Goal: Communication & Community: Share content

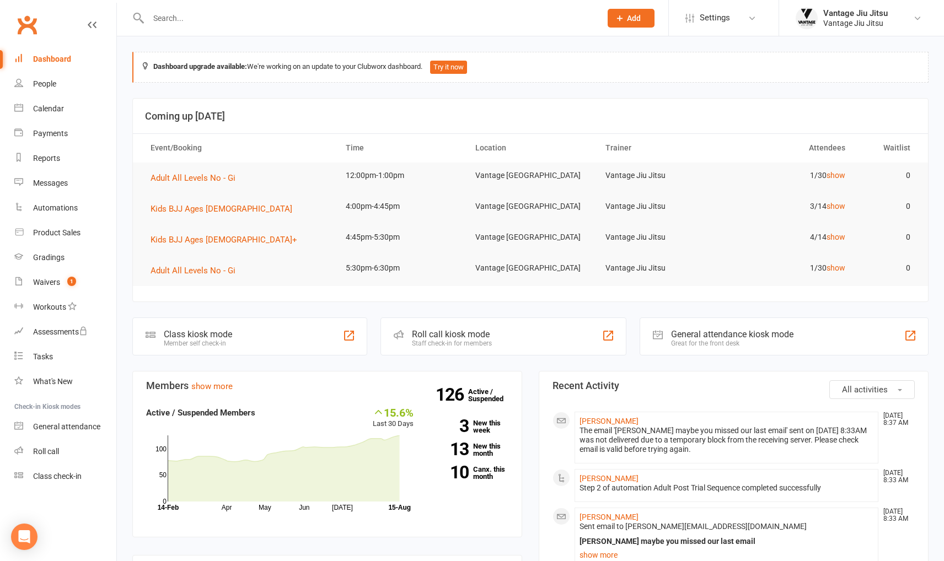
click at [309, 20] on input "text" at bounding box center [369, 17] width 448 height 15
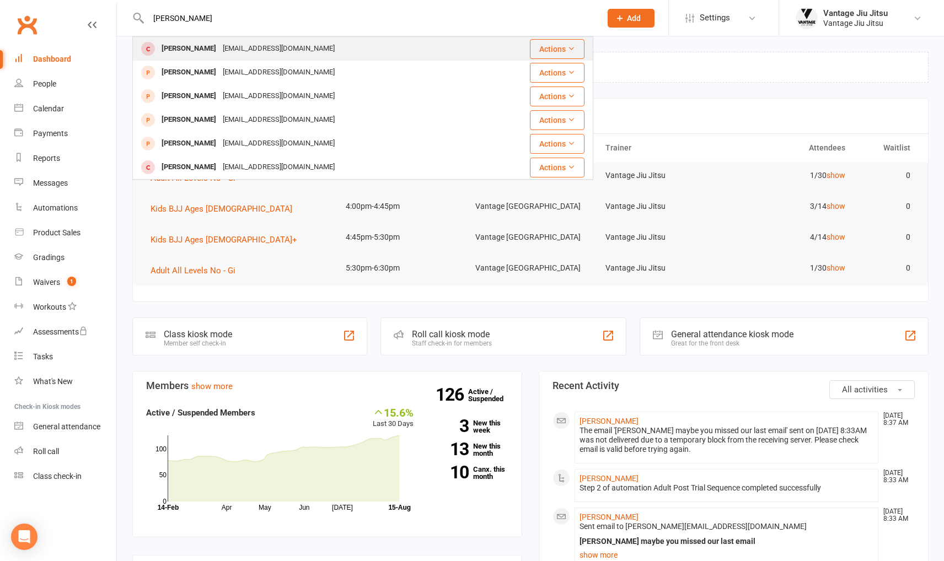
type input "nava"
click at [249, 52] on div "siannonp@gmail.com" at bounding box center [278, 49] width 119 height 16
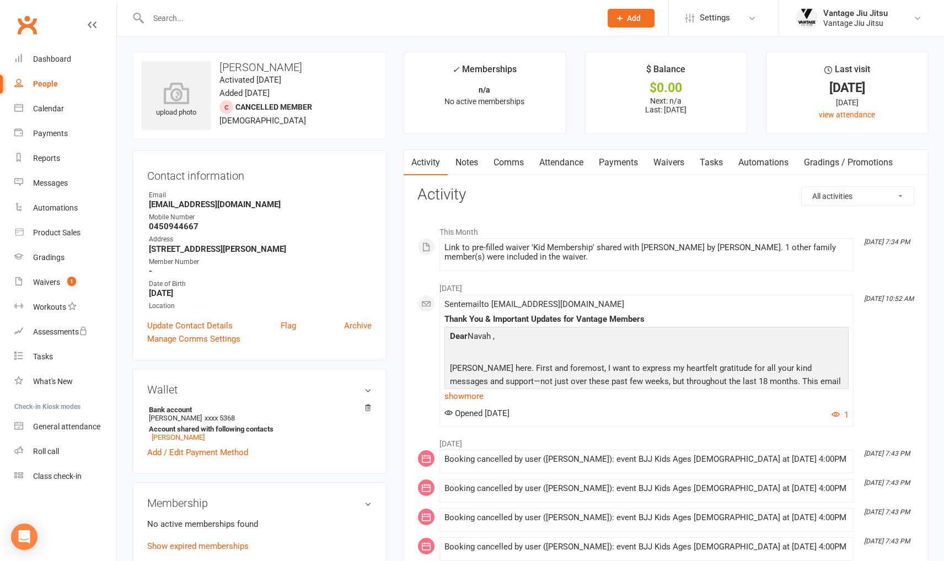
click at [653, 162] on link "Waivers" at bounding box center [669, 162] width 46 height 25
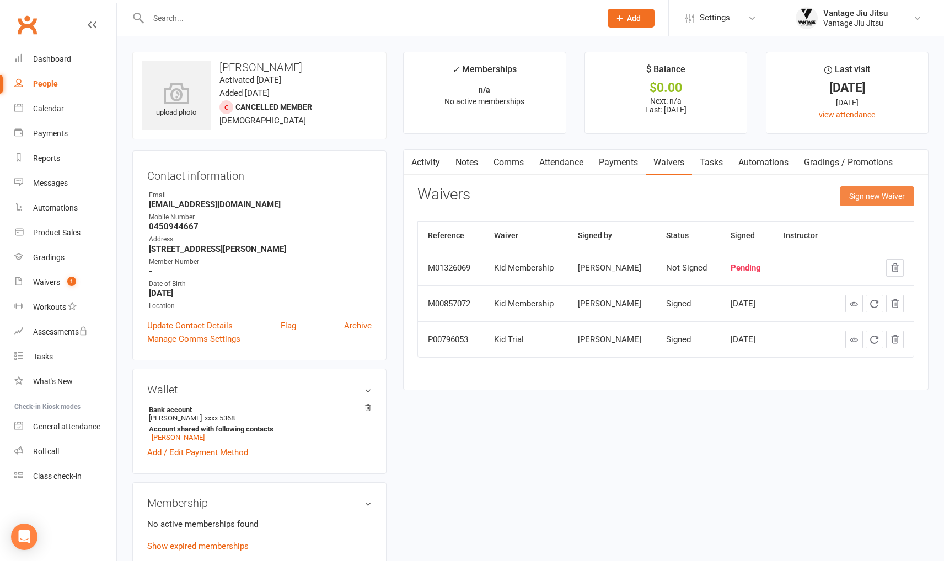
click at [881, 197] on button "Sign new Waiver" at bounding box center [877, 196] width 74 height 20
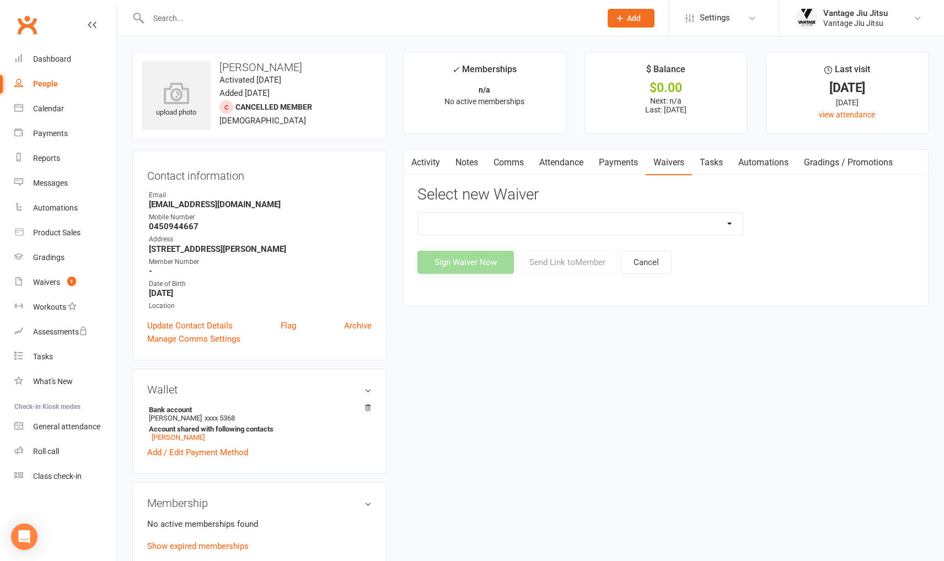
click at [567, 221] on select "Adult Drop In Adult Membership Adult Trial Waiver DRAFT - z. [ARCHIVE] Term 1 -…" at bounding box center [580, 224] width 324 height 22
click at [872, 373] on div "upload photo Navah Vickers Activated 16 June, 2023 Added 8 June, 2023 Cancelled…" at bounding box center [530, 557] width 813 height 1011
click at [435, 170] on link "Activity" at bounding box center [426, 162] width 44 height 25
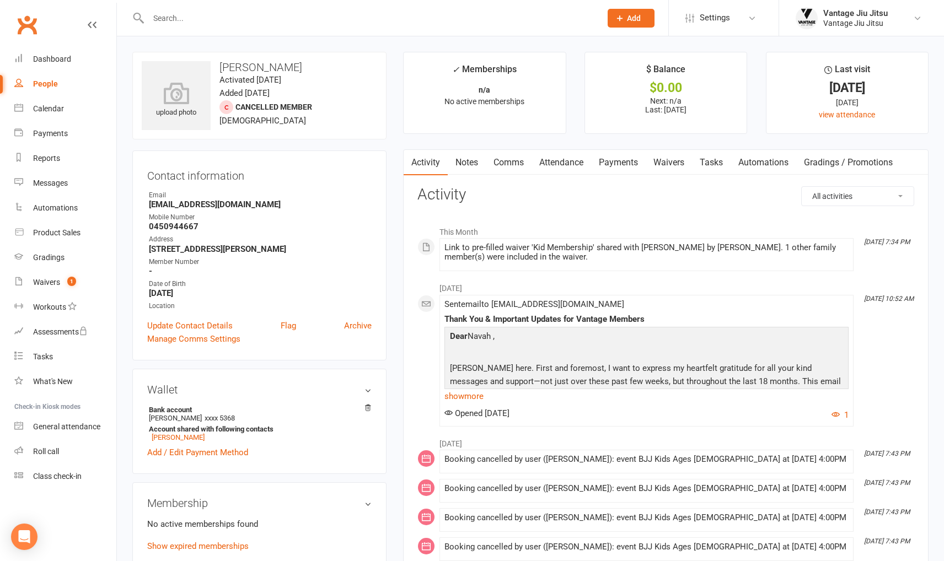
click at [668, 162] on link "Waivers" at bounding box center [669, 162] width 46 height 25
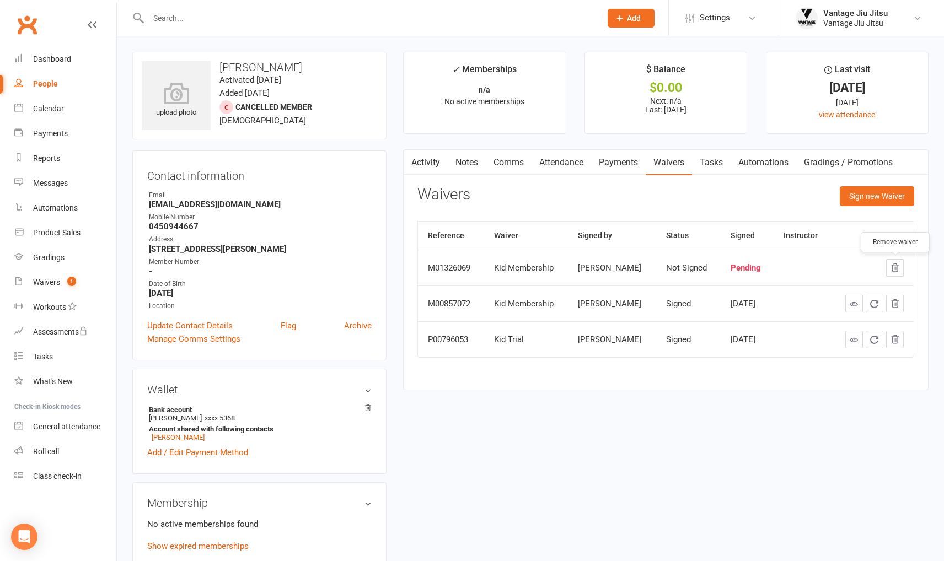
click at [892, 272] on icon "button" at bounding box center [895, 268] width 10 height 10
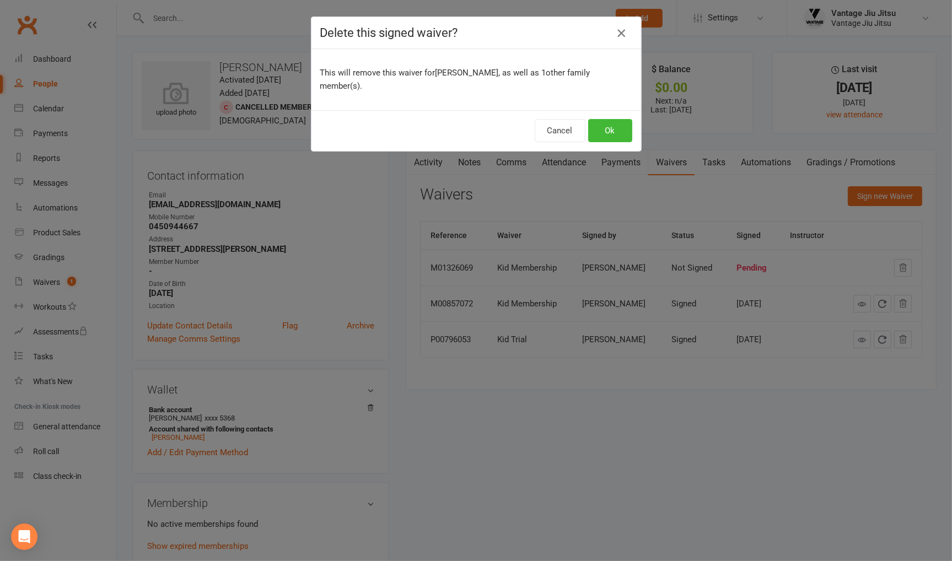
click at [618, 37] on icon "button" at bounding box center [621, 32] width 13 height 13
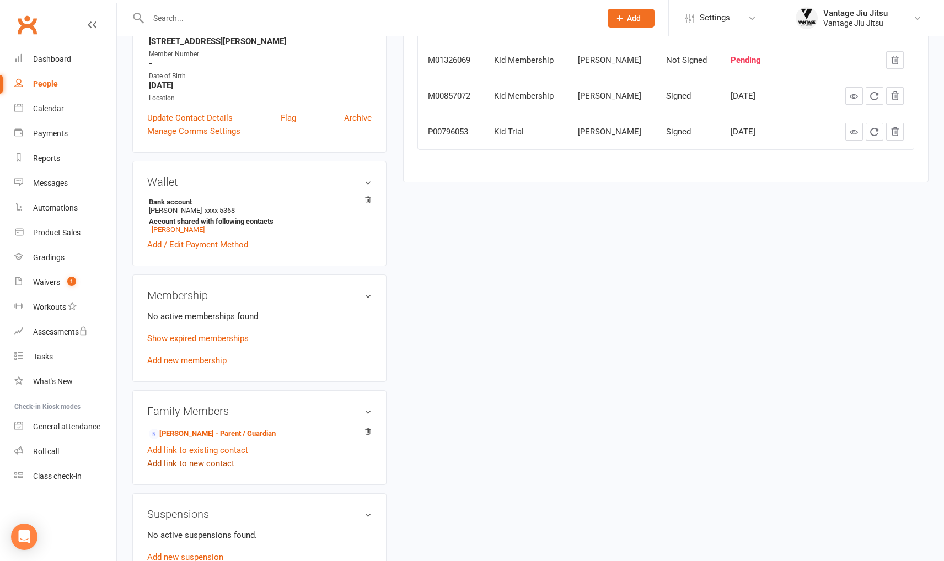
scroll to position [221, 0]
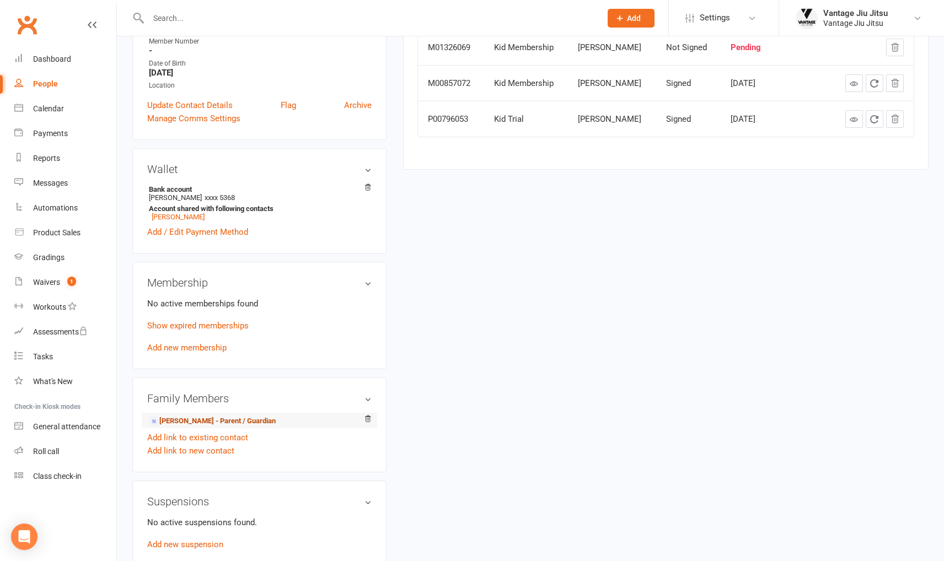
click at [192, 420] on link "Siannon Pallister - Parent / Guardian" at bounding box center [212, 422] width 127 height 12
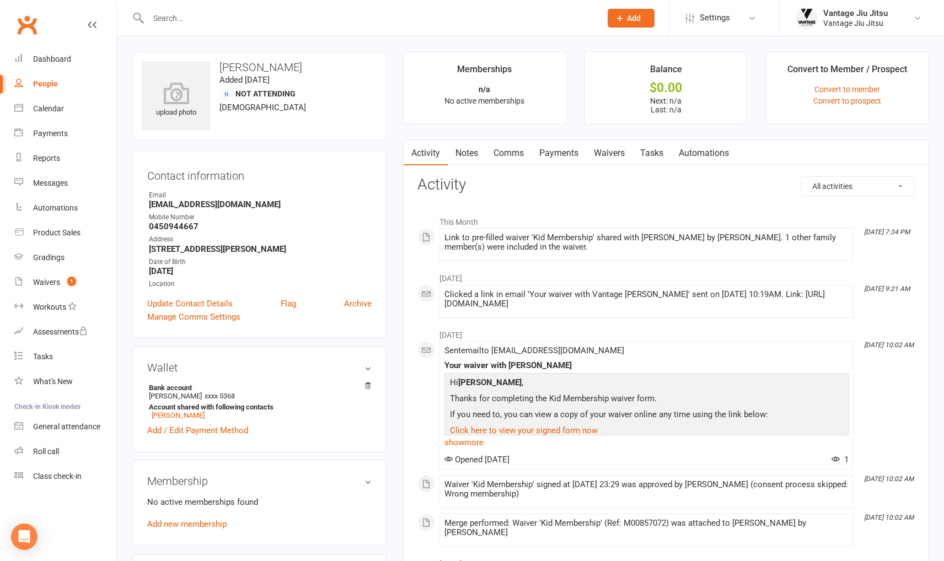
click at [622, 147] on link "Waivers" at bounding box center [609, 153] width 46 height 25
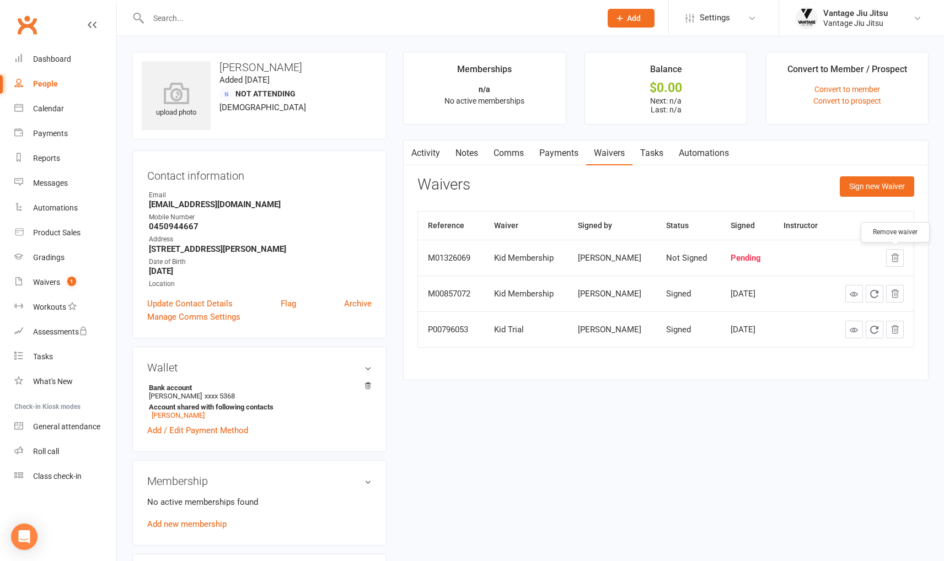
click at [895, 261] on icon "button" at bounding box center [895, 258] width 7 height 8
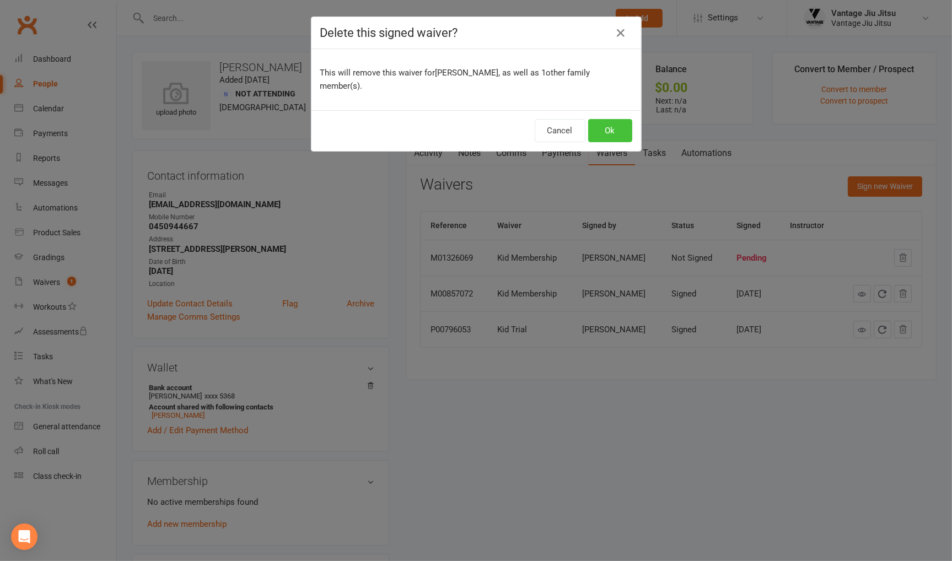
click at [608, 135] on button "Ok" at bounding box center [610, 130] width 44 height 23
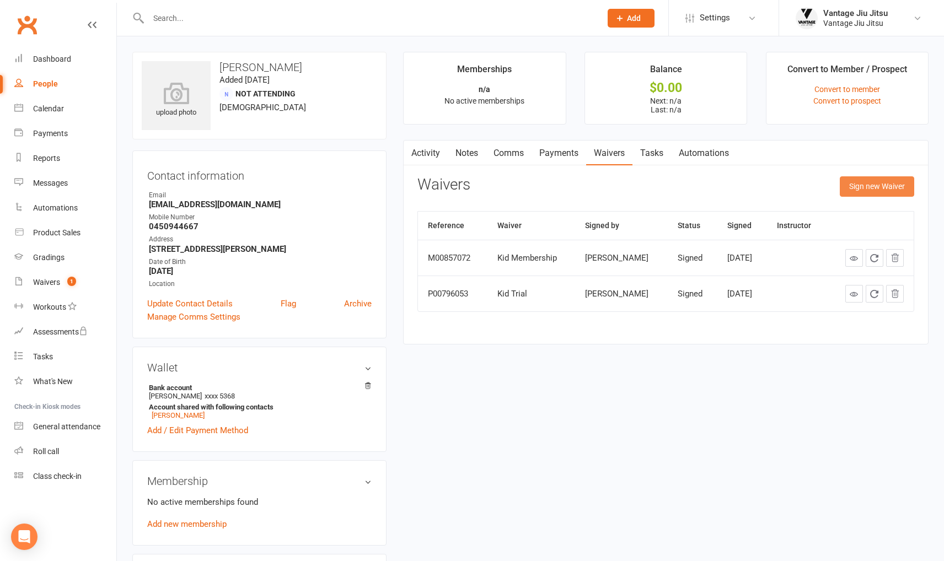
click at [873, 191] on button "Sign new Waiver" at bounding box center [877, 186] width 74 height 20
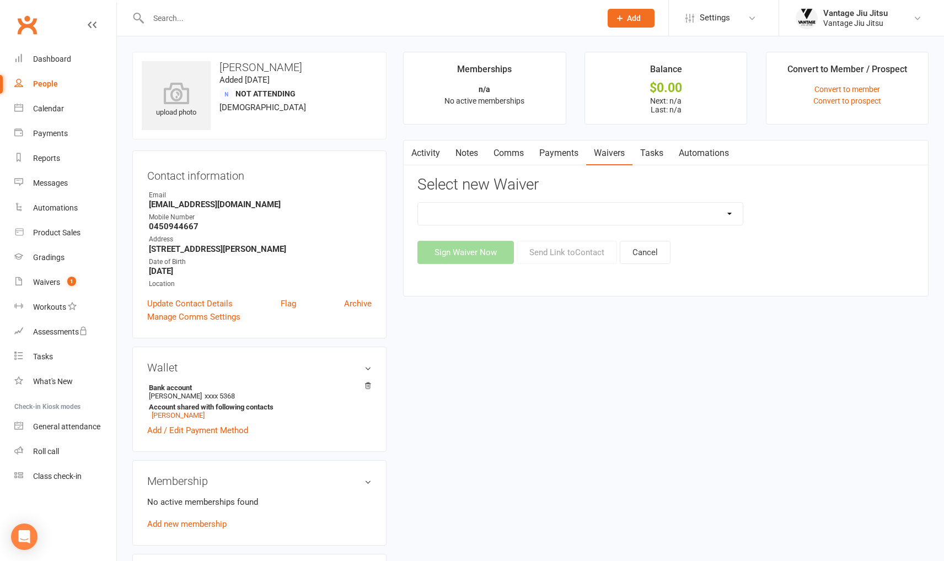
click at [616, 221] on select "Adult Drop In Adult Membership DRAFT - z. [ARCHIVE] Term 1 - Feb 10th - Apr 12t…" at bounding box center [580, 214] width 324 height 22
select select "13717"
click at [418, 203] on select "Adult Drop In Adult Membership DRAFT - z. [ARCHIVE] Term 1 - Feb 10th - Apr 12t…" at bounding box center [580, 214] width 324 height 22
click at [557, 253] on button "Send Link to Contact" at bounding box center [567, 252] width 100 height 23
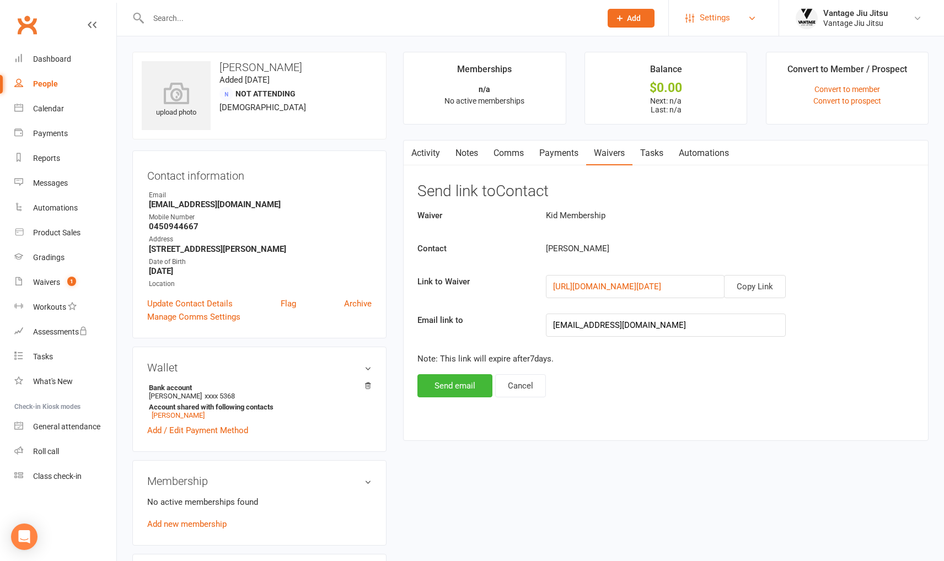
click at [737, 24] on link "Settings" at bounding box center [723, 18] width 77 height 25
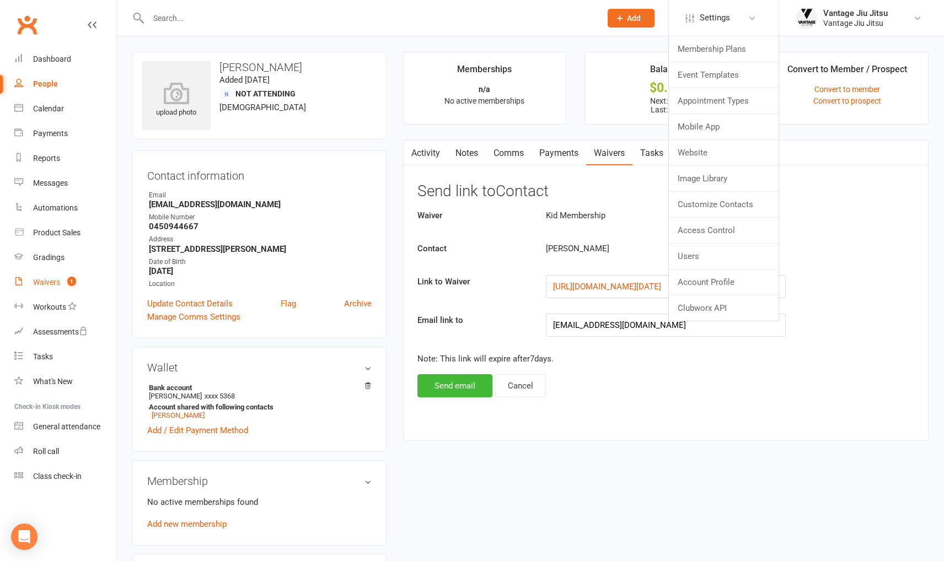
click at [57, 282] on div "Waivers" at bounding box center [46, 282] width 27 height 9
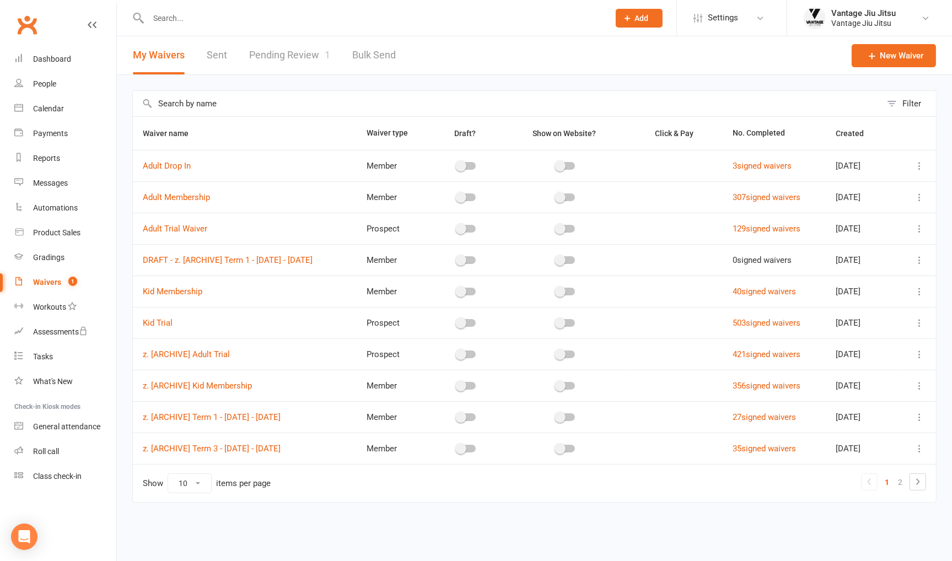
click at [299, 52] on link "Pending Review 1" at bounding box center [289, 55] width 81 height 38
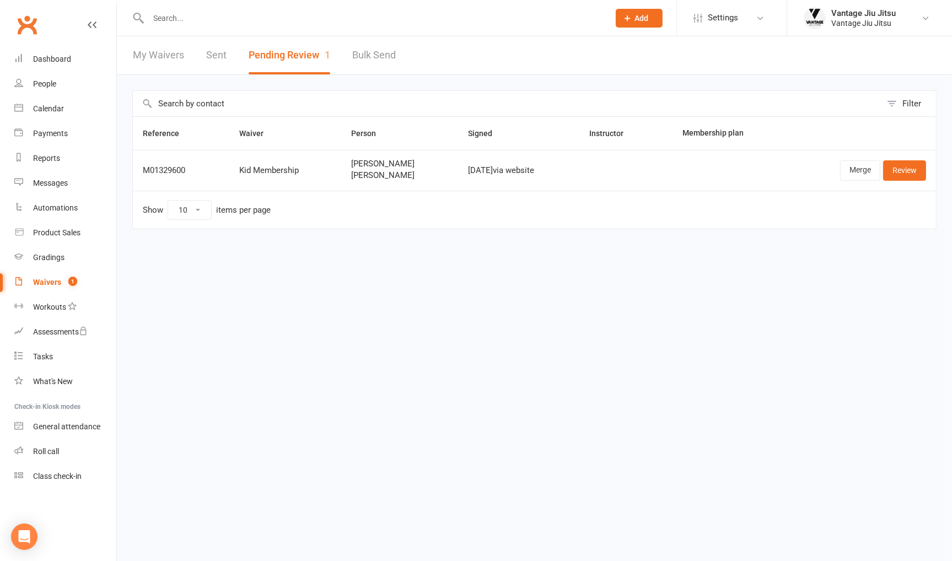
click at [154, 56] on link "My Waivers" at bounding box center [158, 55] width 51 height 38
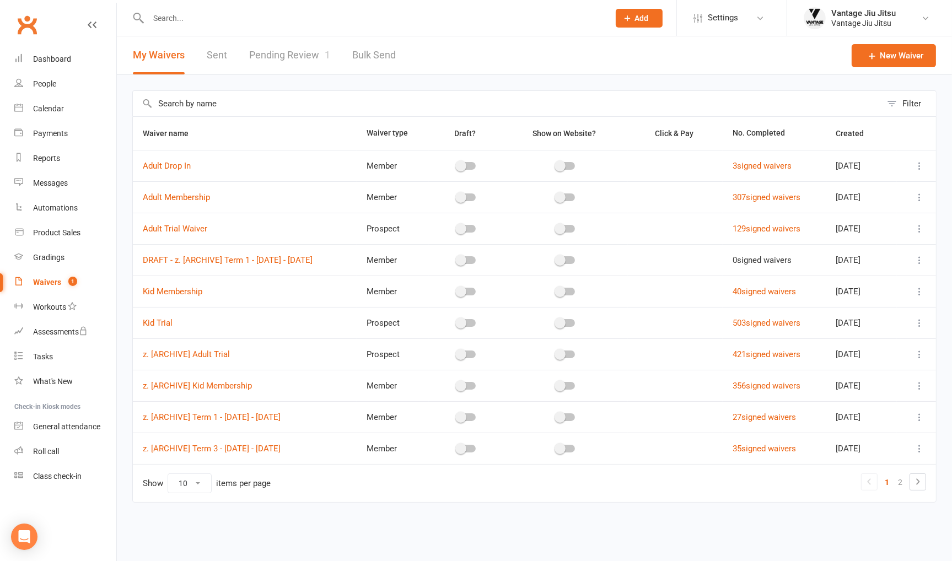
click at [919, 167] on icon at bounding box center [919, 165] width 11 height 11
click at [847, 212] on link "Duplicate waiver" at bounding box center [861, 209] width 130 height 22
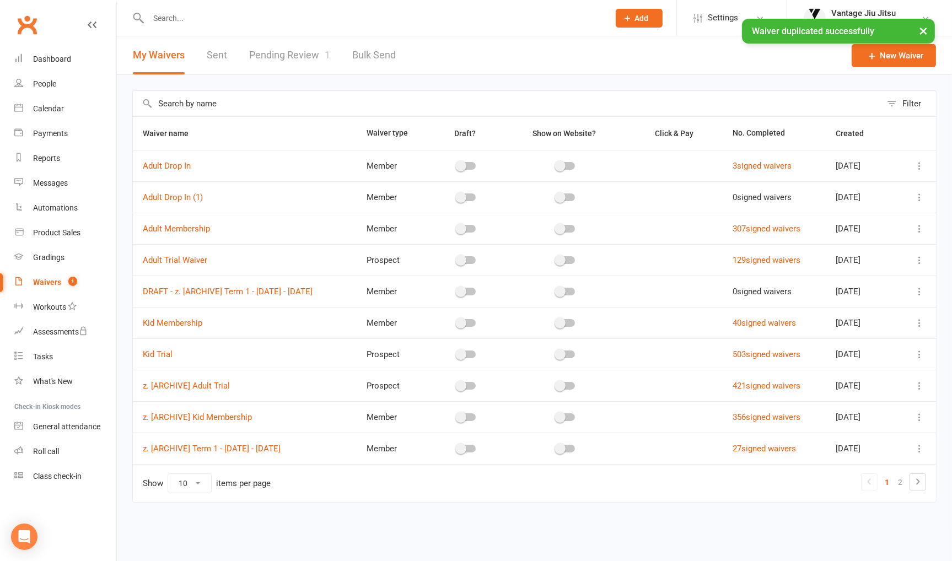
click at [914, 199] on icon at bounding box center [919, 197] width 11 height 11
click at [832, 218] on link "Edit waiver" at bounding box center [861, 218] width 130 height 22
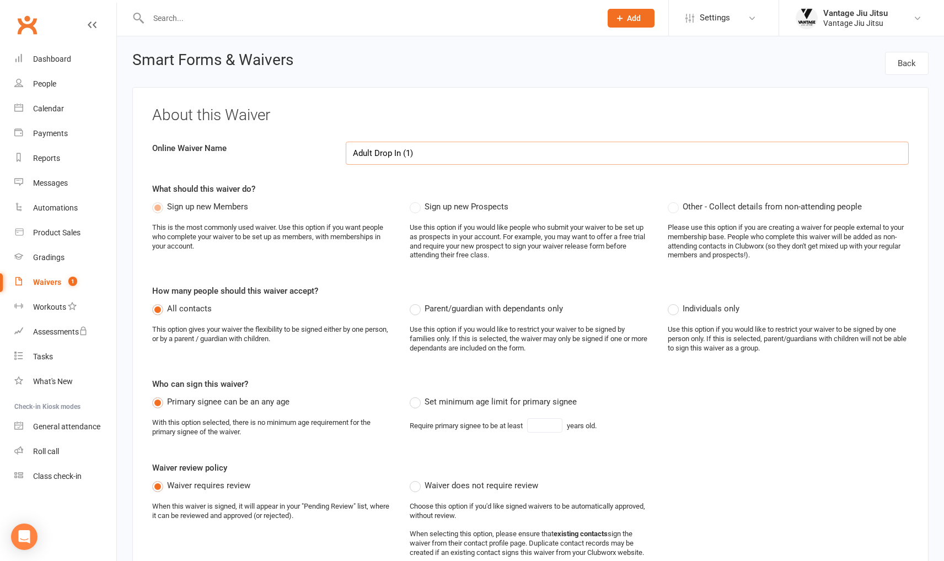
select select "applies_to_all_signees"
select select "select"
click at [372, 151] on input "Adult Drop In (1)" at bounding box center [628, 153] width 564 height 23
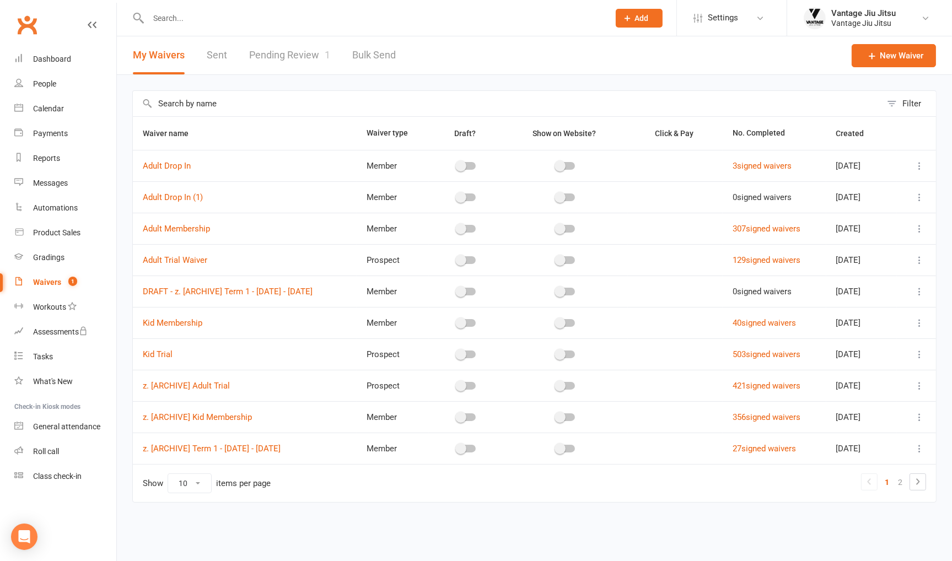
click at [918, 194] on icon at bounding box center [919, 197] width 11 height 11
click at [841, 278] on link "Delete waiver" at bounding box center [861, 284] width 130 height 22
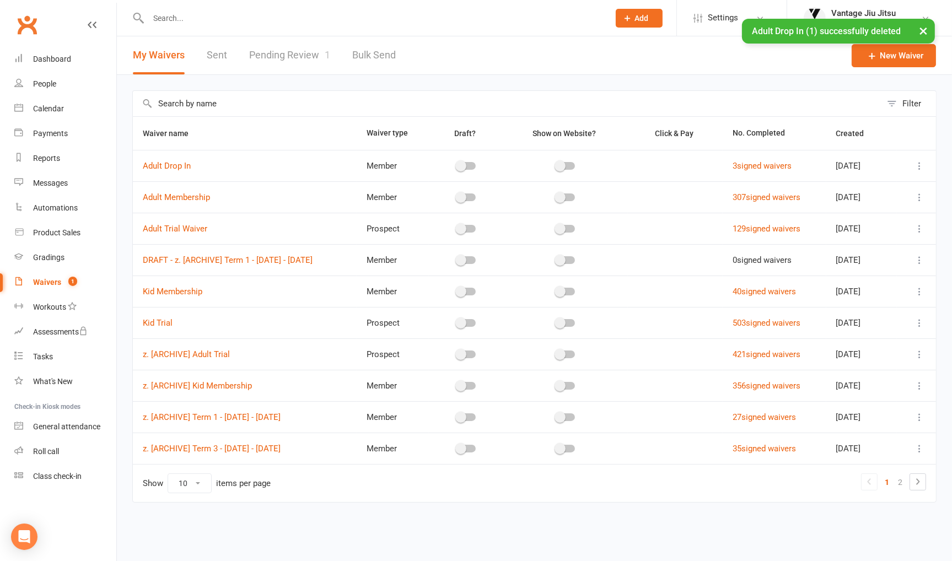
click at [922, 167] on icon at bounding box center [919, 165] width 11 height 11
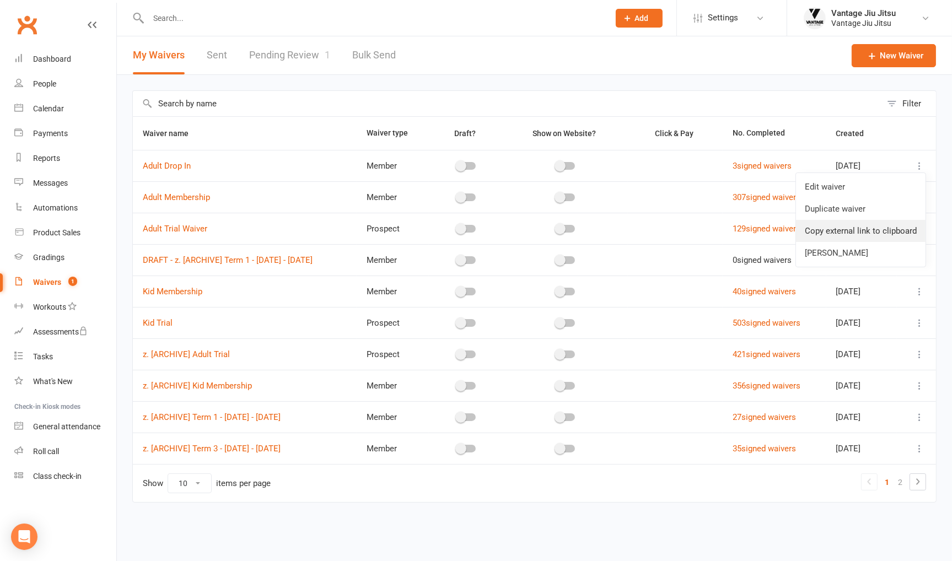
click at [842, 236] on link "Copy external link to clipboard" at bounding box center [861, 231] width 130 height 22
click at [920, 292] on icon at bounding box center [919, 291] width 11 height 11
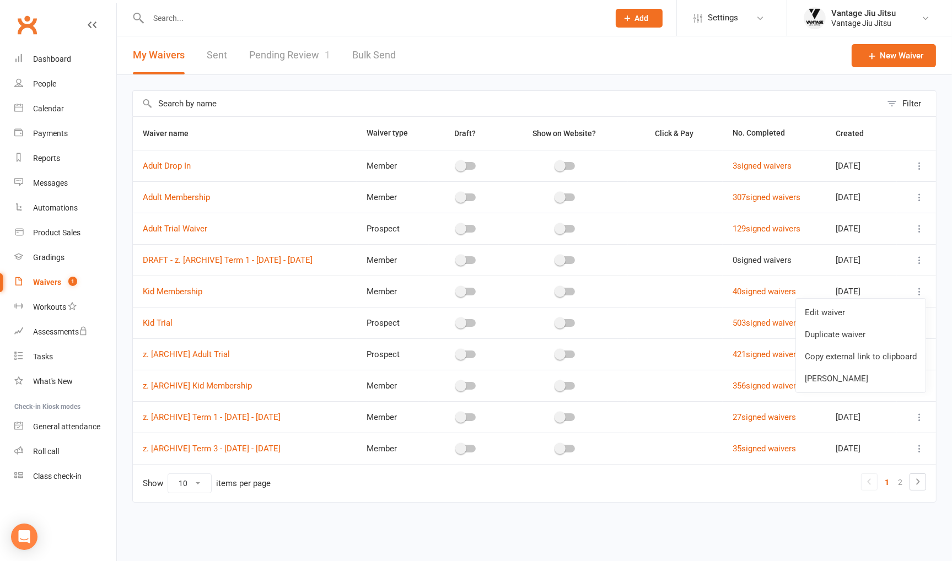
drag, startPoint x: 840, startPoint y: 337, endPoint x: 519, endPoint y: 60, distance: 423.8
click at [840, 337] on link "Duplicate waiver" at bounding box center [861, 335] width 130 height 22
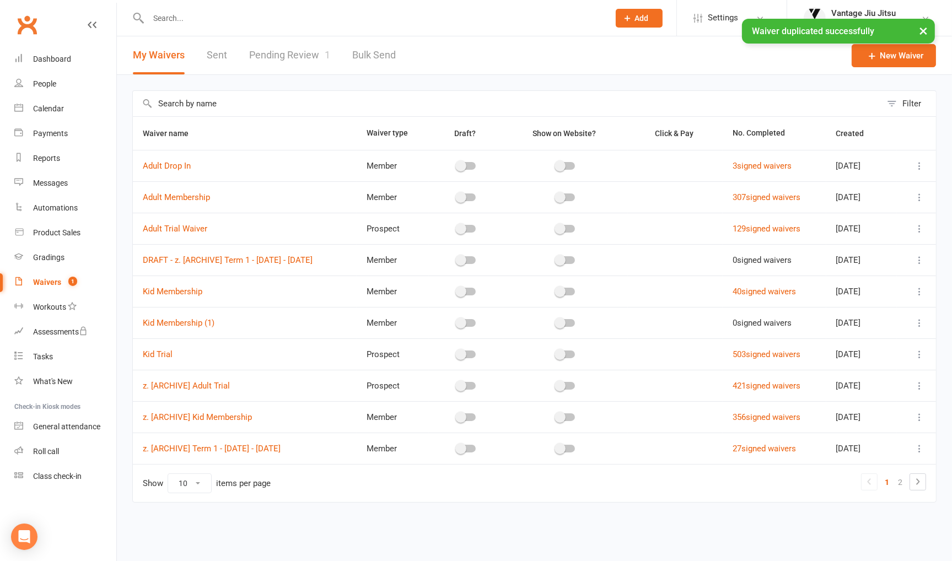
click at [921, 321] on icon at bounding box center [919, 323] width 11 height 11
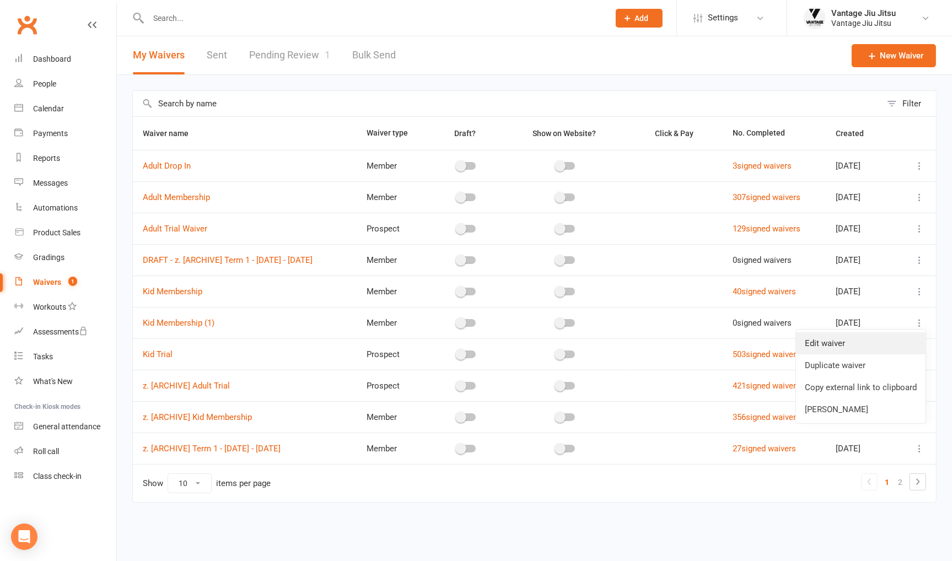
click at [832, 345] on link "Edit waiver" at bounding box center [861, 343] width 130 height 22
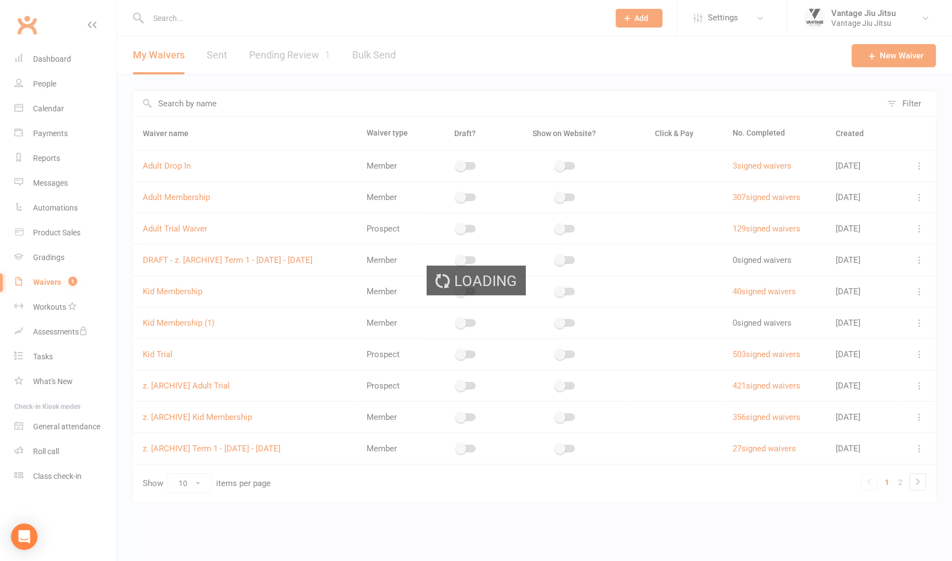
select select "applies_to_dependant_signees"
select select "do_not_copy_answers"
select select "checkbox"
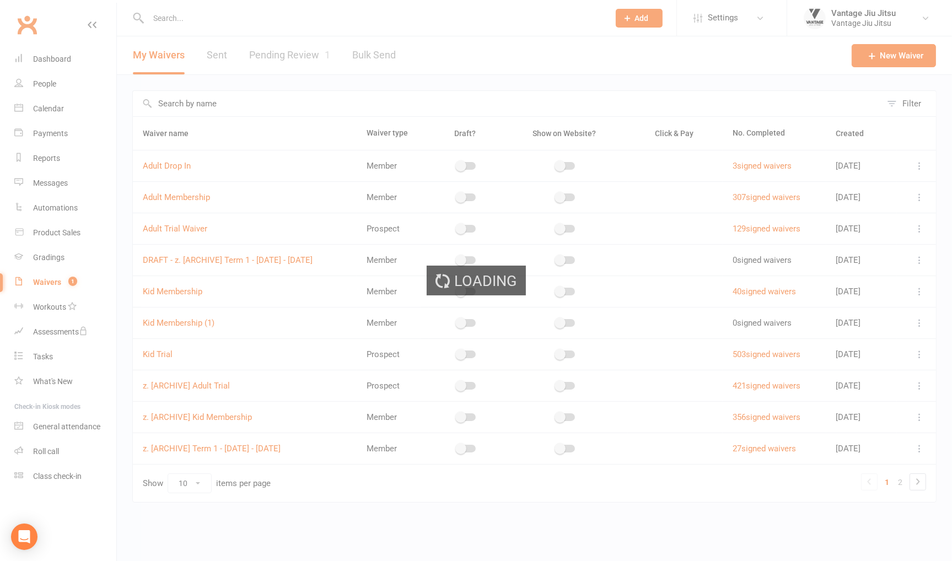
select select "checkbox"
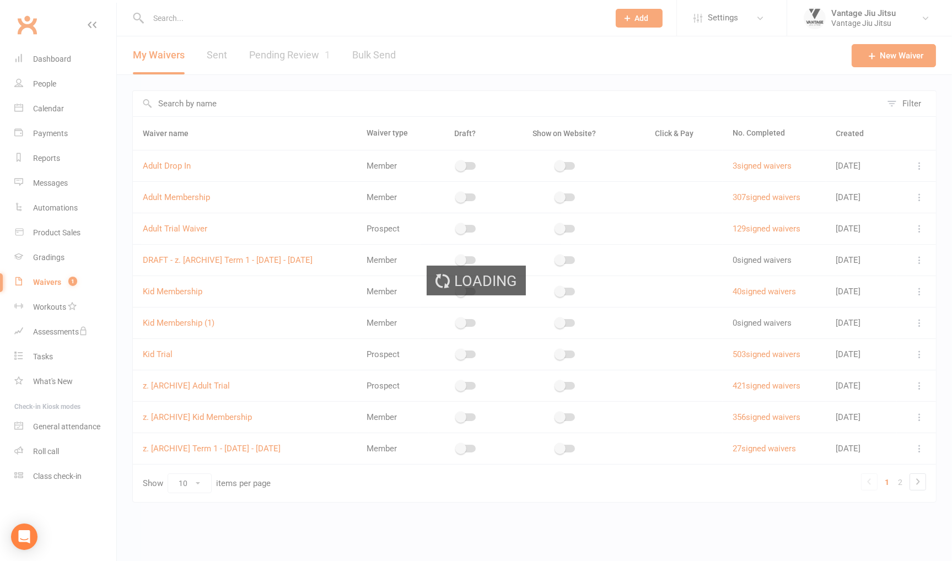
select select "checkbox"
select select "applies_to_dependant_signees"
select select "do_not_copy_answers"
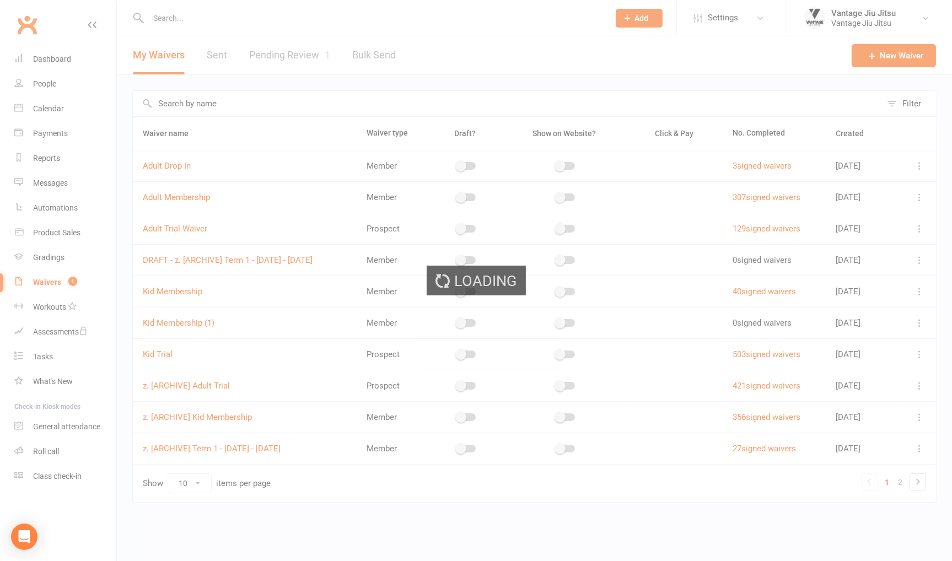
select select "checkbox"
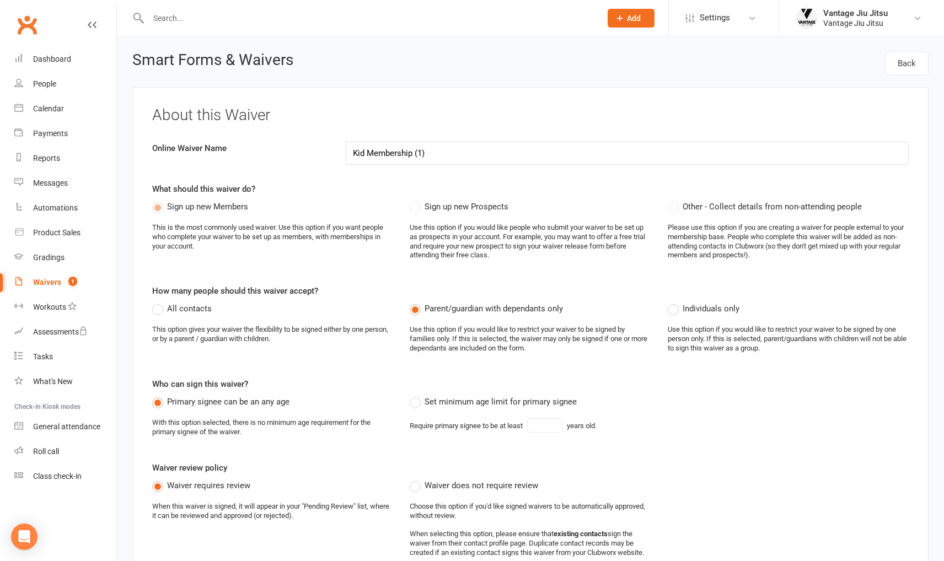
drag, startPoint x: 455, startPoint y: 157, endPoint x: 259, endPoint y: 168, distance: 196.1
click at [259, 168] on div "About this Waiver Online Waiver Name Kid Membership (1) What should this waiver…" at bounding box center [530, 344] width 796 height 515
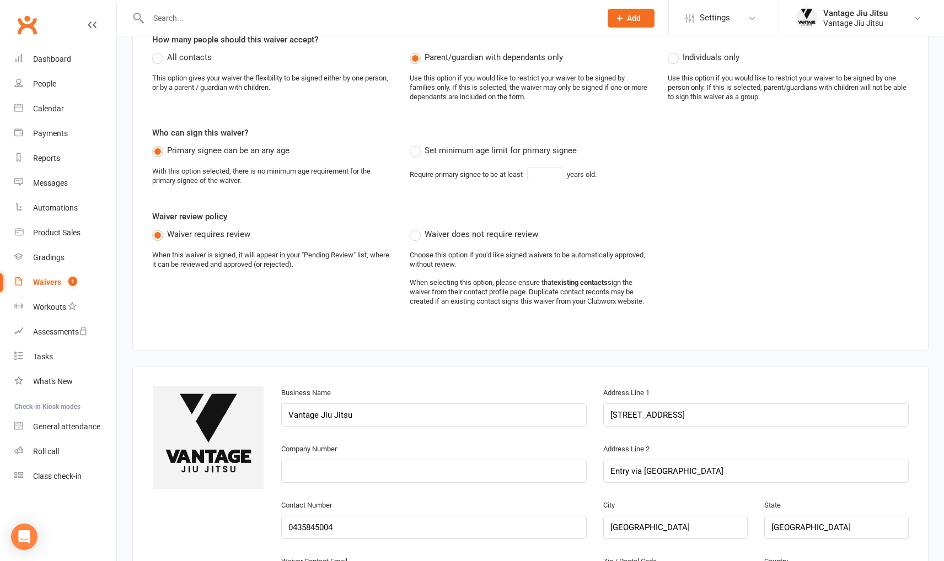
scroll to position [221, 0]
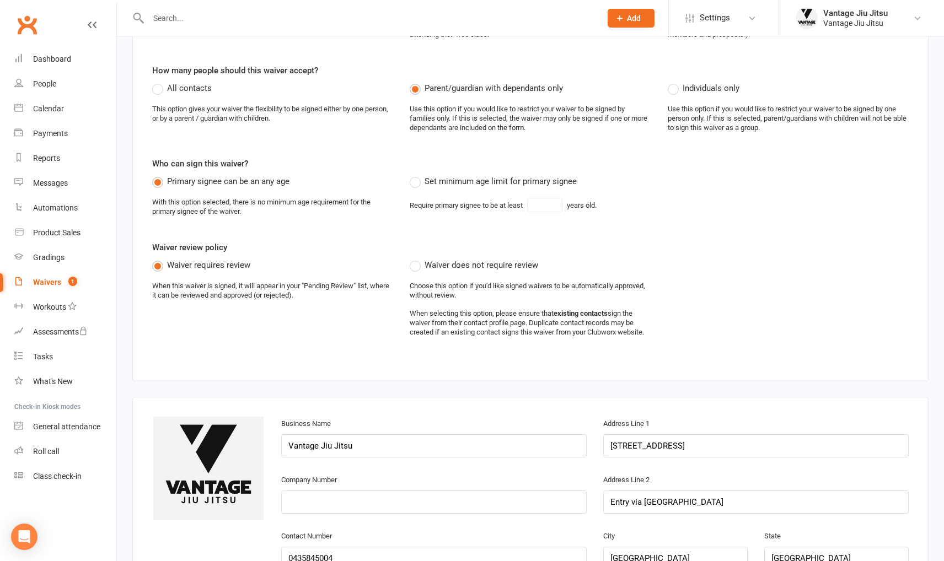
type input "Kid Drop In"
click at [417, 178] on label "Set minimum age limit for primary signee" at bounding box center [493, 181] width 167 height 13
click at [417, 175] on input "Set minimum age limit for primary signee" at bounding box center [413, 175] width 7 height 0
type input "18"
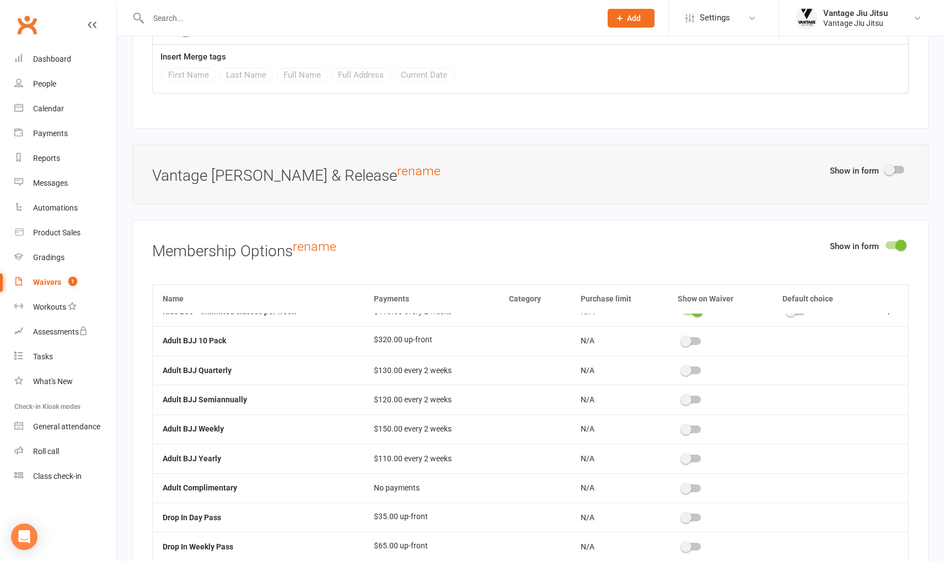
scroll to position [104, 0]
click at [680, 485] on span at bounding box center [685, 490] width 11 height 11
click at [682, 489] on input "checkbox" at bounding box center [682, 489] width 0 height 0
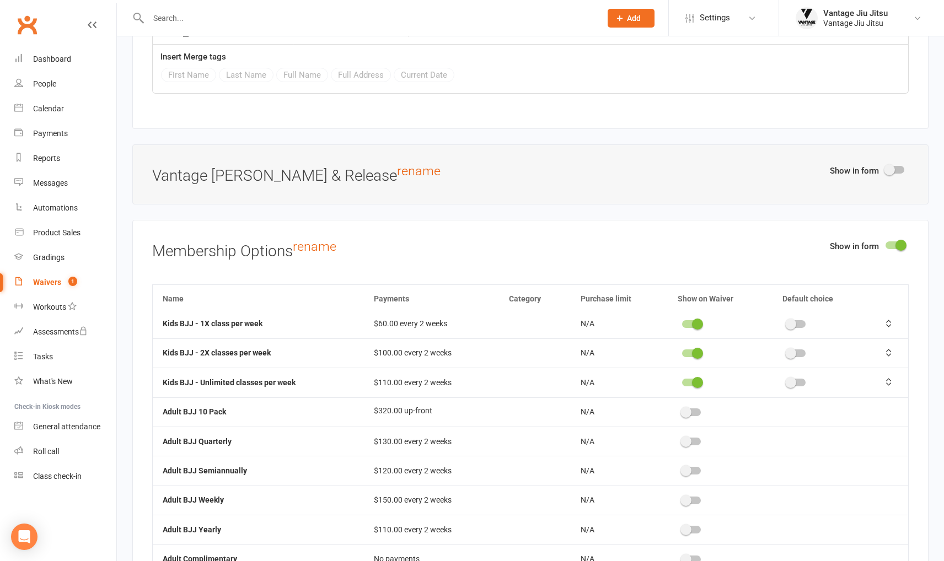
scroll to position [0, 0]
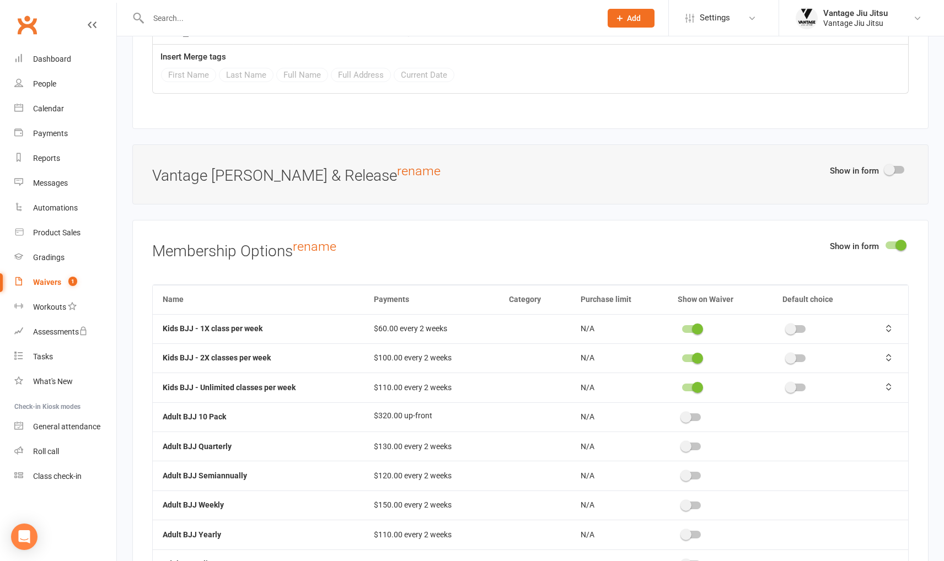
click at [690, 378] on td at bounding box center [720, 387] width 104 height 29
click at [692, 382] on span at bounding box center [697, 387] width 11 height 11
click at [682, 386] on input "checkbox" at bounding box center [682, 386] width 0 height 0
click at [692, 353] on span at bounding box center [697, 358] width 11 height 11
click at [682, 357] on input "checkbox" at bounding box center [682, 357] width 0 height 0
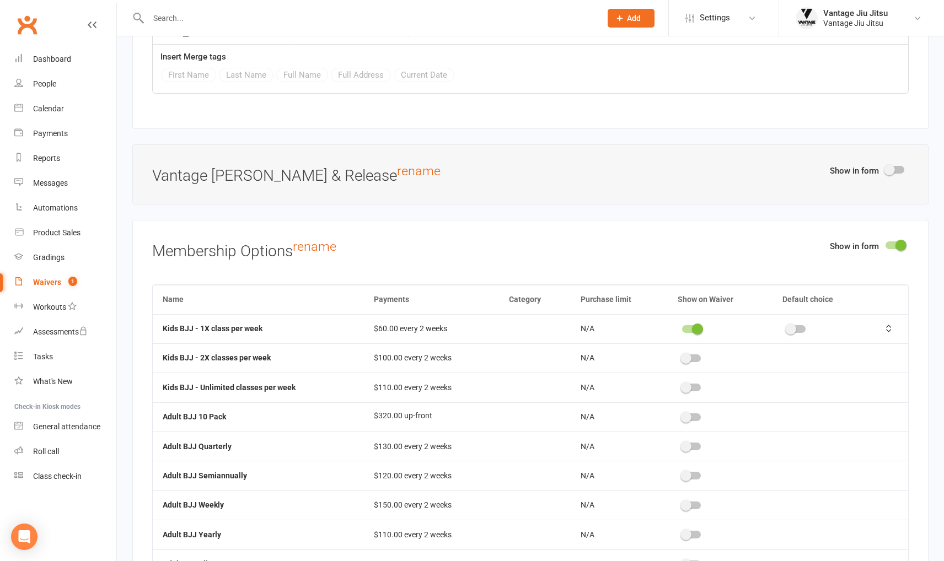
click at [692, 324] on span at bounding box center [697, 329] width 11 height 11
click at [682, 328] on input "checkbox" at bounding box center [682, 328] width 0 height 0
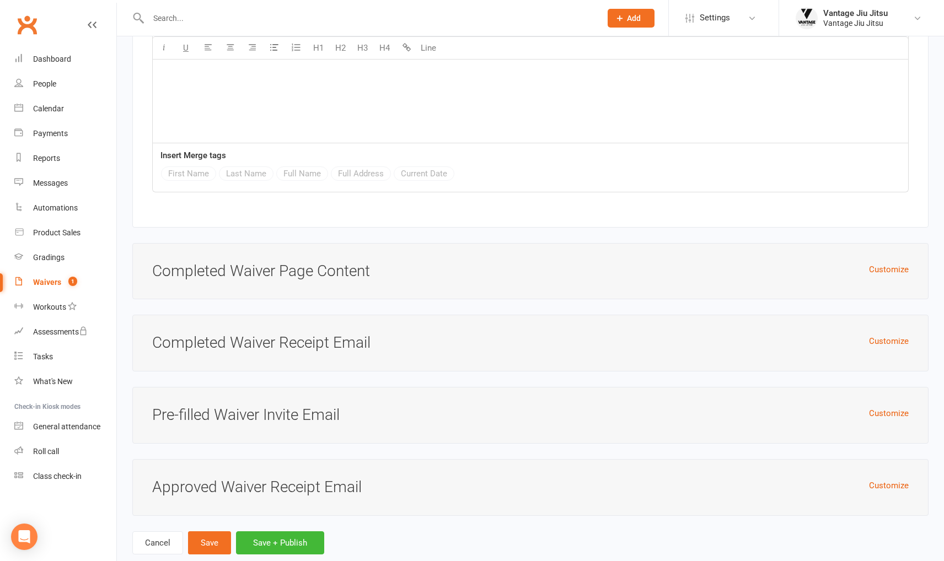
scroll to position [7421, 0]
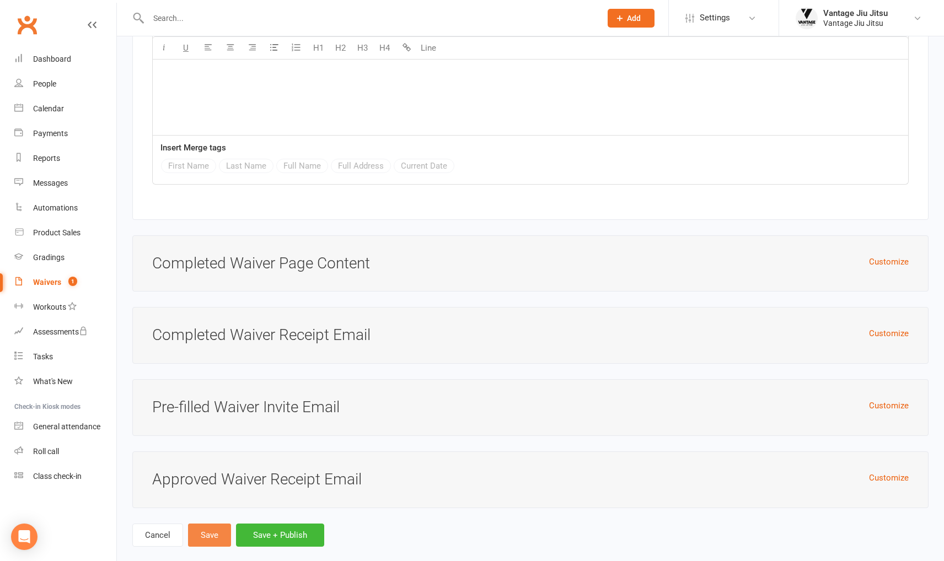
click at [214, 524] on button "Save" at bounding box center [209, 535] width 43 height 23
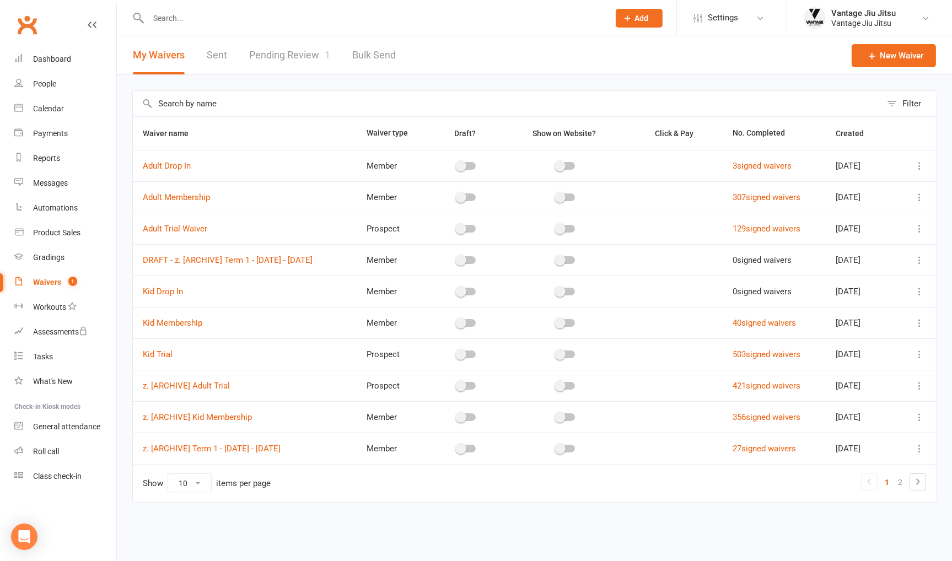
click at [912, 320] on div at bounding box center [916, 323] width 19 height 13
click at [920, 320] on icon at bounding box center [919, 323] width 11 height 11
click at [839, 339] on link "Edit waiver" at bounding box center [861, 343] width 130 height 22
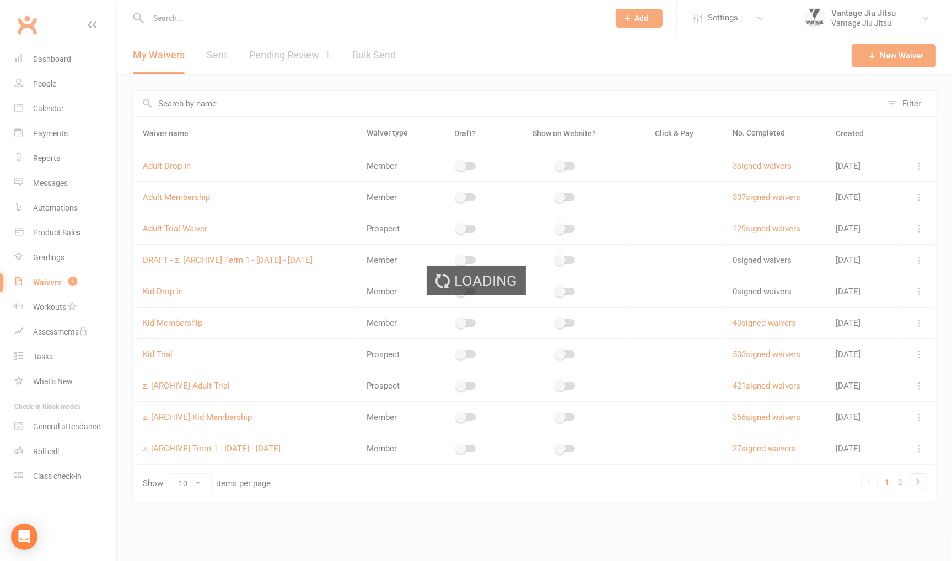
select select "applies_to_dependant_signees"
select select "do_not_copy_answers"
select select "checkbox"
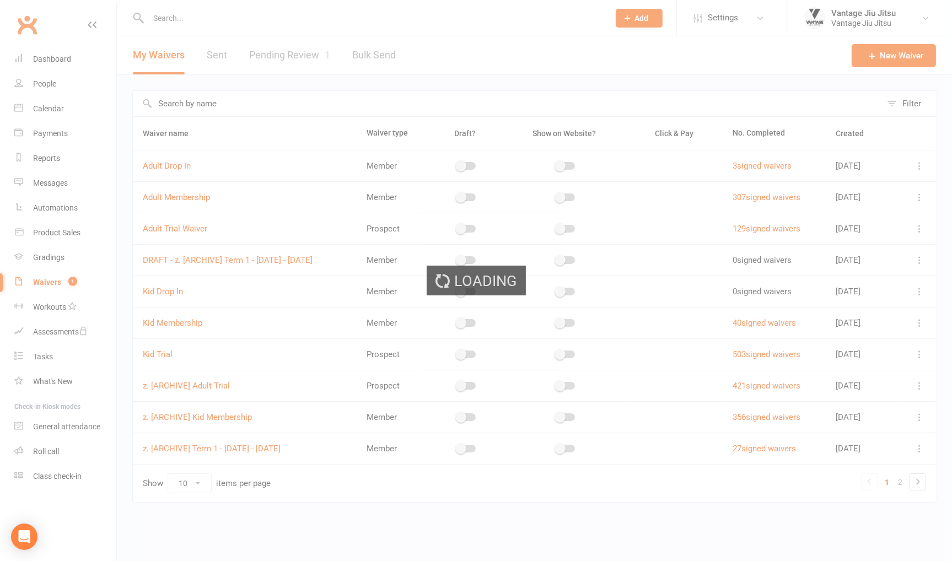
select select "checkbox"
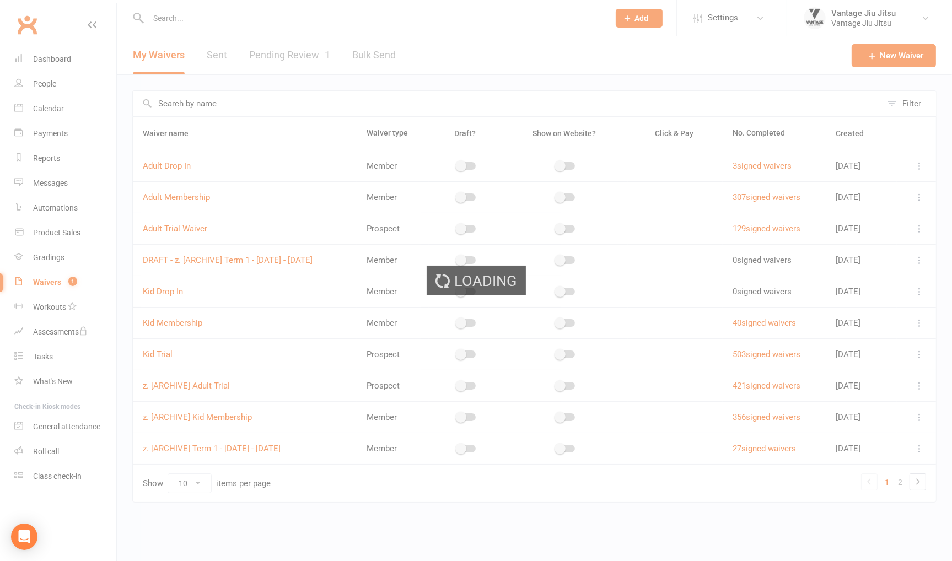
select select "checkbox"
select select "applies_to_dependant_signees"
select select "do_not_copy_answers"
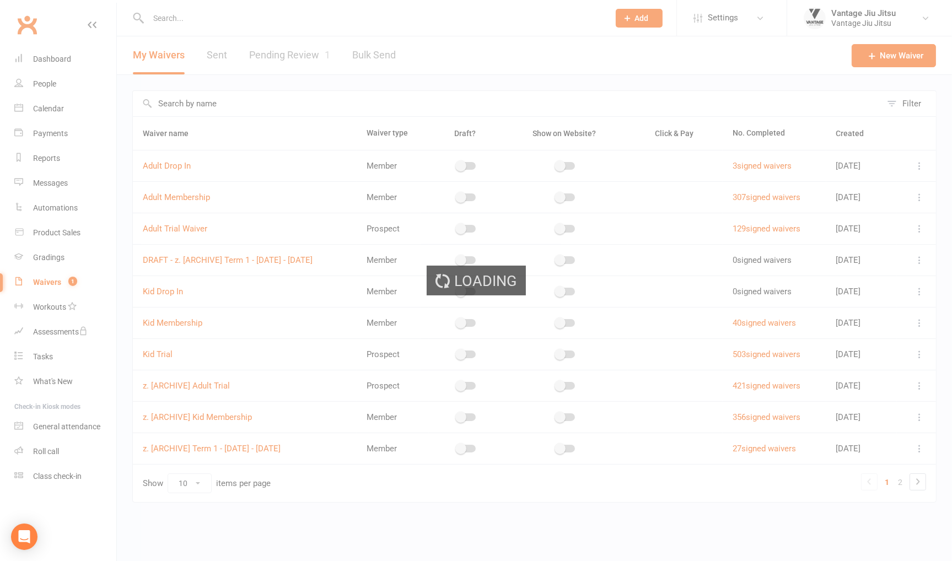
select select "checkbox"
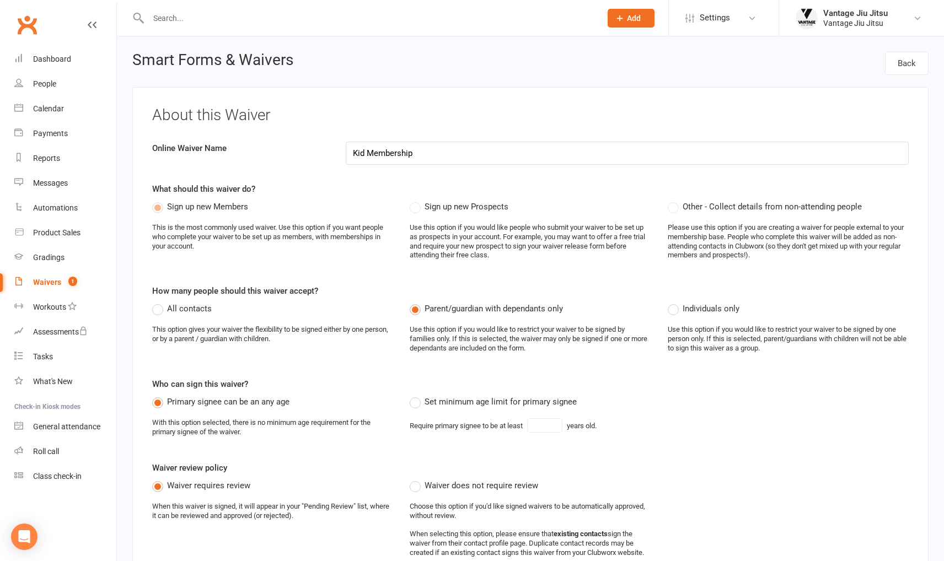
click at [417, 402] on label "Set minimum age limit for primary signee" at bounding box center [493, 401] width 167 height 13
click at [417, 395] on input "Set minimum age limit for primary signee" at bounding box center [413, 395] width 7 height 0
type input "18"
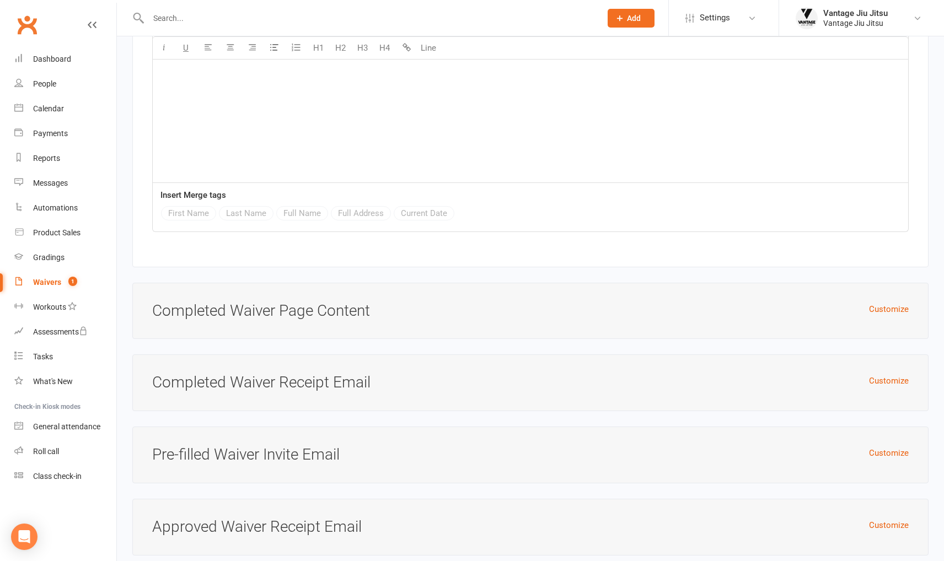
scroll to position [7421, 0]
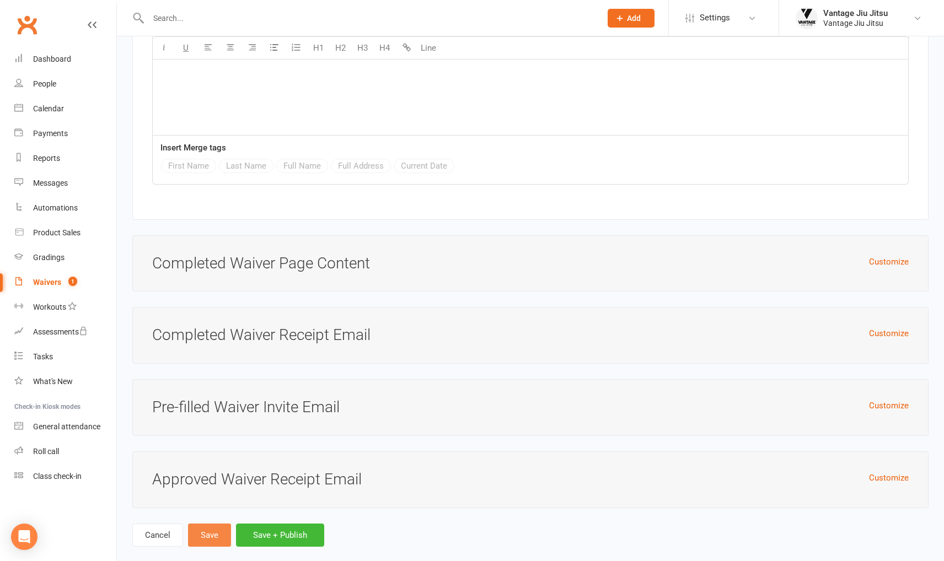
click at [207, 524] on button "Save" at bounding box center [209, 535] width 43 height 23
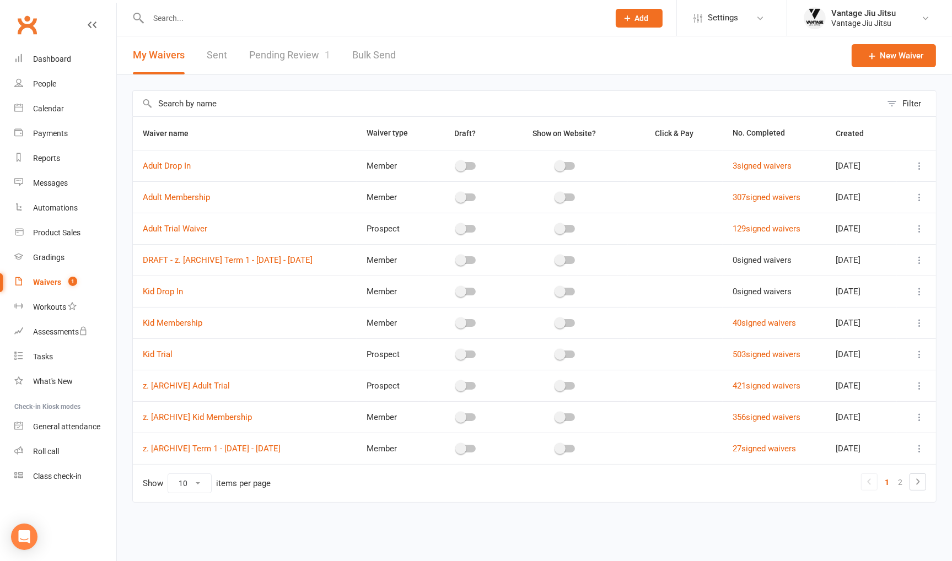
click at [919, 358] on icon at bounding box center [919, 354] width 11 height 11
click at [840, 369] on link "Edit waiver" at bounding box center [861, 375] width 130 height 22
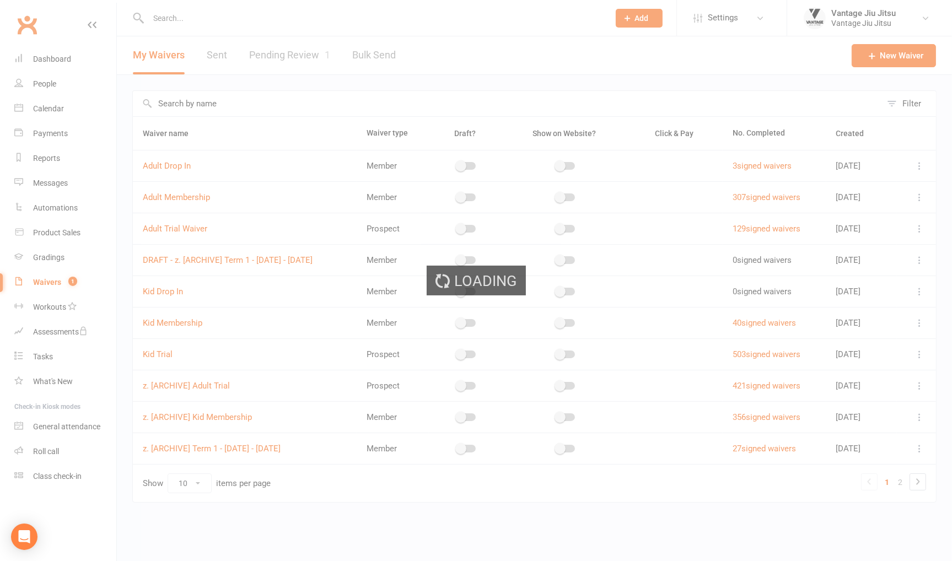
select select "applies_to_all_signees"
select select "select"
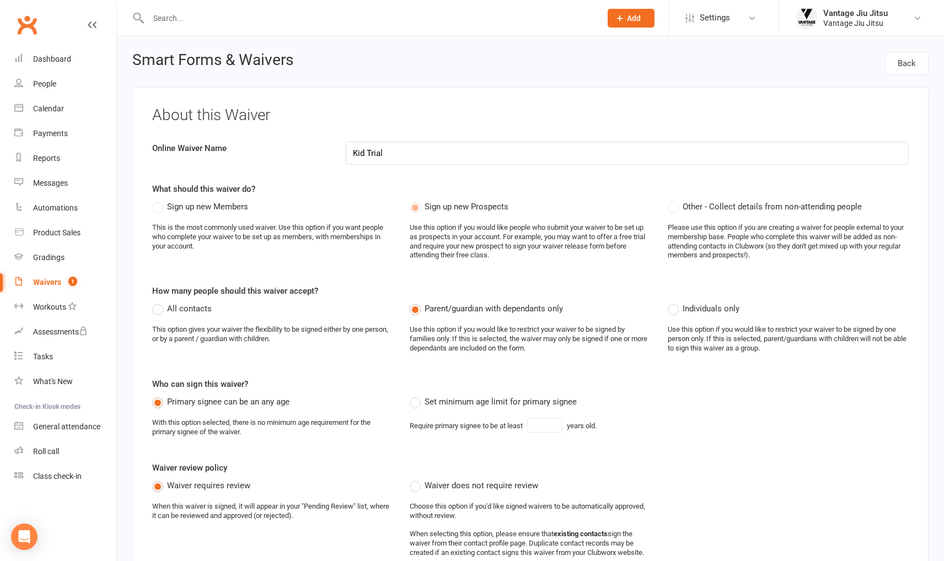
click at [417, 405] on label "Set minimum age limit for primary signee" at bounding box center [493, 401] width 167 height 13
click at [417, 395] on input "Set minimum age limit for primary signee" at bounding box center [413, 395] width 7 height 0
type input "18"
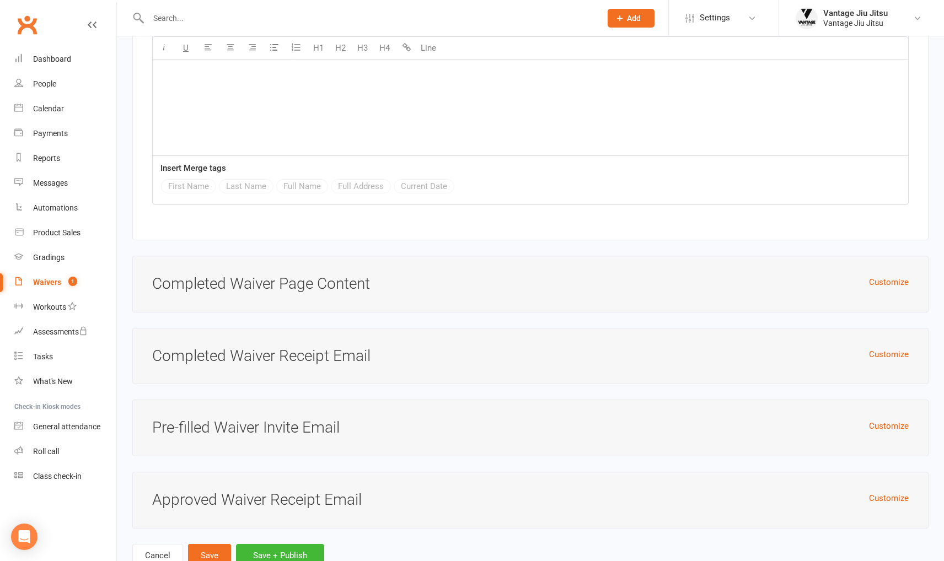
scroll to position [5097, 0]
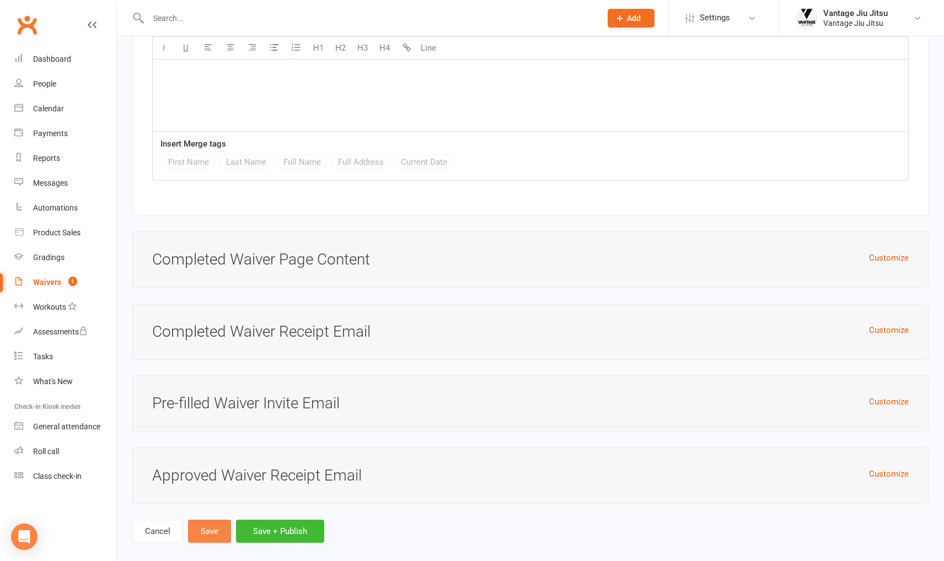
click at [205, 520] on button "Save" at bounding box center [209, 531] width 43 height 23
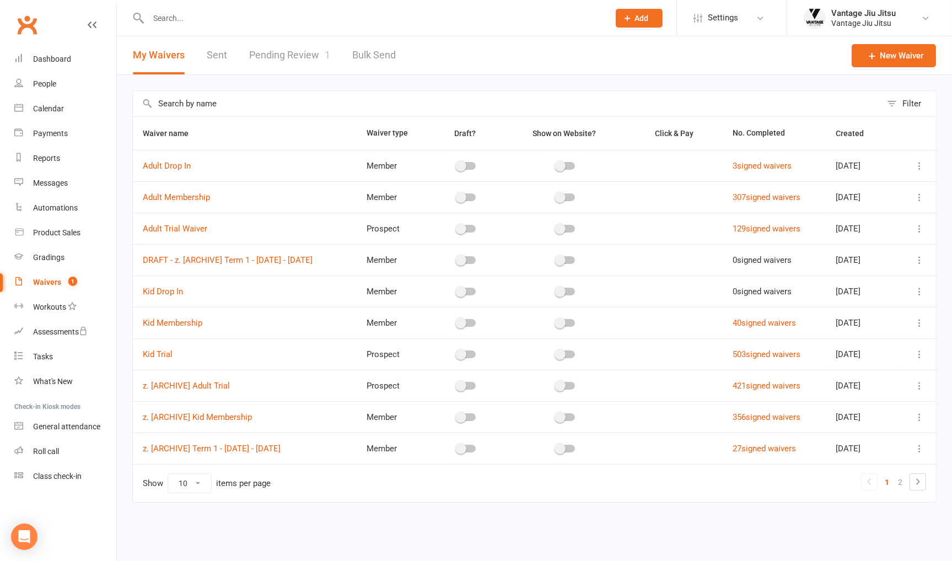
click at [919, 292] on icon at bounding box center [919, 291] width 11 height 11
click at [827, 360] on link "Copy external link to clipboard" at bounding box center [861, 357] width 130 height 22
click at [223, 14] on input "text" at bounding box center [373, 17] width 457 height 15
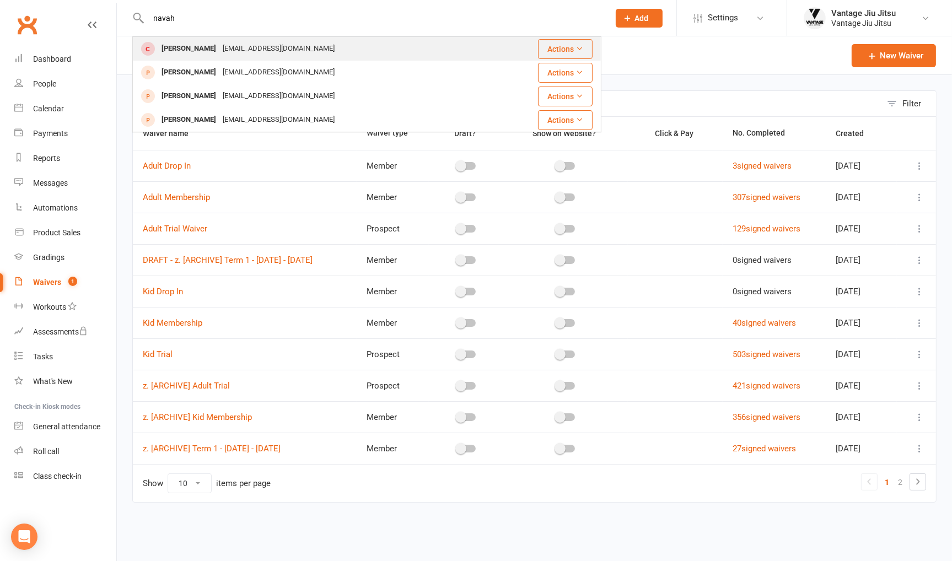
type input "navah"
click at [219, 51] on div "siannonp@gmail.com" at bounding box center [278, 49] width 119 height 16
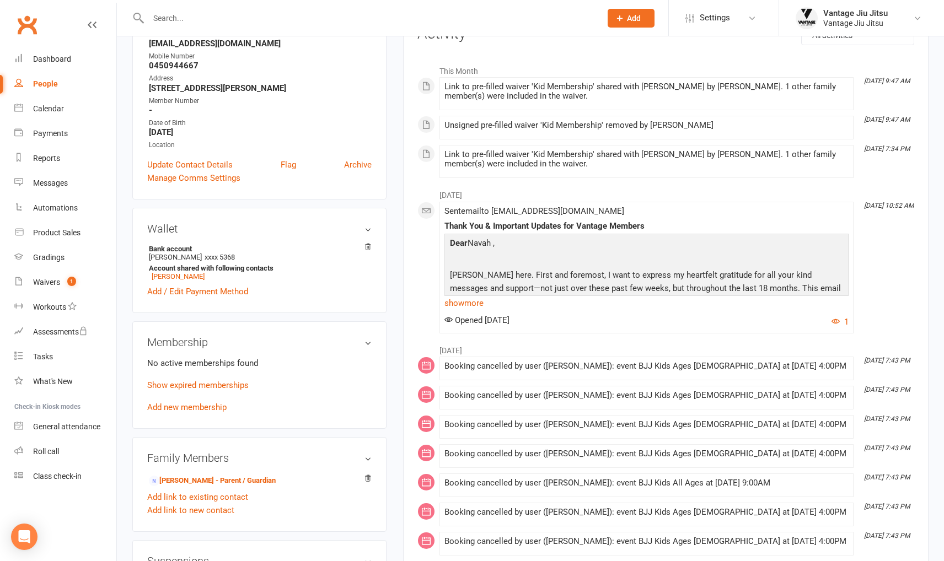
scroll to position [165, 0]
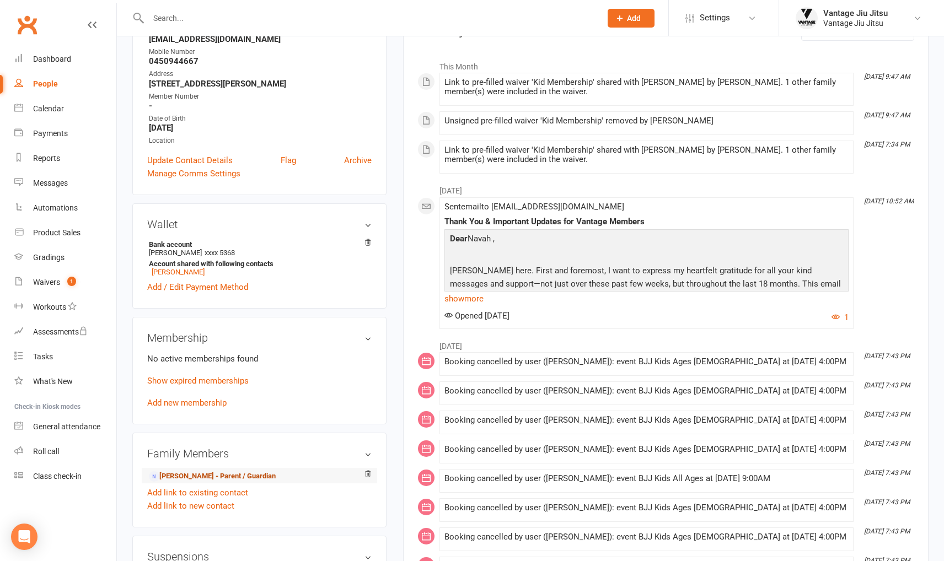
click at [208, 480] on link "Siannon Pallister - Parent / Guardian" at bounding box center [212, 477] width 127 height 12
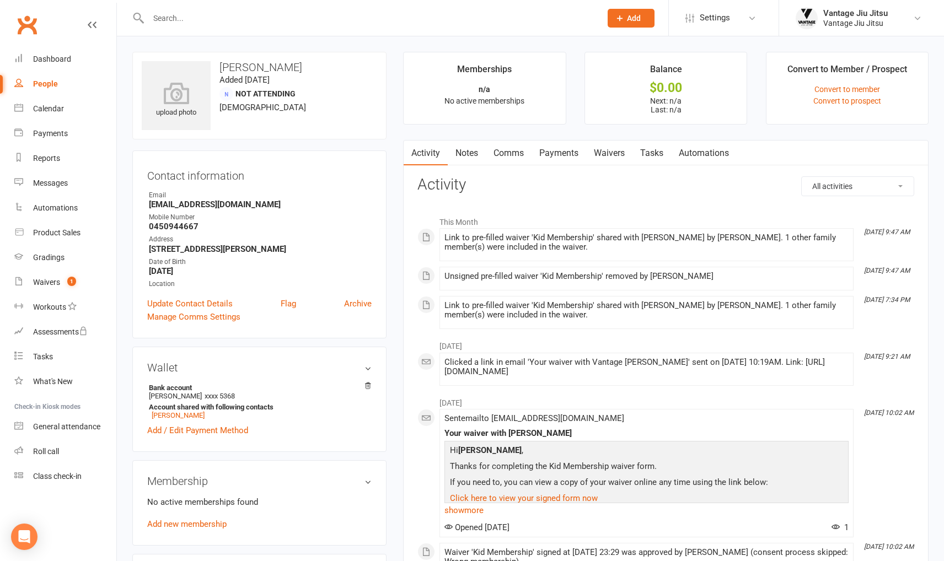
click at [616, 153] on link "Waivers" at bounding box center [609, 153] width 46 height 25
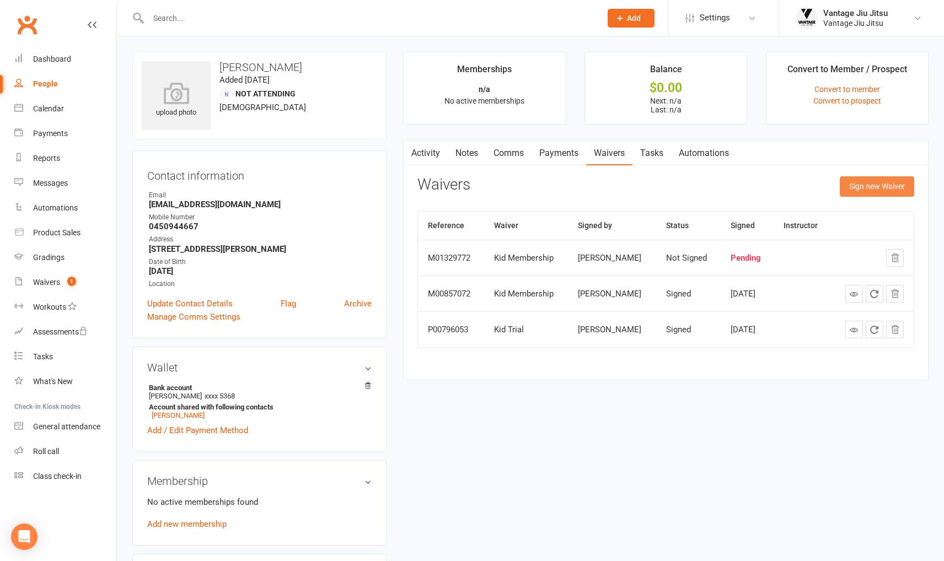
click at [881, 186] on button "Sign new Waiver" at bounding box center [877, 186] width 74 height 20
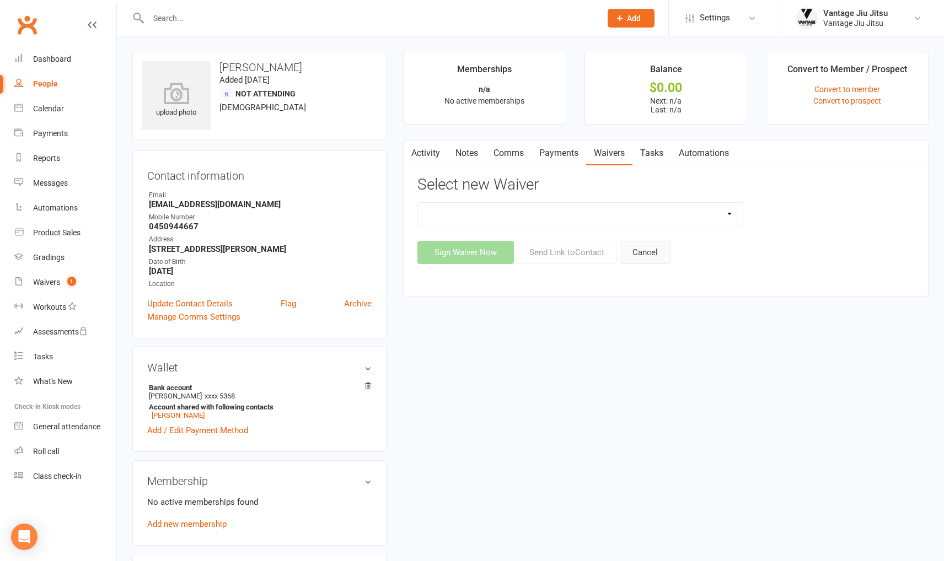
click at [666, 256] on button "Cancel" at bounding box center [645, 252] width 51 height 23
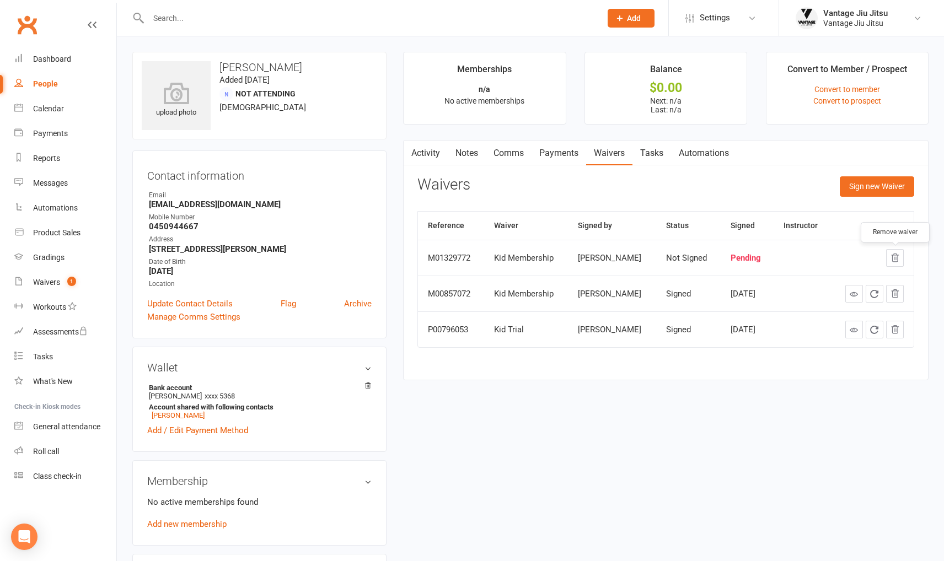
click at [893, 260] on icon "button" at bounding box center [895, 258] width 10 height 10
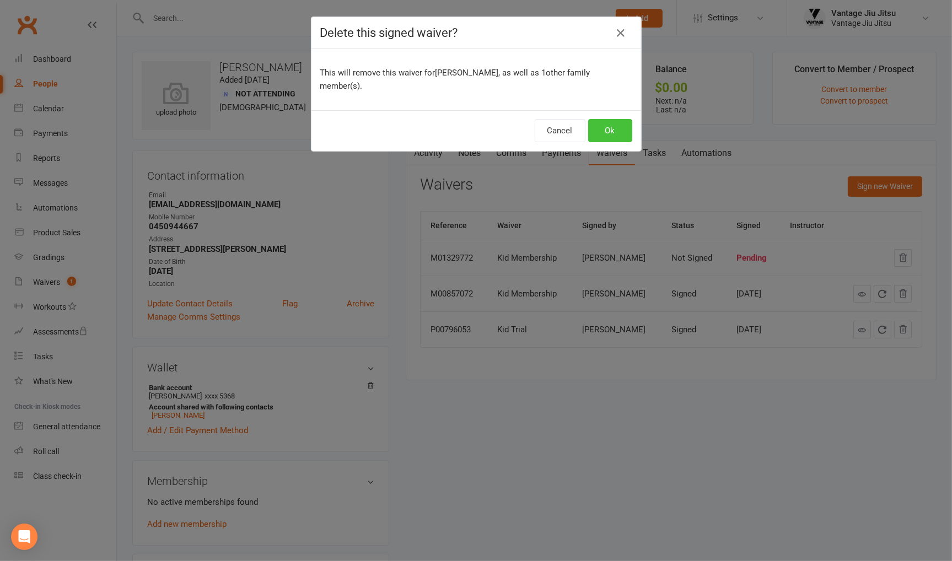
click at [604, 132] on button "Ok" at bounding box center [610, 130] width 44 height 23
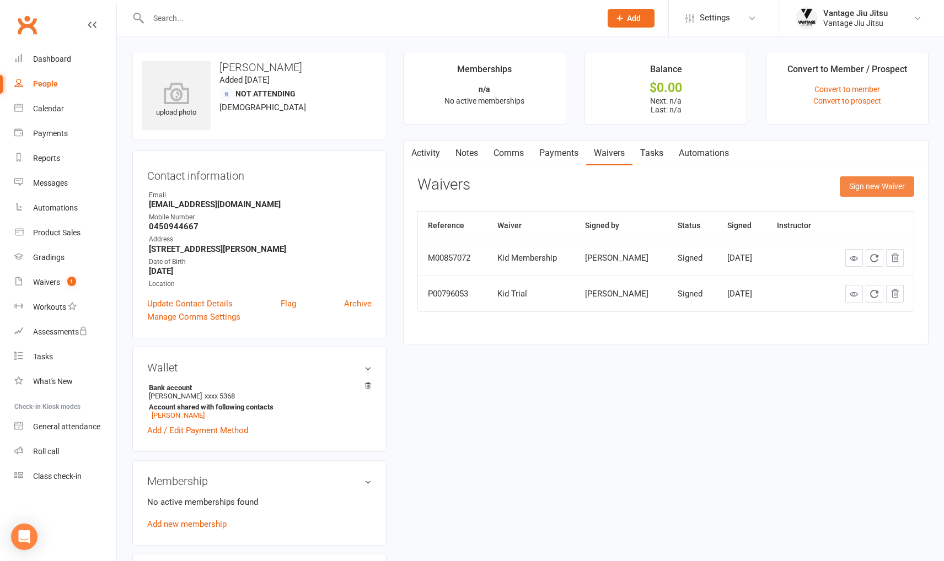
click at [858, 186] on button "Sign new Waiver" at bounding box center [877, 186] width 74 height 20
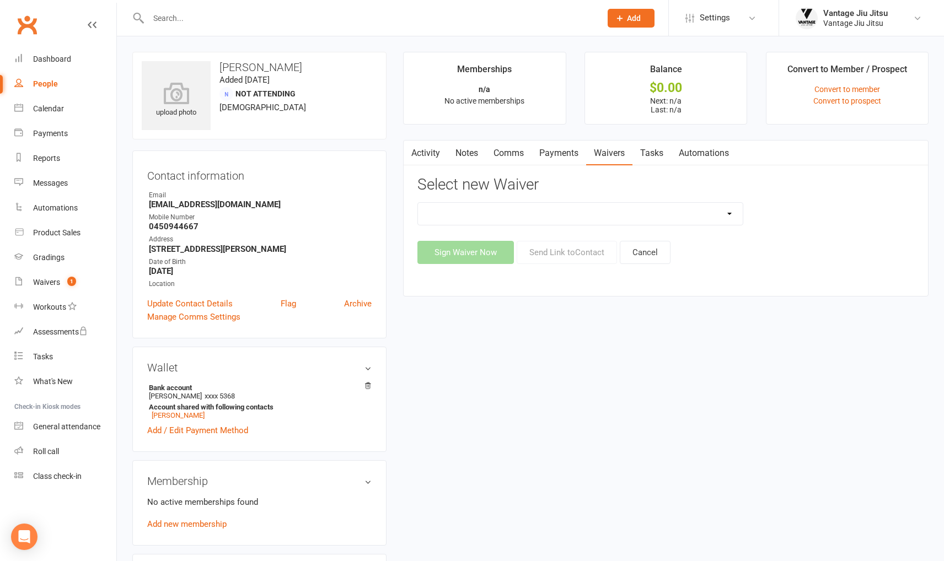
click at [520, 208] on select "Adult Drop In Adult Membership DRAFT - z. [ARCHIVE] Term 1 - Feb 10th - Apr 12t…" at bounding box center [580, 214] width 324 height 22
select select "14714"
click at [418, 203] on select "Adult Drop In Adult Membership DRAFT - z. [ARCHIVE] Term 1 - Feb 10th - Apr 12t…" at bounding box center [580, 214] width 324 height 22
click at [559, 254] on button "Send Link to Contact" at bounding box center [567, 252] width 100 height 23
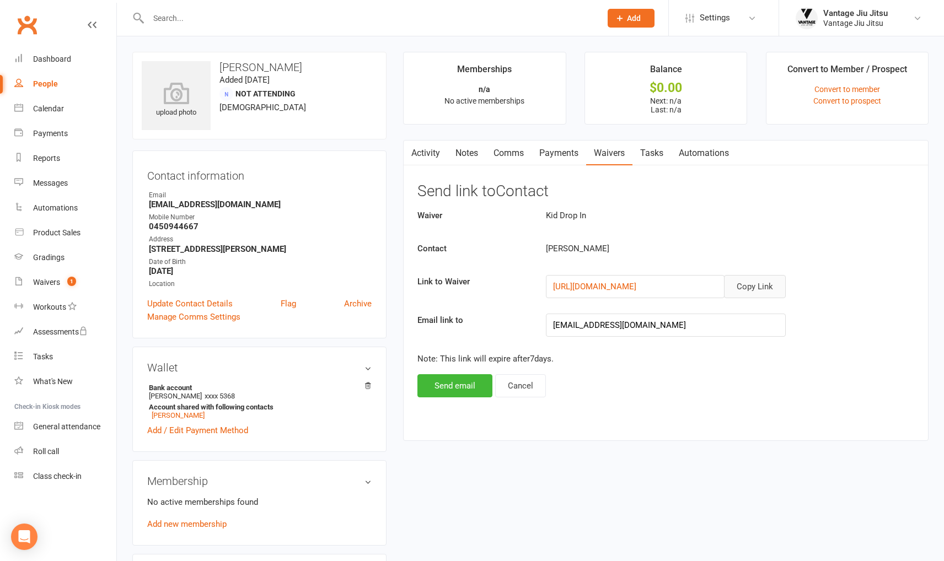
click at [768, 291] on button "Copy Link" at bounding box center [755, 286] width 62 height 23
click at [759, 283] on button "Copy Link" at bounding box center [755, 286] width 62 height 23
click at [348, 17] on input "text" at bounding box center [369, 17] width 448 height 15
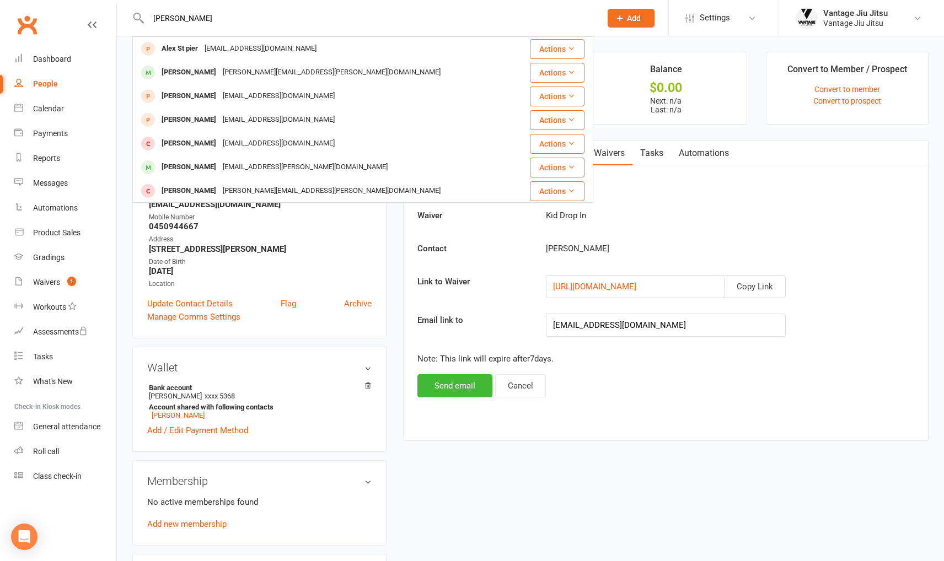
type input "alex st"
click at [215, 49] on div "Alexstpier@gmail.com" at bounding box center [260, 49] width 119 height 16
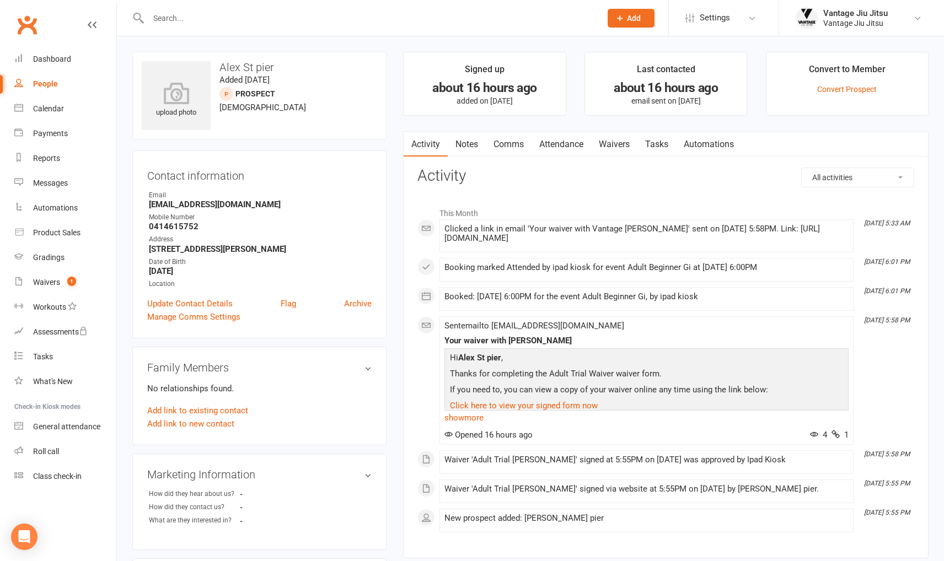
click at [712, 146] on link "Automations" at bounding box center [709, 144] width 66 height 25
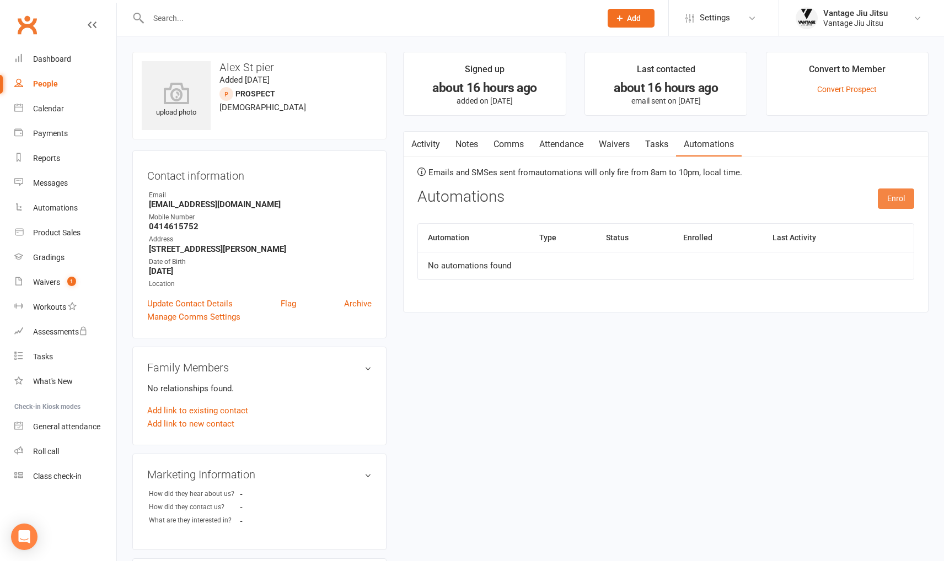
click at [902, 198] on button "Enrol" at bounding box center [896, 199] width 36 height 20
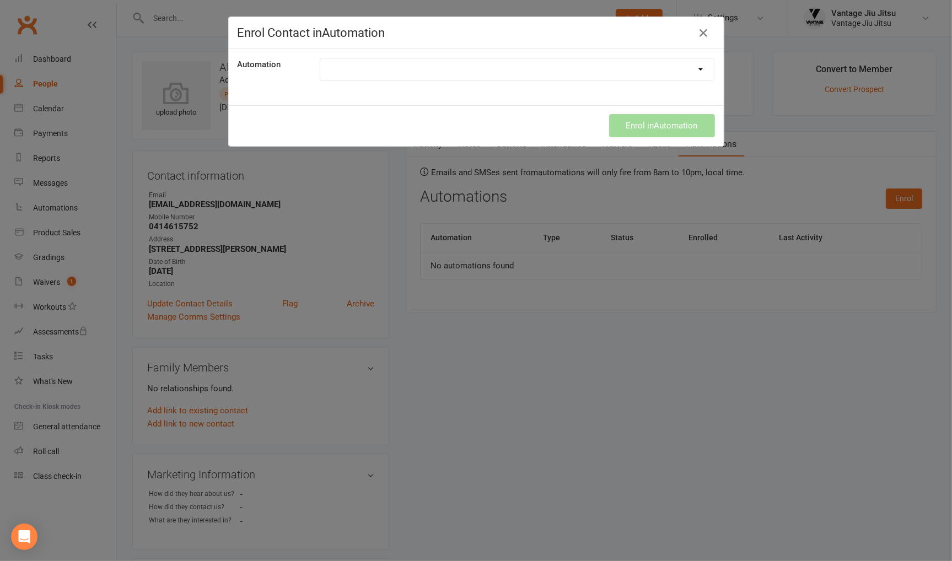
click at [426, 76] on select "Adult Post Trial Sequence Kids Post Trial Sequence" at bounding box center [517, 69] width 394 height 22
select select "8229"
click at [320, 58] on select "Adult Post Trial Sequence Kids Post Trial Sequence" at bounding box center [517, 69] width 394 height 22
click at [672, 120] on button "Enrol in Automation" at bounding box center [662, 125] width 106 height 23
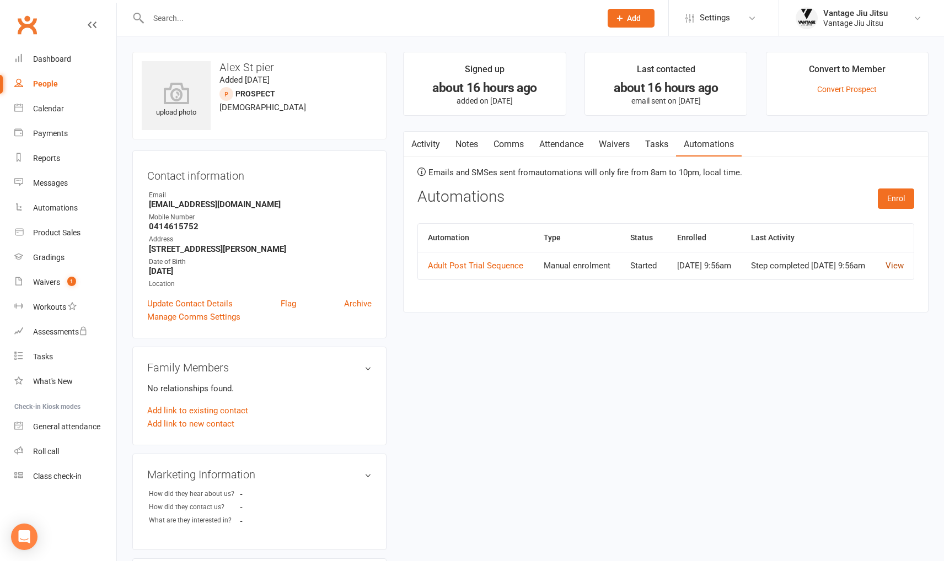
click at [896, 266] on link "View" at bounding box center [895, 266] width 18 height 10
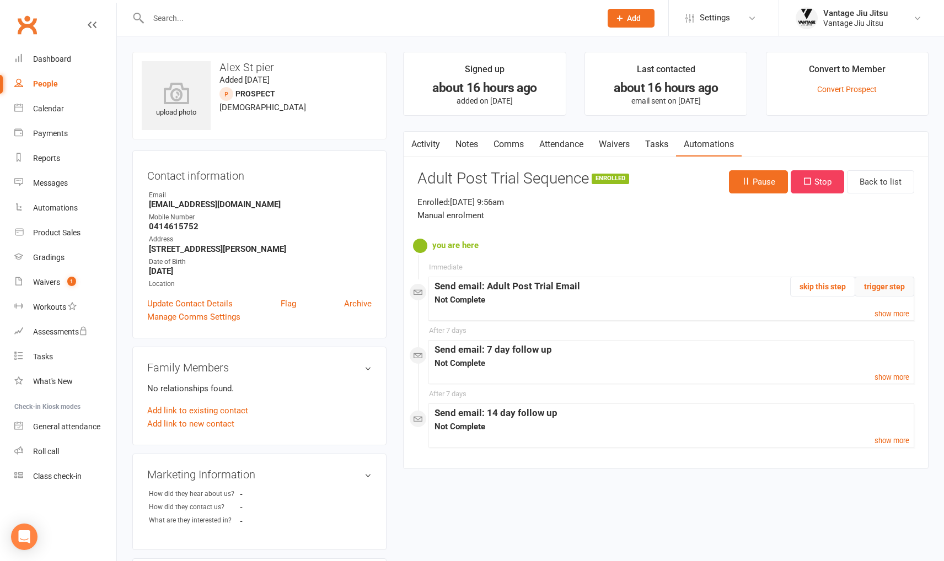
click at [887, 289] on button "trigger step" at bounding box center [885, 287] width 60 height 20
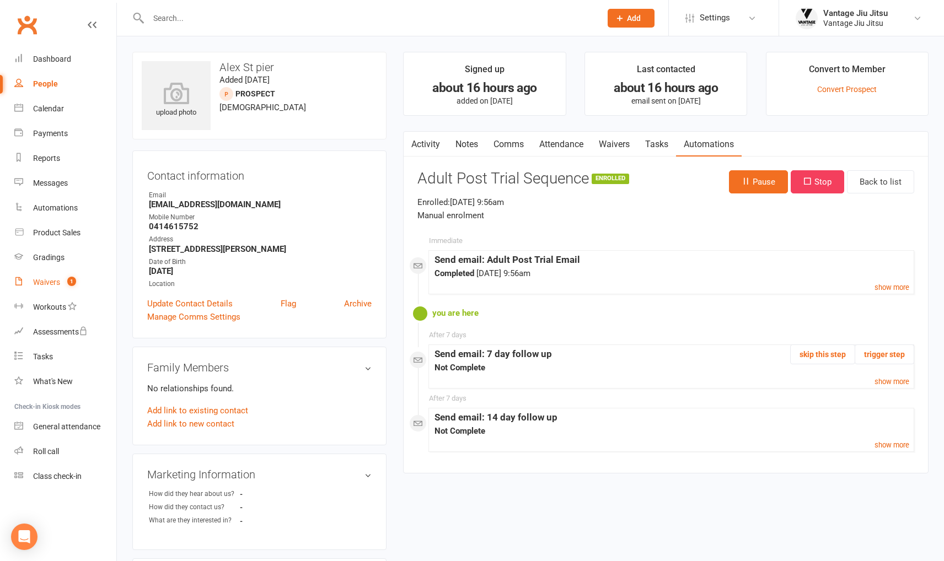
click at [61, 281] on link "Waivers 1" at bounding box center [65, 282] width 102 height 25
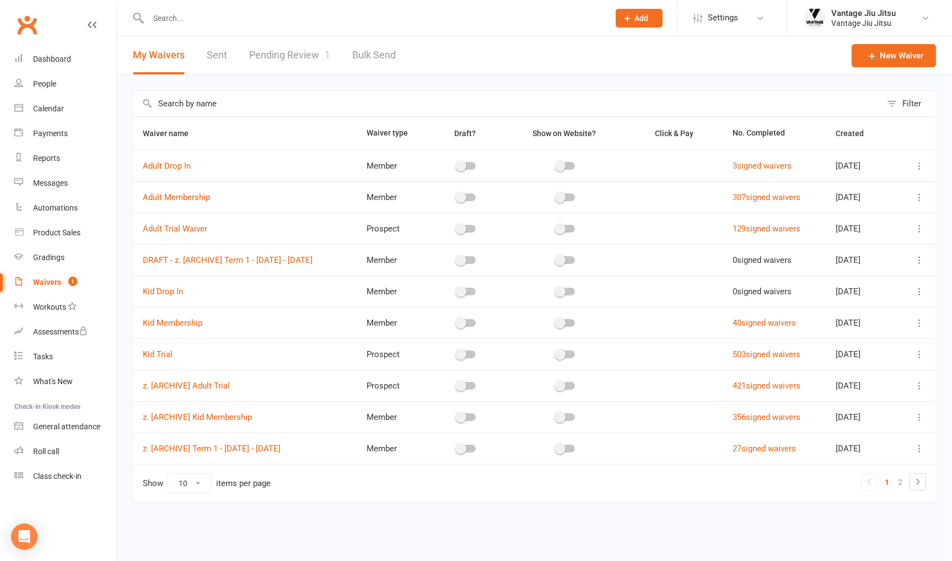
click at [293, 53] on link "Pending Review 1" at bounding box center [289, 55] width 81 height 38
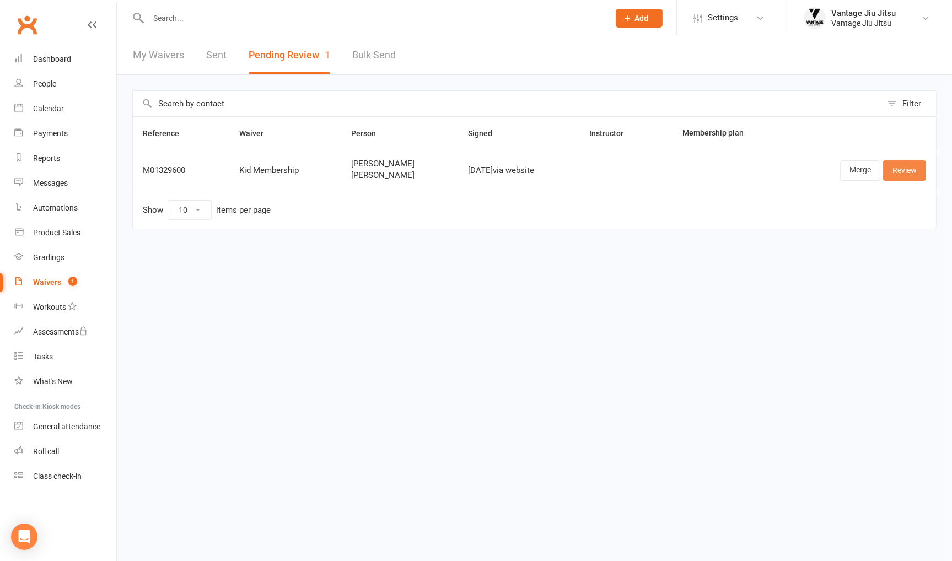
click at [900, 170] on link "Review" at bounding box center [904, 170] width 43 height 20
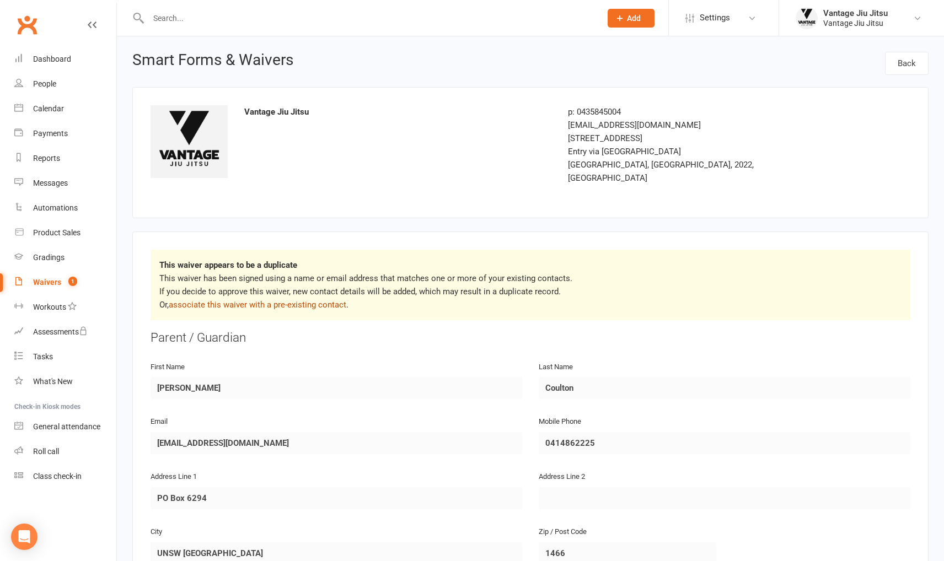
click at [297, 300] on link "associate this waiver with a pre-existing contact" at bounding box center [258, 305] width 178 height 10
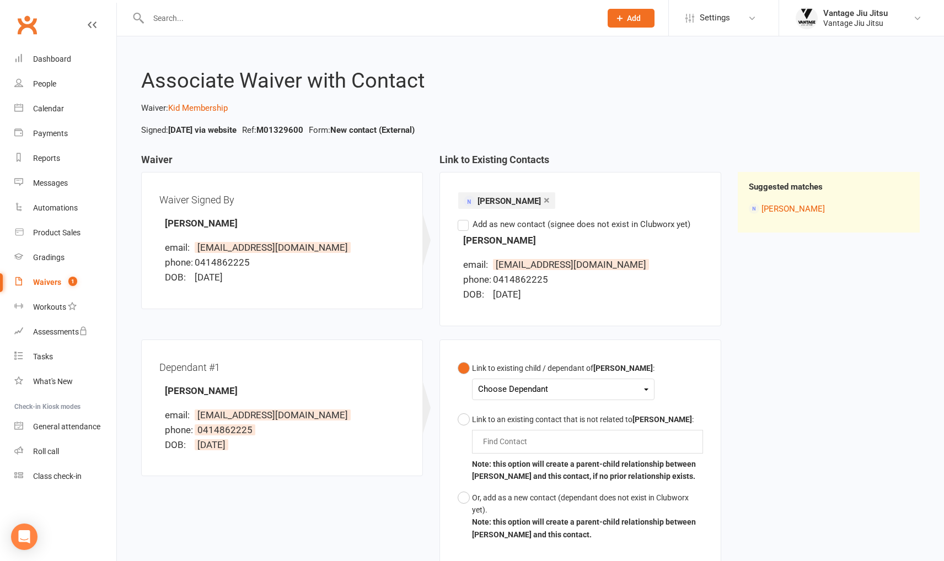
click at [561, 397] on div "Choose Dependant Blye Coulton" at bounding box center [563, 390] width 183 height 22
click at [537, 387] on div "Choose Dependant" at bounding box center [563, 389] width 170 height 15
click at [523, 414] on link "Blye Coulton" at bounding box center [533, 416] width 109 height 24
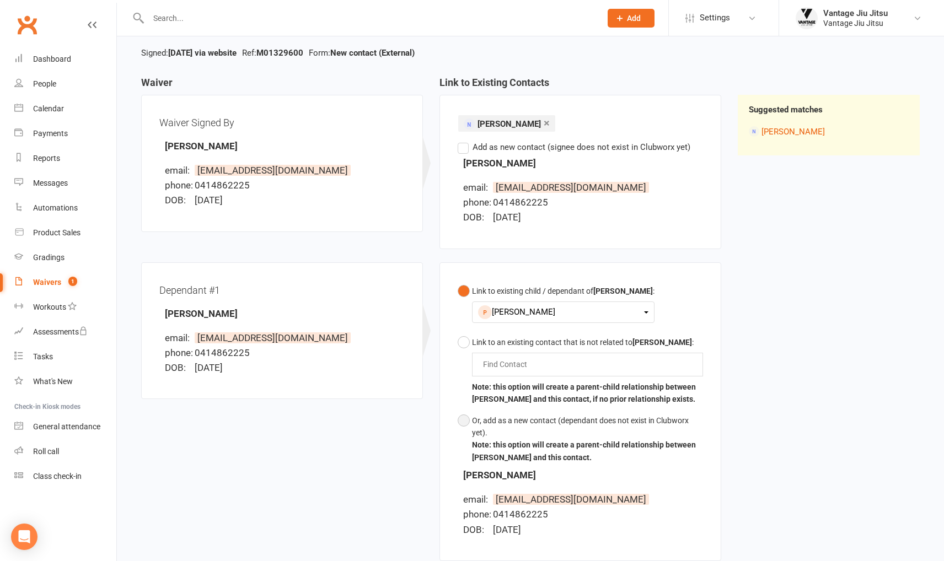
scroll to position [217, 0]
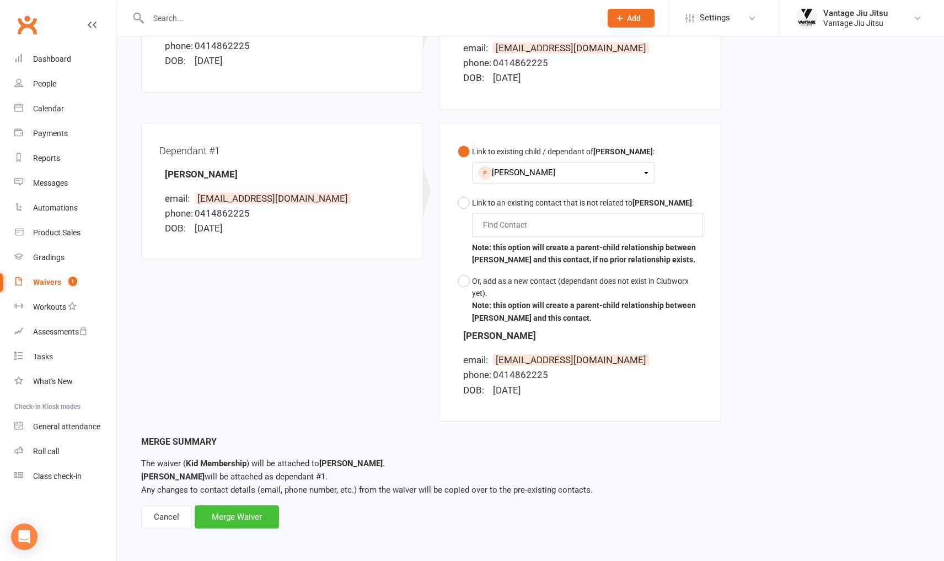
click at [221, 515] on div "Merge Waiver" at bounding box center [237, 517] width 84 height 23
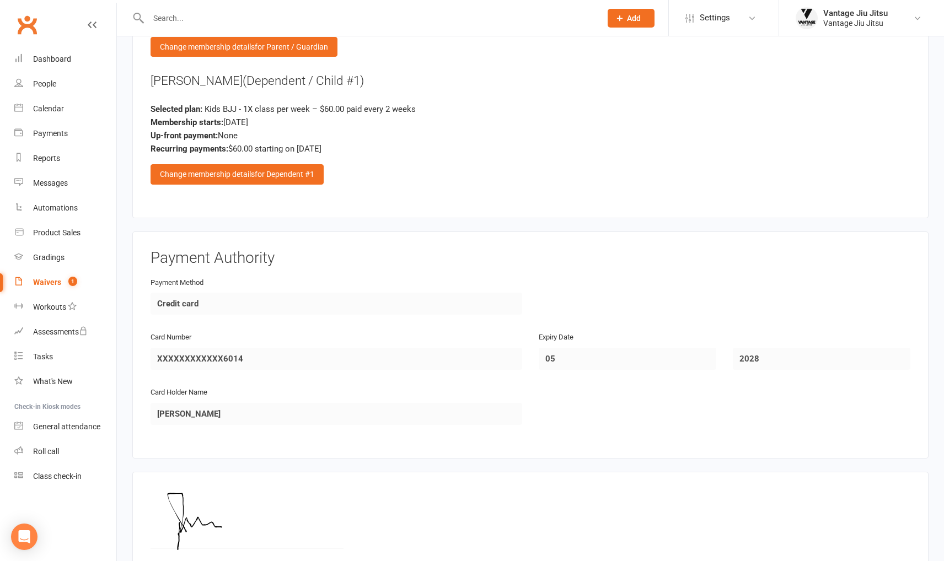
scroll to position [2098, 0]
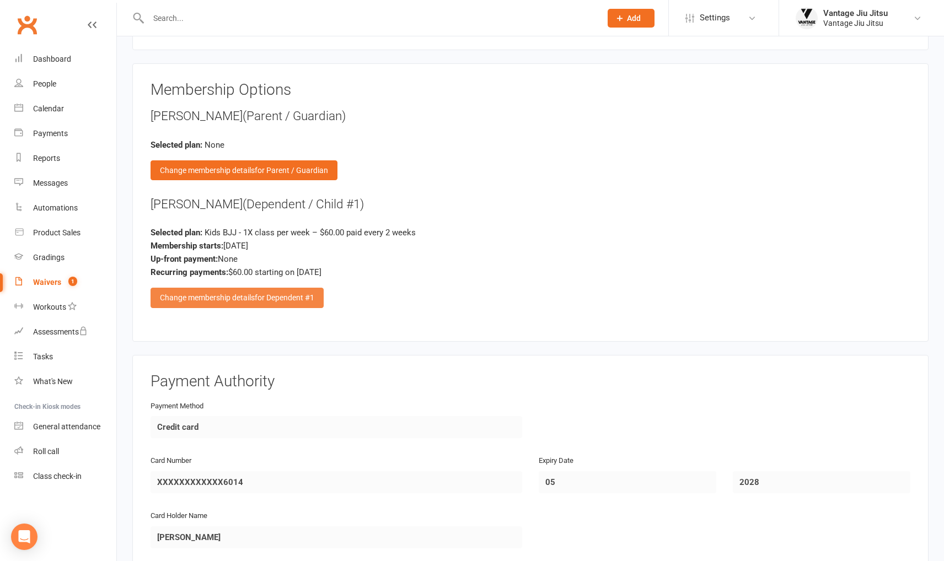
click at [265, 288] on div "Change membership details for Dependent #1" at bounding box center [237, 298] width 173 height 20
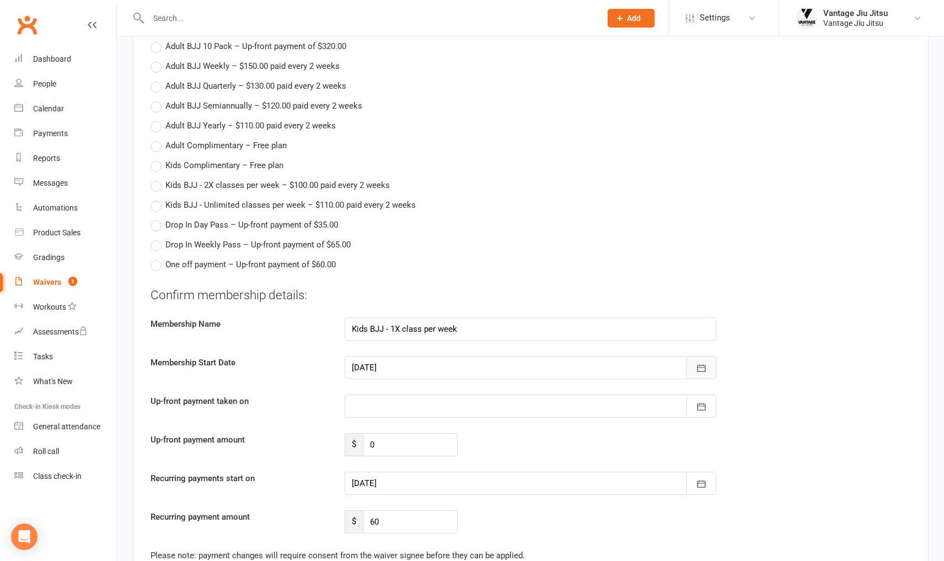
scroll to position [2263, 0]
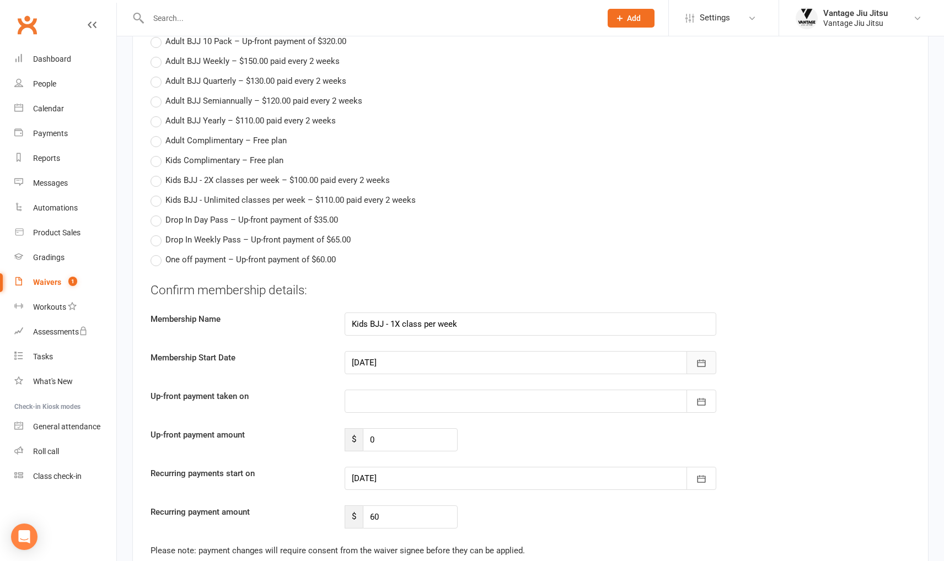
click at [711, 351] on button "button" at bounding box center [701, 362] width 30 height 23
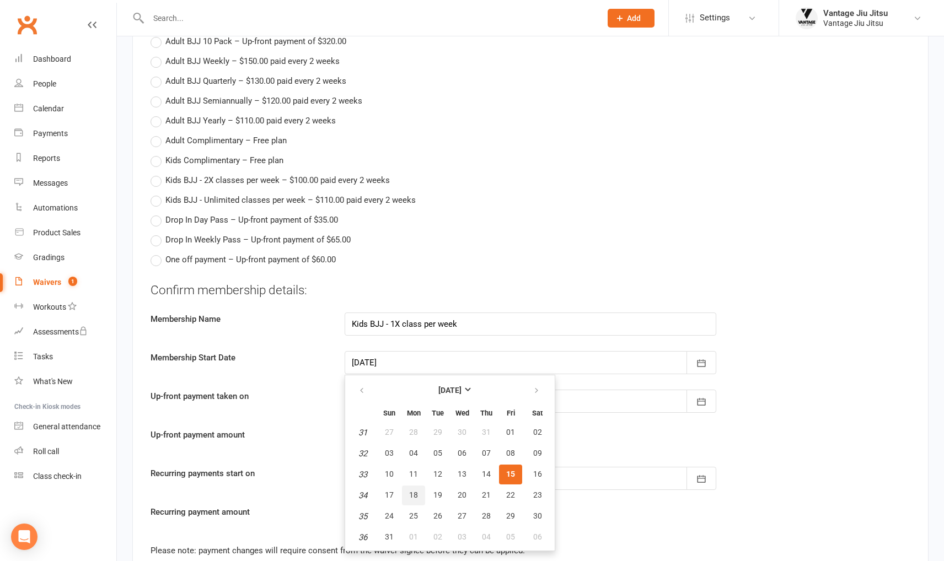
click at [411, 486] on button "18" at bounding box center [413, 496] width 23 height 20
type input "18 Aug 2025"
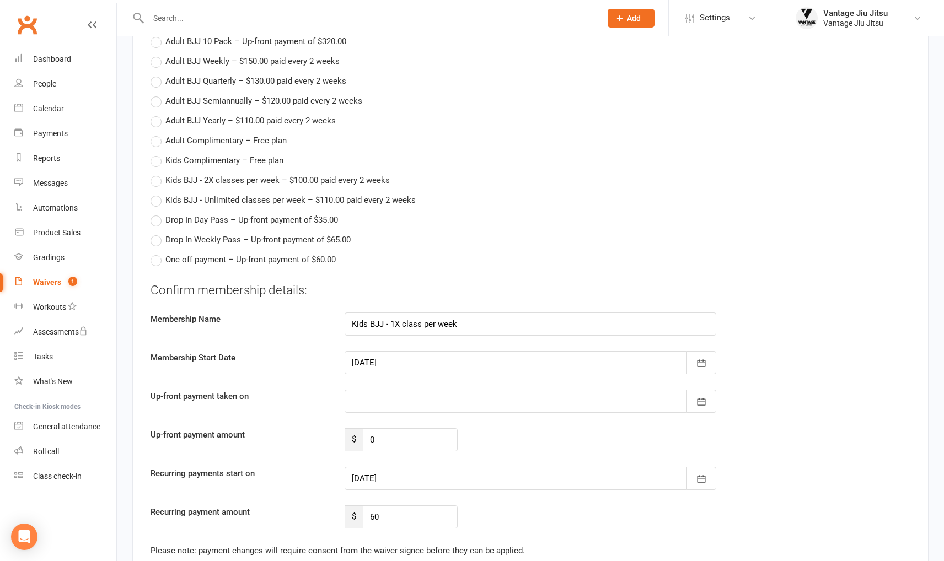
type input "18 Aug 2025"
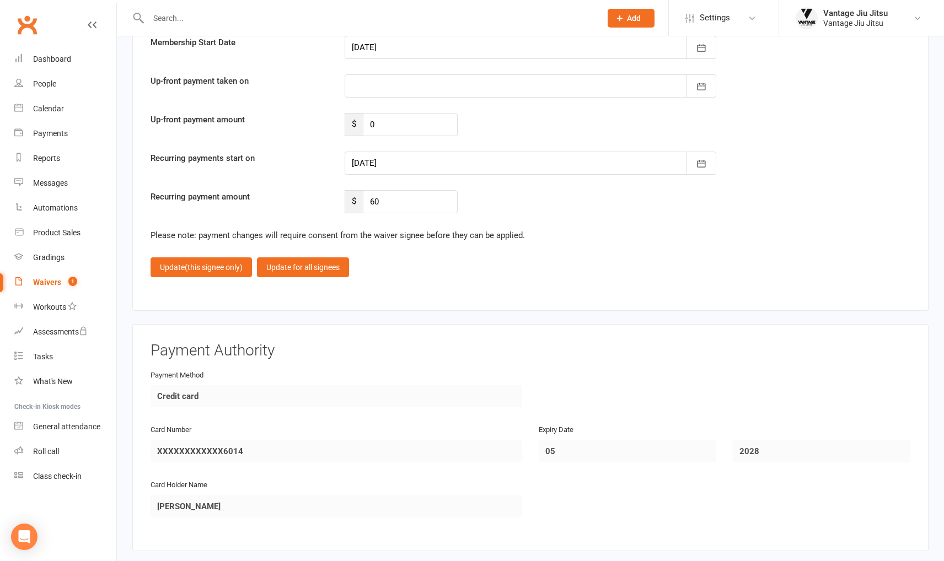
scroll to position [2594, 0]
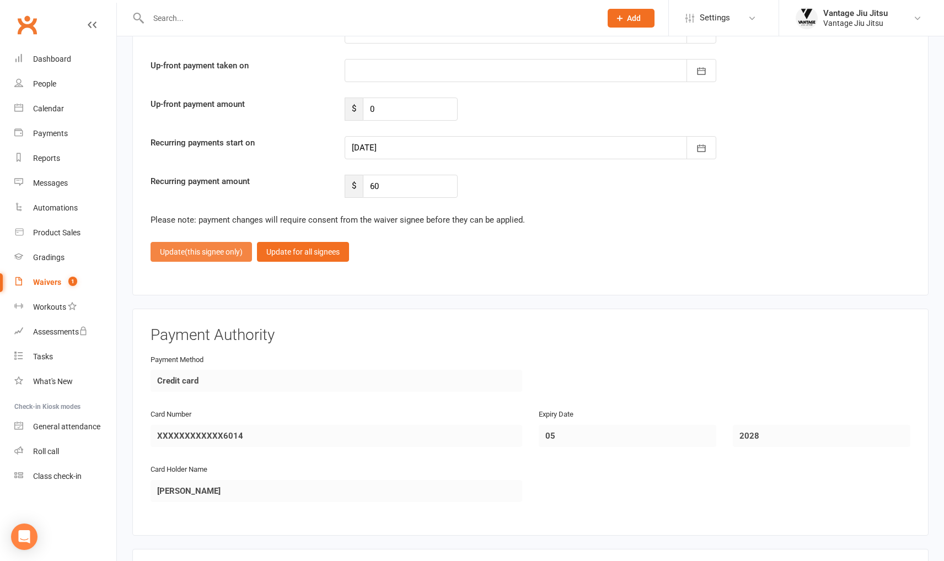
click at [221, 248] on span "(this signee only)" at bounding box center [214, 252] width 58 height 9
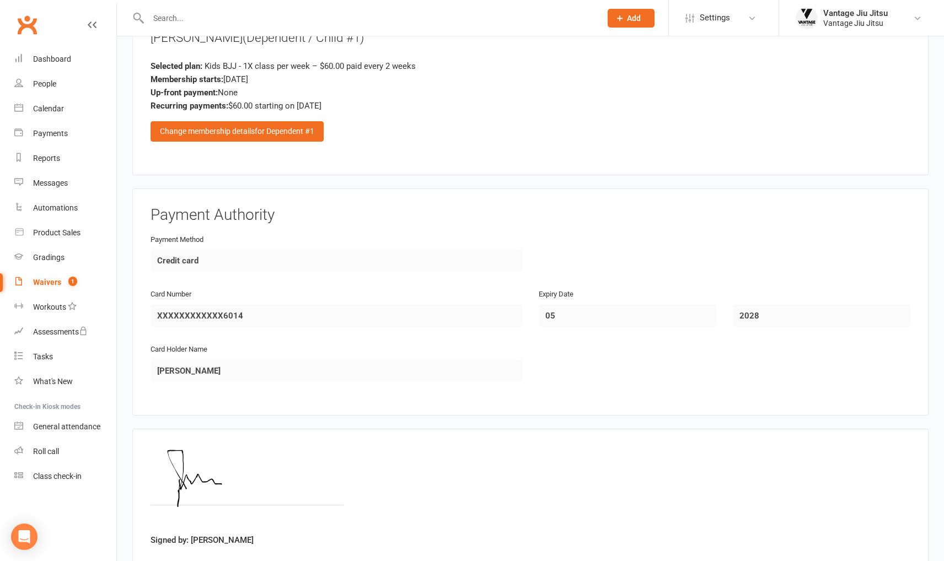
scroll to position [2318, 0]
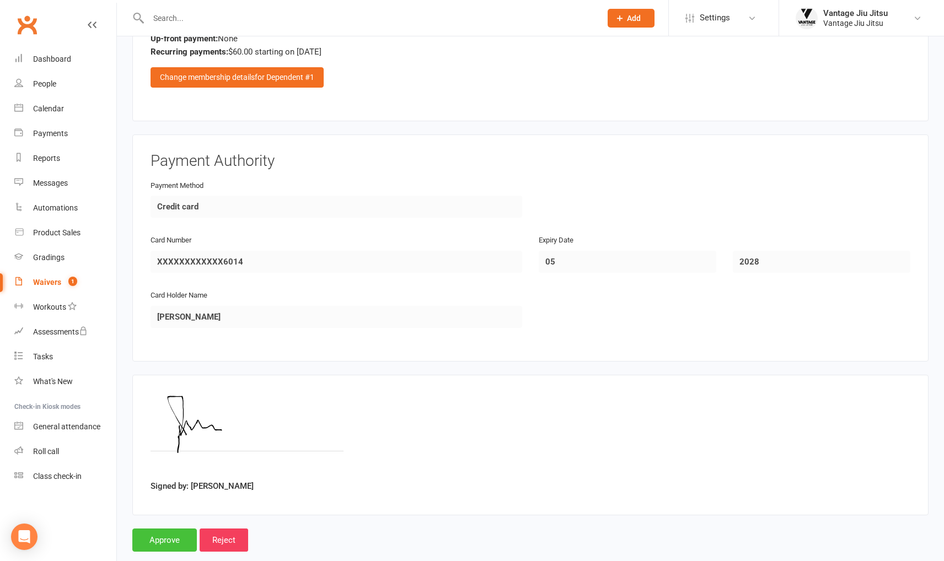
click at [169, 529] on input "Approve" at bounding box center [164, 540] width 65 height 23
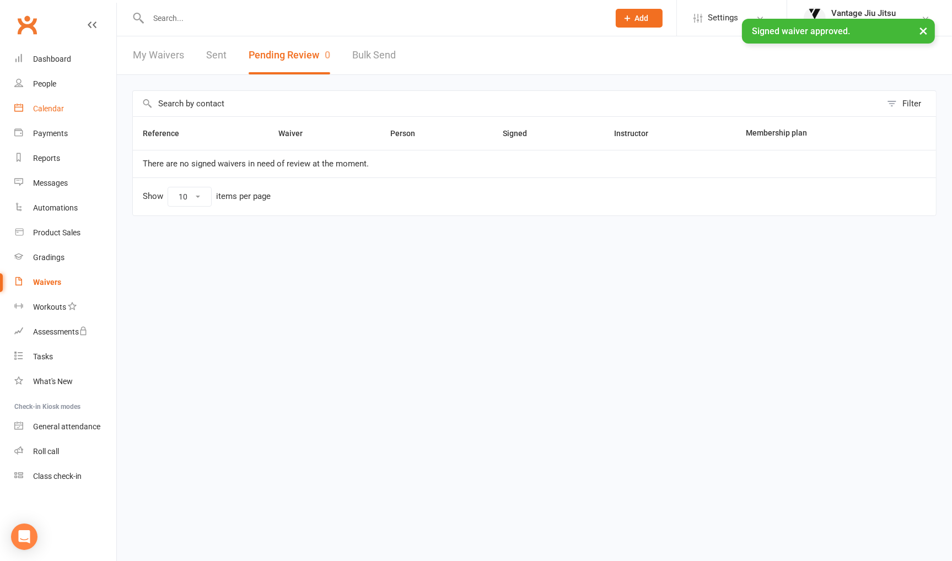
click at [46, 104] on div "Calendar" at bounding box center [48, 108] width 31 height 9
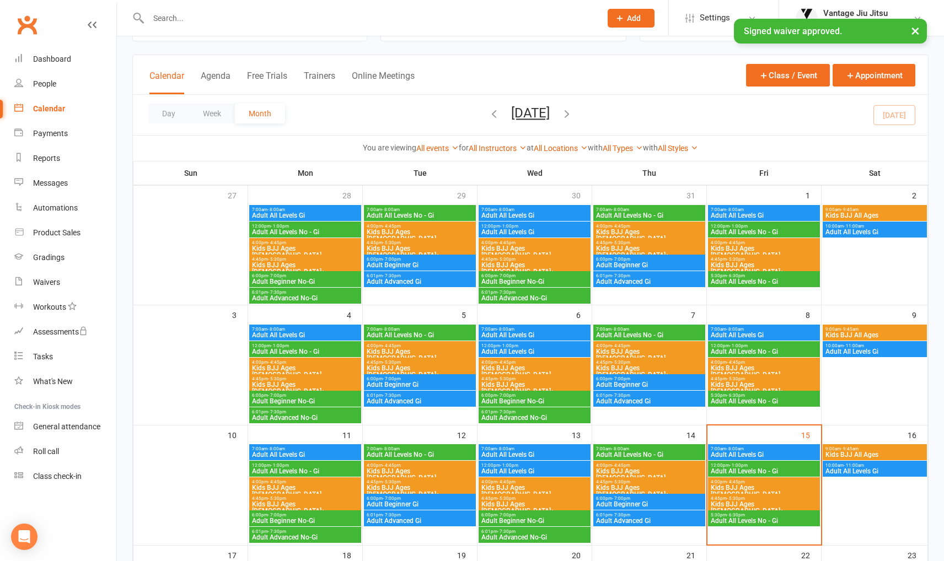
scroll to position [221, 0]
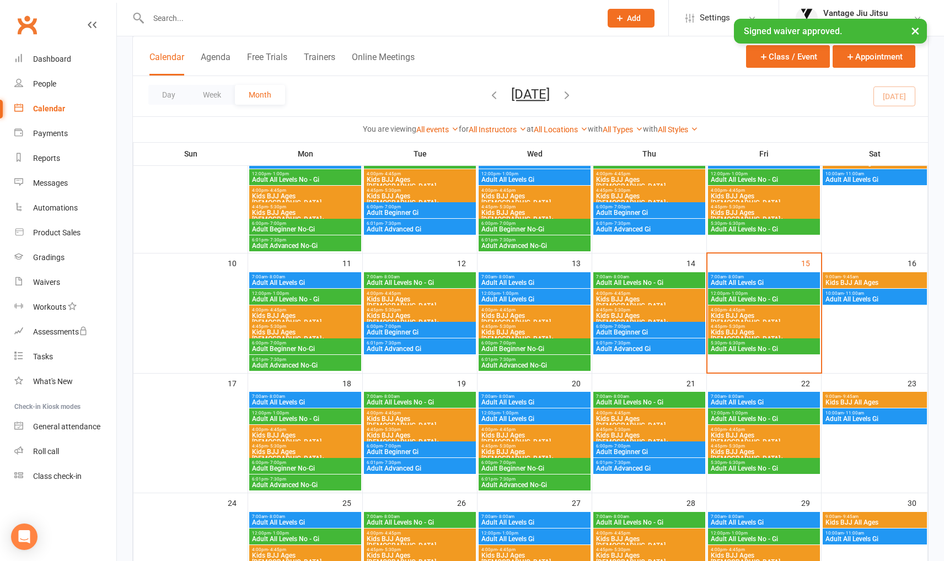
click at [282, 452] on span "Kids BJJ Ages [DEMOGRAPHIC_DATA]+" at bounding box center [305, 455] width 108 height 13
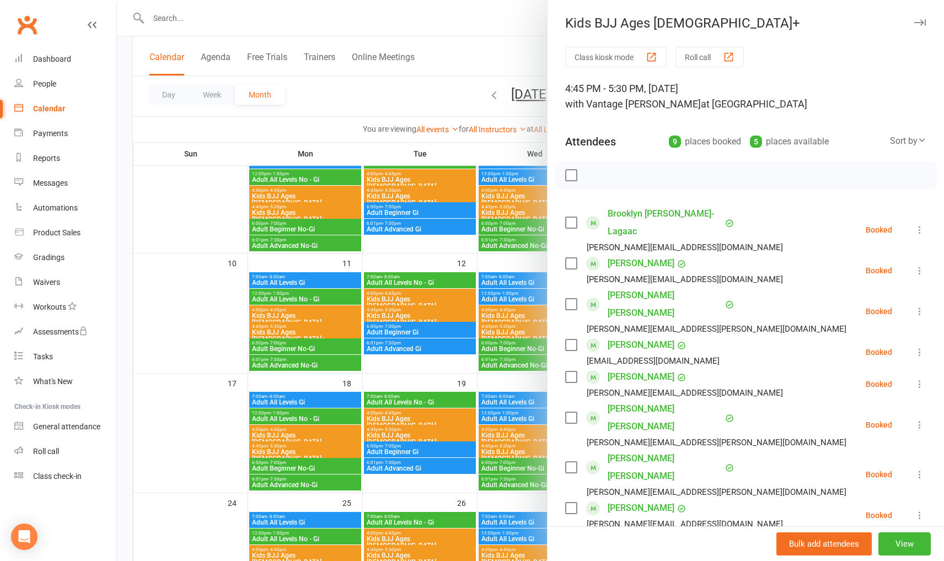
type input "blye"
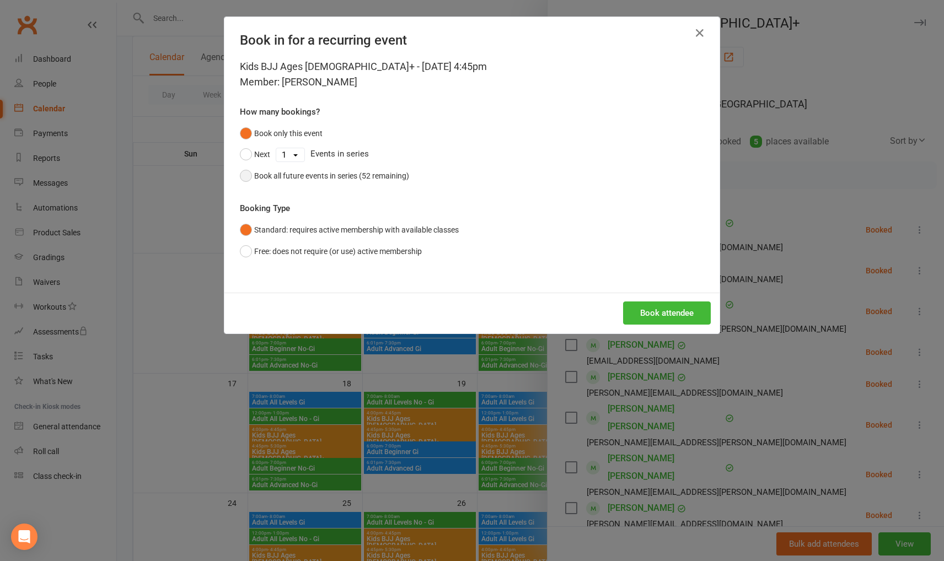
click at [243, 175] on button "Book all future events in series (52 remaining)" at bounding box center [324, 175] width 169 height 21
click at [677, 313] on button "Book attendee" at bounding box center [667, 313] width 88 height 23
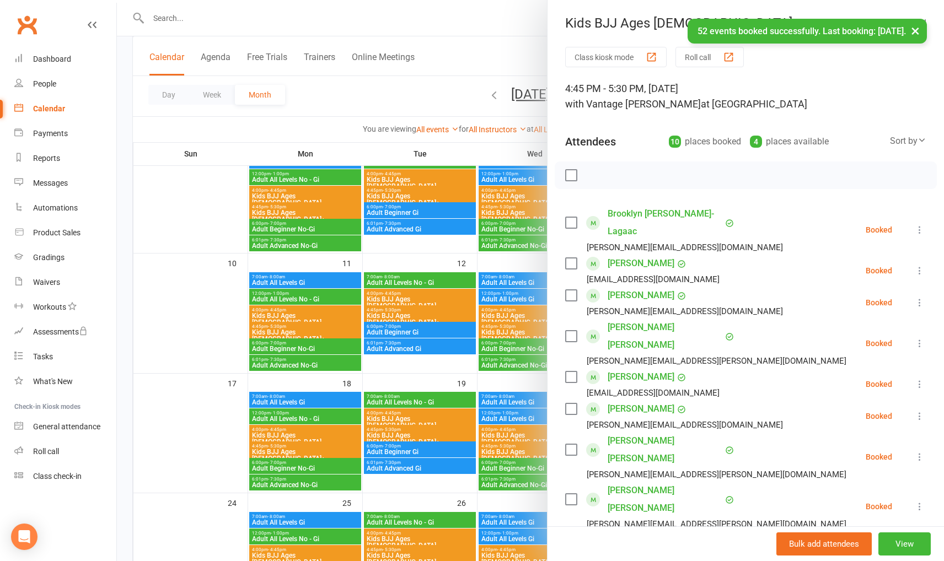
click at [629, 255] on link "Blye Coulton" at bounding box center [641, 264] width 67 height 18
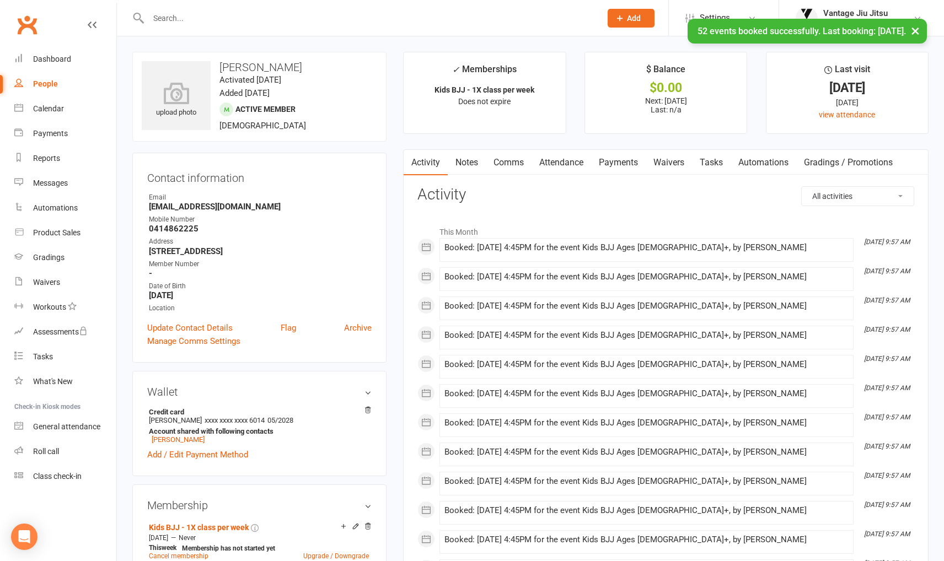
click at [514, 160] on link "Comms" at bounding box center [509, 162] width 46 height 25
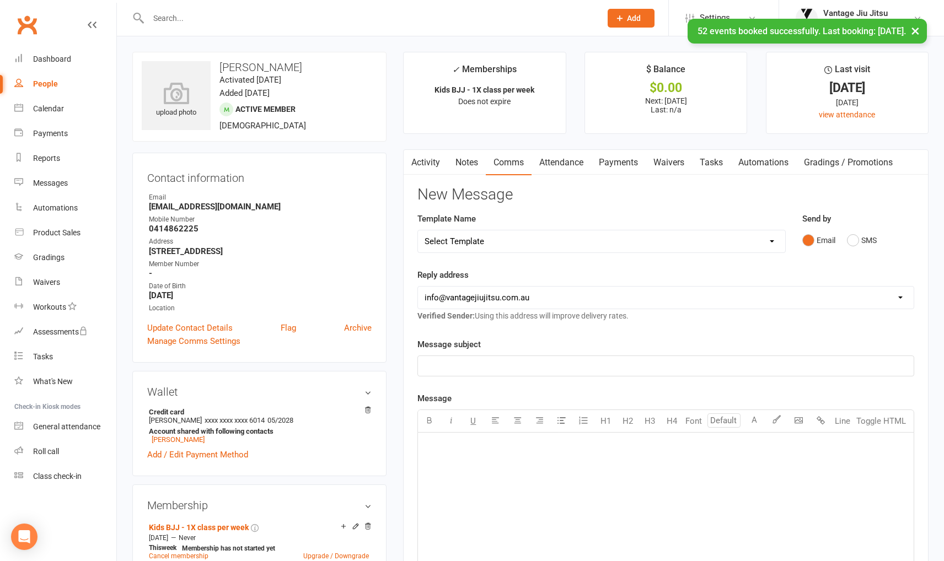
click at [605, 245] on select "Select Template [Email] Adult 14 day follow up [Email] Adult 7 day follow up [E…" at bounding box center [601, 241] width 367 height 22
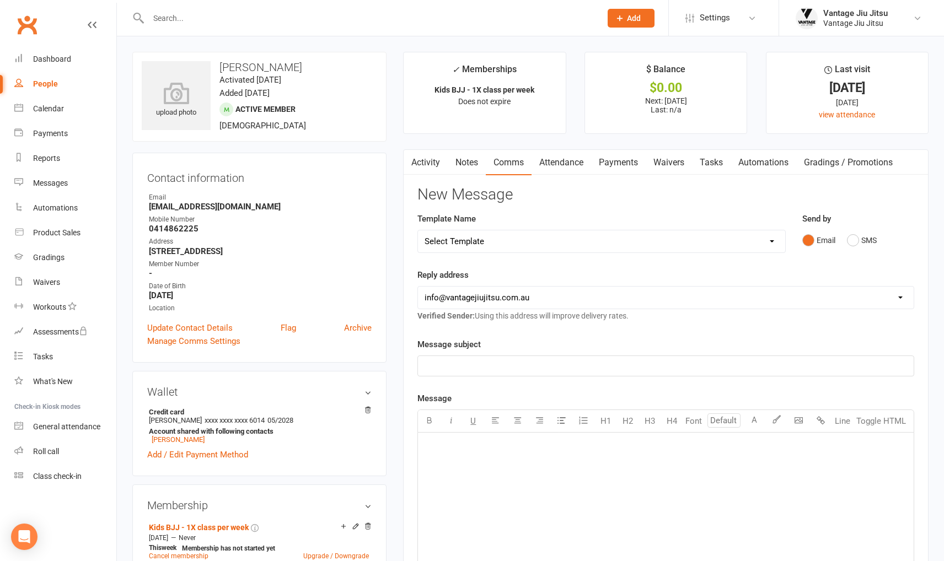
select select "16"
click at [418, 230] on select "Select Template [Email] Adult 14 day follow up [Email] Adult 7 day follow up [E…" at bounding box center [601, 241] width 367 height 22
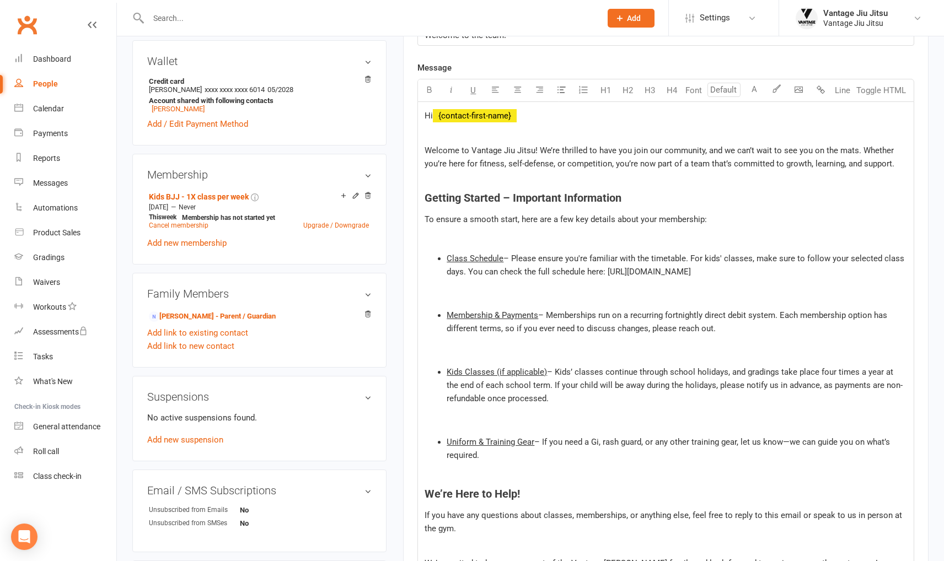
scroll to position [669, 0]
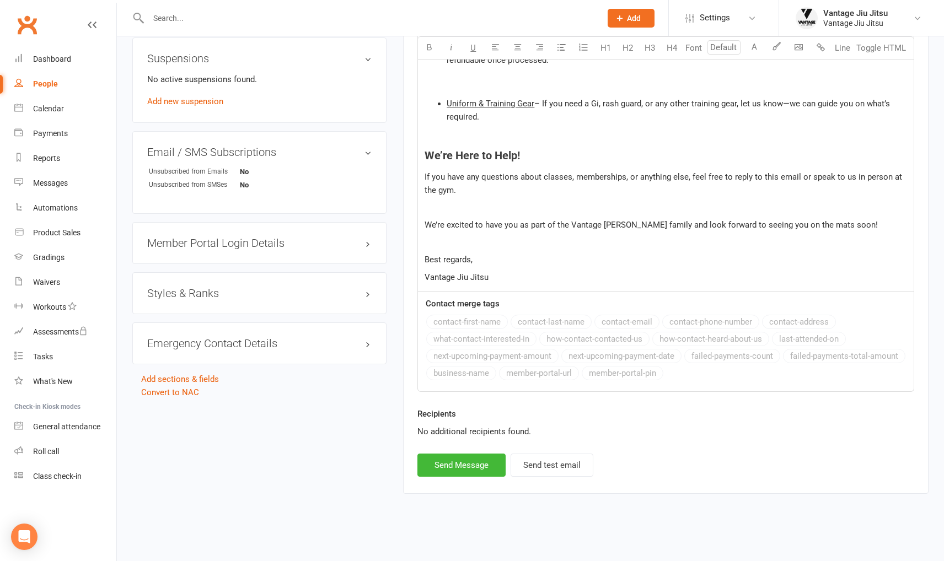
click at [179, 297] on h3 "Styles & Ranks" at bounding box center [259, 293] width 224 height 12
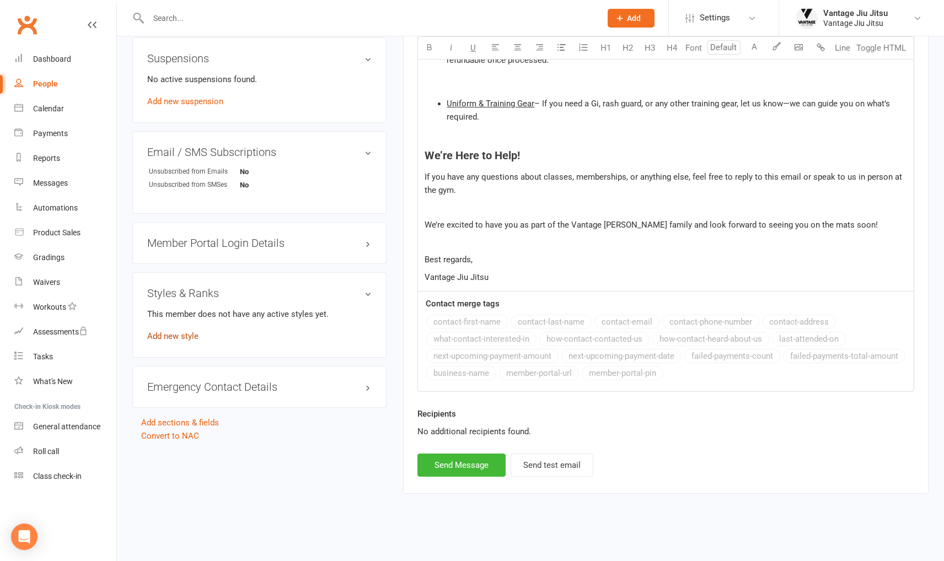
click at [192, 338] on link "Add new style" at bounding box center [172, 336] width 51 height 10
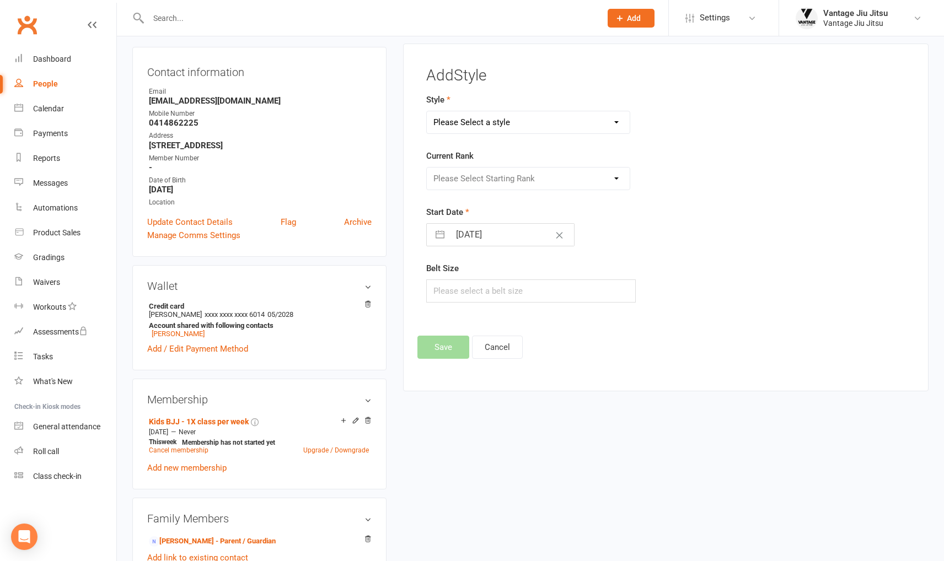
scroll to position [94, 0]
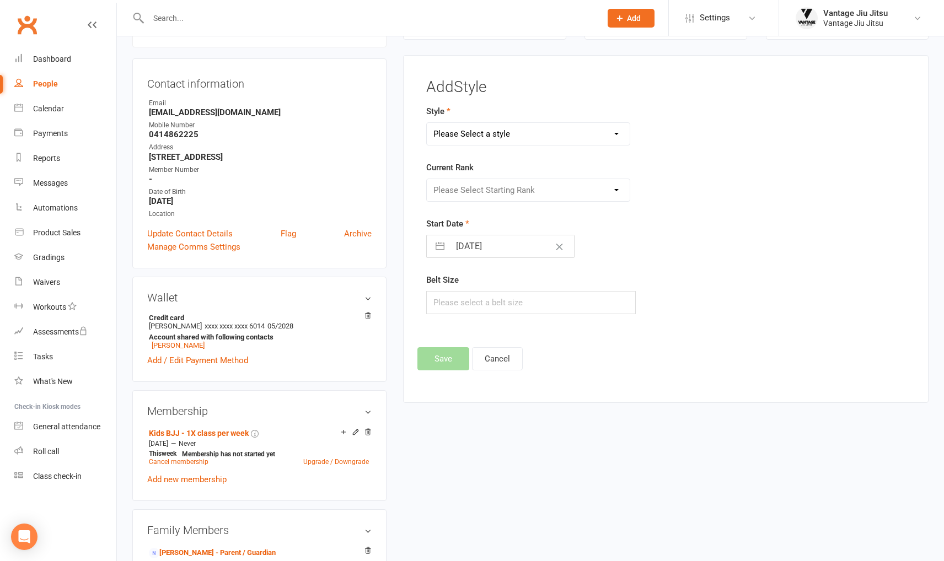
click at [521, 133] on select "Please Select a style Adult BJJ Kids BJJ" at bounding box center [528, 134] width 202 height 22
select select "1497"
click at [427, 123] on select "Please Select a style Adult BJJ Kids BJJ" at bounding box center [528, 134] width 202 height 22
click at [501, 193] on select "Please Select Starting Rank White White 1st White 2nd White 3rd White 4th White…" at bounding box center [528, 190] width 202 height 22
select select "14565"
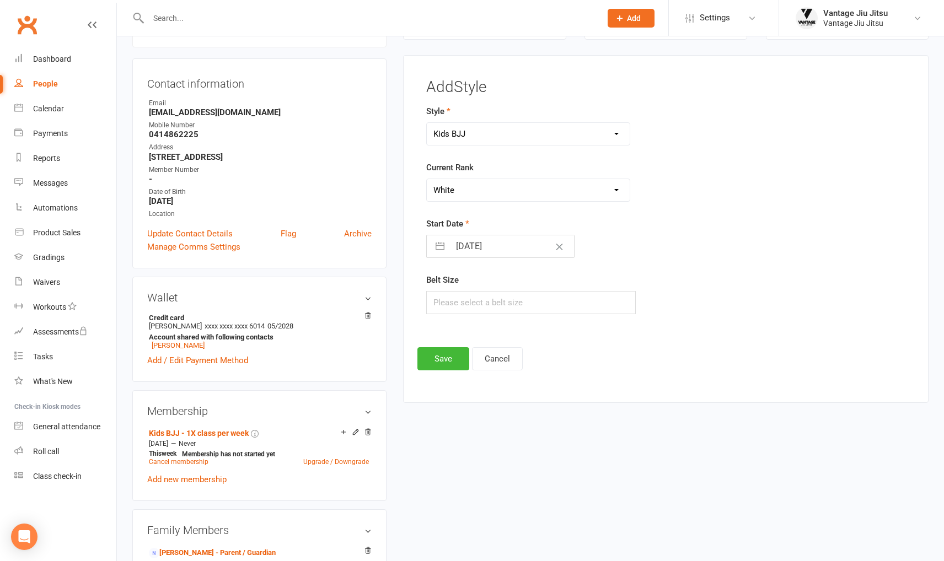
click at [427, 179] on select "Please Select Starting Rank White White 1st White 2nd White 3rd White 4th White…" at bounding box center [528, 190] width 202 height 22
click at [441, 354] on button "Save" at bounding box center [443, 358] width 52 height 23
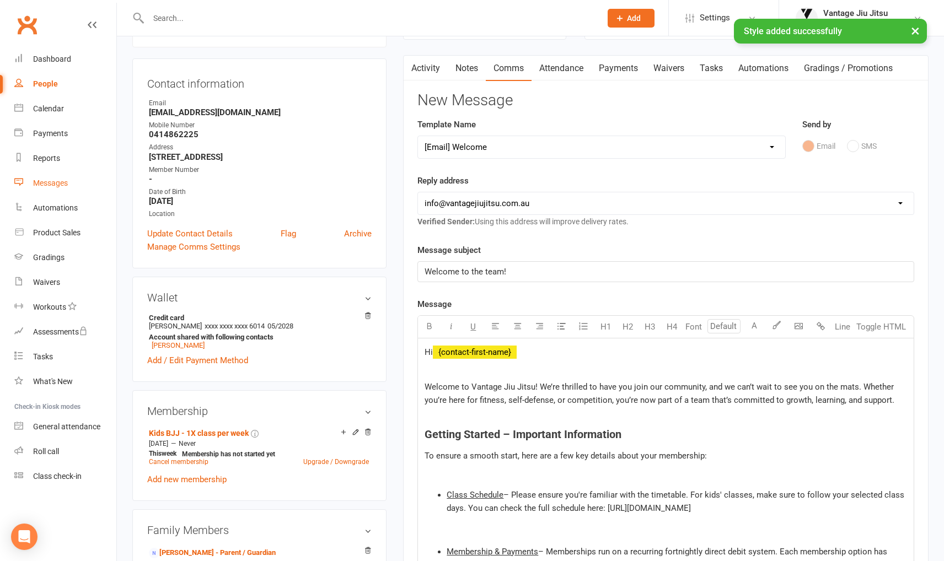
click at [54, 183] on div "Messages" at bounding box center [50, 183] width 35 height 9
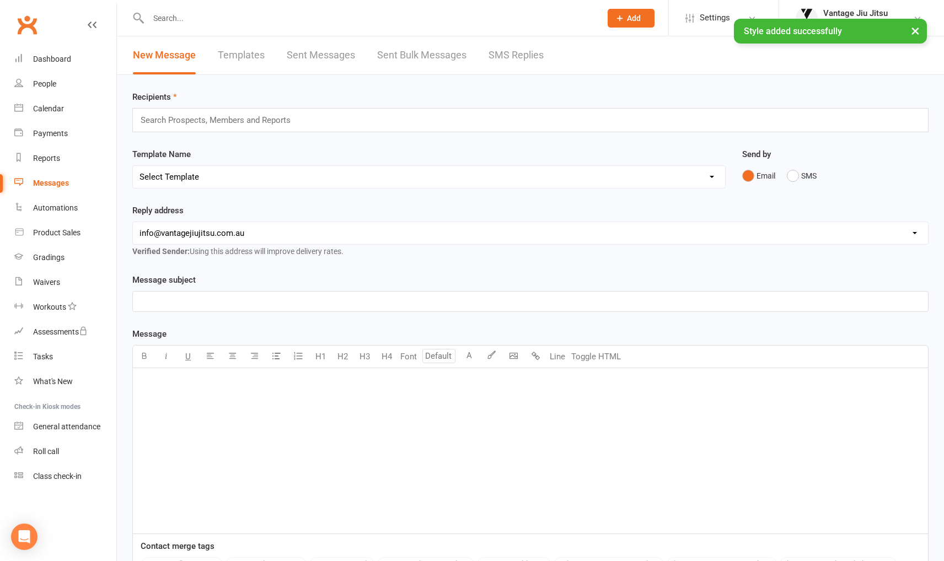
click at [232, 53] on link "Templates" at bounding box center [241, 55] width 47 height 38
select select "grid"
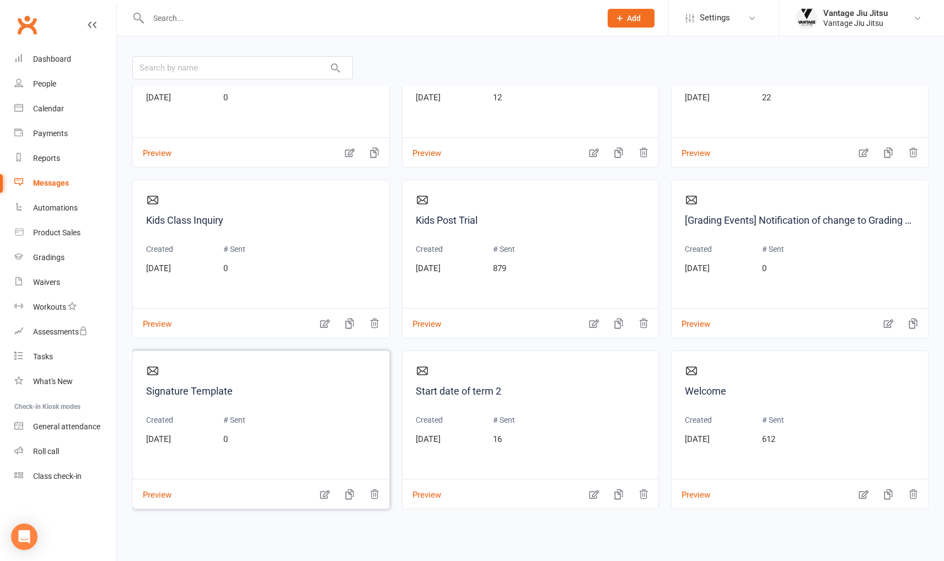
scroll to position [107, 0]
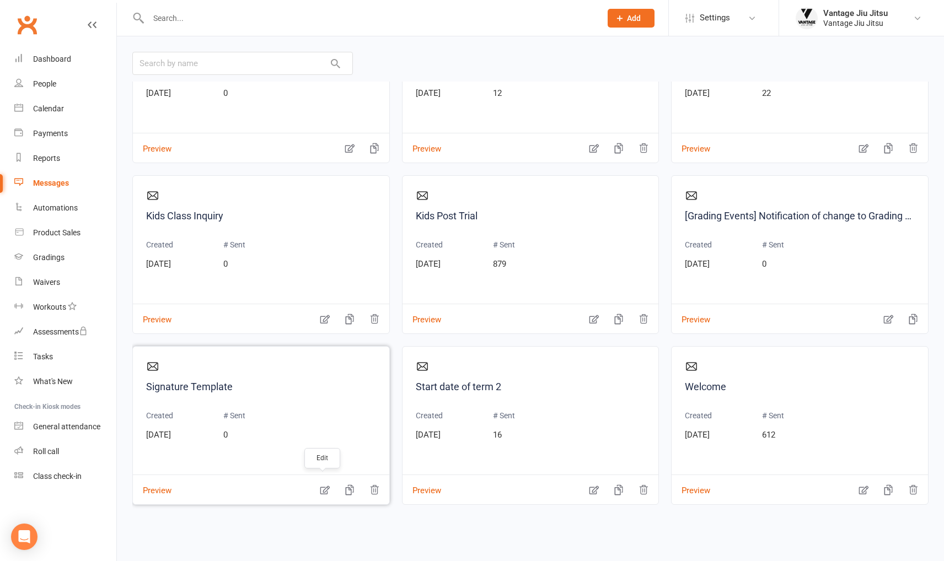
click at [324, 487] on icon "button" at bounding box center [324, 490] width 11 height 11
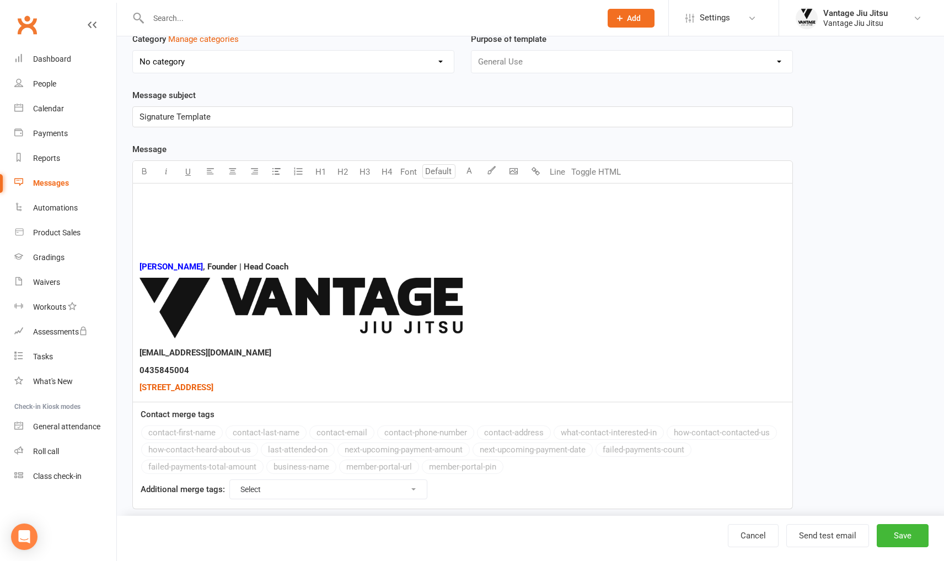
scroll to position [117, 0]
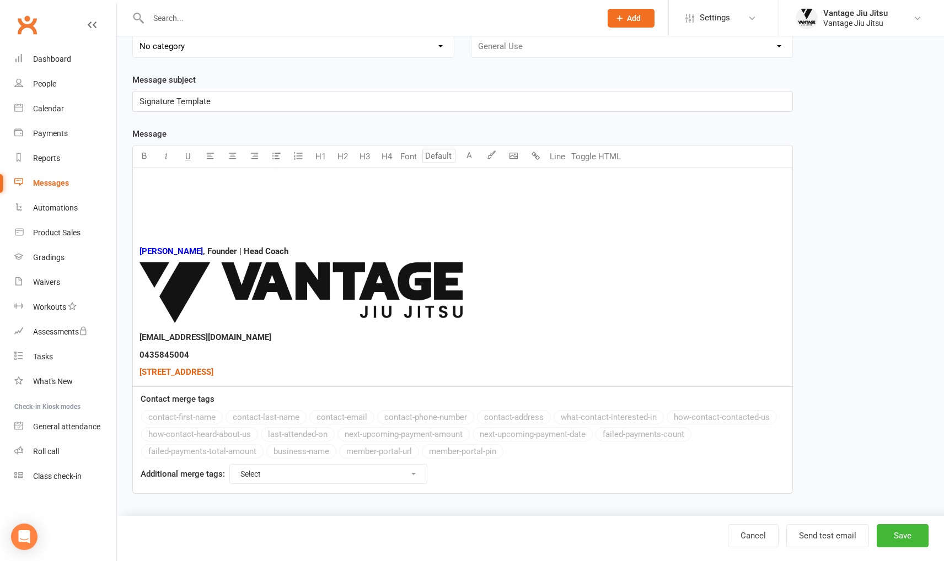
click at [432, 275] on img at bounding box center [301, 292] width 323 height 61
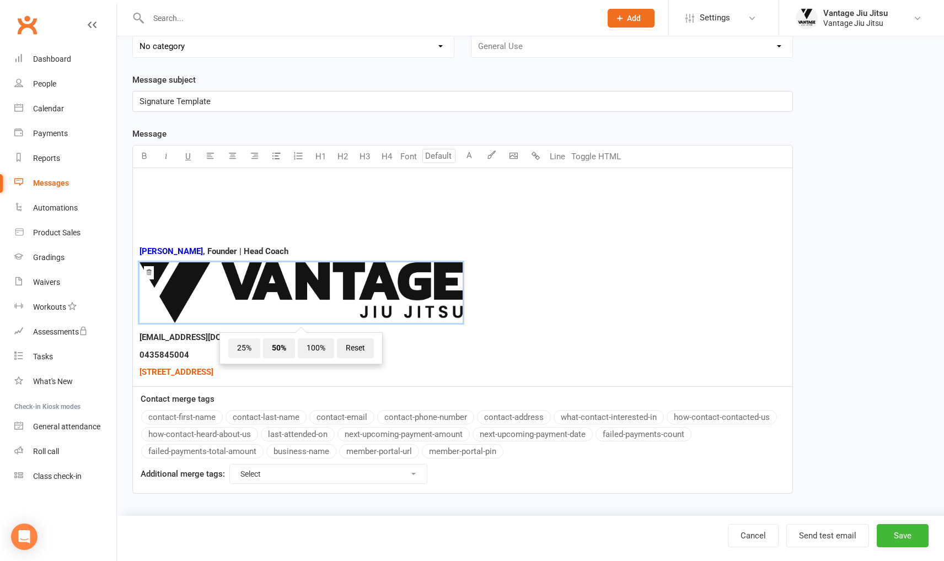
click at [237, 351] on span "25%" at bounding box center [244, 349] width 32 height 20
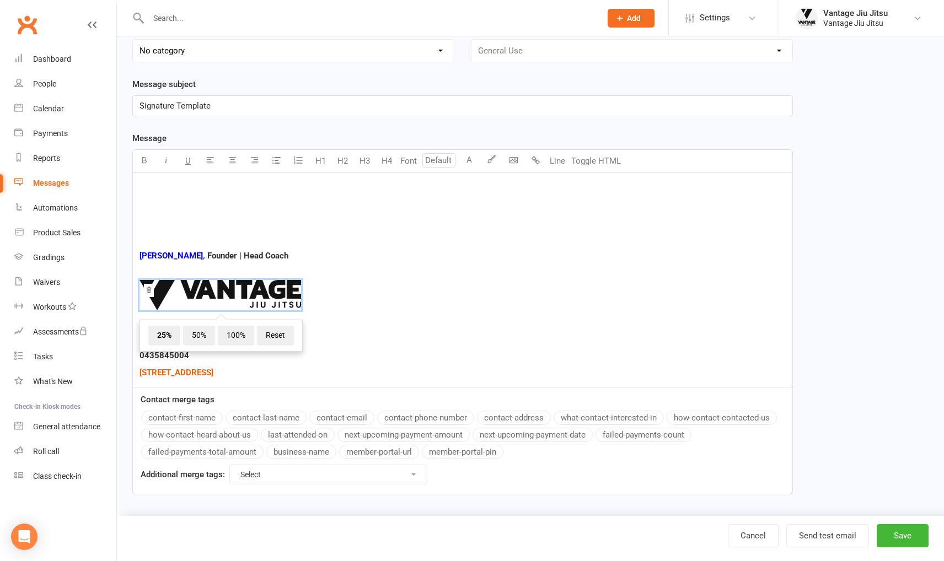
click at [557, 301] on span "﻿ 25% 50% 100% Reset" at bounding box center [463, 297] width 646 height 34
click at [441, 254] on p "Adam Childs , Founder | Head Coach" at bounding box center [463, 255] width 646 height 13
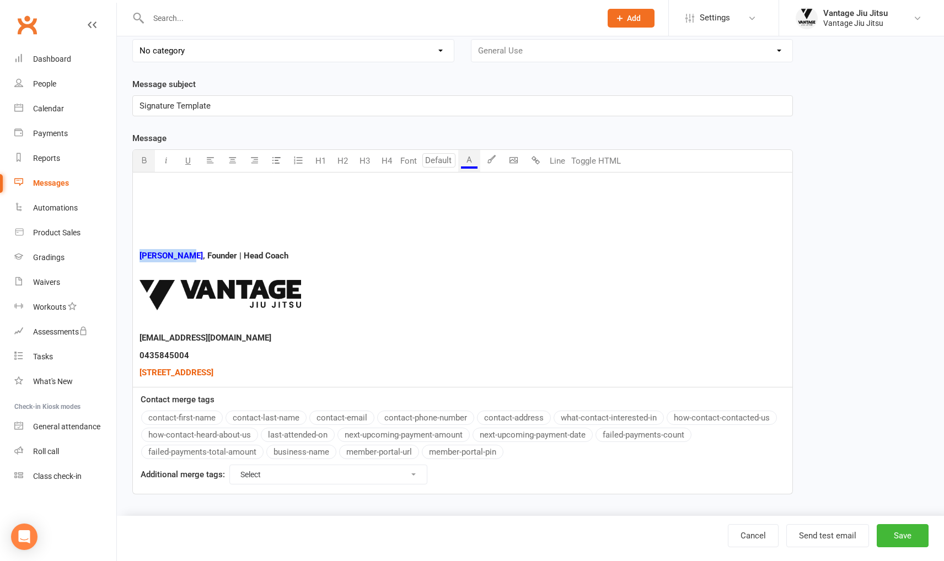
drag, startPoint x: 187, startPoint y: 254, endPoint x: 140, endPoint y: 254, distance: 47.4
click at [138, 255] on div "Adam Childs , Founder | Head Coach ﻿ ﻿ ﻿ ​info@vantagejiujitsu.com.au 043584500…" at bounding box center [462, 280] width 659 height 214
click at [468, 157] on button "A" at bounding box center [469, 161] width 22 height 22
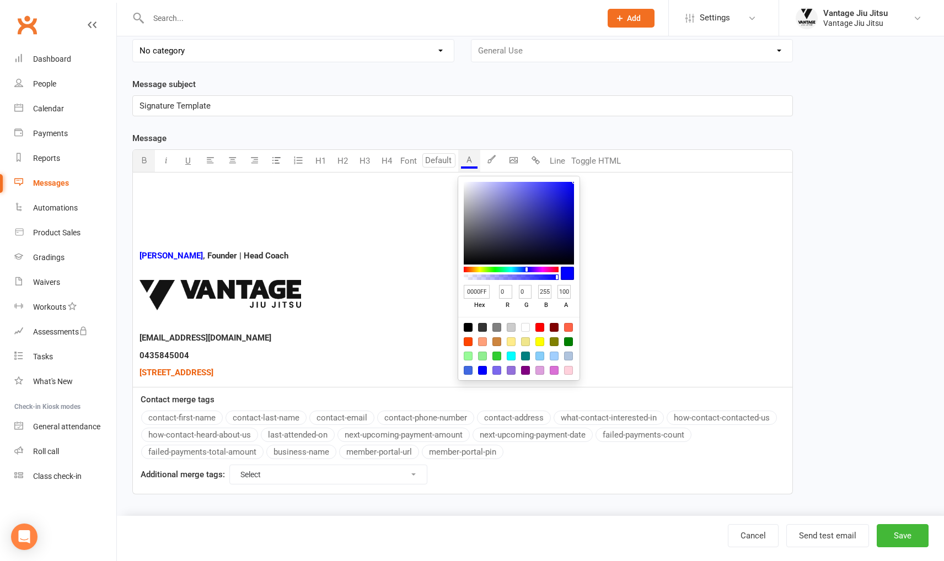
click at [467, 325] on div at bounding box center [468, 327] width 9 height 9
type input "000000"
type input "0"
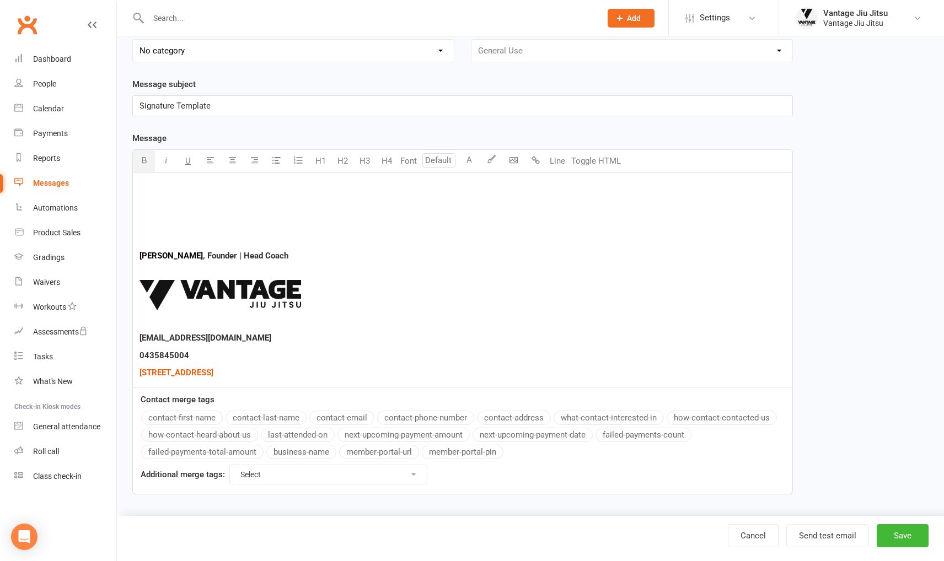
click at [678, 328] on div "Adam Childs , Founder | Head Coach ﻿ ﻿ ﻿ ​info@vantagejiujitsu.com.au 043584500…" at bounding box center [462, 280] width 659 height 214
drag, startPoint x: 186, startPoint y: 254, endPoint x: 137, endPoint y: 254, distance: 49.1
click at [137, 254] on div "Adam Childs , Founder | Head Coach ﻿ ﻿ ﻿ ​info@vantagejiujitsu.com.au 043584500…" at bounding box center [462, 280] width 659 height 214
click at [141, 158] on icon "button" at bounding box center [144, 160] width 8 height 8
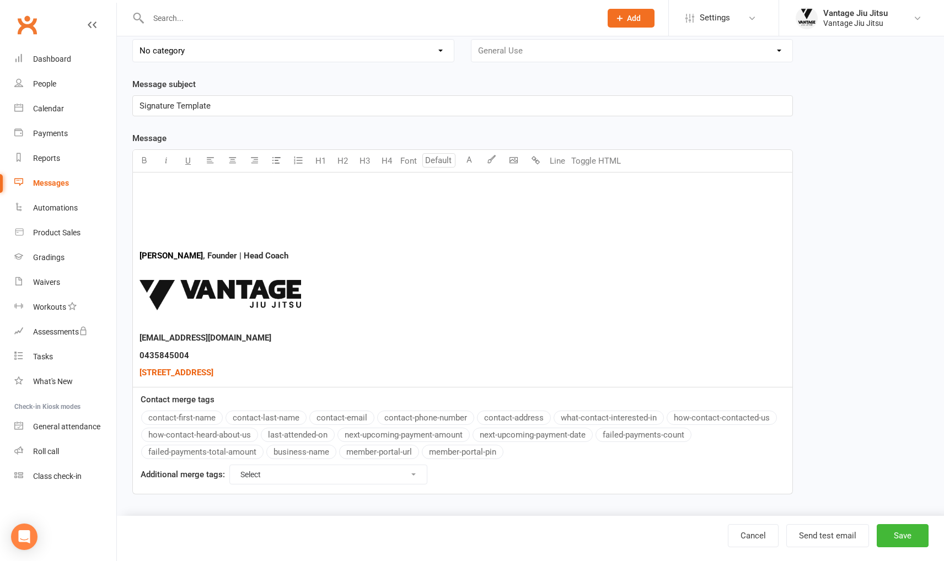
click at [371, 267] on p "﻿ ﻿ ﻿" at bounding box center [463, 297] width 646 height 61
drag, startPoint x: 278, startPoint y: 256, endPoint x: 228, endPoint y: 256, distance: 50.7
click at [228, 256] on p "Adam Childs , Founder | Head Coach" at bounding box center [463, 255] width 646 height 13
click at [142, 159] on icon "button" at bounding box center [144, 160] width 8 height 8
drag, startPoint x: 219, startPoint y: 254, endPoint x: 211, endPoint y: 254, distance: 7.7
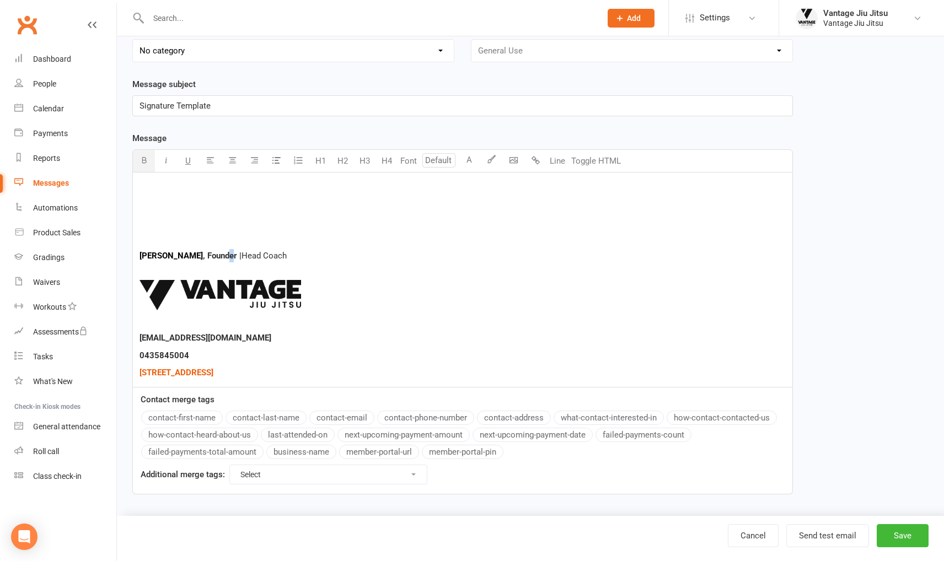
click at [212, 254] on span ", Founder |" at bounding box center [222, 256] width 39 height 10
drag, startPoint x: 210, startPoint y: 269, endPoint x: 219, endPoint y: 254, distance: 17.6
click at [210, 269] on p "﻿ ﻿ ﻿" at bounding box center [463, 297] width 646 height 61
drag, startPoint x: 221, startPoint y: 254, endPoint x: 192, endPoint y: 255, distance: 28.7
click at [203, 255] on span ", Founder |" at bounding box center [222, 256] width 39 height 10
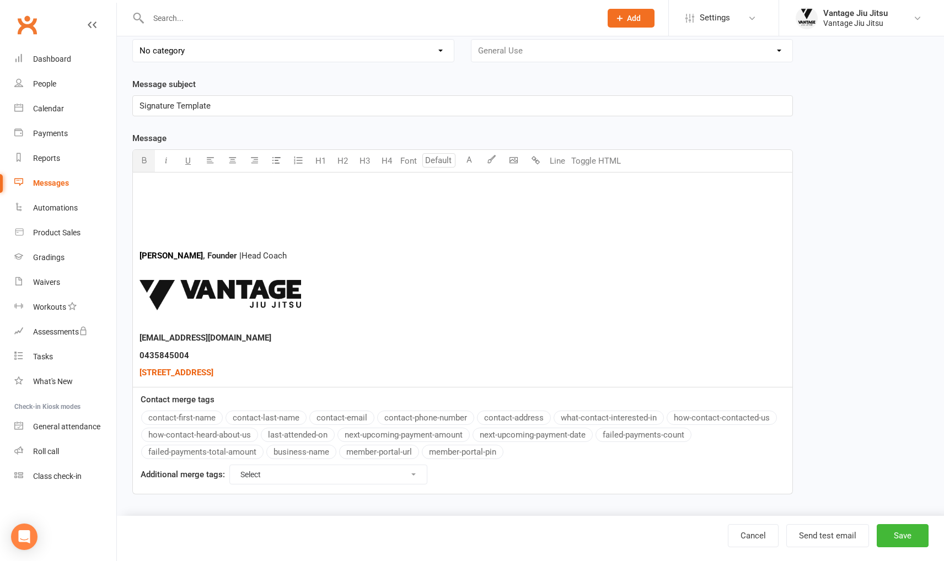
click at [143, 160] on icon "button" at bounding box center [144, 160] width 8 height 8
click at [397, 272] on p "﻿ ﻿ ﻿" at bounding box center [463, 297] width 646 height 61
click at [25, 540] on icon "Open Intercom Messenger" at bounding box center [24, 537] width 13 height 14
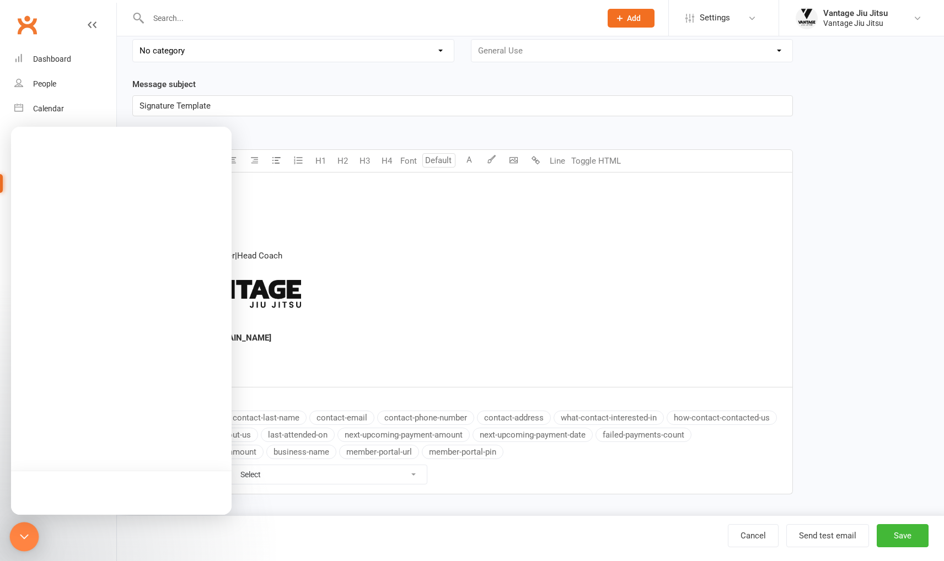
scroll to position [0, 0]
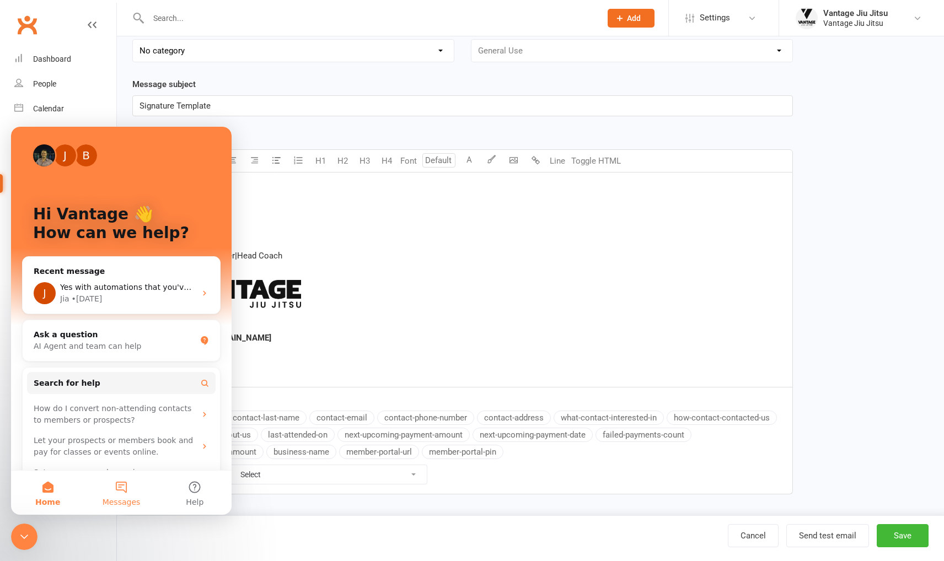
click at [122, 482] on button "Messages" at bounding box center [120, 493] width 73 height 44
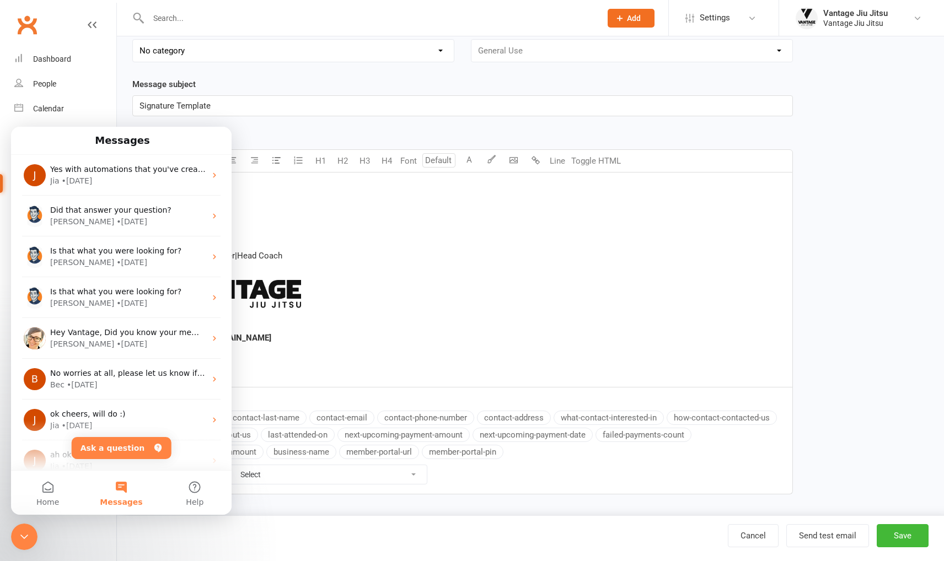
click at [636, 323] on p "﻿ ﻿ ﻿" at bounding box center [463, 297] width 646 height 61
click at [20, 534] on icon "Close Intercom Messenger" at bounding box center [24, 536] width 13 height 13
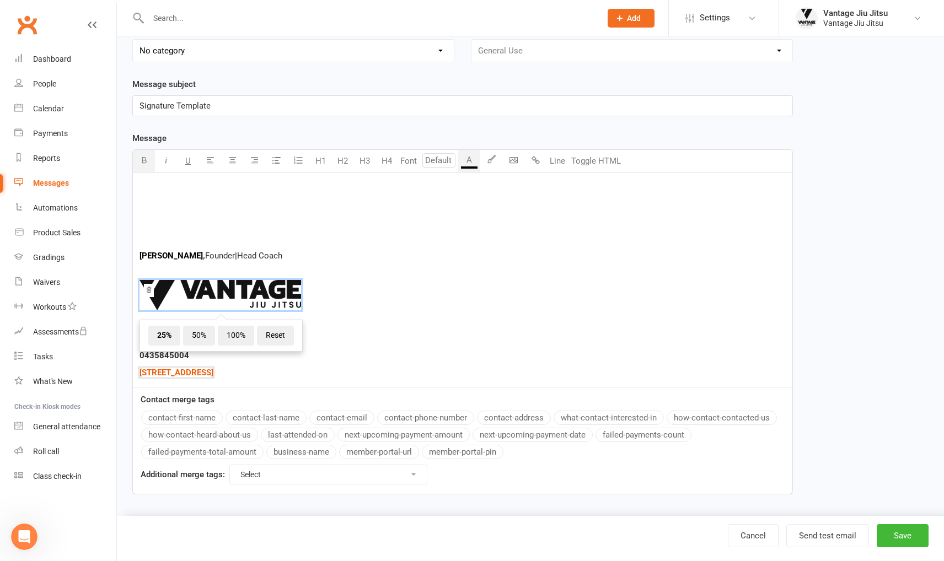
drag, startPoint x: 353, startPoint y: 371, endPoint x: 161, endPoint y: 257, distance: 223.7
click at [136, 250] on div "Adam Childs , Founder | Head Coach ﻿ ﻿ 25% 50% 100% Reset ﻿ ​info@vantagejiujit…" at bounding box center [462, 280] width 659 height 214
copy div "Adam Childs , Founder | Head Coach ﻿ ﻿ 25% 50% 100% Reset ﻿ ​info@vantagejiujit…"
click at [904, 537] on button "Save" at bounding box center [903, 535] width 52 height 23
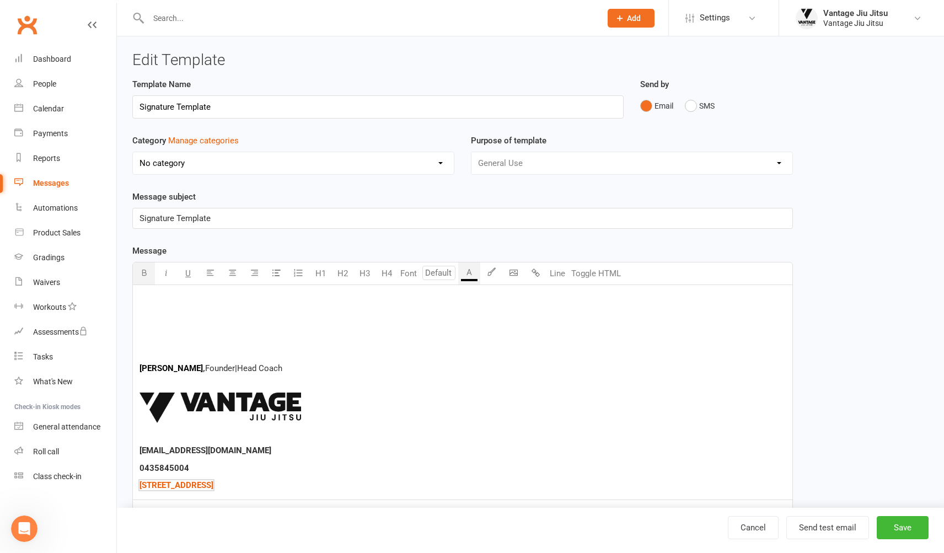
select select "grid"
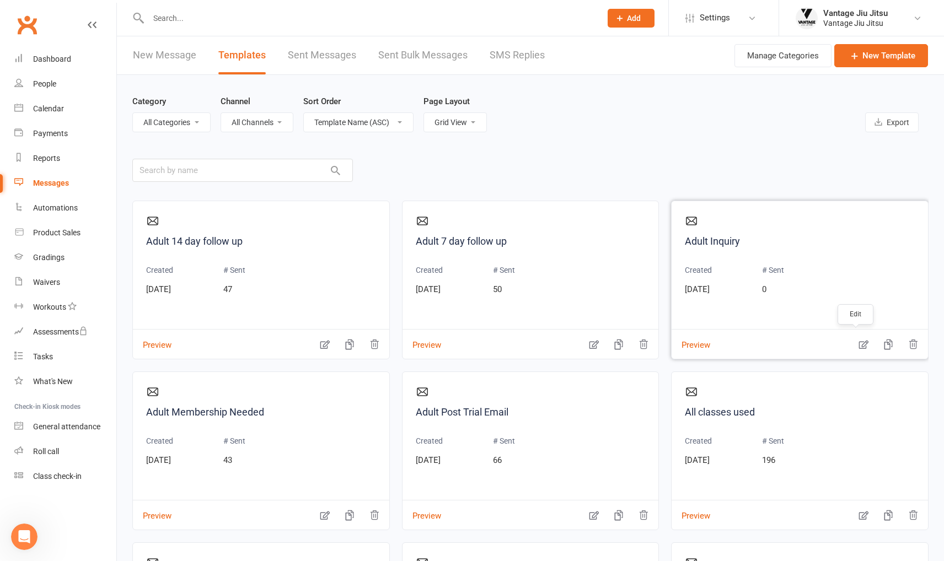
click at [859, 345] on icon "button" at bounding box center [863, 345] width 9 height 9
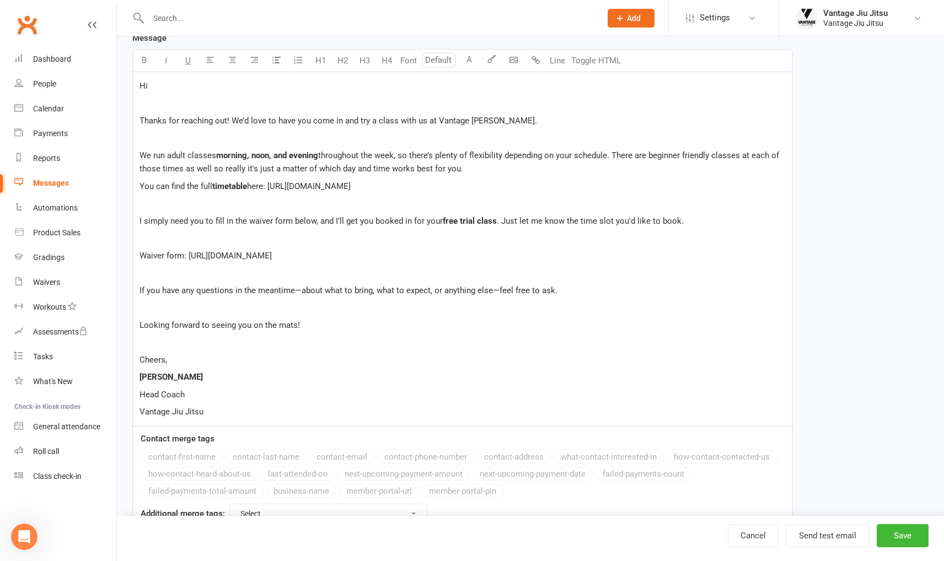
scroll to position [252, 0]
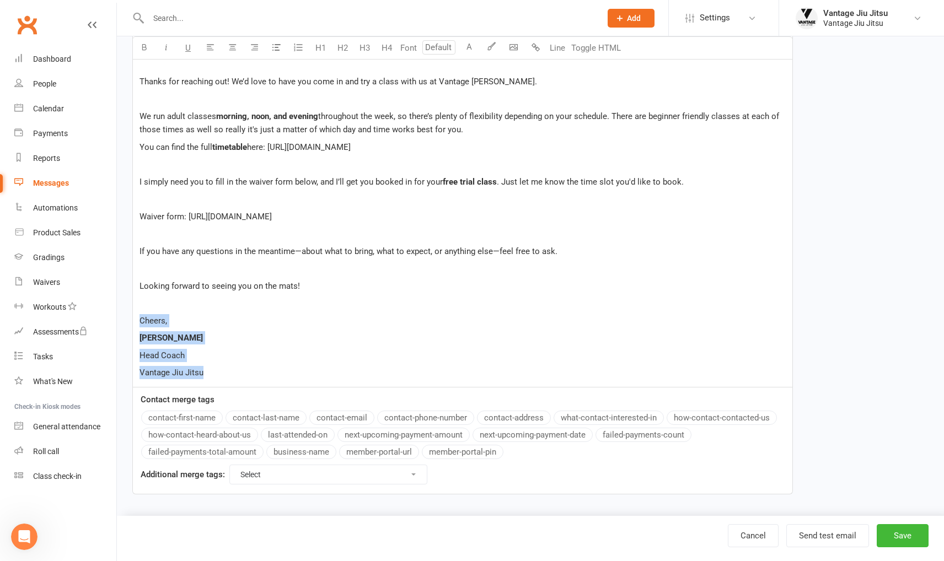
drag, startPoint x: 237, startPoint y: 377, endPoint x: 133, endPoint y: 325, distance: 115.9
click at [133, 325] on div "Hi Thanks for reaching out! We’d love to have you come in and try a class with …" at bounding box center [462, 210] width 659 height 354
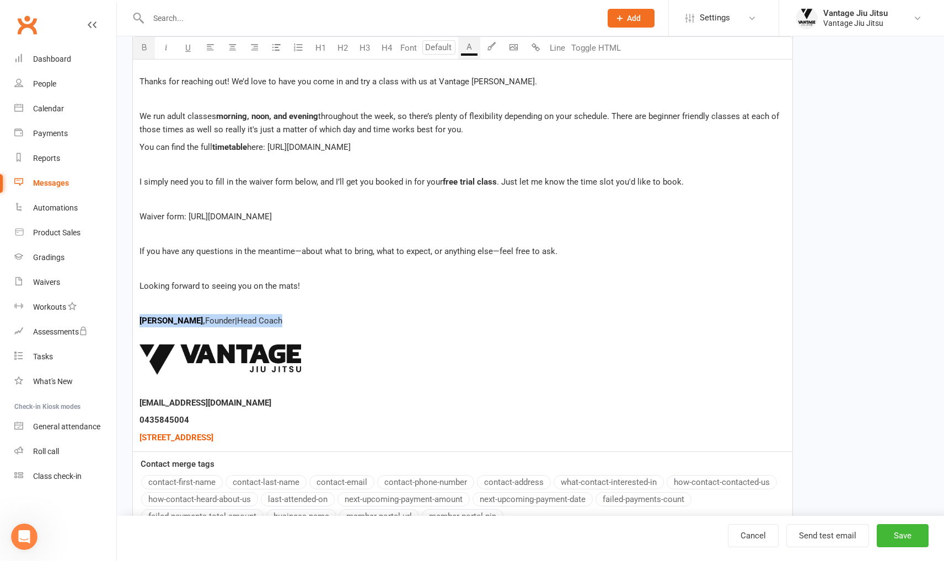
drag, startPoint x: 280, startPoint y: 321, endPoint x: 131, endPoint y: 312, distance: 149.7
click at [131, 312] on div "Template Name Adult Inquiry Send by Email SMS Category Manage categories No cat…" at bounding box center [462, 200] width 677 height 749
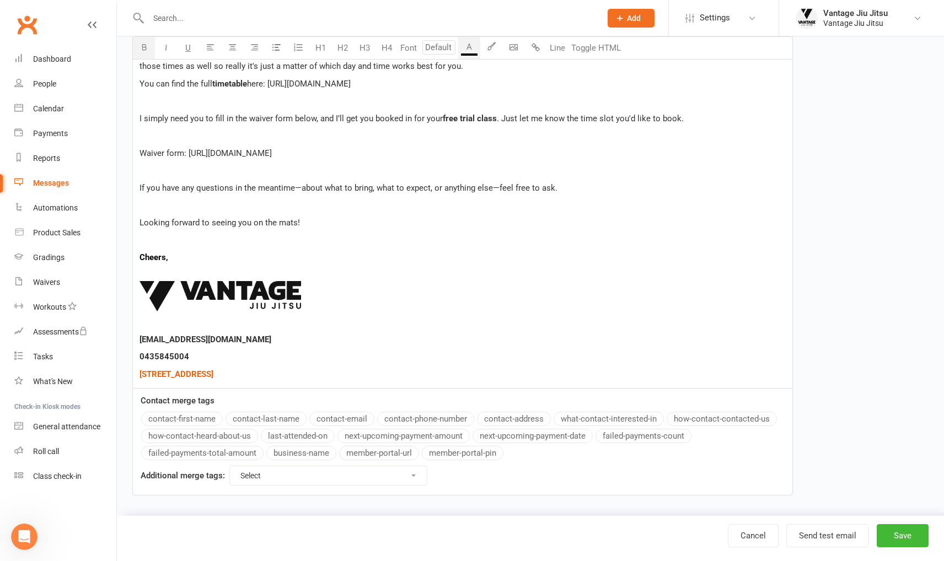
scroll to position [317, 0]
click at [909, 540] on button "Save" at bounding box center [903, 535] width 52 height 23
select select "grid"
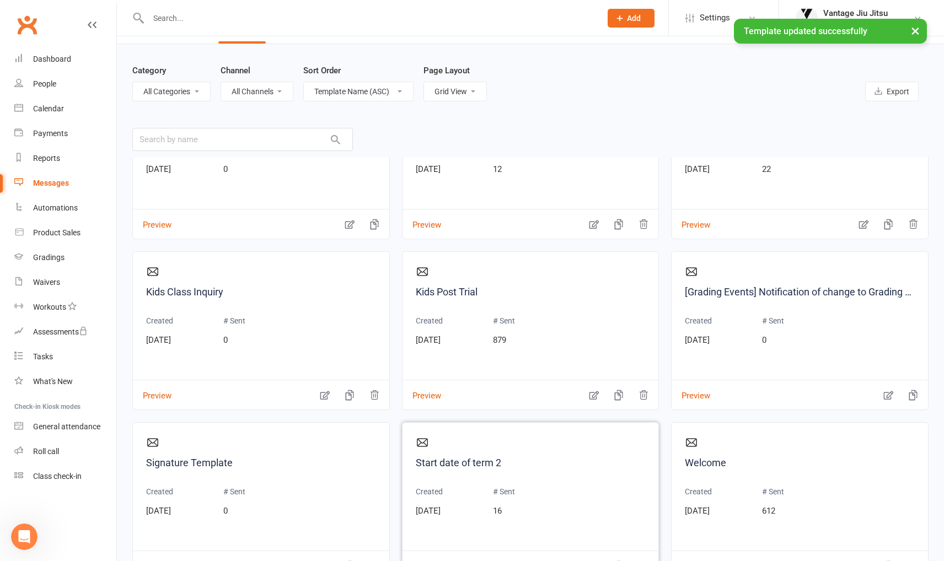
scroll to position [107, 0]
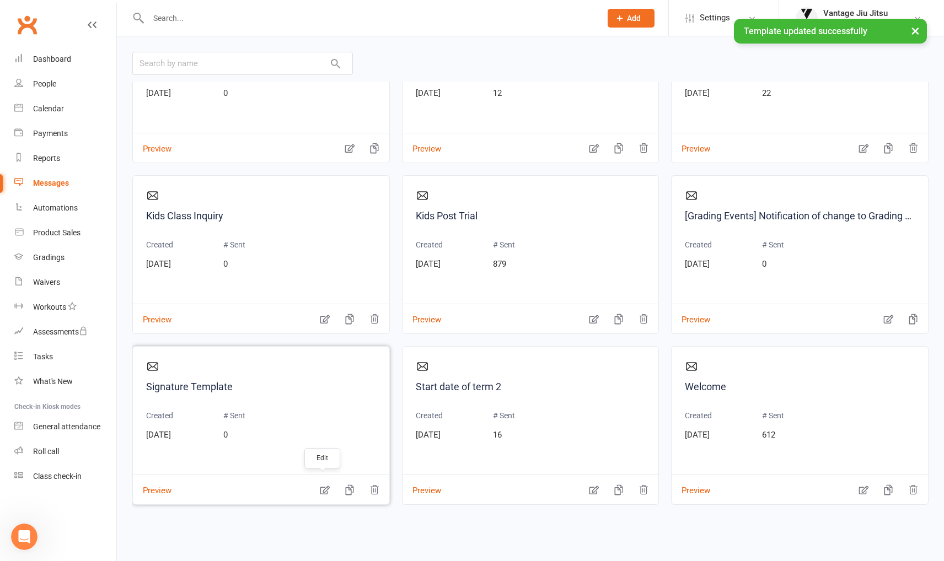
click at [322, 488] on icon "button" at bounding box center [324, 490] width 11 height 11
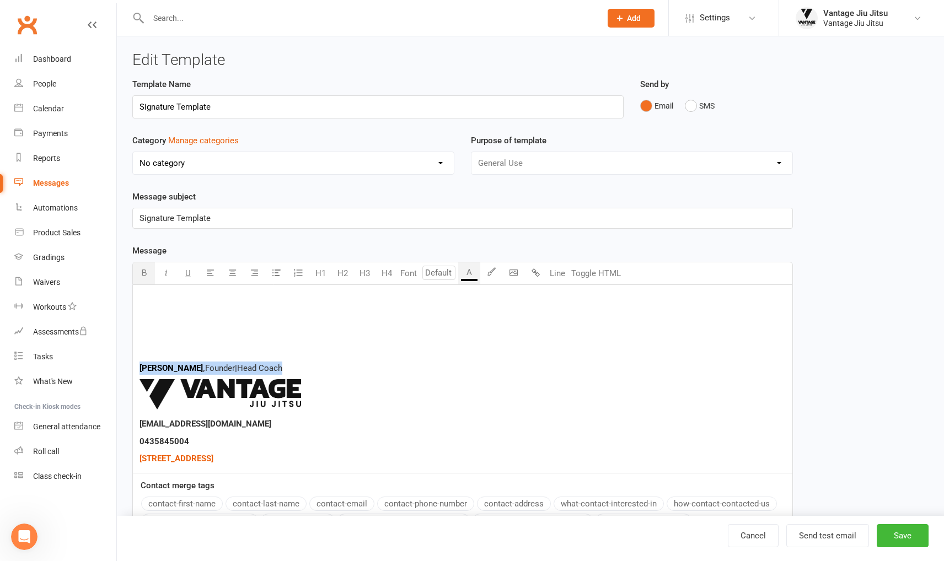
drag, startPoint x: 284, startPoint y: 365, endPoint x: 137, endPoint y: 367, distance: 147.2
click at [137, 367] on div "Adam Childs , Founder | Head Coach ﻿ ​info@vantagejiujitsu.com.au 0435845004 $ …" at bounding box center [462, 379] width 659 height 188
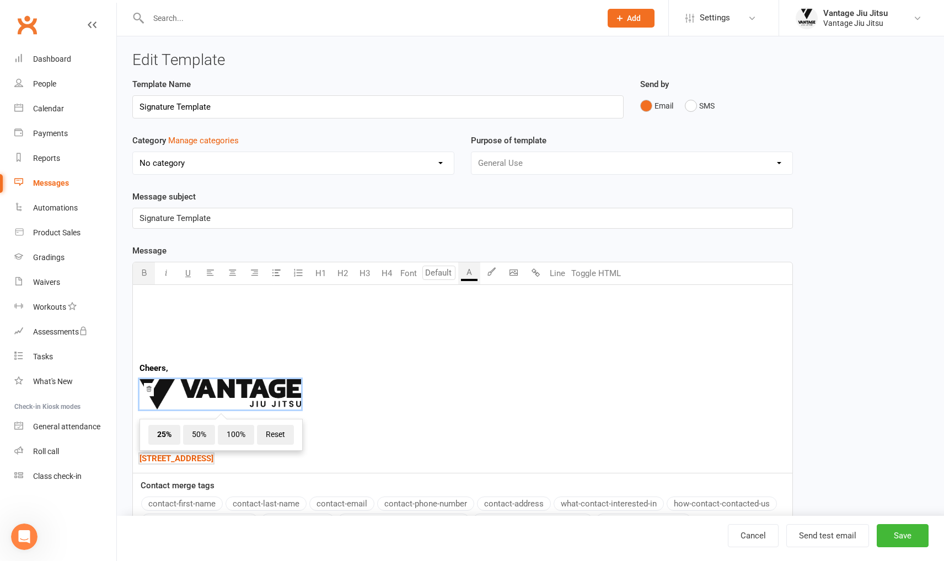
drag, startPoint x: 324, startPoint y: 461, endPoint x: 128, endPoint y: 365, distance: 218.0
click at [128, 365] on div "Template Name Signature Template Send by Email SMS Category Manage categories N…" at bounding box center [462, 337] width 677 height 518
click at [262, 360] on div "Cheers, ﻿ 25% 50% 100% Reset ​info@vantagejiujitsu.com.au 0435845004 $ Level 1,…" at bounding box center [462, 379] width 659 height 188
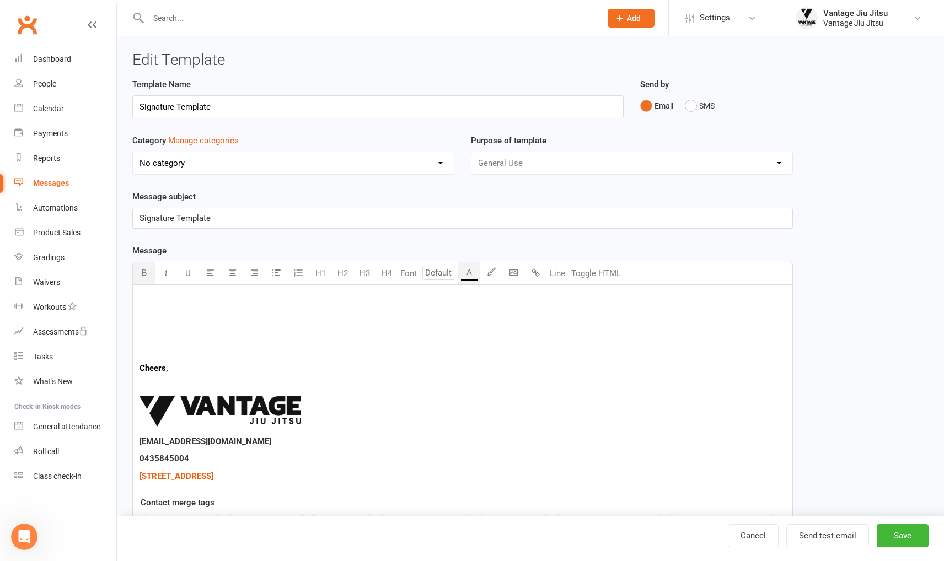
drag, startPoint x: 142, startPoint y: 273, endPoint x: 141, endPoint y: 268, distance: 5.5
click at [142, 272] on icon "button" at bounding box center [144, 273] width 8 height 8
drag, startPoint x: 334, startPoint y: 481, endPoint x: 135, endPoint y: 367, distance: 229.3
click at [135, 367] on div "Cheers, ﻿ ﻿ 25% 50% 100% Reset ​info@vantagejiujitsu.com.au 0435845004 $ Level …" at bounding box center [462, 388] width 659 height 206
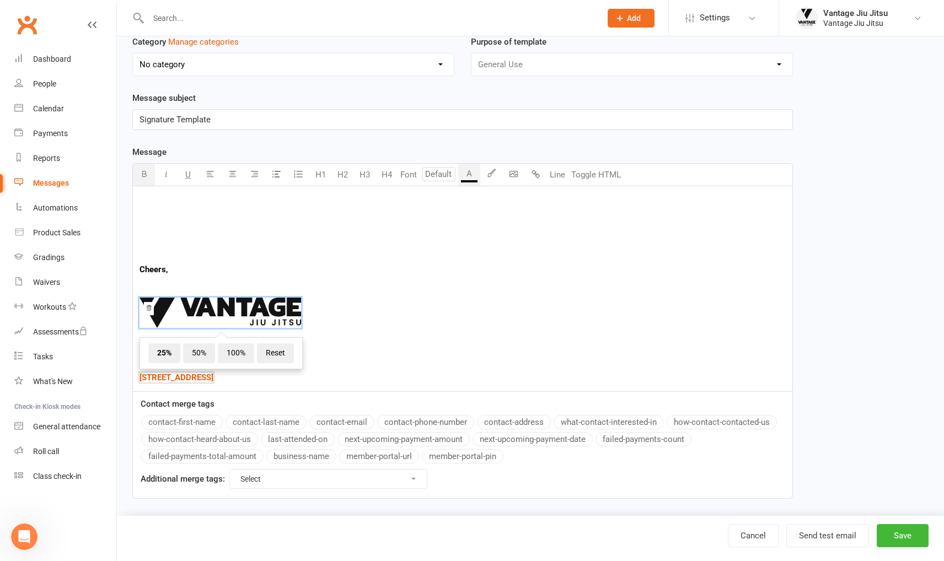
scroll to position [104, 0]
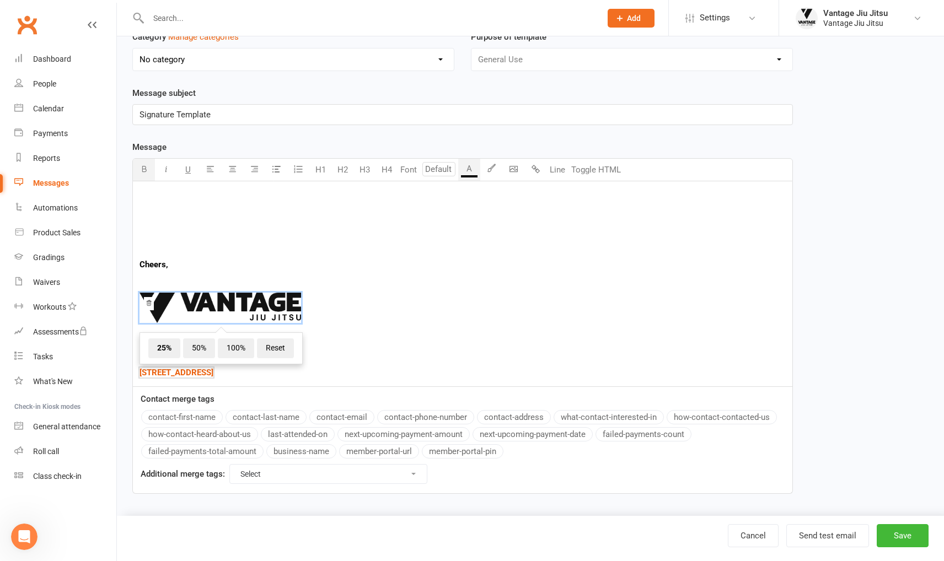
click at [420, 336] on p "​info@vantagejiujitsu.com.au" at bounding box center [463, 337] width 646 height 13
click at [393, 369] on p "$ Level 1, 44 Bronte Road, Bondi Junction 2022 $" at bounding box center [463, 372] width 646 height 13
drag, startPoint x: 335, startPoint y: 371, endPoint x: 133, endPoint y: 267, distance: 226.9
click at [133, 267] on div "Cheers, ﻿ ﻿ 25% 50% 100% Reset ​info@vantagejiujitsu.com.au 0435845004 $ Level …" at bounding box center [462, 284] width 659 height 206
copy div "Cheers, ﻿ ﻿ 25% 50% 100% Reset ​info@vantagejiujitsu.com.au 0435845004 $ Level …"
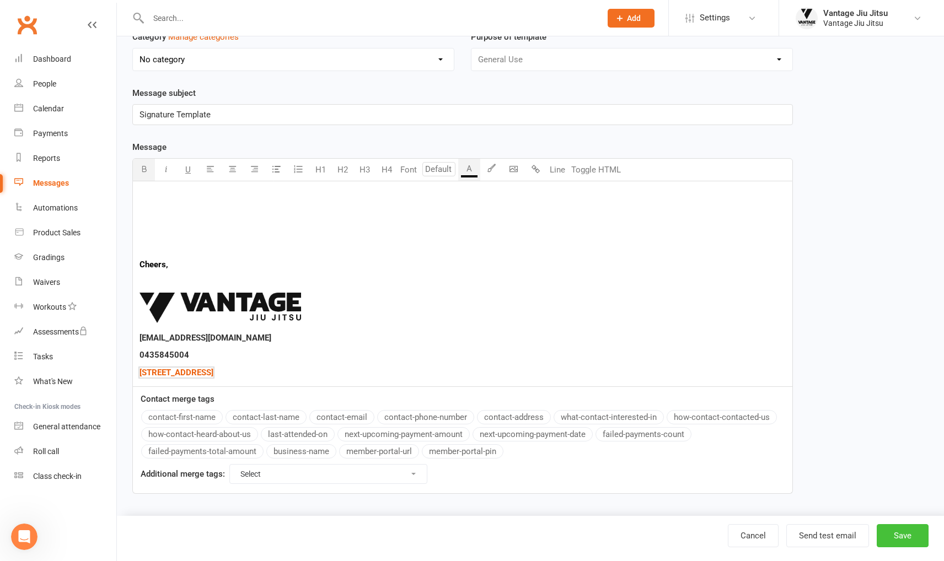
click at [906, 540] on button "Save" at bounding box center [903, 535] width 52 height 23
select select "grid"
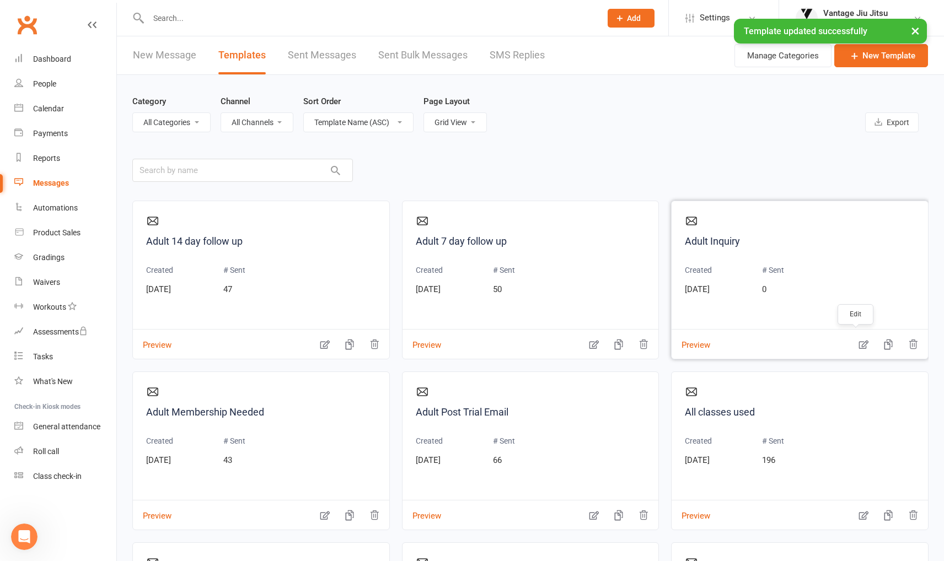
click at [858, 347] on icon "button" at bounding box center [863, 344] width 11 height 11
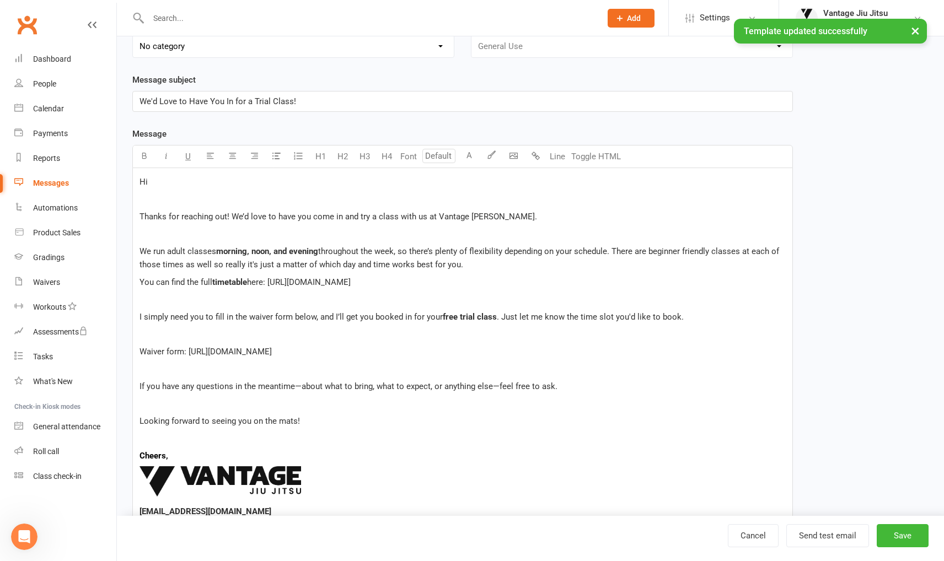
scroll to position [291, 0]
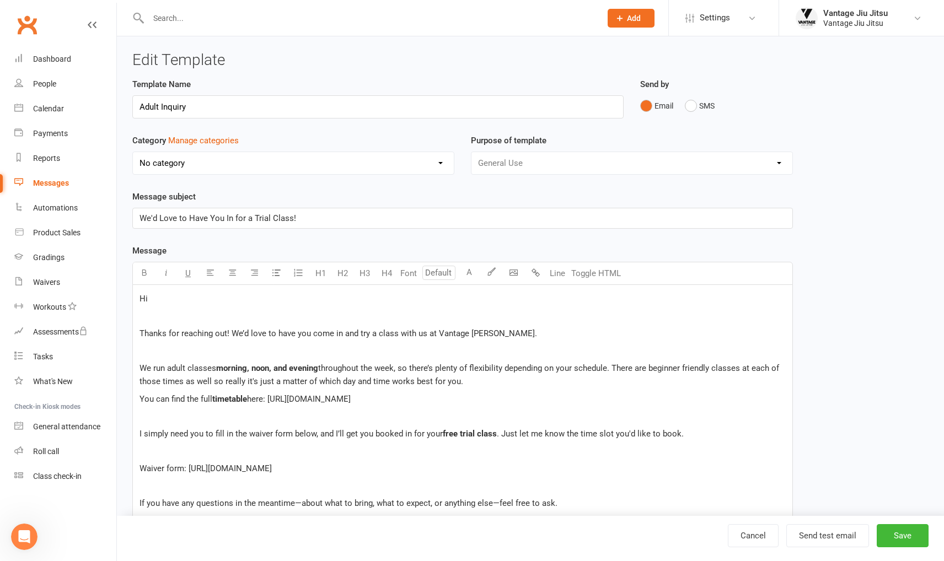
select select "grid"
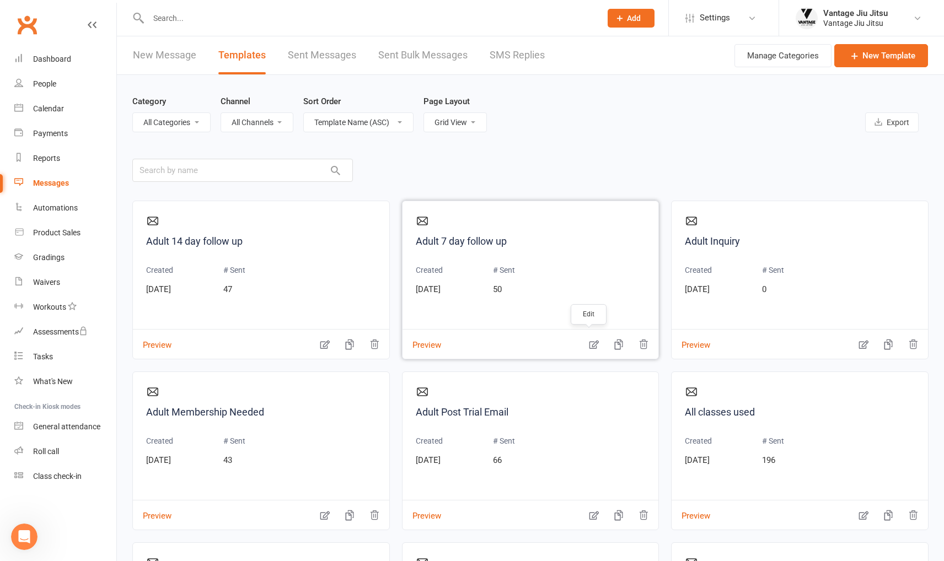
click at [589, 341] on icon "button" at bounding box center [593, 345] width 9 height 9
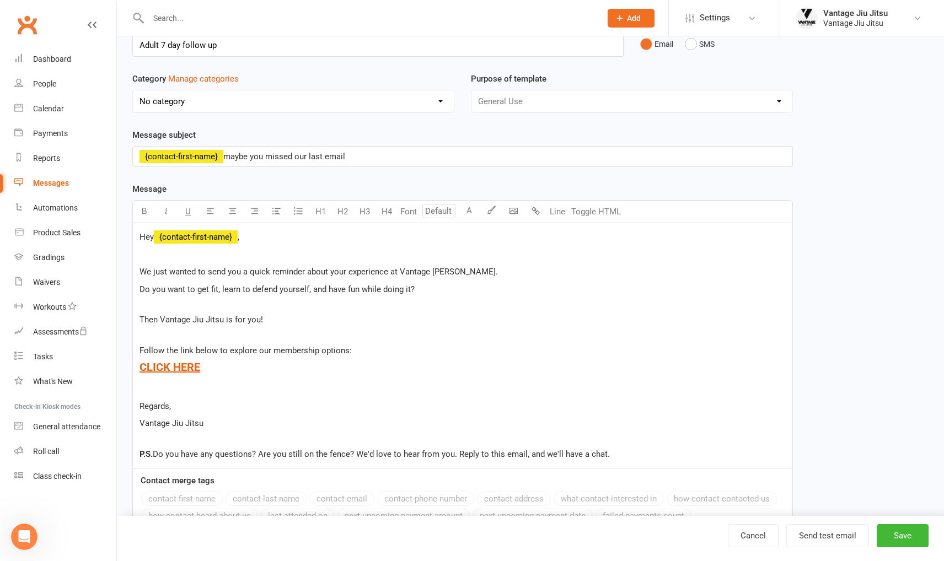
scroll to position [143, 0]
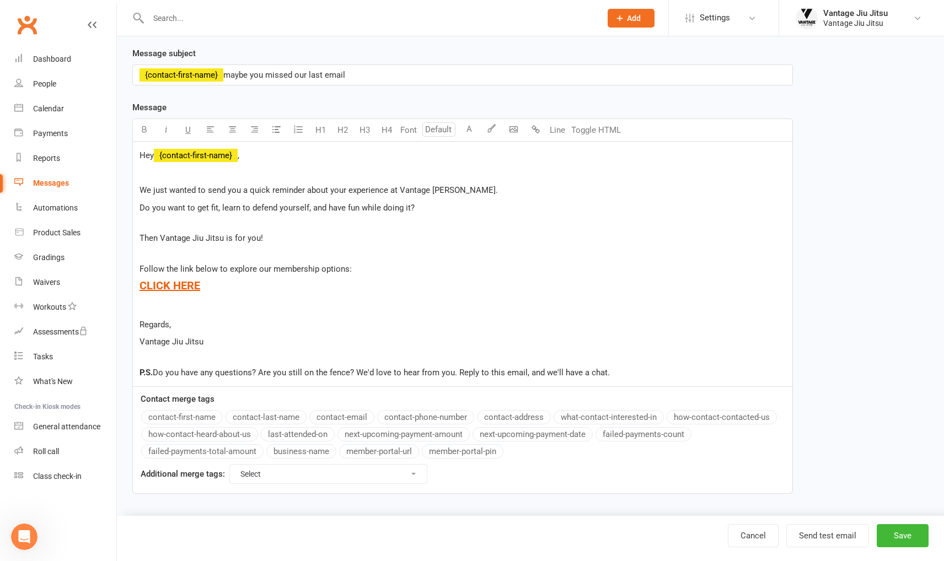
drag, startPoint x: 213, startPoint y: 340, endPoint x: 137, endPoint y: 323, distance: 78.0
click at [136, 322] on div "Hey ﻿ {contact-first-name} , We just wanted to send you a quick reminder about …" at bounding box center [462, 264] width 659 height 245
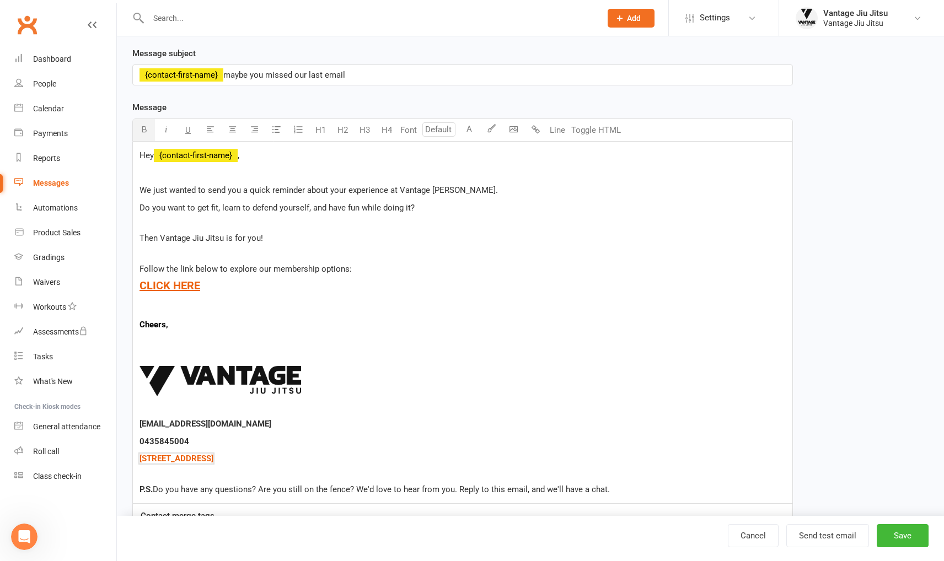
click at [141, 341] on p "﻿" at bounding box center [463, 341] width 646 height 13
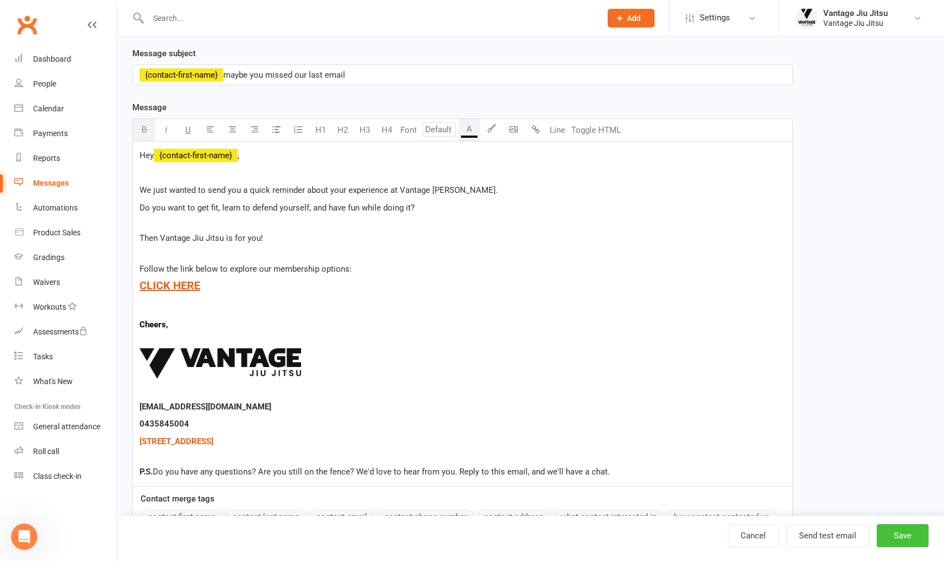
click at [905, 534] on button "Save" at bounding box center [903, 535] width 52 height 23
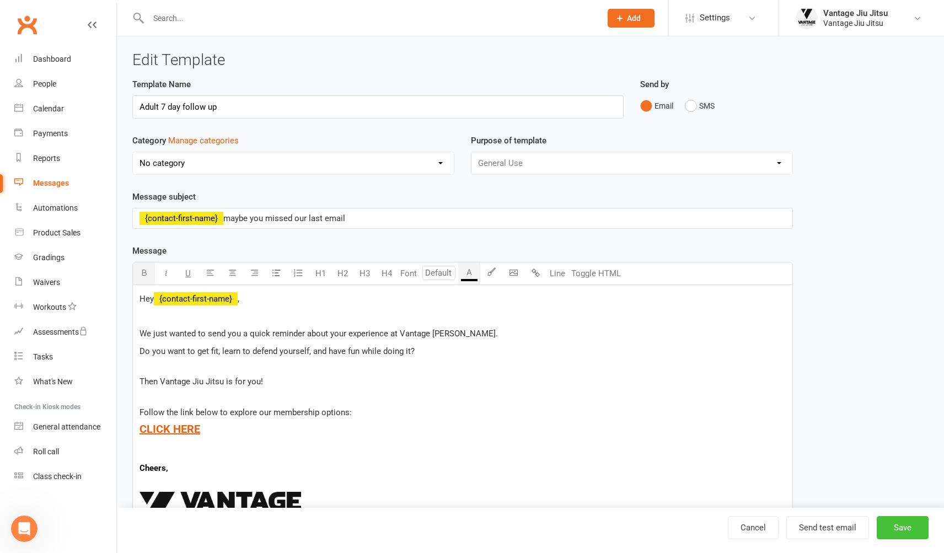
select select "grid"
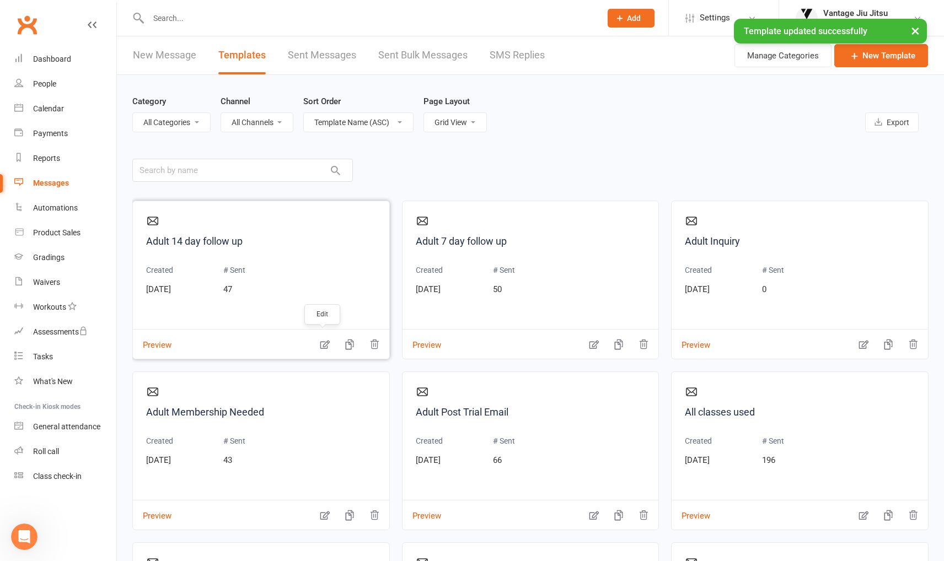
click at [321, 345] on icon "button" at bounding box center [324, 344] width 11 height 11
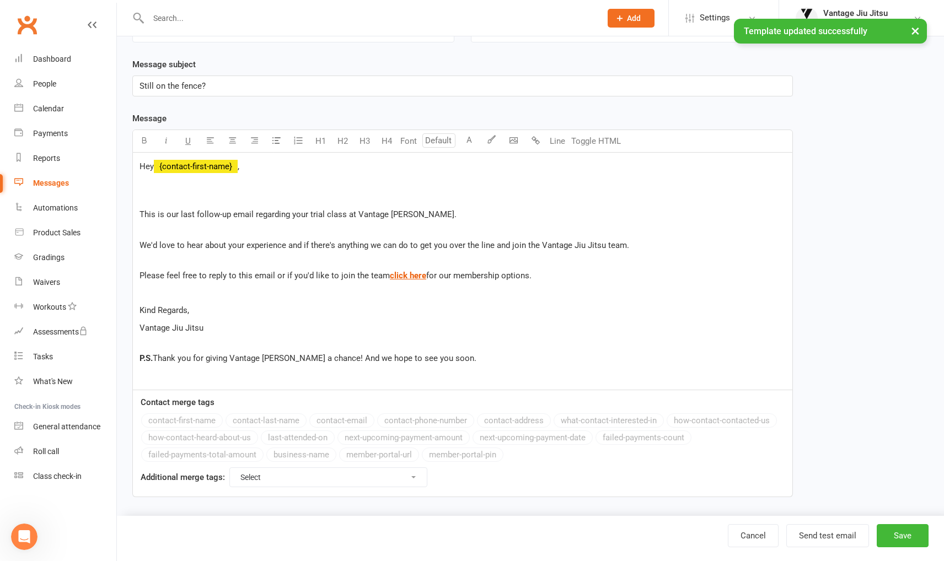
scroll to position [135, 0]
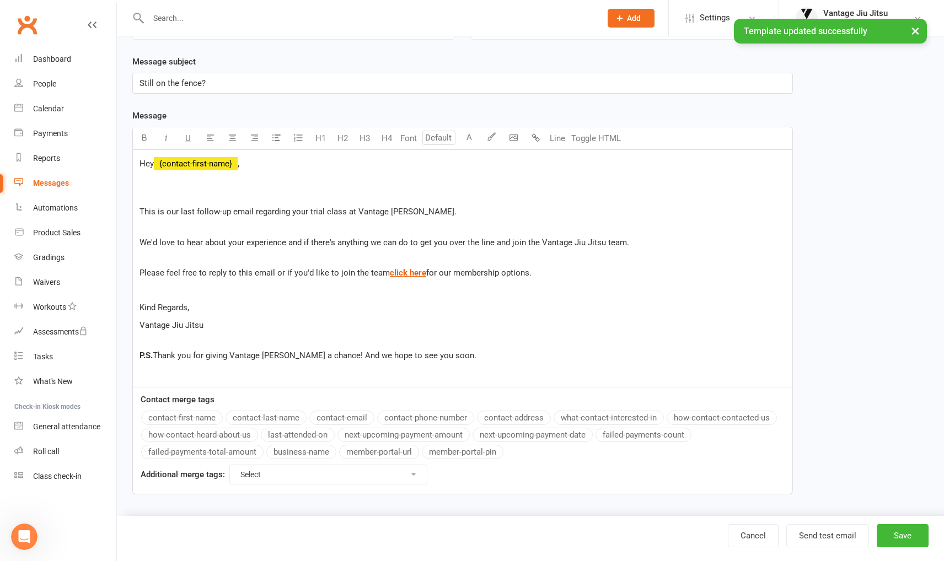
drag, startPoint x: 198, startPoint y: 327, endPoint x: 126, endPoint y: 305, distance: 75.0
click at [126, 305] on div "Template Name Adult 14 day follow up Send by Email SMS Category Manage categori…" at bounding box center [462, 227] width 677 height 568
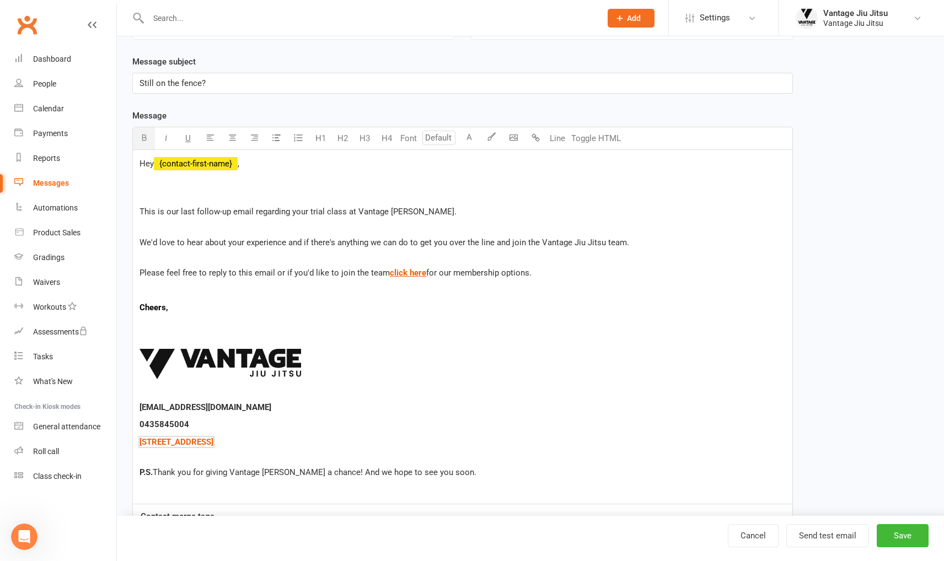
click at [140, 339] on p "﻿ ﻿ ﻿" at bounding box center [463, 366] width 646 height 61
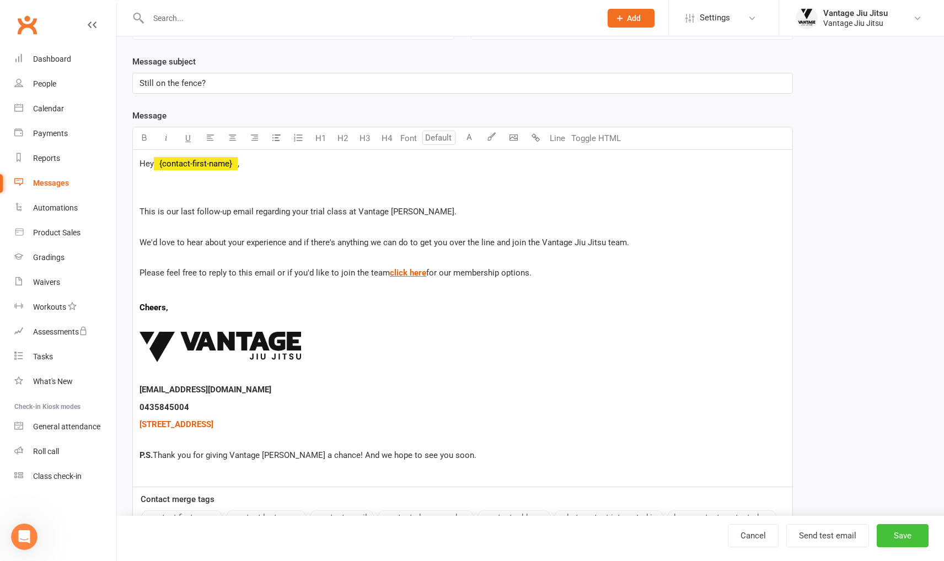
click at [898, 536] on button "Save" at bounding box center [903, 535] width 52 height 23
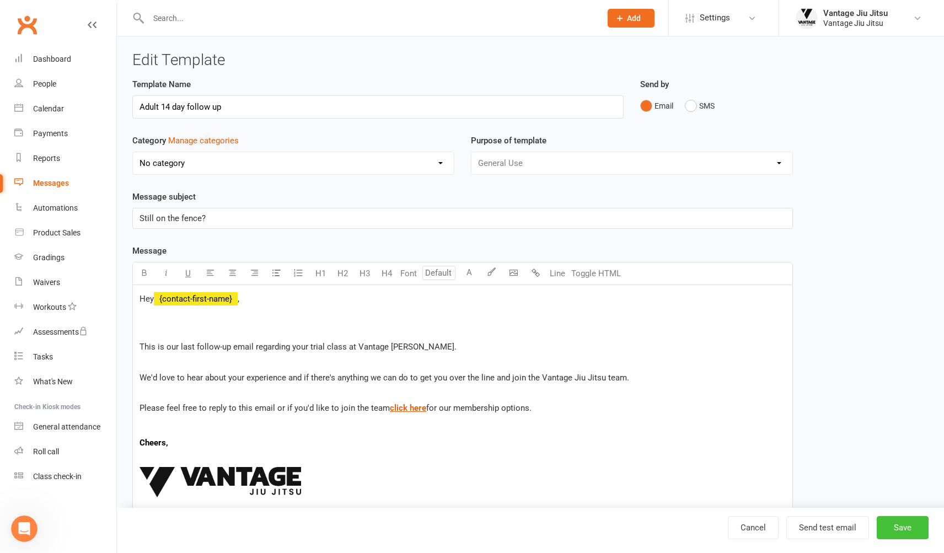
select select "grid"
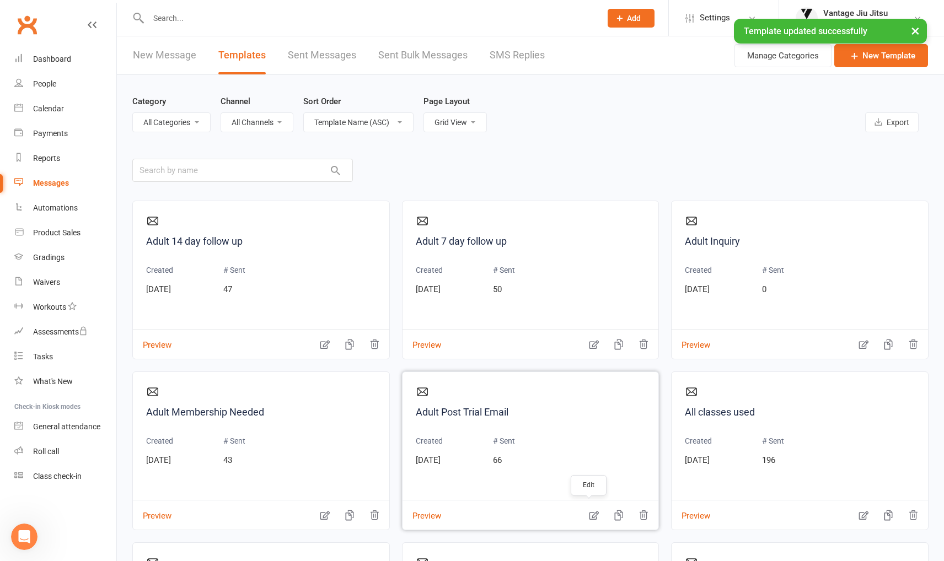
click at [592, 515] on icon "button" at bounding box center [593, 515] width 11 height 11
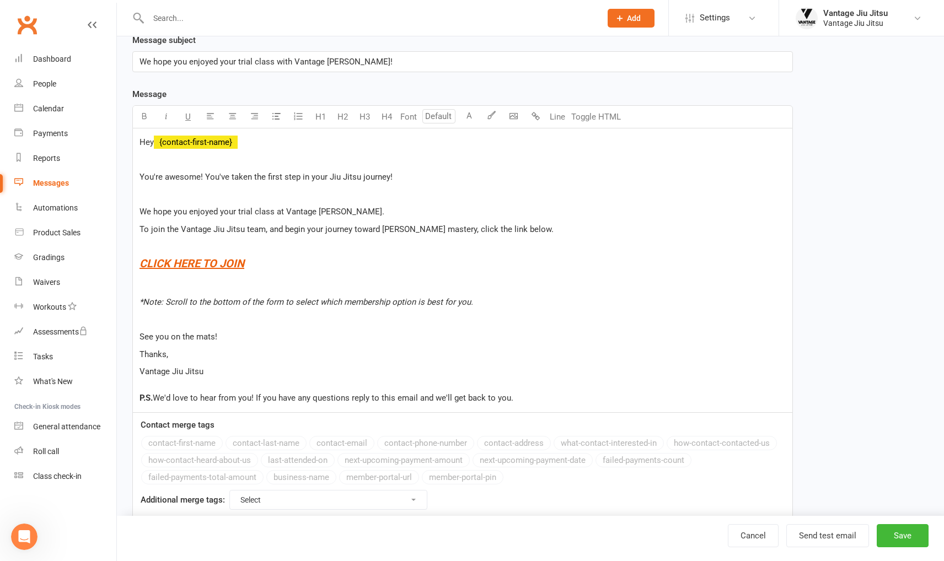
scroll to position [182, 0]
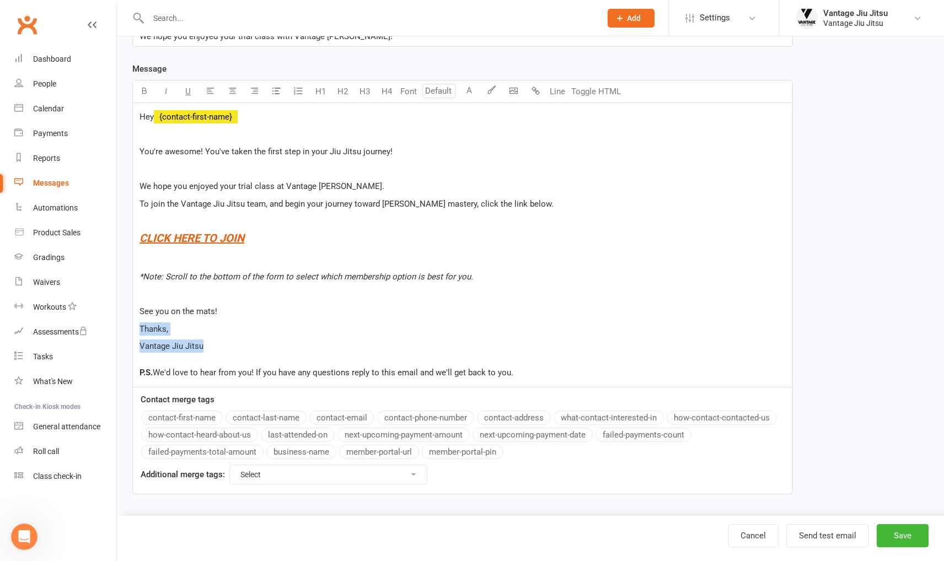
drag, startPoint x: 183, startPoint y: 345, endPoint x: 128, endPoint y: 328, distance: 57.2
click at [128, 328] on div "Template Name Adult Post Trial Email Send by Email SMS Category Manage categori…" at bounding box center [462, 203] width 677 height 614
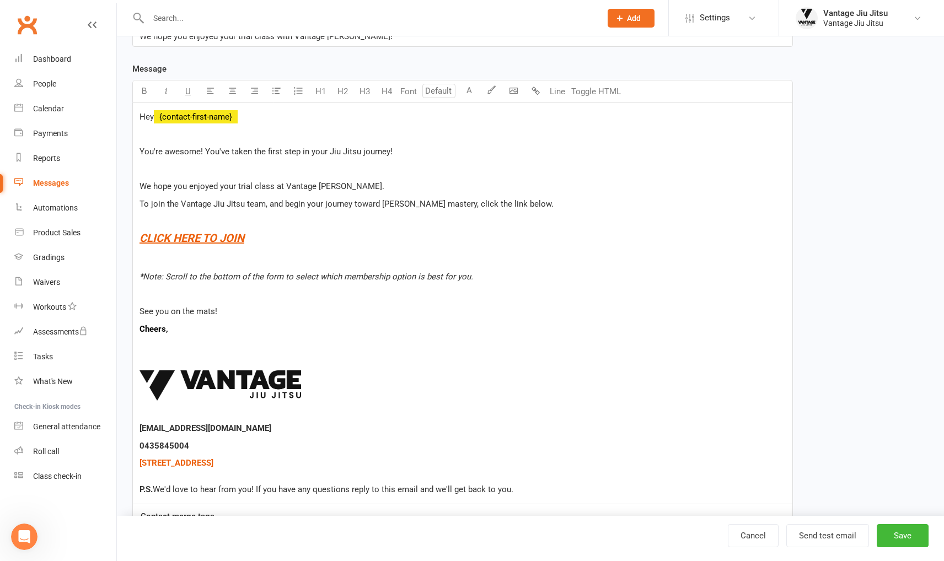
click at [144, 356] on div "Hey ﻿ {contact-first-name} You're awesome! You've taken the first step in your …" at bounding box center [462, 303] width 659 height 401
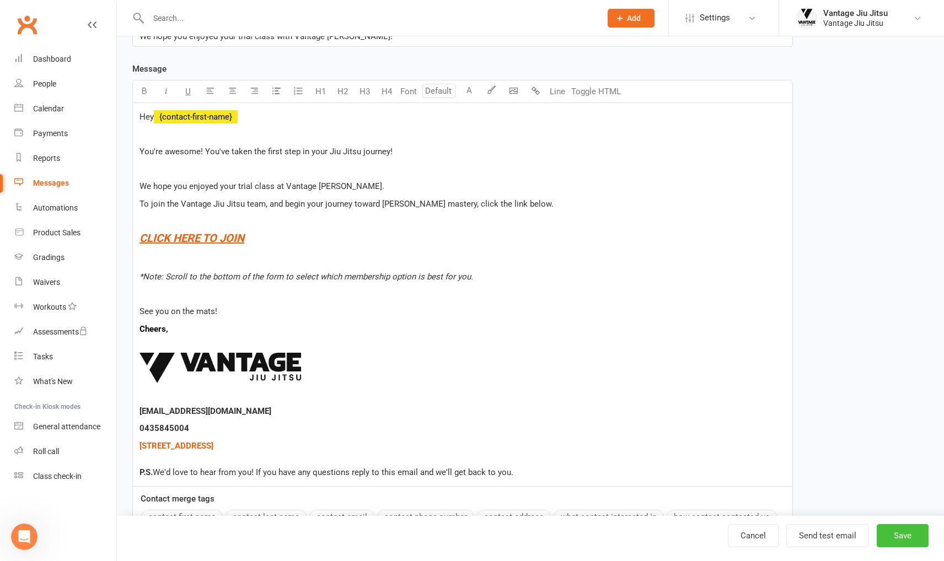
click at [908, 538] on button "Save" at bounding box center [903, 535] width 52 height 23
select select "grid"
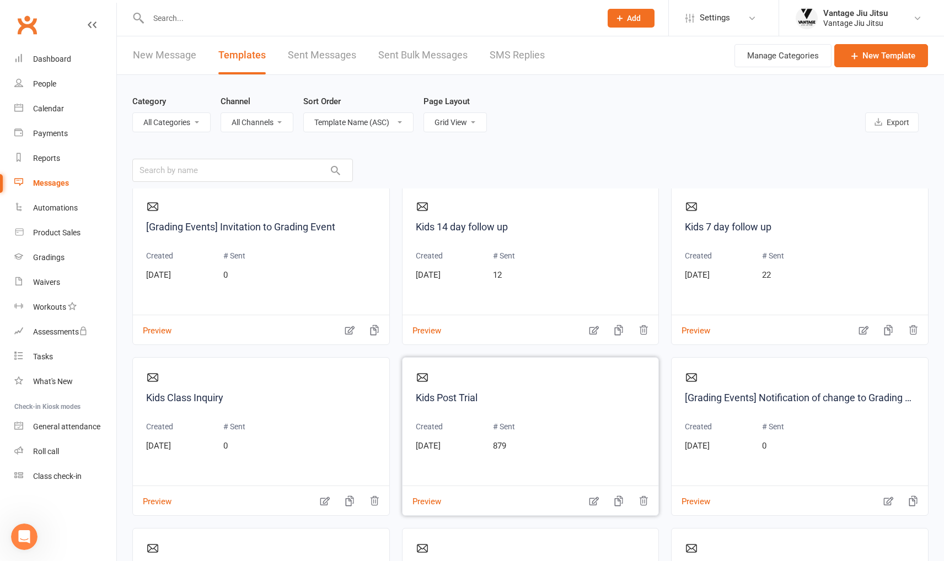
scroll to position [772, 0]
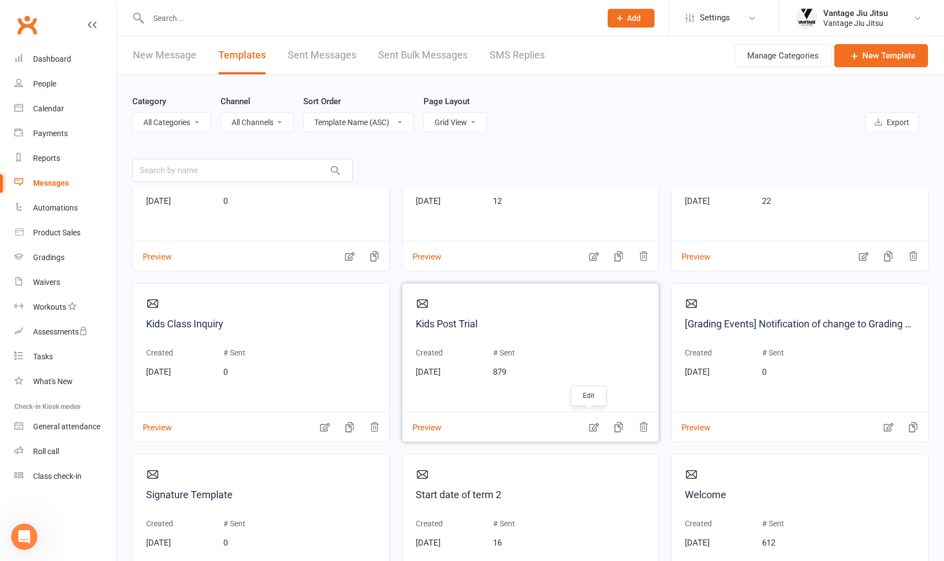
click at [591, 423] on icon "button" at bounding box center [593, 427] width 11 height 11
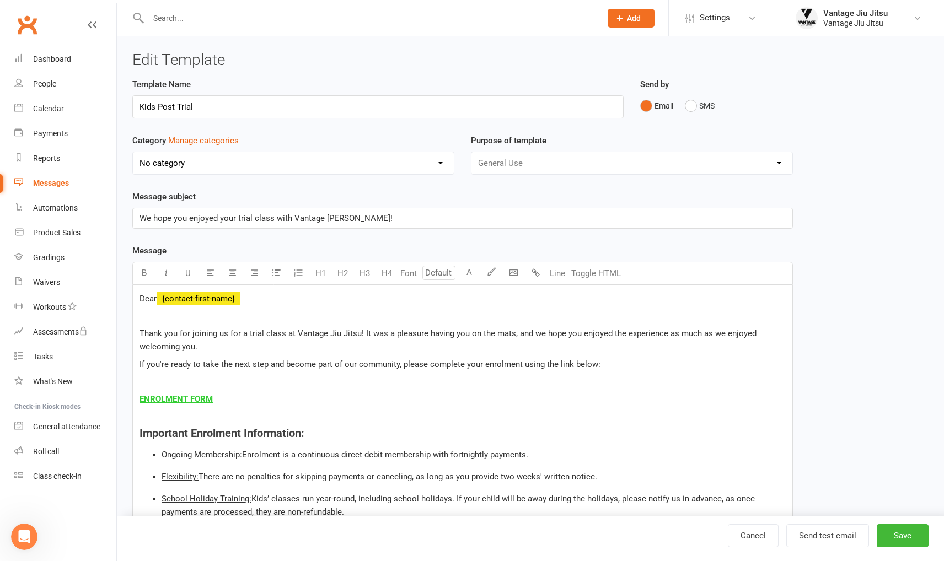
scroll to position [265, 0]
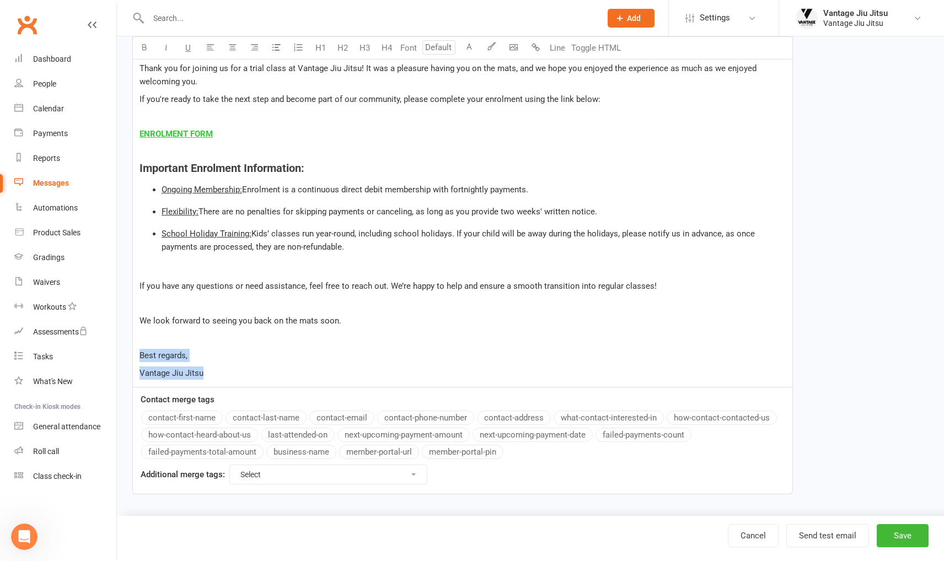
drag, startPoint x: 216, startPoint y: 376, endPoint x: 120, endPoint y: 353, distance: 99.0
click at [120, 353] on div "Edit Template Template Name Kids Post Trial Send by Email SMS Category Manage c…" at bounding box center [530, 145] width 827 height 748
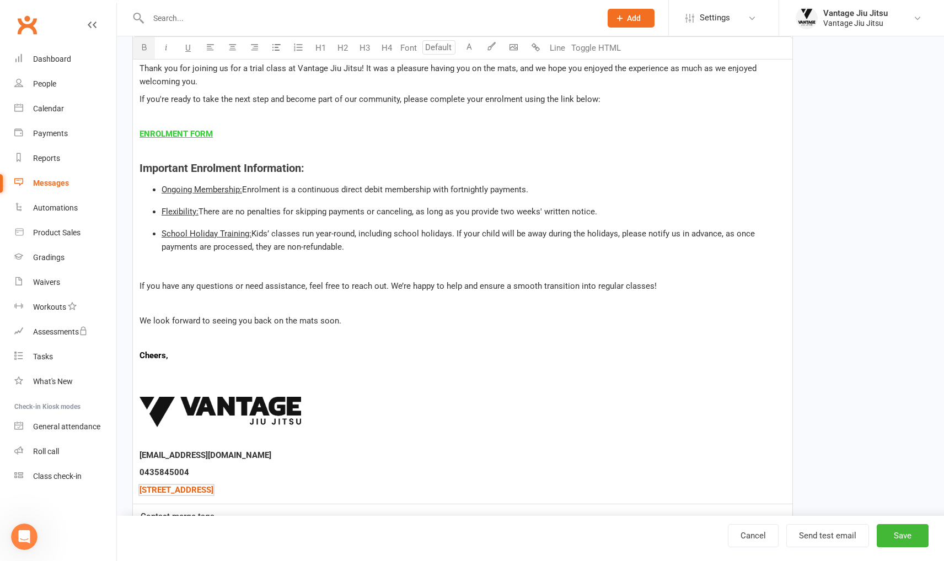
click at [151, 374] on p "﻿" at bounding box center [463, 373] width 646 height 13
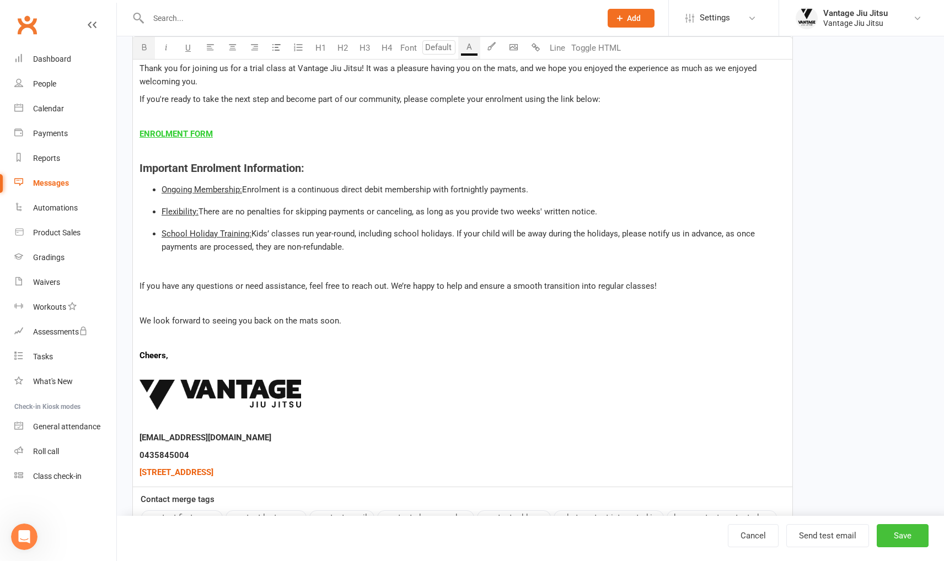
click at [899, 535] on button "Save" at bounding box center [903, 535] width 52 height 23
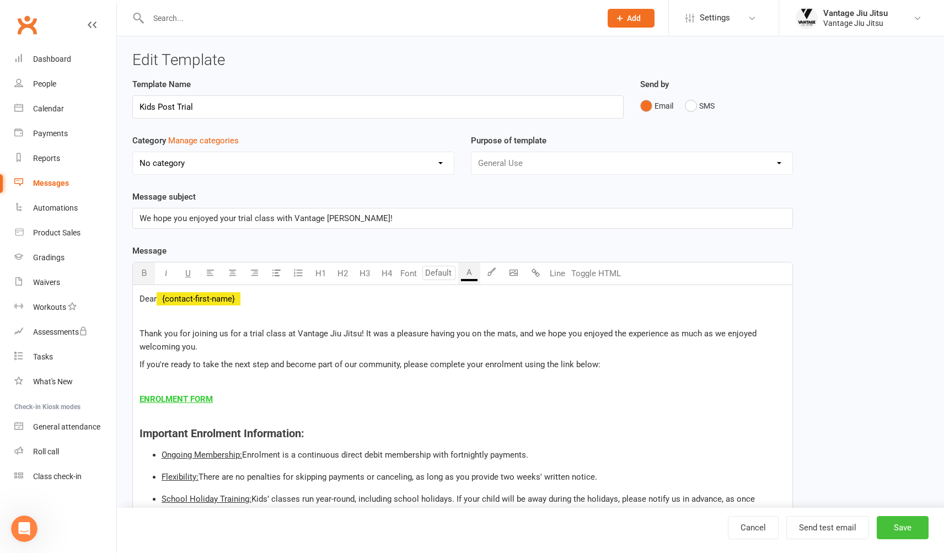
select select "grid"
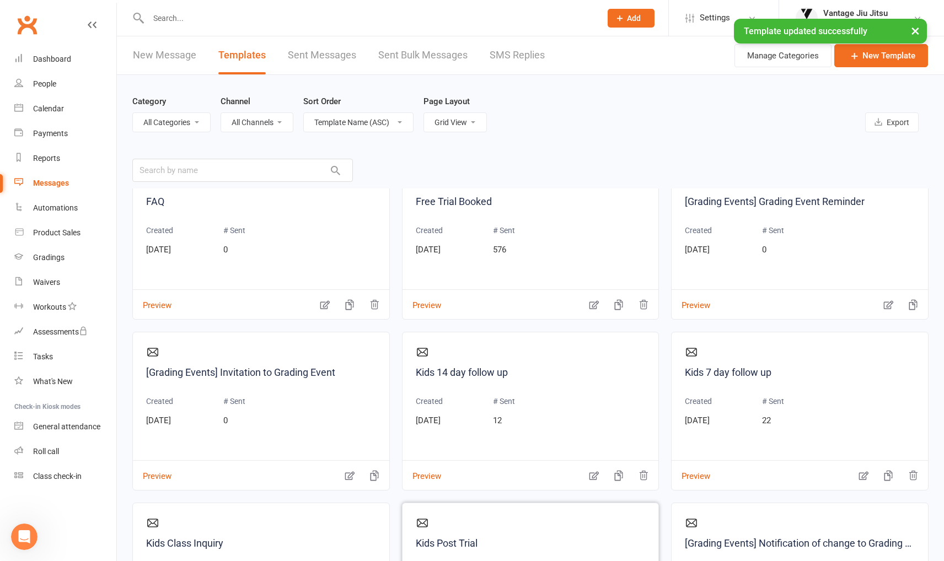
scroll to position [773, 0]
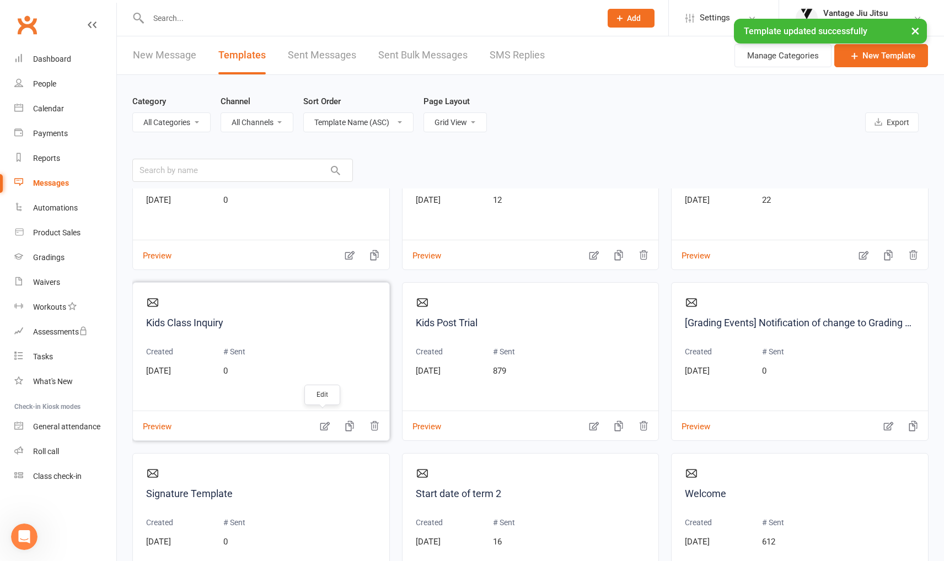
click at [320, 424] on icon "button" at bounding box center [324, 426] width 9 height 9
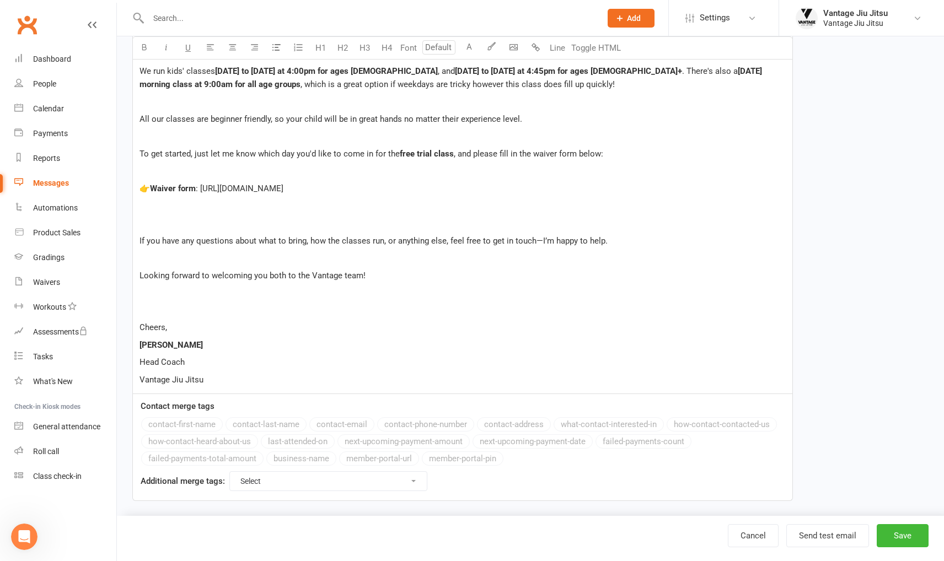
scroll to position [304, 0]
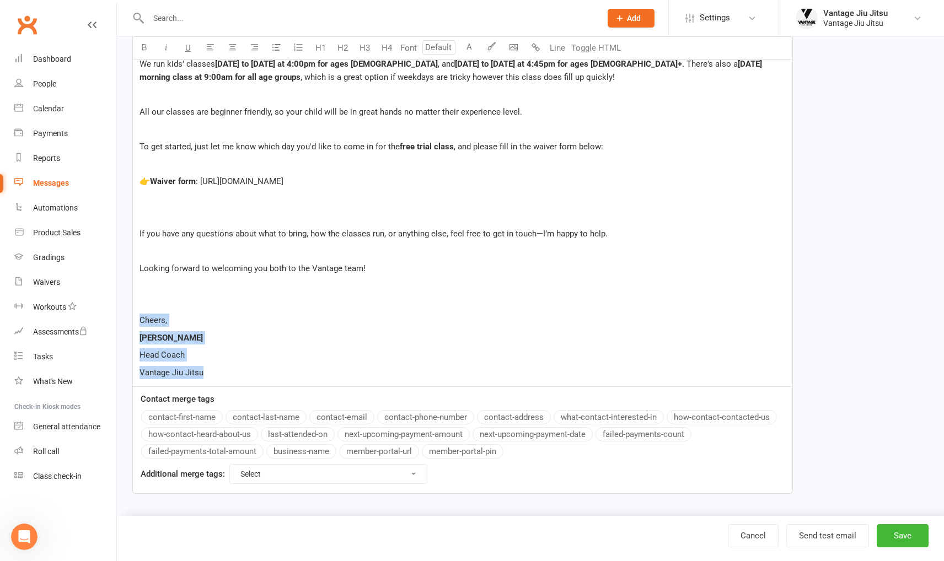
drag, startPoint x: 211, startPoint y: 371, endPoint x: 138, endPoint y: 325, distance: 86.3
click at [138, 325] on div "Hi Thanks for reaching out! We’d love to have your child come in and try a clas…" at bounding box center [462, 184] width 659 height 406
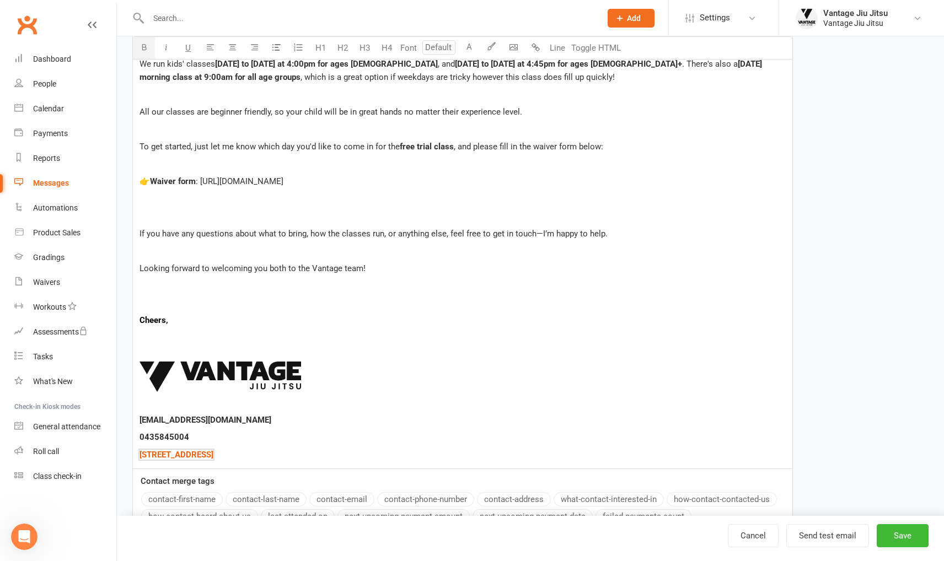
click at [159, 338] on p "﻿" at bounding box center [463, 337] width 646 height 13
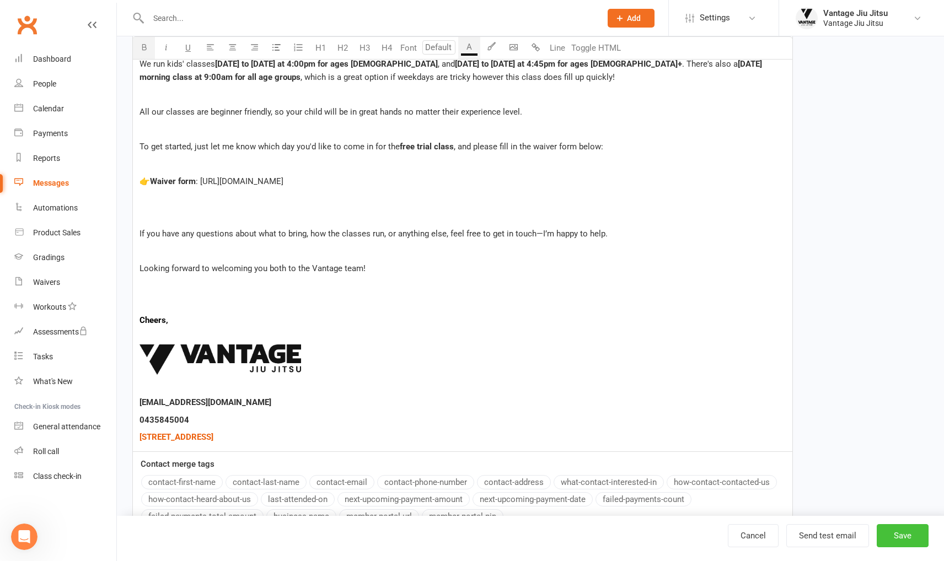
click at [893, 533] on button "Save" at bounding box center [903, 535] width 52 height 23
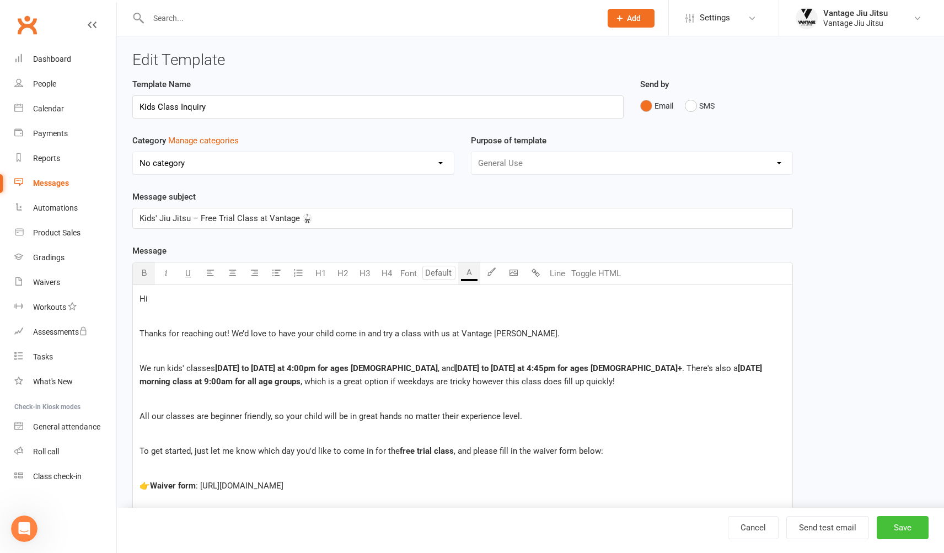
select select "grid"
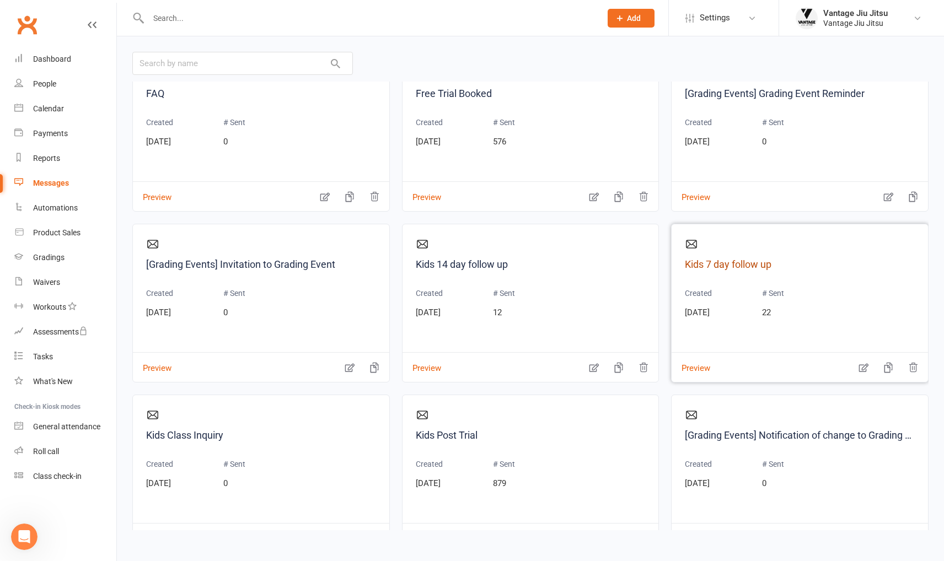
scroll to position [553, 0]
click at [859, 371] on icon "button" at bounding box center [863, 369] width 9 height 9
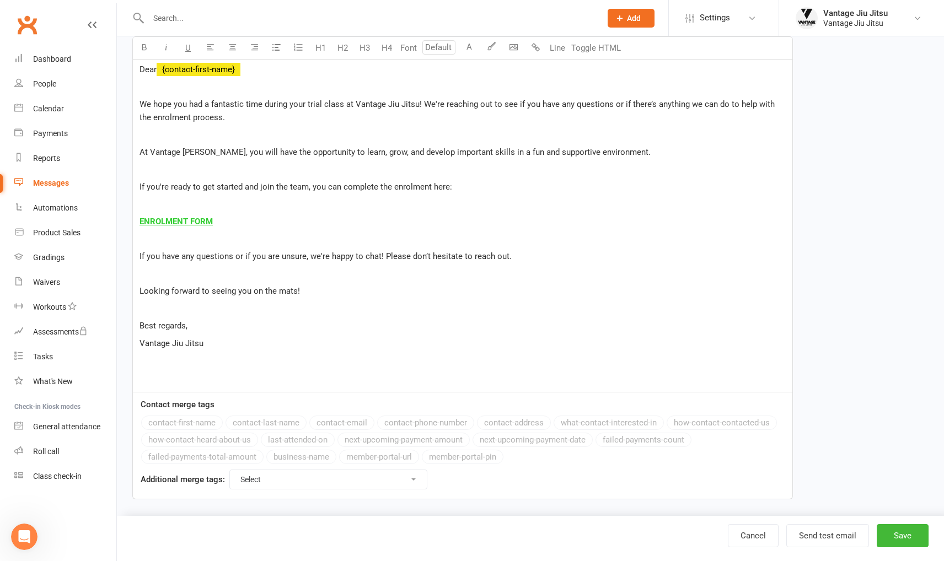
scroll to position [234, 0]
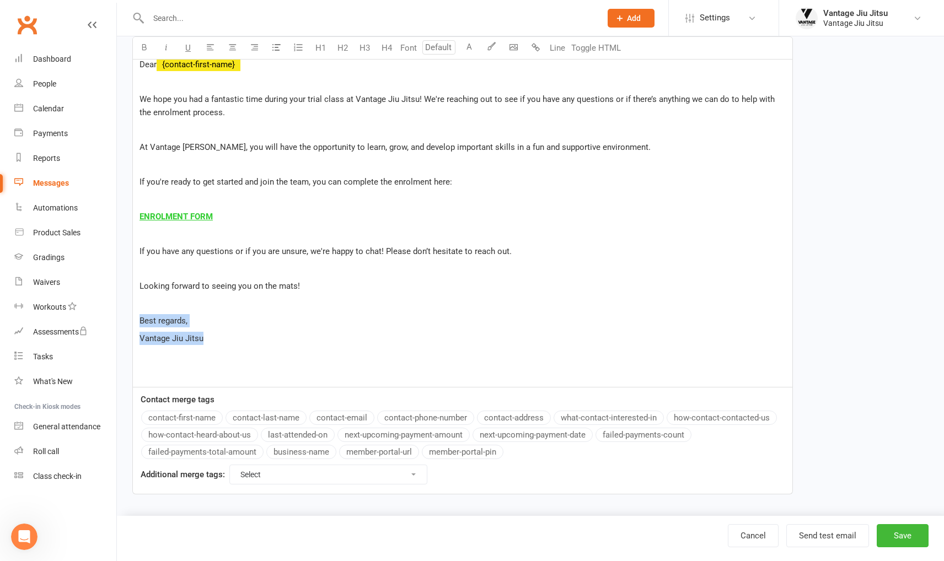
drag, startPoint x: 212, startPoint y: 339, endPoint x: 124, endPoint y: 319, distance: 90.6
click at [124, 319] on div "Edit Template Template Name Kids 7 day follow up Send by Email SMS Category Man…" at bounding box center [530, 160] width 827 height 717
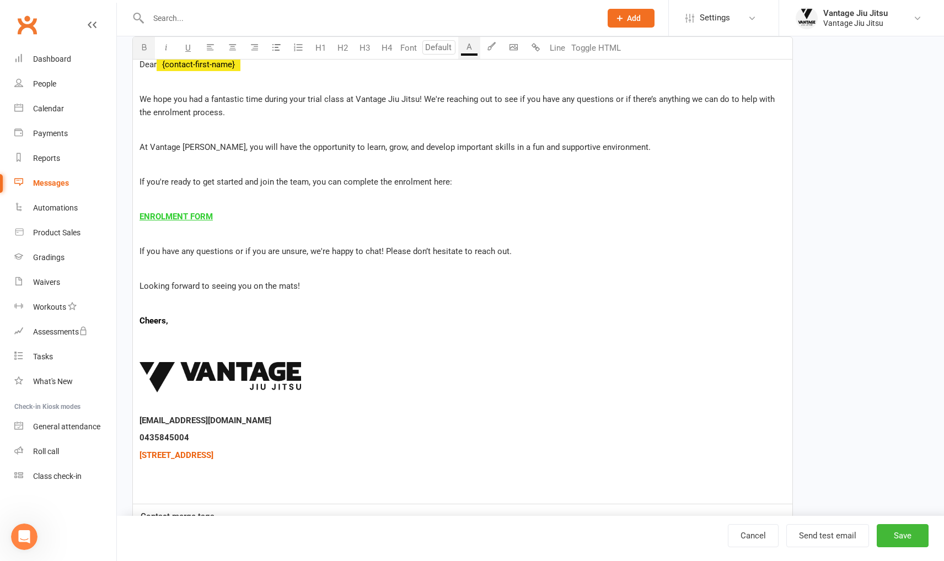
click at [155, 338] on p "﻿" at bounding box center [463, 338] width 646 height 13
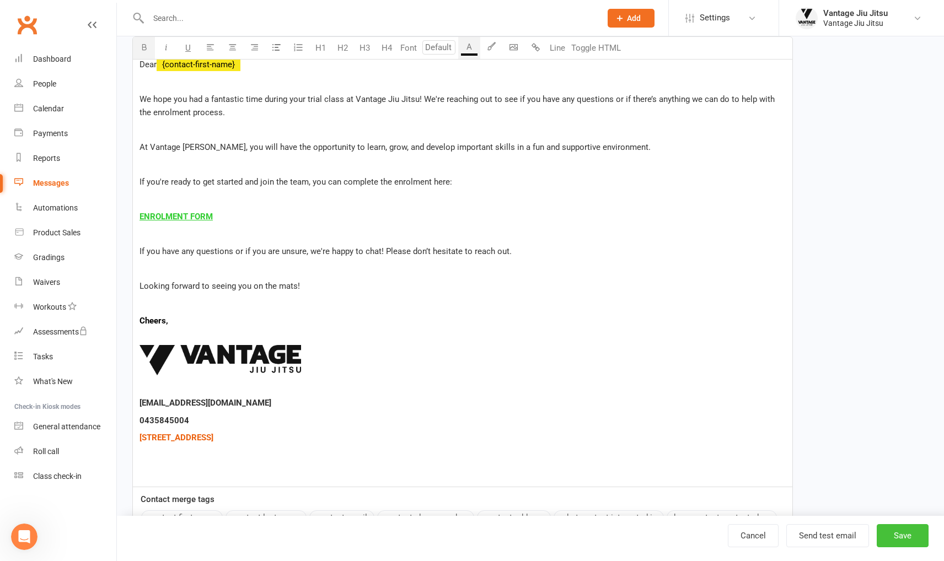
click at [898, 535] on button "Save" at bounding box center [903, 535] width 52 height 23
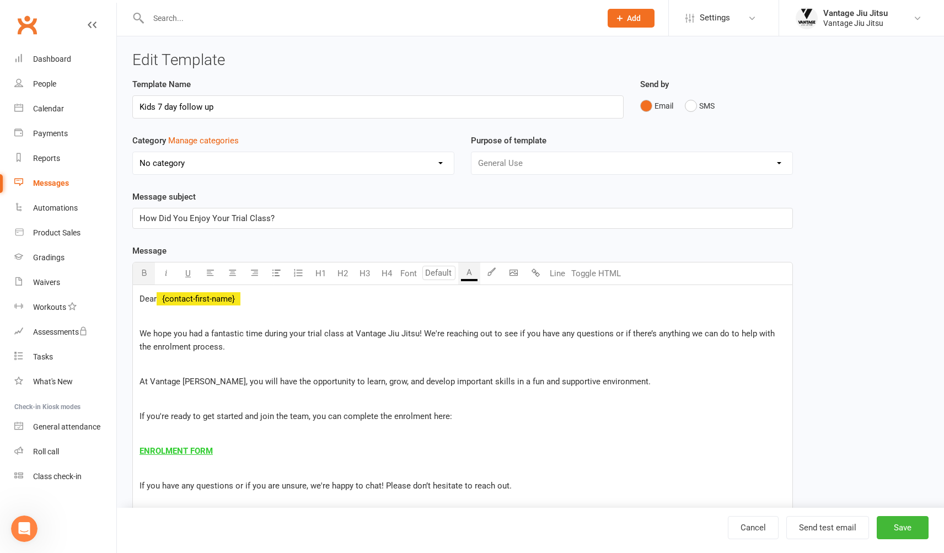
select select "grid"
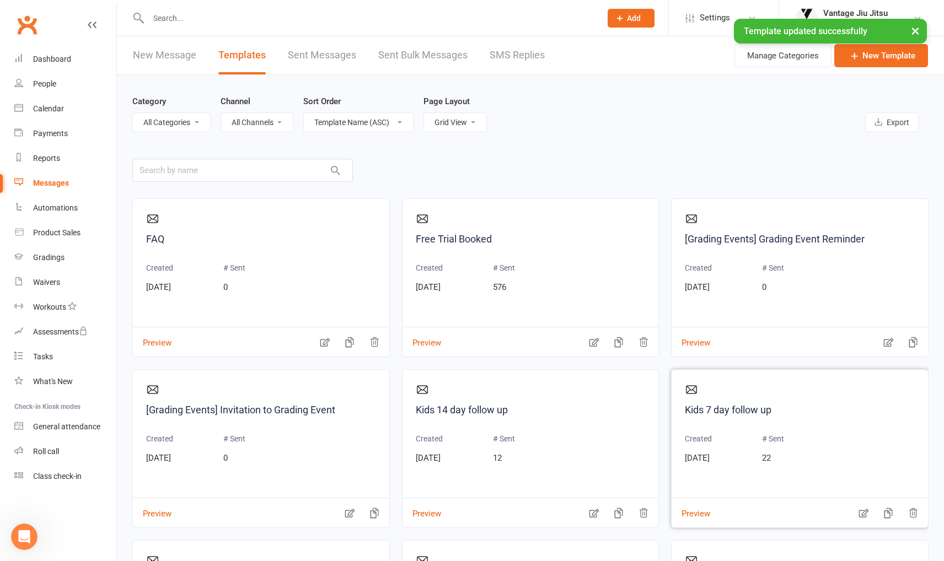
scroll to position [662, 0]
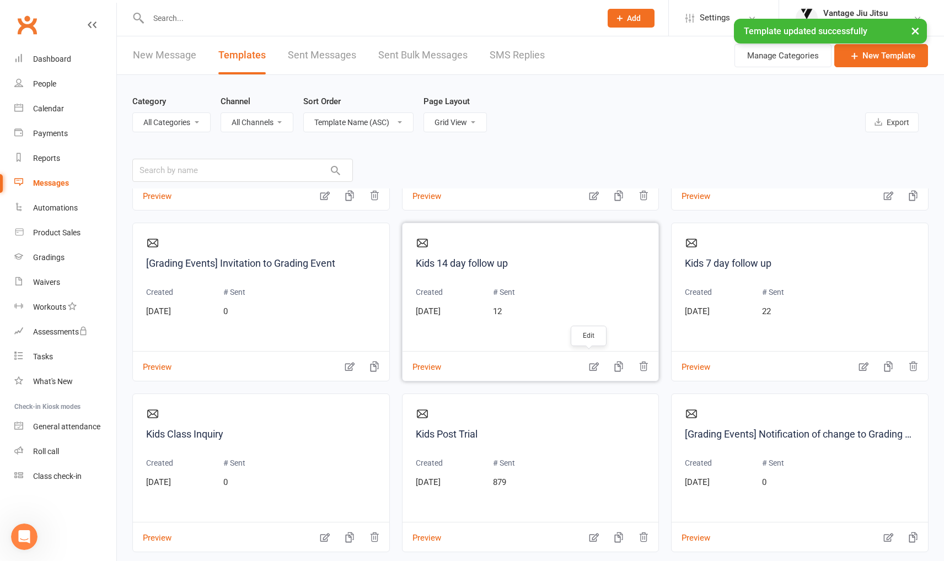
click at [588, 367] on icon "button" at bounding box center [593, 366] width 11 height 11
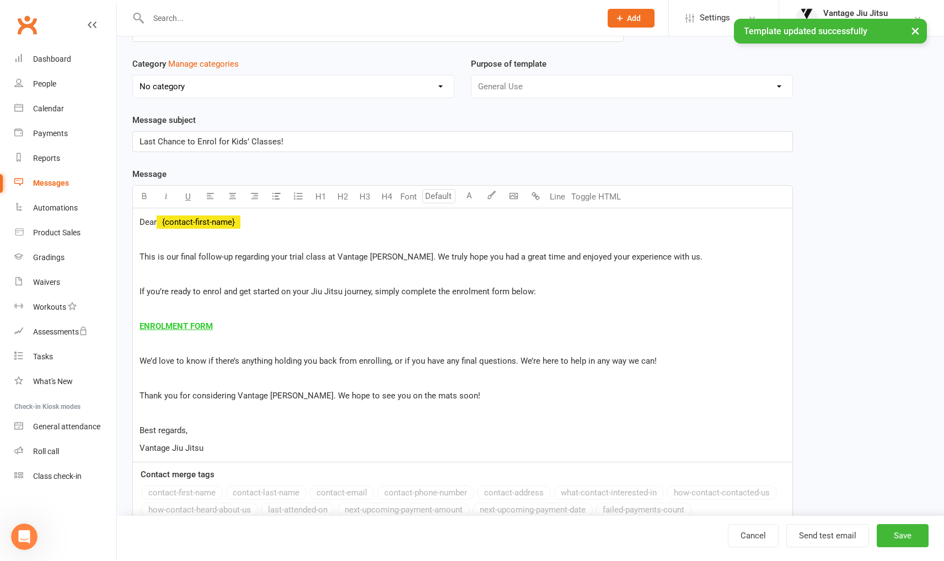
scroll to position [152, 0]
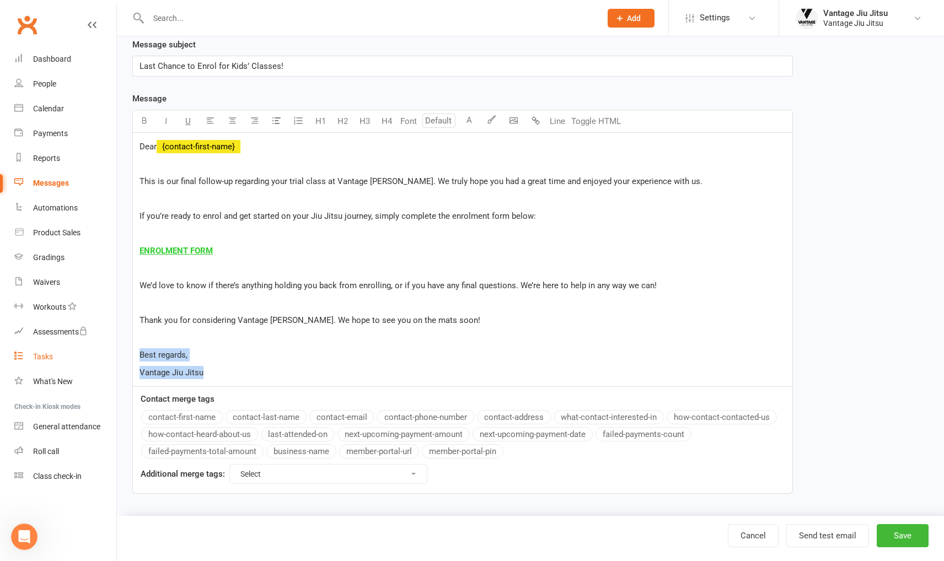
drag, startPoint x: 167, startPoint y: 367, endPoint x: 113, endPoint y: 351, distance: 55.8
click at [112, 353] on ui-view "Prospect Member Non-attending contact Class / event Appointment Grading event T…" at bounding box center [472, 185] width 944 height 668
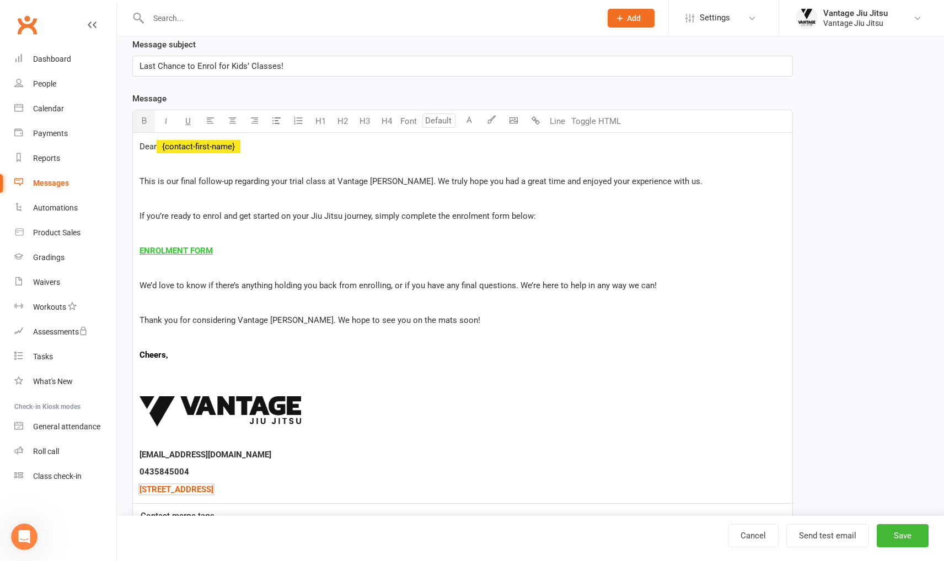
click at [141, 374] on p "﻿" at bounding box center [463, 372] width 646 height 13
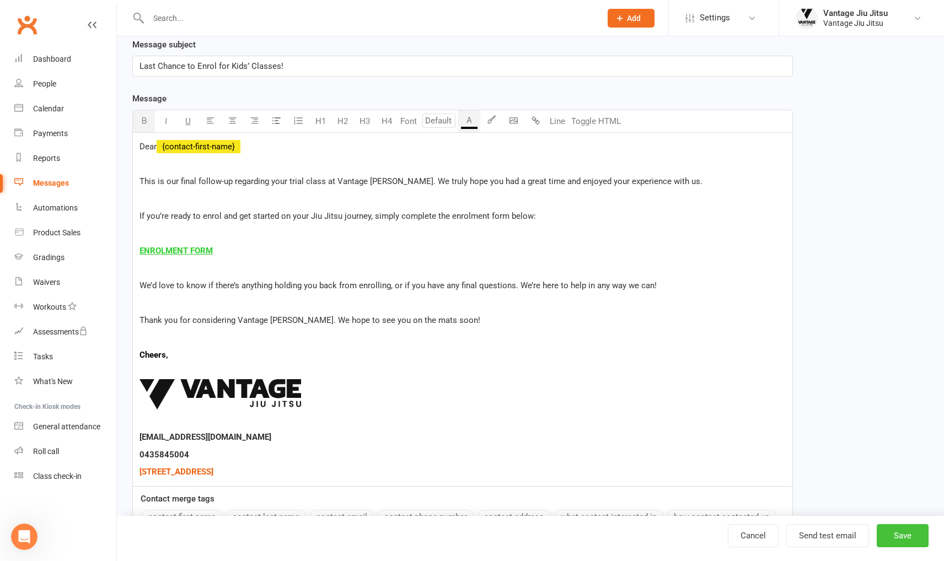
click at [903, 532] on button "Save" at bounding box center [903, 535] width 52 height 23
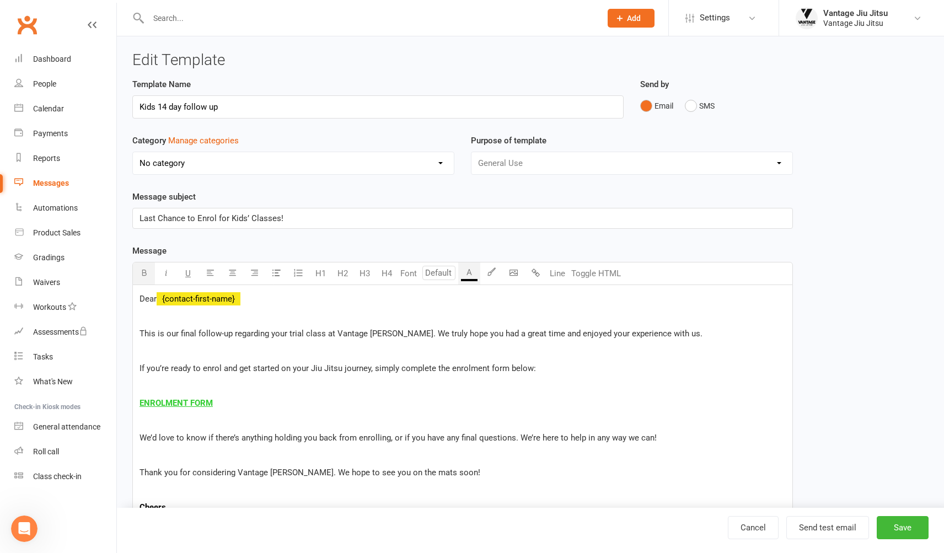
select select "grid"
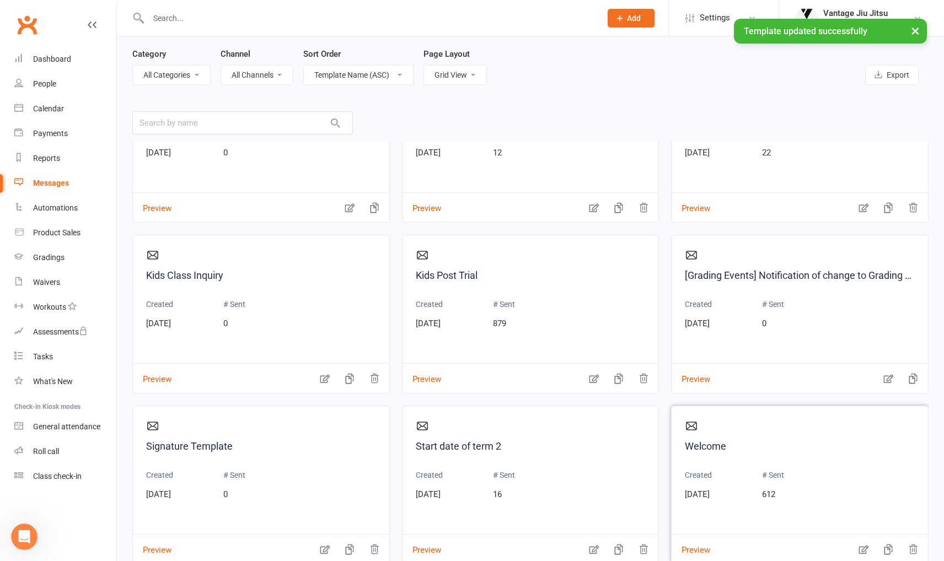
scroll to position [107, 0]
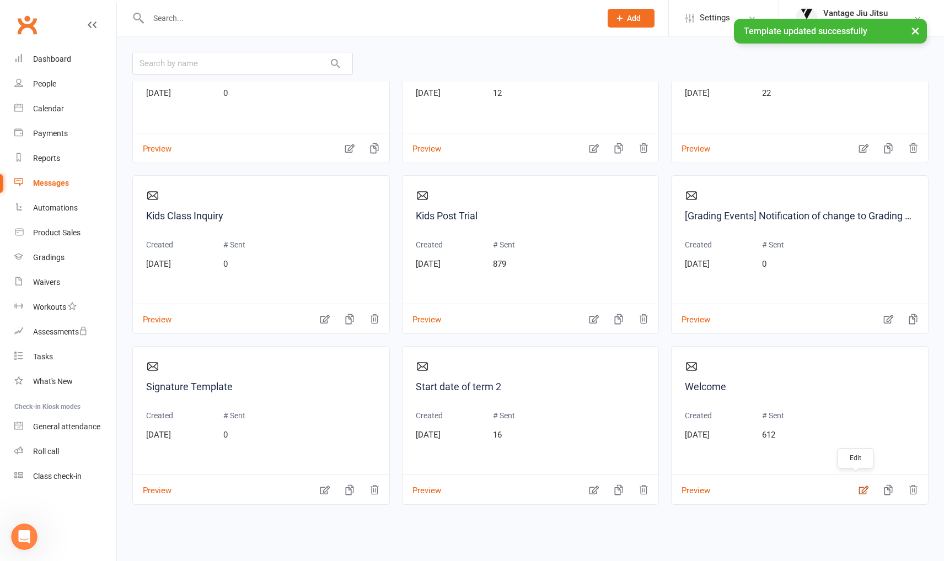
click at [858, 489] on icon "button" at bounding box center [863, 490] width 11 height 11
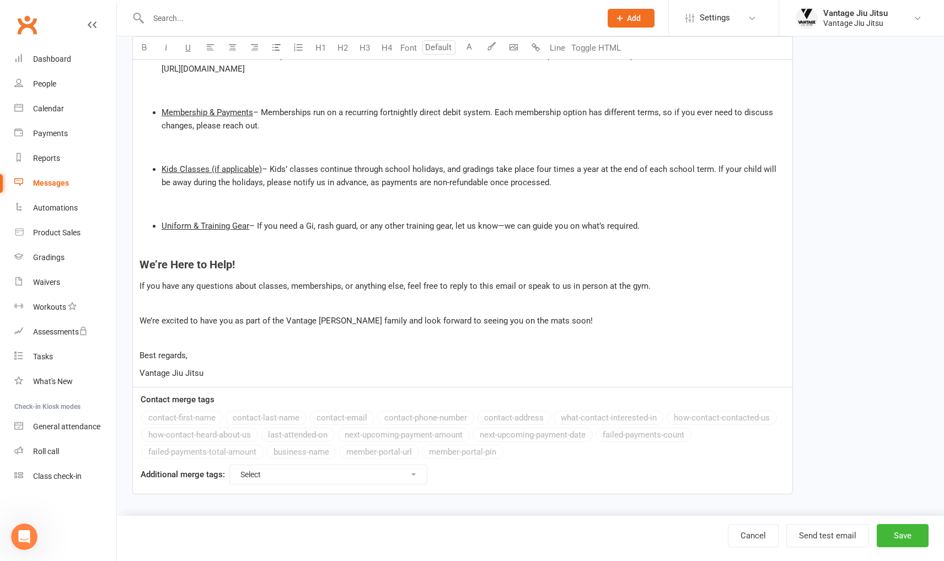
scroll to position [386, 0]
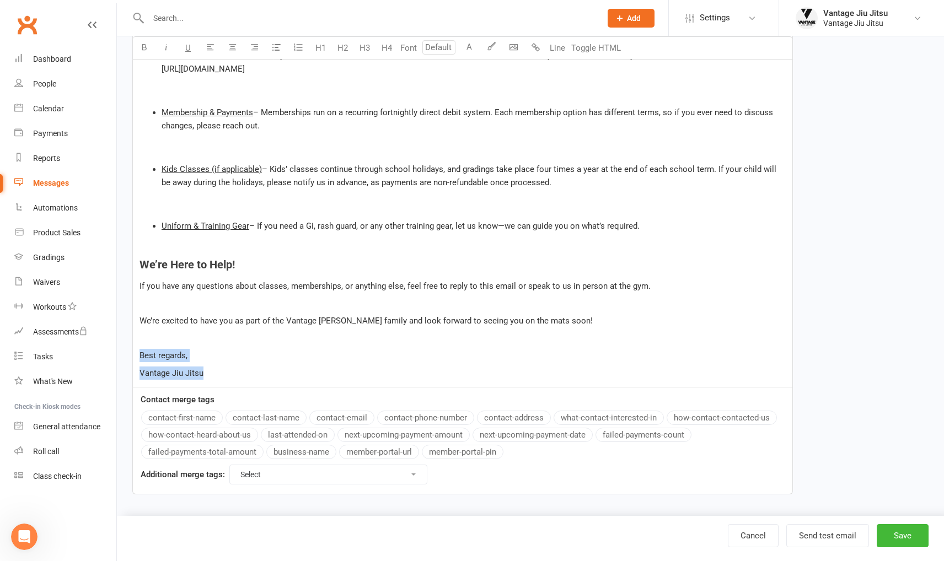
drag, startPoint x: 201, startPoint y: 376, endPoint x: 123, endPoint y: 356, distance: 80.2
click at [123, 356] on div "Edit Template Template Name Welcome Send by Email SMS Category Manage categorie…" at bounding box center [530, 84] width 827 height 868
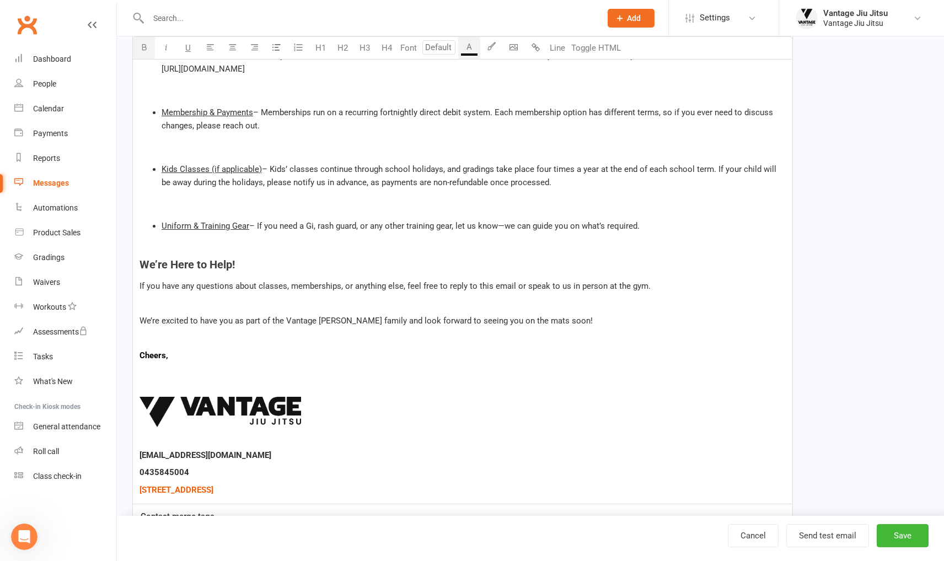
click at [147, 376] on p "﻿" at bounding box center [463, 373] width 646 height 13
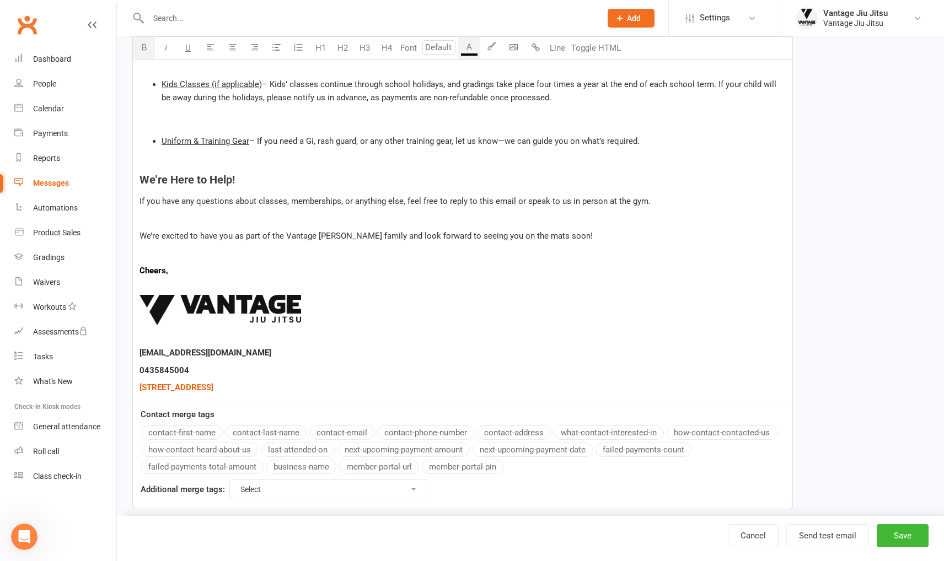
scroll to position [486, 0]
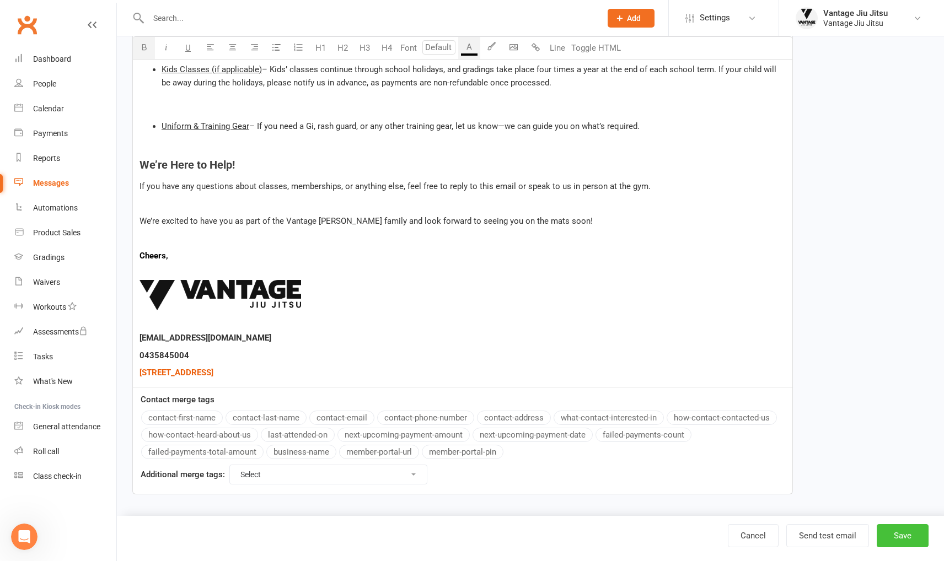
click at [902, 530] on button "Save" at bounding box center [903, 535] width 52 height 23
select select "grid"
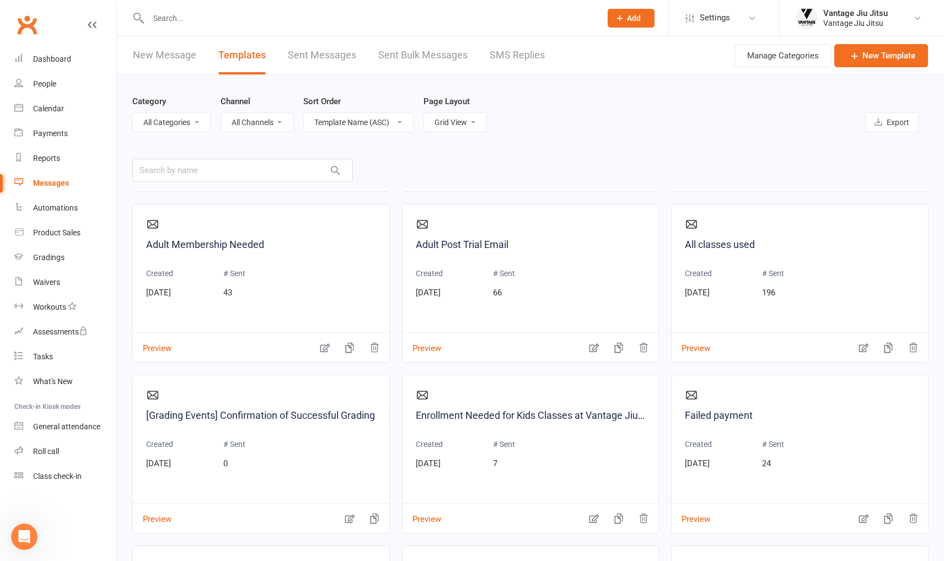
scroll to position [165, 0]
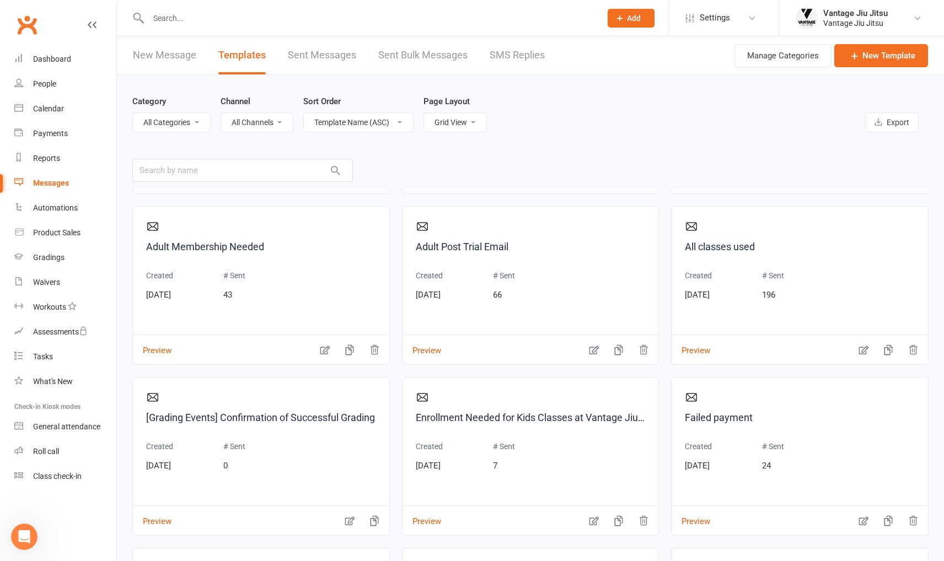
click at [247, 20] on input "text" at bounding box center [369, 17] width 448 height 15
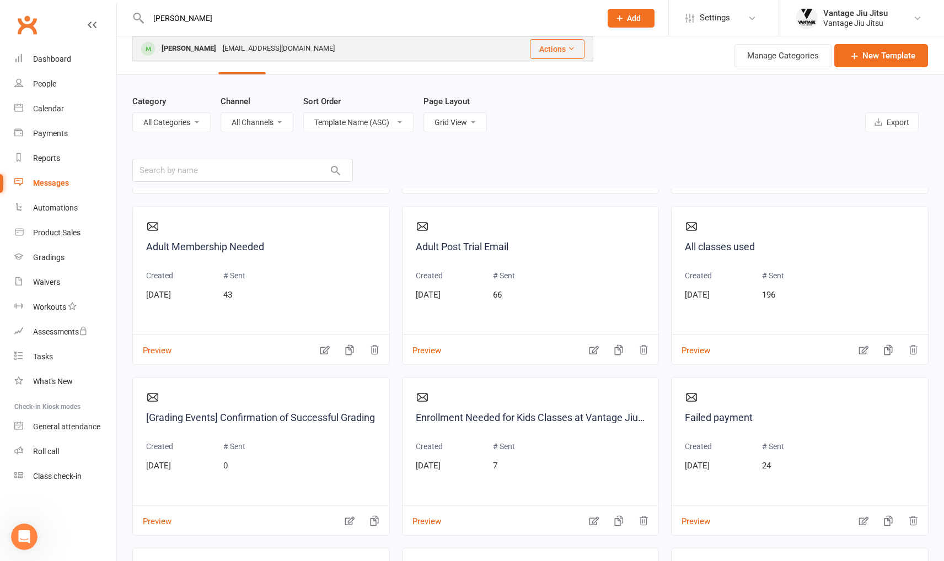
type input "blye"
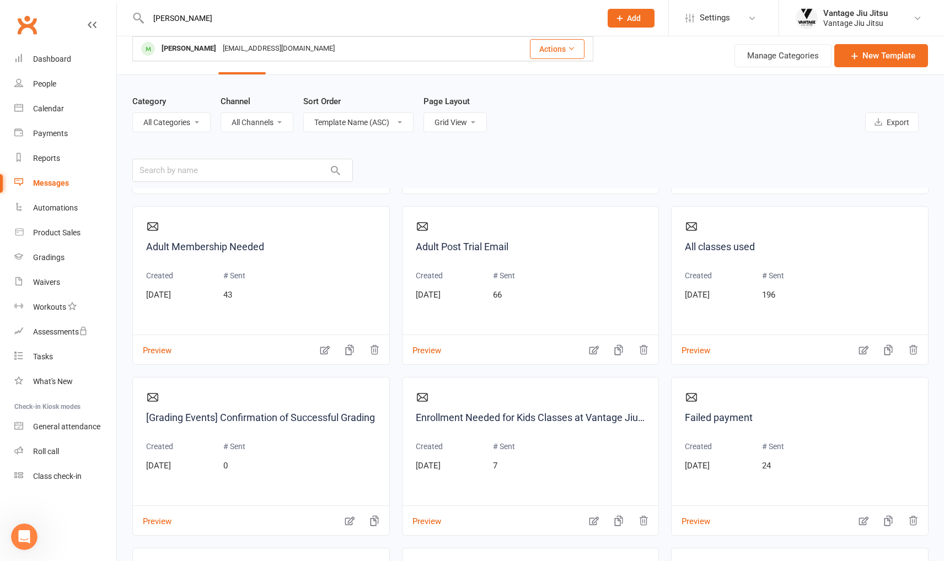
click at [297, 49] on div "Blye Coulton jcoulton@gmail.com" at bounding box center [309, 48] width 352 height 23
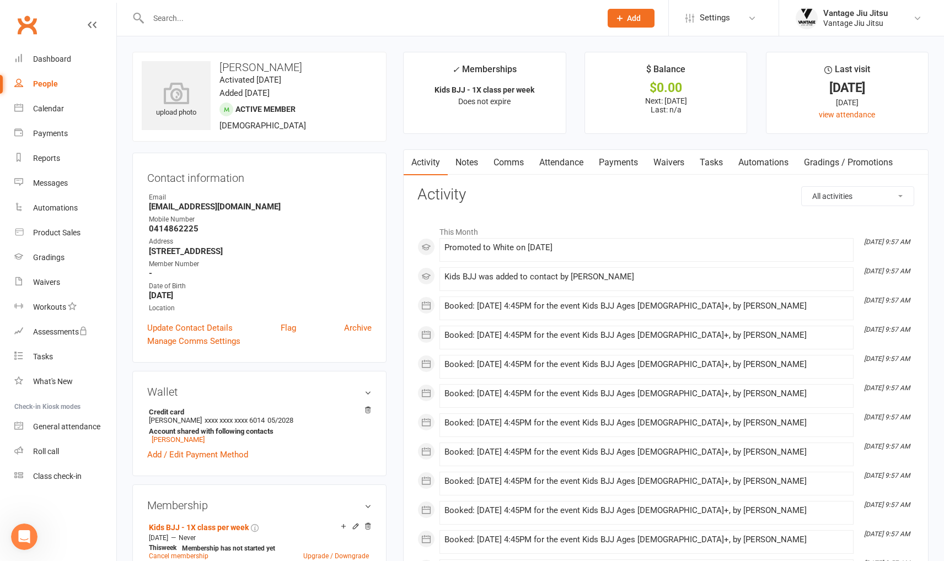
click at [513, 165] on link "Comms" at bounding box center [509, 162] width 46 height 25
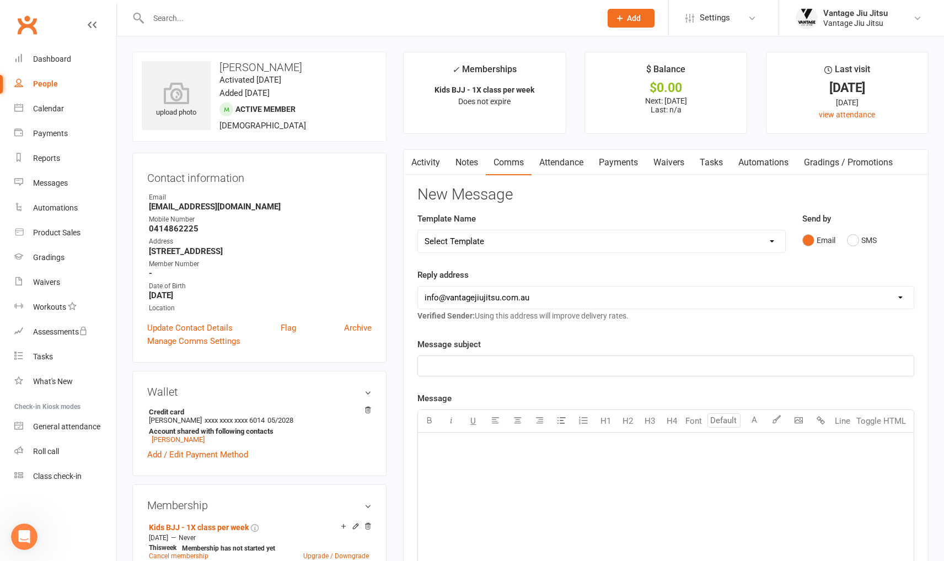
drag, startPoint x: 675, startPoint y: 240, endPoint x: 659, endPoint y: 250, distance: 18.8
click at [675, 240] on select "Select Template [Email] Adult 14 day follow up [Email] Adult 7 day follow up [E…" at bounding box center [601, 241] width 367 height 22
select select "16"
click at [418, 230] on select "Select Template [Email] Adult 14 day follow up [Email] Adult 7 day follow up [E…" at bounding box center [601, 241] width 367 height 22
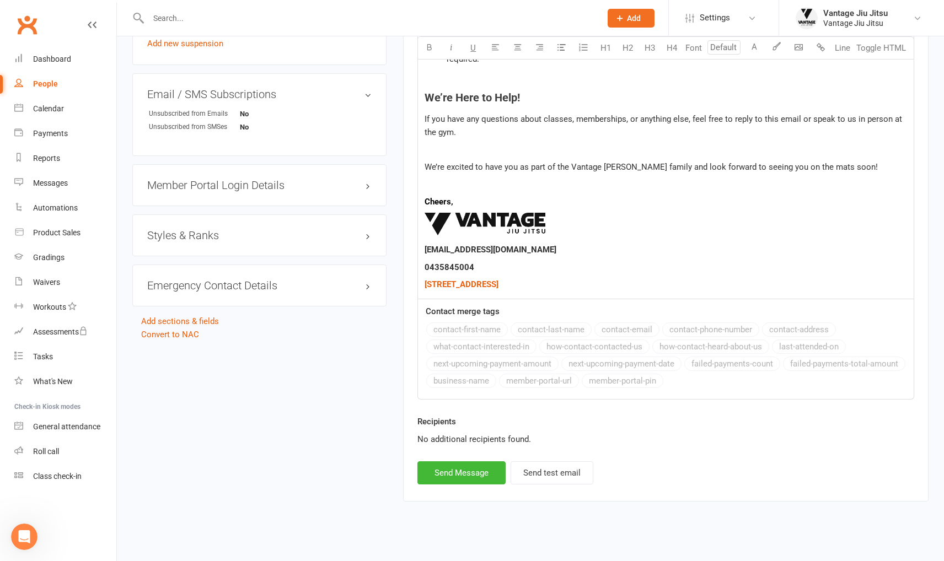
scroll to position [734, 0]
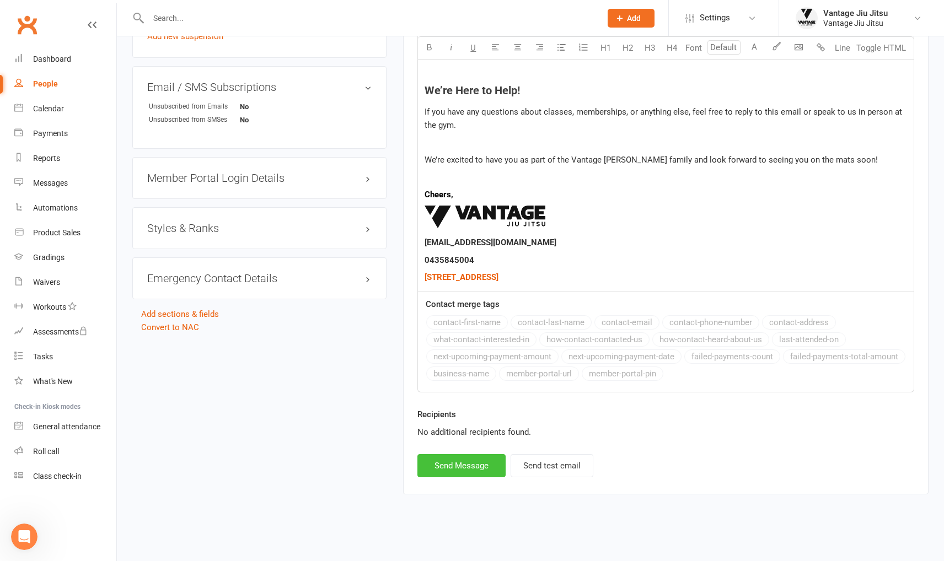
click at [454, 465] on button "Send Message" at bounding box center [461, 465] width 88 height 23
select select
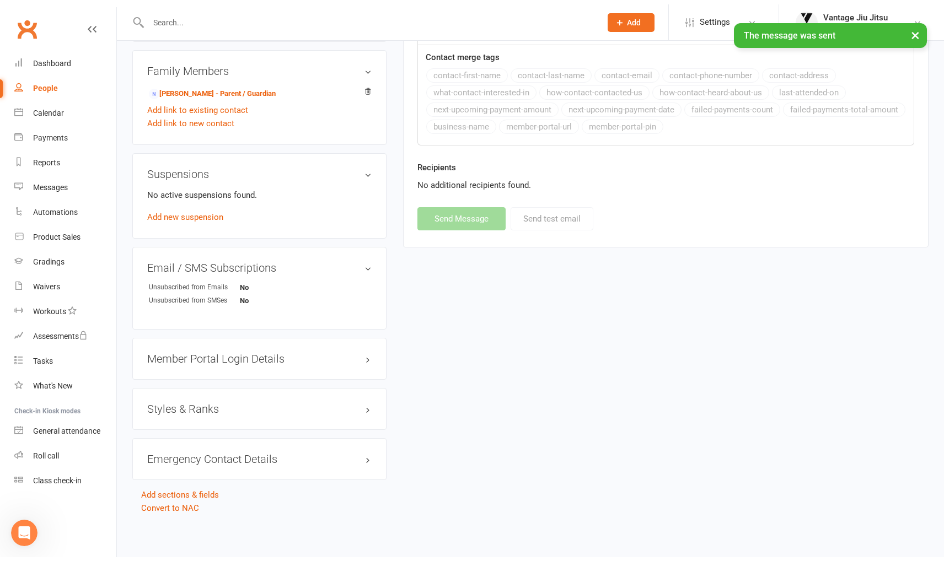
scroll to position [550, 0]
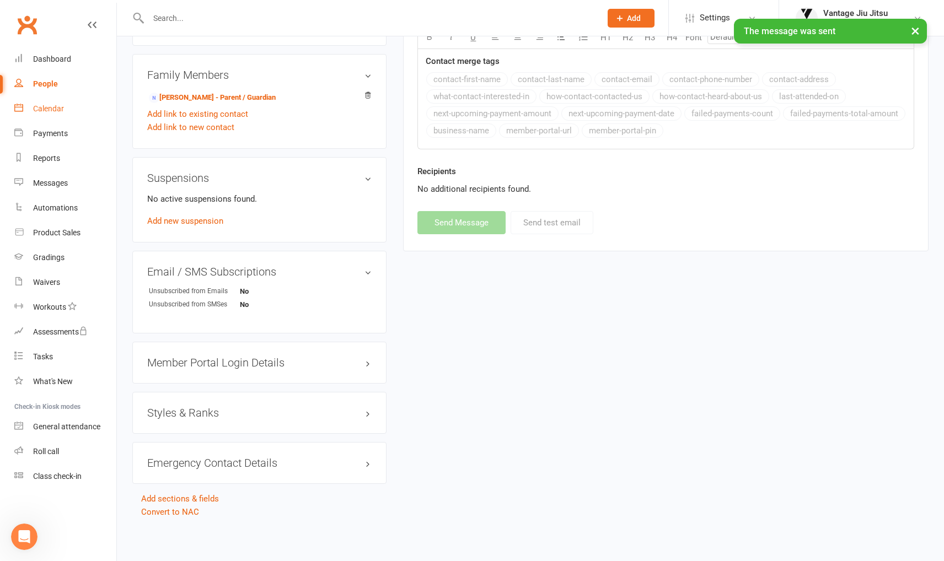
click at [55, 112] on div "Calendar" at bounding box center [48, 108] width 31 height 9
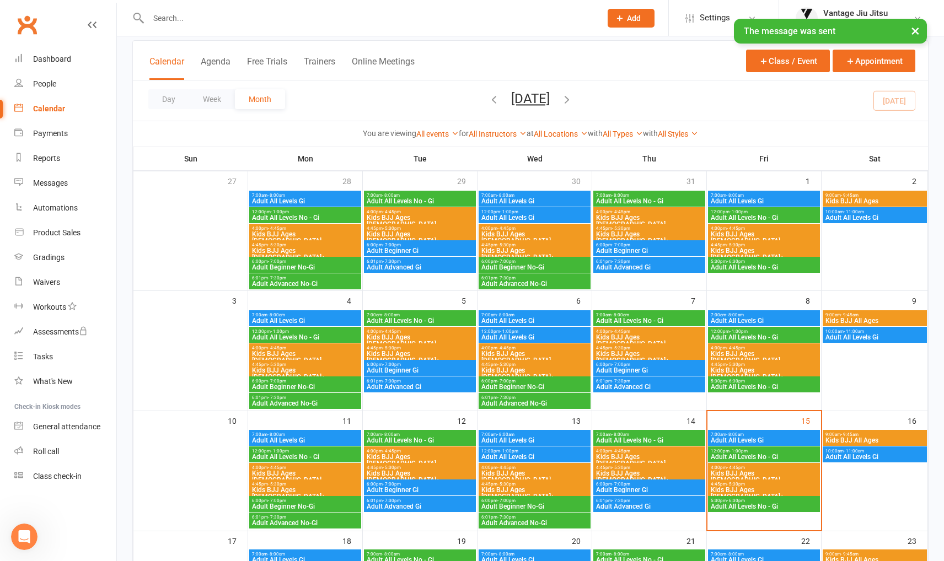
scroll to position [165, 0]
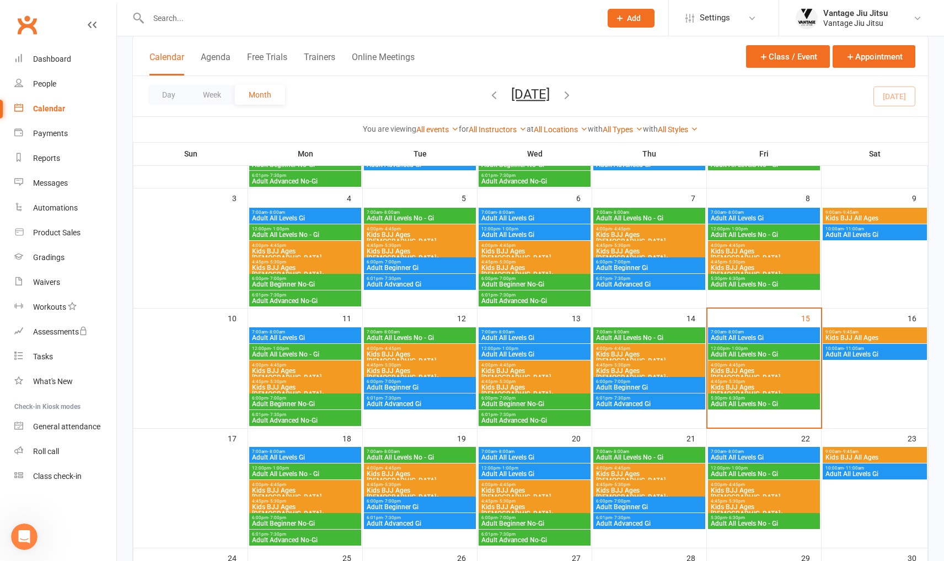
click at [642, 352] on span "Kids BJJ Ages [DEMOGRAPHIC_DATA]" at bounding box center [650, 357] width 108 height 13
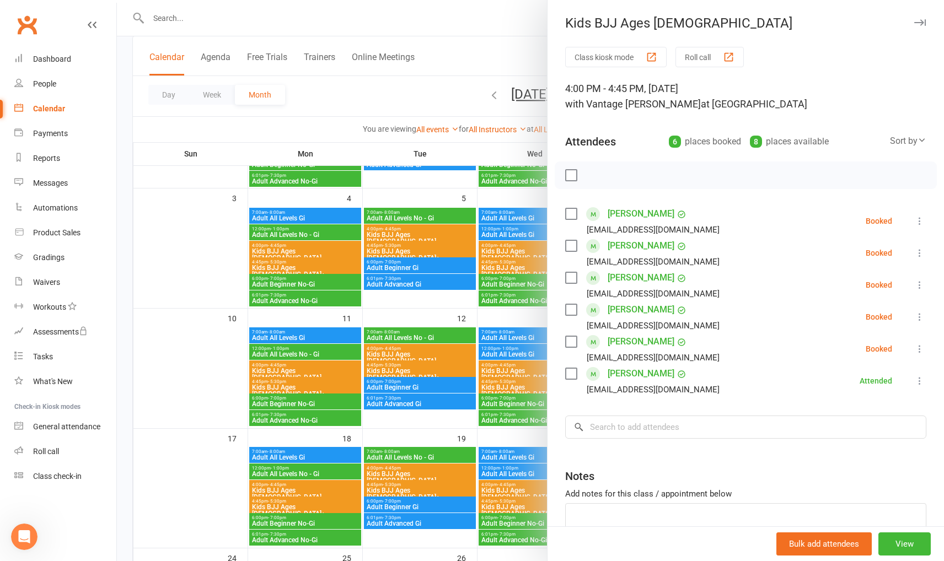
click at [914, 283] on icon at bounding box center [919, 285] width 11 height 11
click at [839, 327] on link "Remove" at bounding box center [866, 329] width 119 height 22
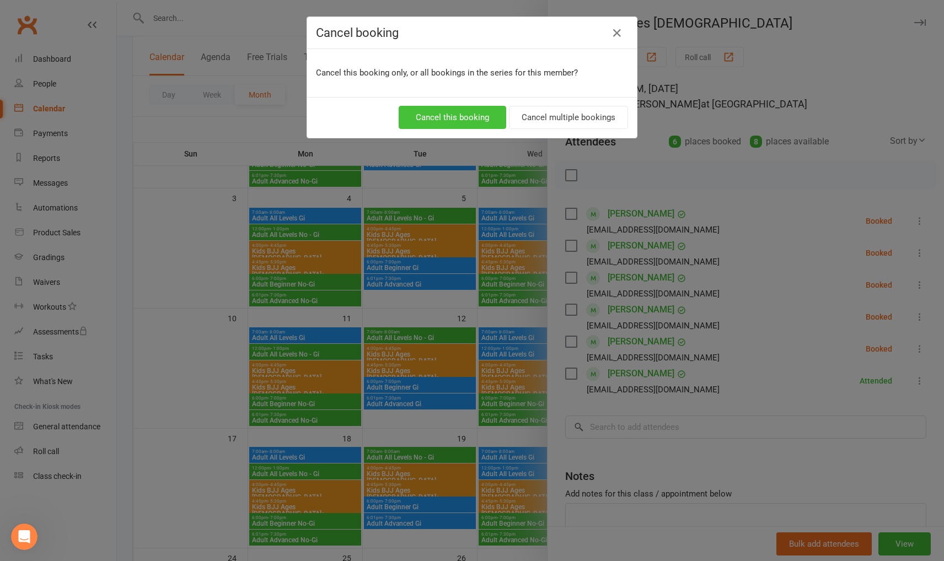
click at [445, 116] on button "Cancel this booking" at bounding box center [453, 117] width 108 height 23
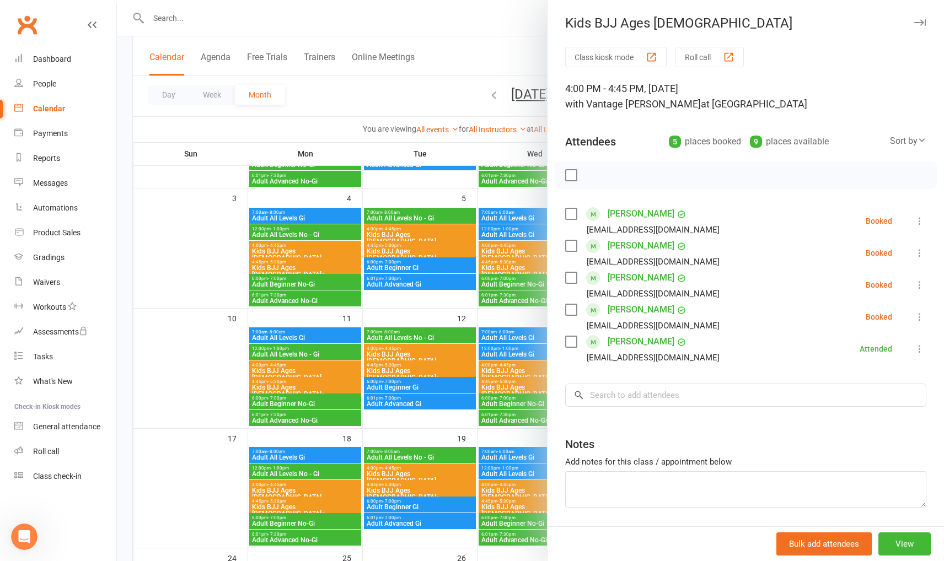
click at [173, 285] on div at bounding box center [530, 280] width 827 height 561
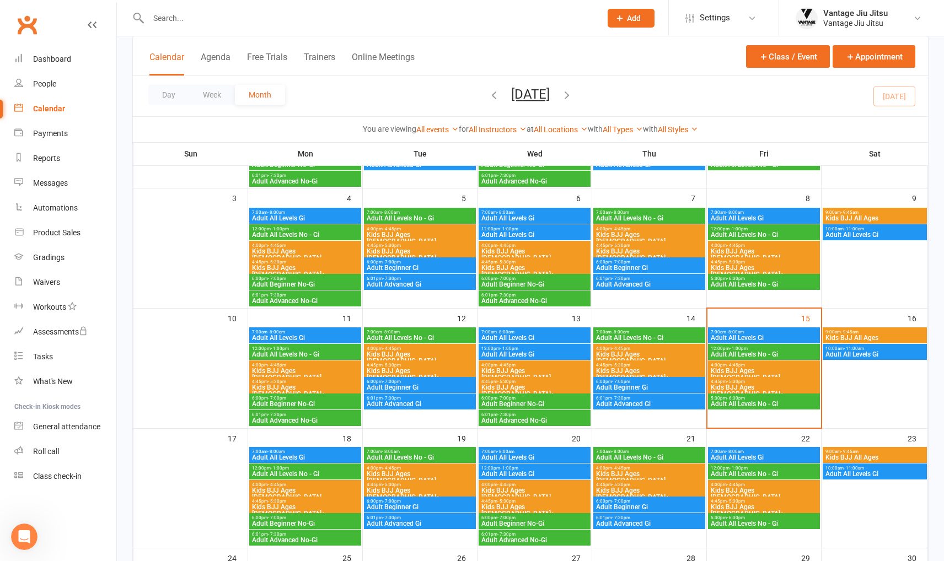
click at [747, 368] on span "Kids BJJ Ages [DEMOGRAPHIC_DATA]" at bounding box center [764, 374] width 108 height 13
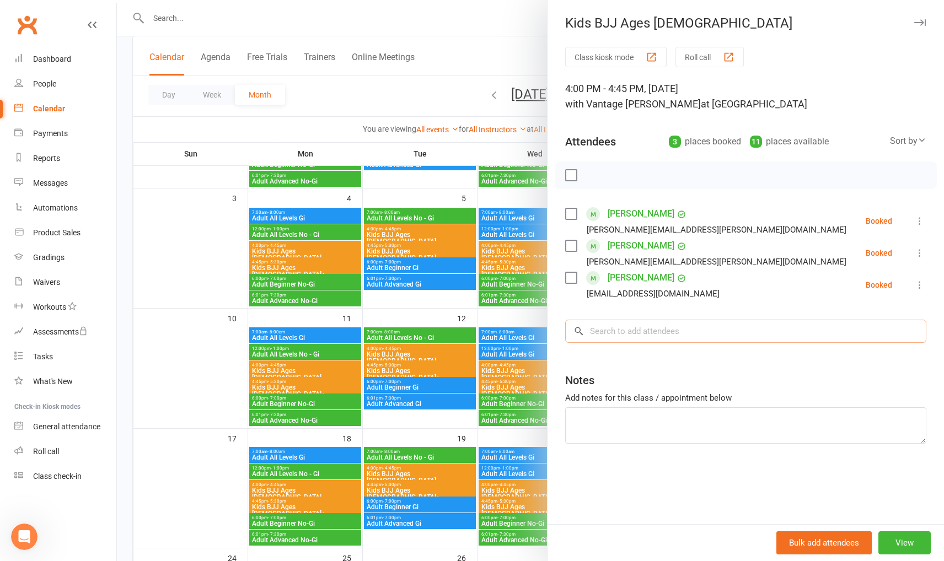
click at [713, 339] on input "search" at bounding box center [745, 331] width 361 height 23
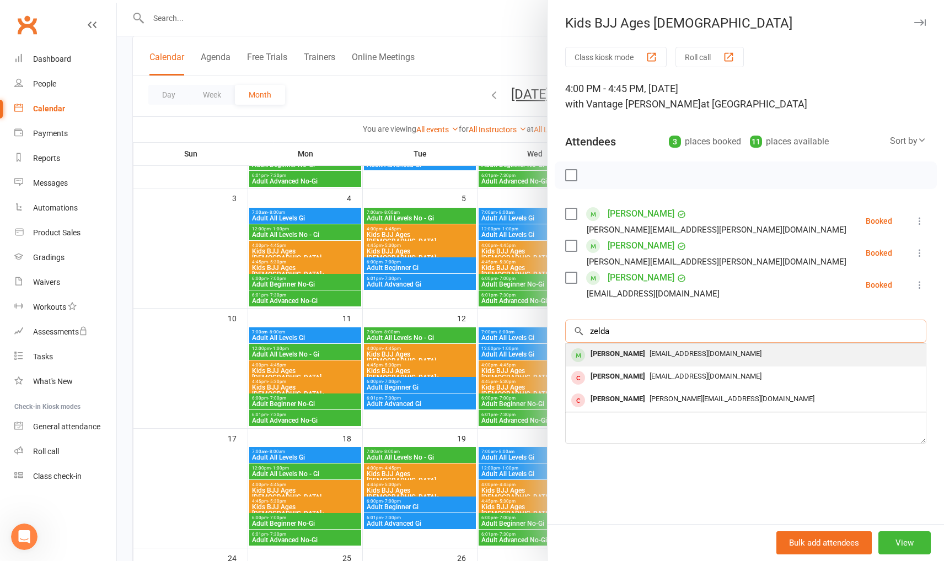
type input "zelda"
click at [685, 356] on span "Ghazza1990@gmail.com" at bounding box center [706, 354] width 112 height 8
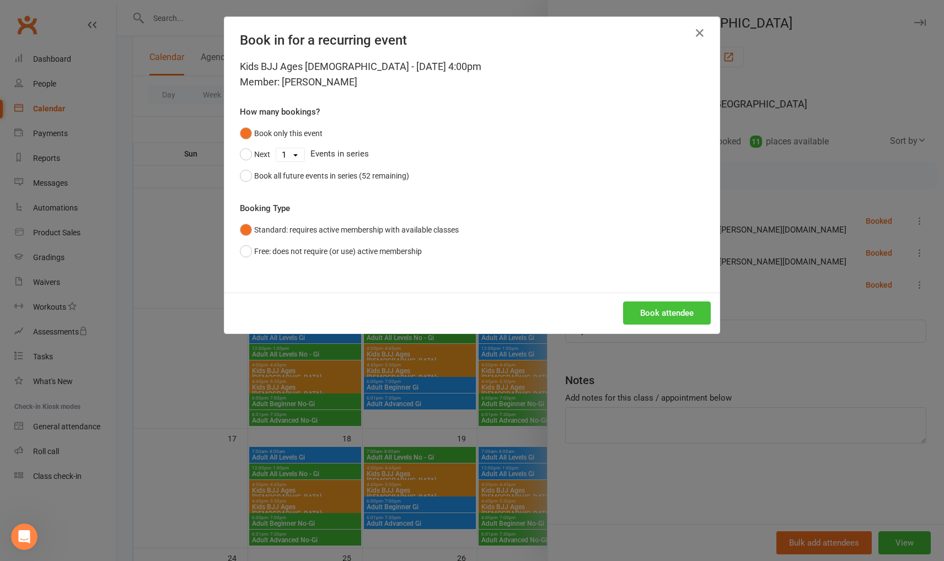
click at [674, 309] on button "Book attendee" at bounding box center [667, 313] width 88 height 23
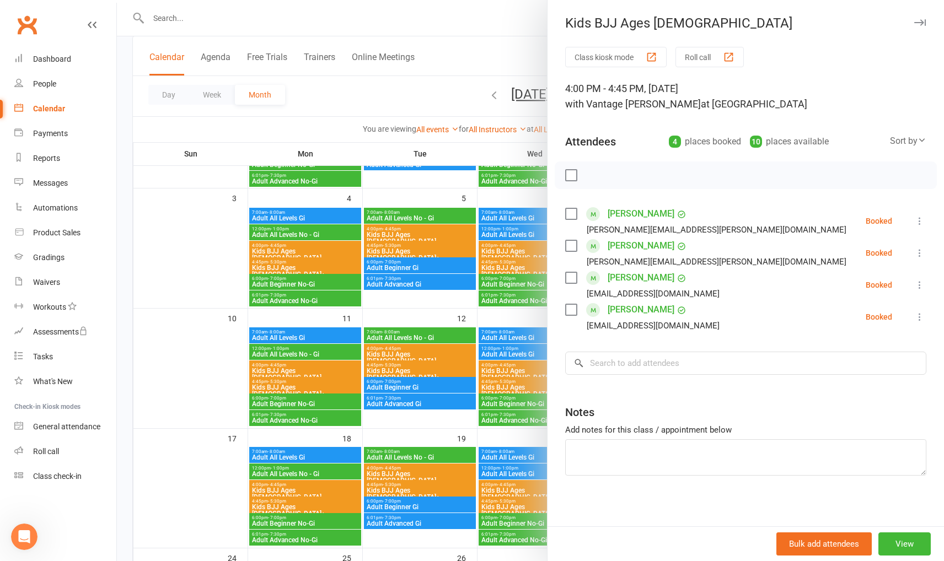
click at [173, 246] on div at bounding box center [530, 280] width 827 height 561
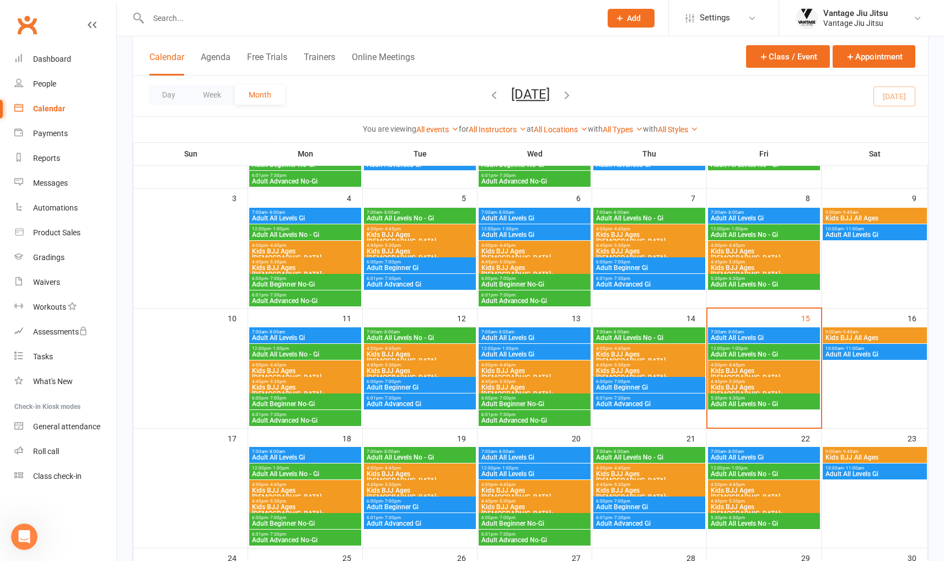
click at [33, 23] on link "Clubworx" at bounding box center [27, 25] width 28 height 28
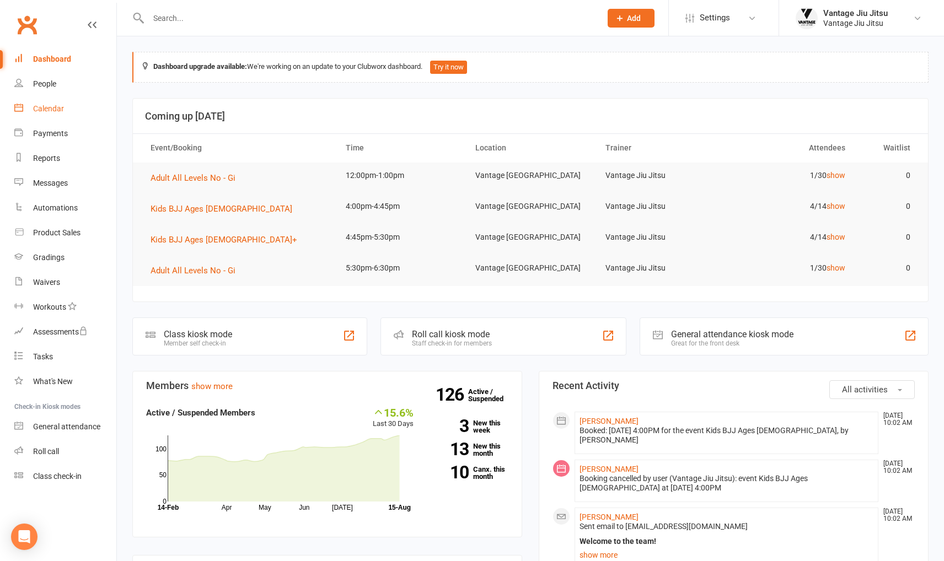
click at [63, 111] on div "Calendar" at bounding box center [48, 108] width 31 height 9
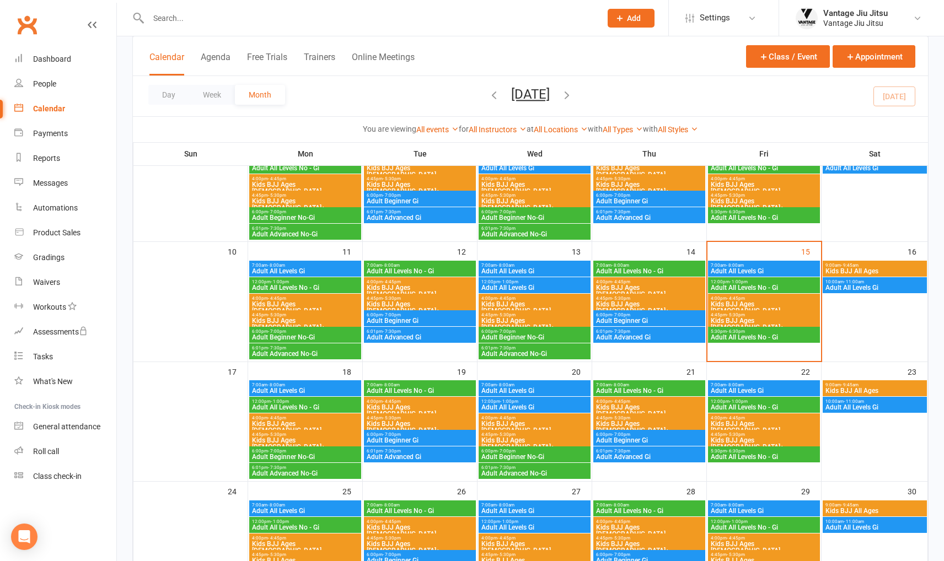
scroll to position [276, 0]
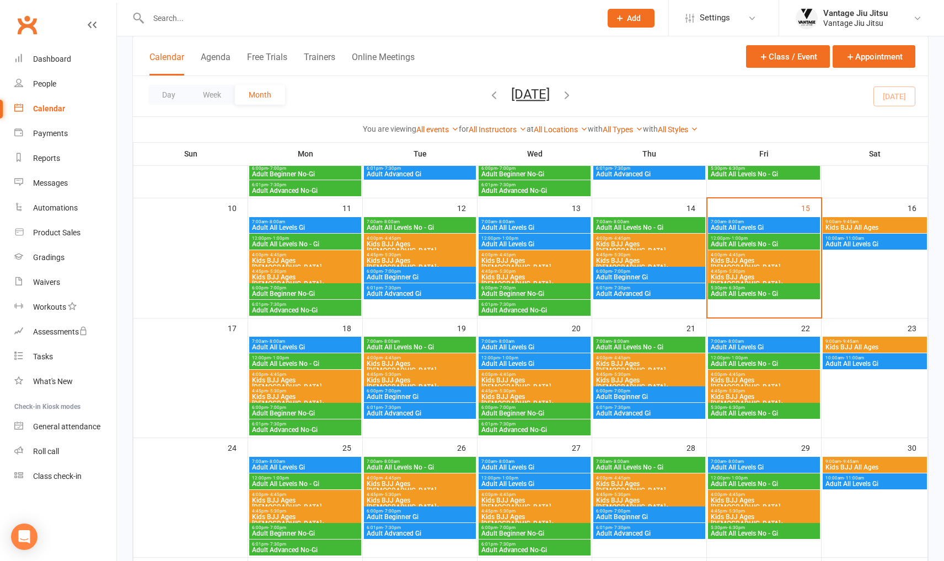
click at [406, 380] on span "Kids BJJ Ages [DEMOGRAPHIC_DATA]+" at bounding box center [420, 383] width 108 height 13
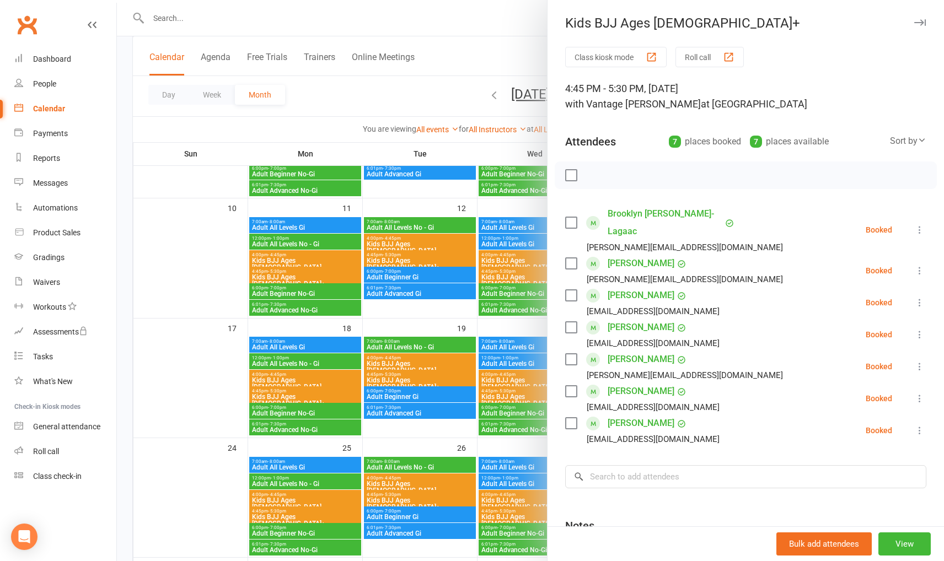
click at [914, 425] on icon at bounding box center [919, 430] width 11 height 11
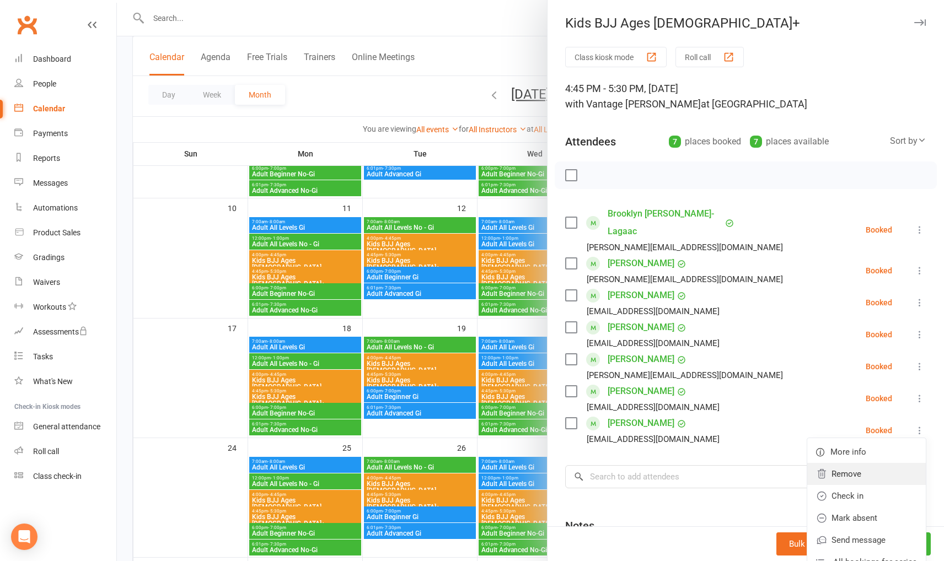
click at [841, 463] on link "Remove" at bounding box center [866, 474] width 119 height 22
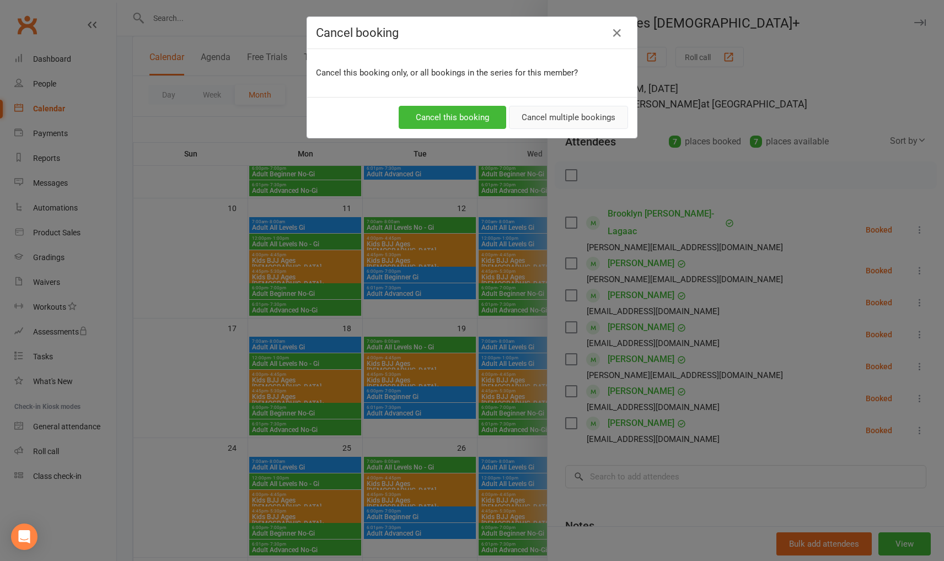
click at [550, 118] on button "Cancel multiple bookings" at bounding box center [568, 117] width 119 height 23
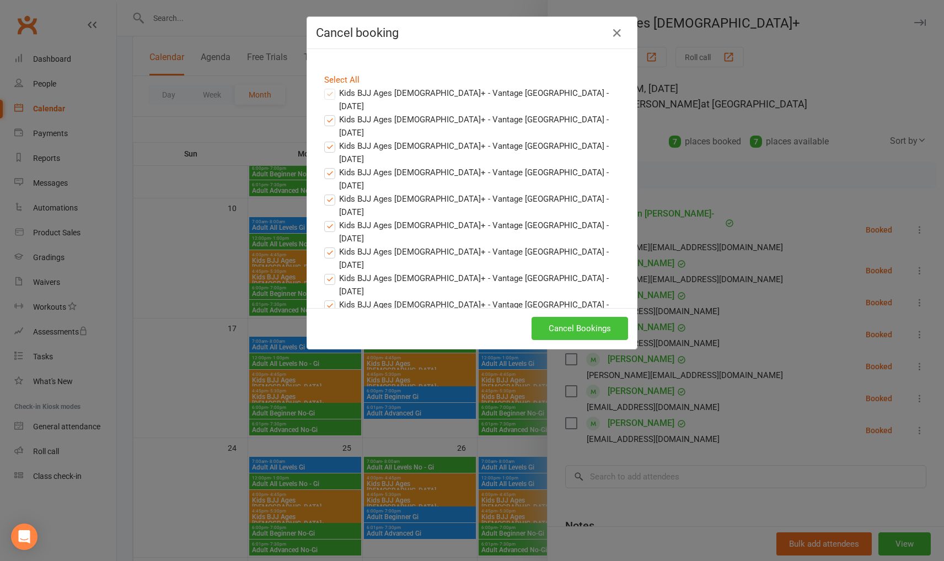
click at [571, 328] on button "Cancel Bookings" at bounding box center [580, 328] width 96 height 23
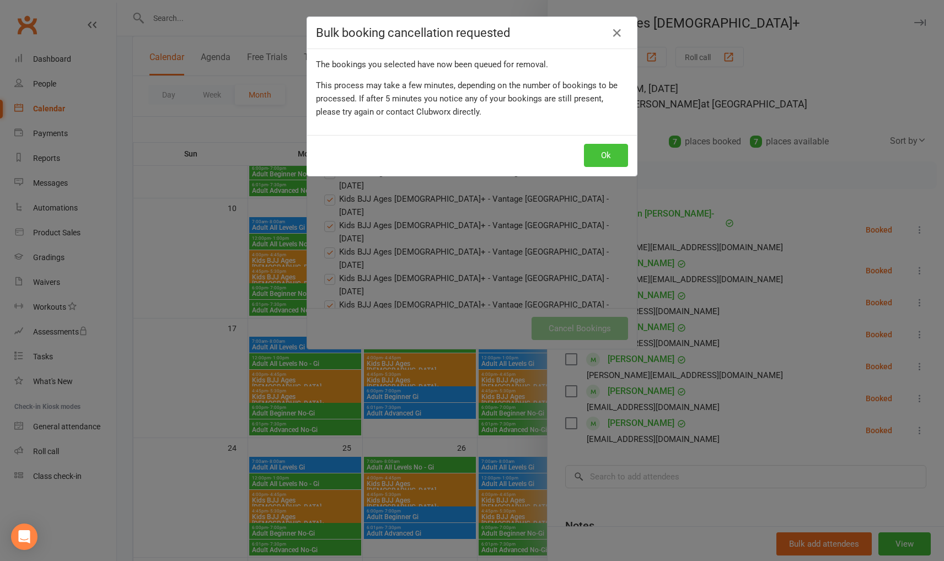
click at [607, 153] on button "Ok" at bounding box center [606, 155] width 44 height 23
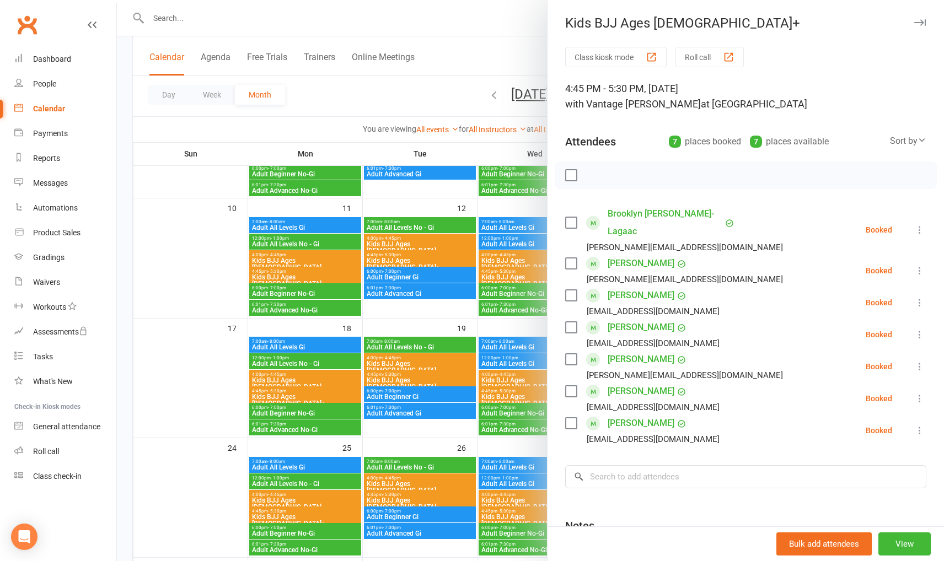
click at [169, 237] on div at bounding box center [530, 280] width 827 height 561
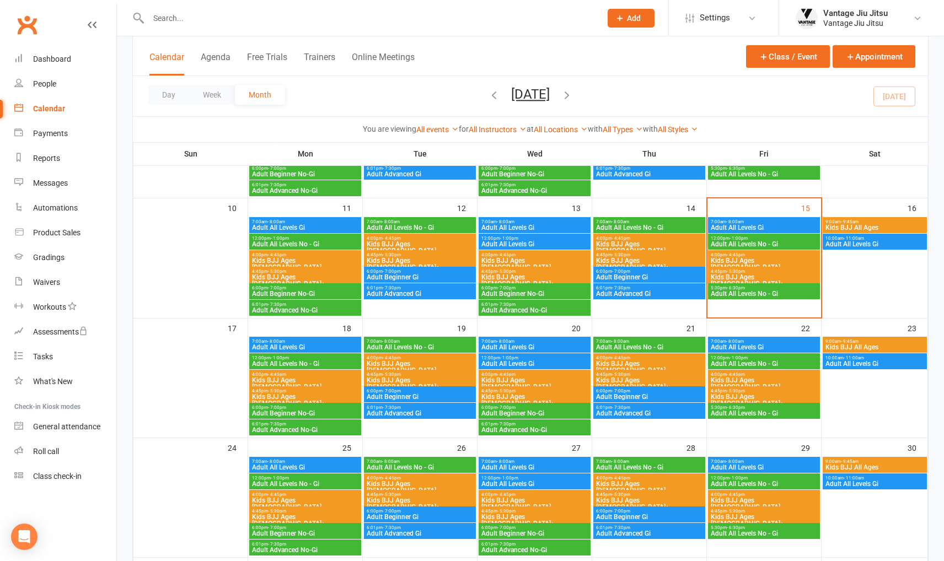
click at [276, 391] on span "- 5:30pm" at bounding box center [277, 391] width 18 height 5
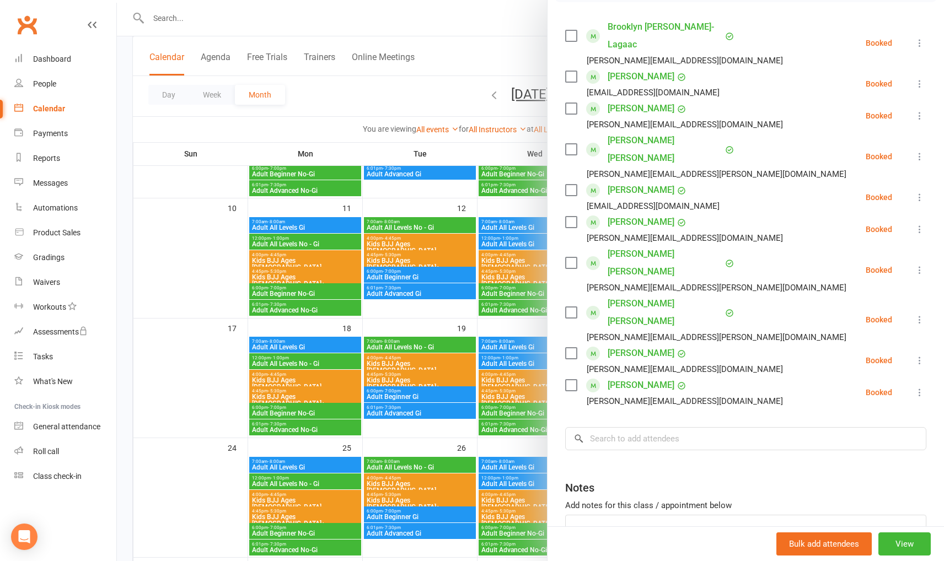
scroll to position [195, 0]
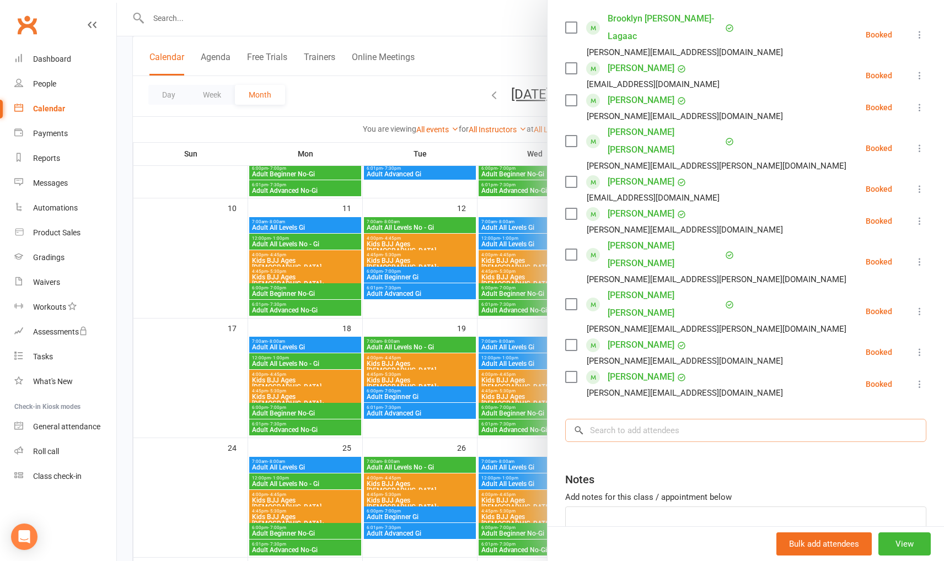
click at [655, 419] on input "search" at bounding box center [745, 430] width 361 height 23
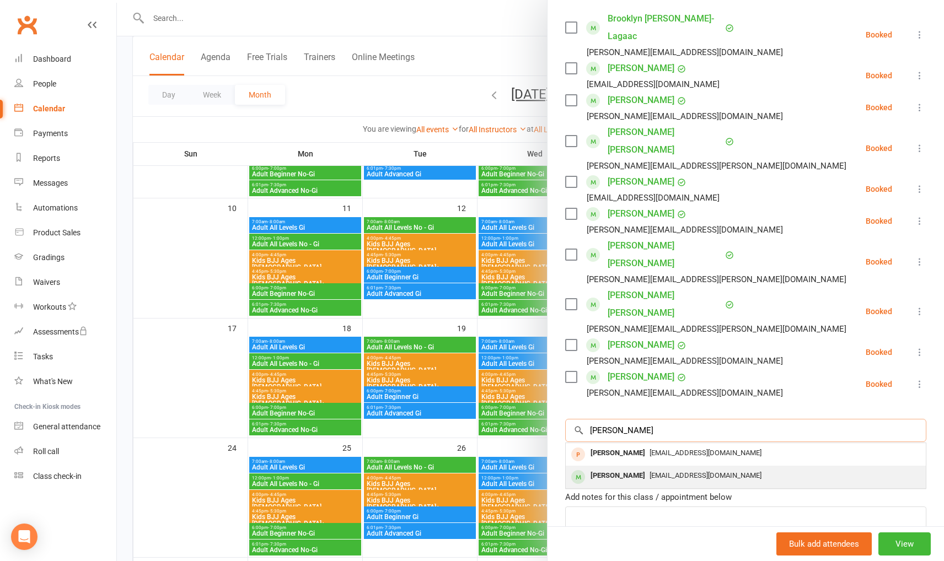
type input "frida"
click at [655, 471] on span "Carolin.severin@gmail.com" at bounding box center [706, 475] width 112 height 8
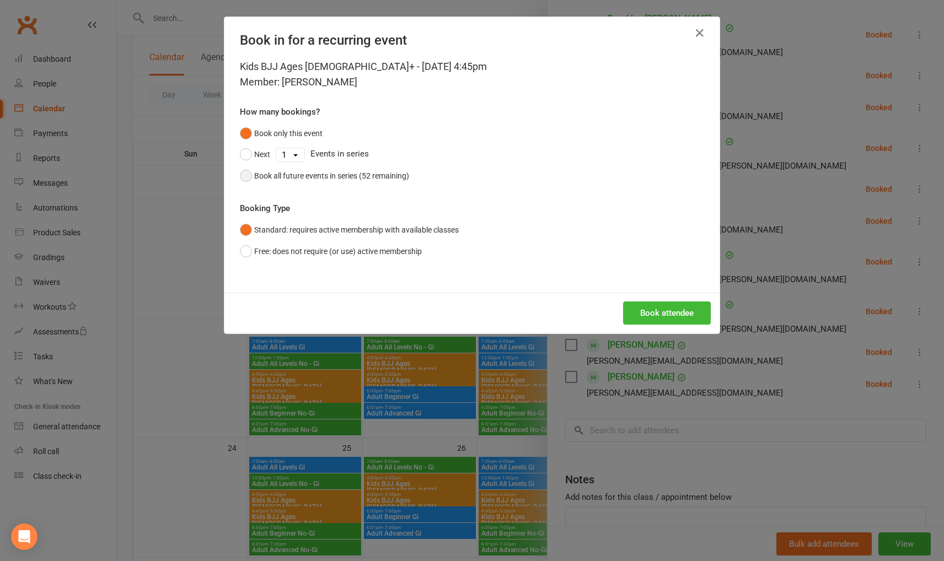
click at [243, 174] on button "Book all future events in series (52 remaining)" at bounding box center [324, 175] width 169 height 21
click at [663, 311] on button "Book attendee" at bounding box center [667, 313] width 88 height 23
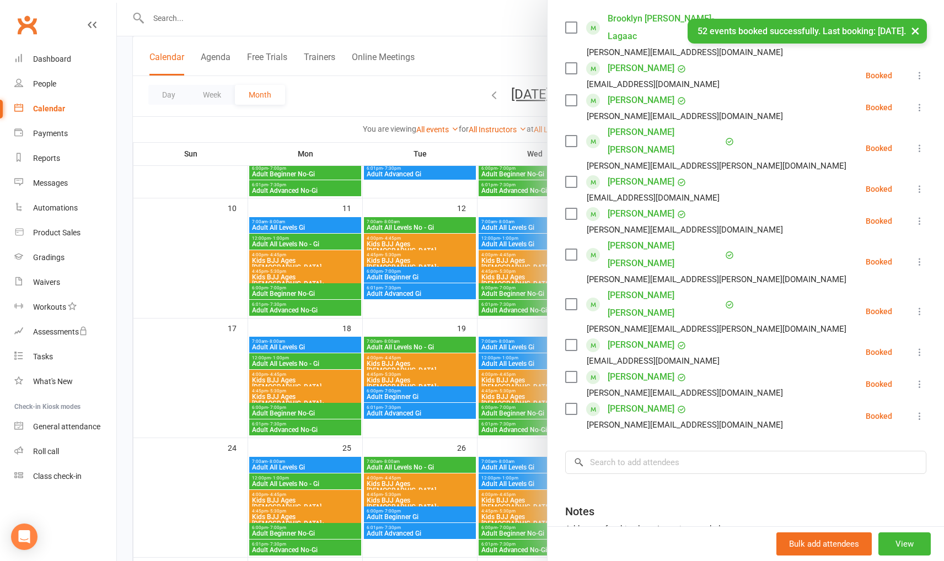
drag, startPoint x: 181, startPoint y: 201, endPoint x: 171, endPoint y: 185, distance: 19.0
click at [181, 201] on div at bounding box center [530, 280] width 827 height 561
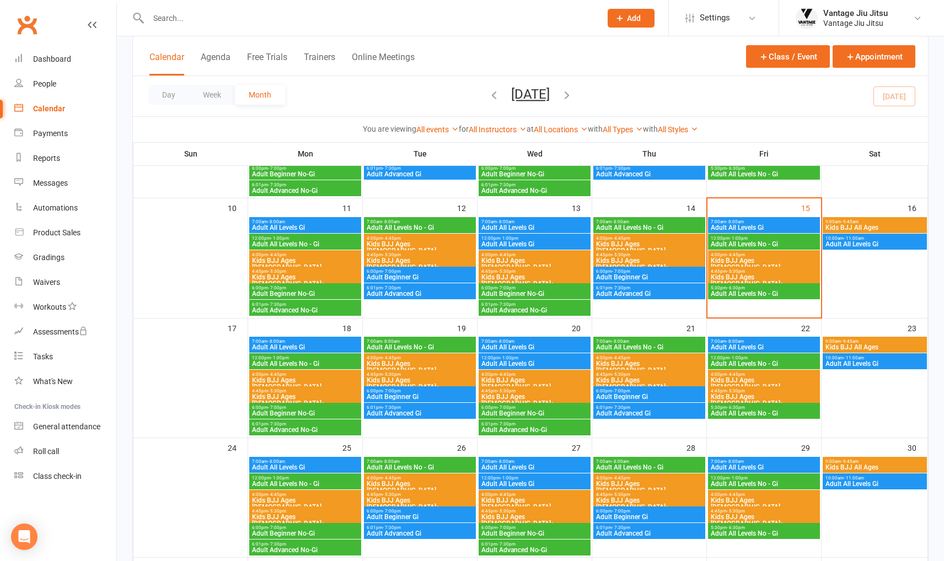
click at [30, 23] on link "Clubworx" at bounding box center [27, 25] width 28 height 28
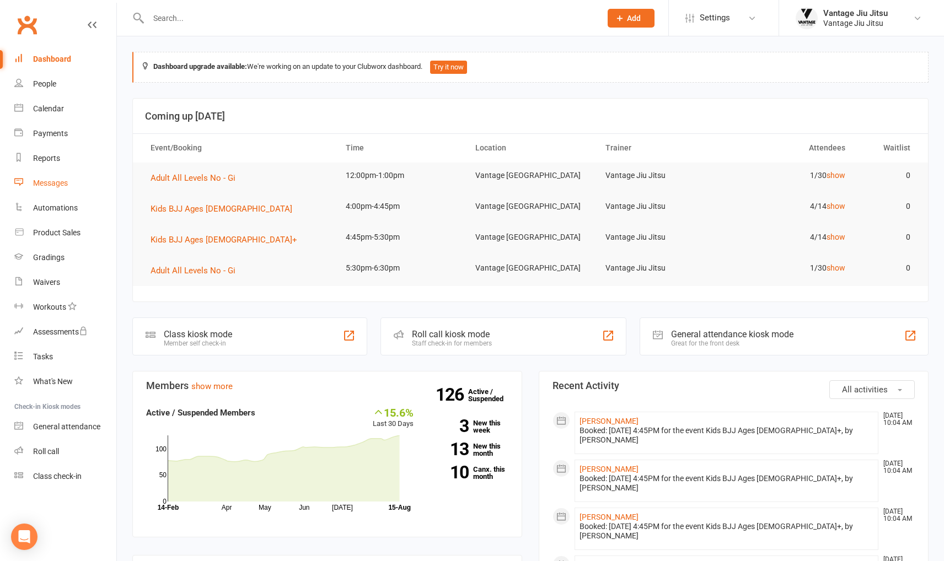
click at [53, 179] on div "Messages" at bounding box center [50, 183] width 35 height 9
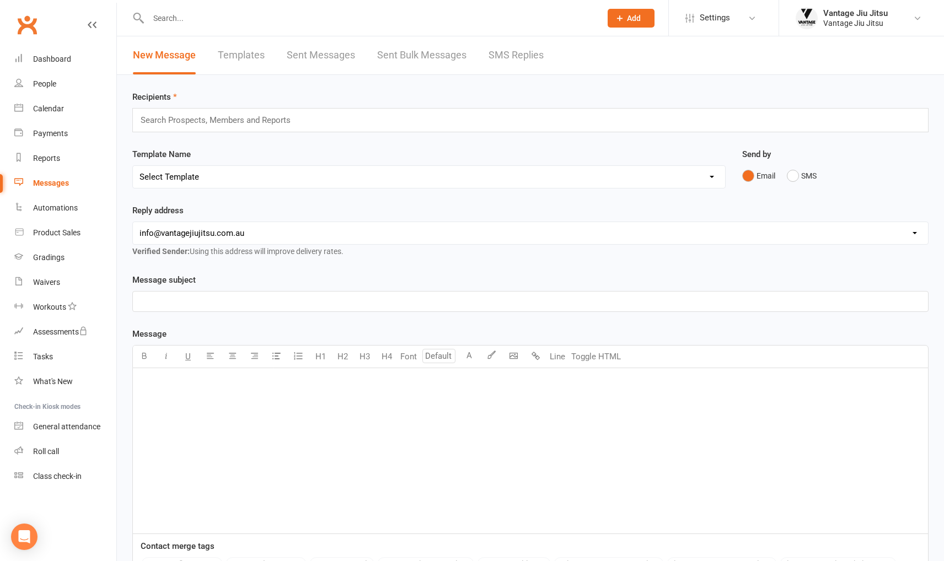
click at [238, 56] on link "Templates" at bounding box center [241, 55] width 47 height 38
select select "grid"
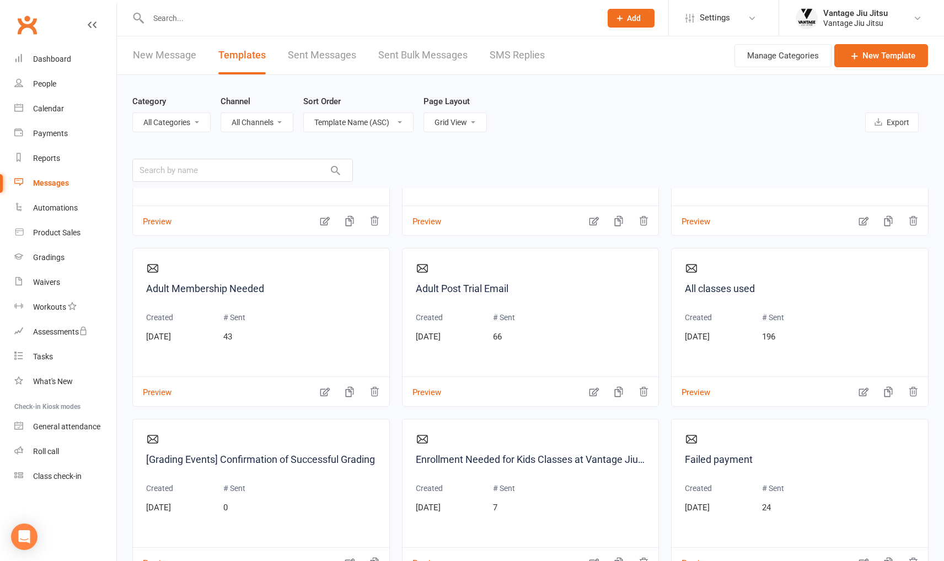
scroll to position [165, 0]
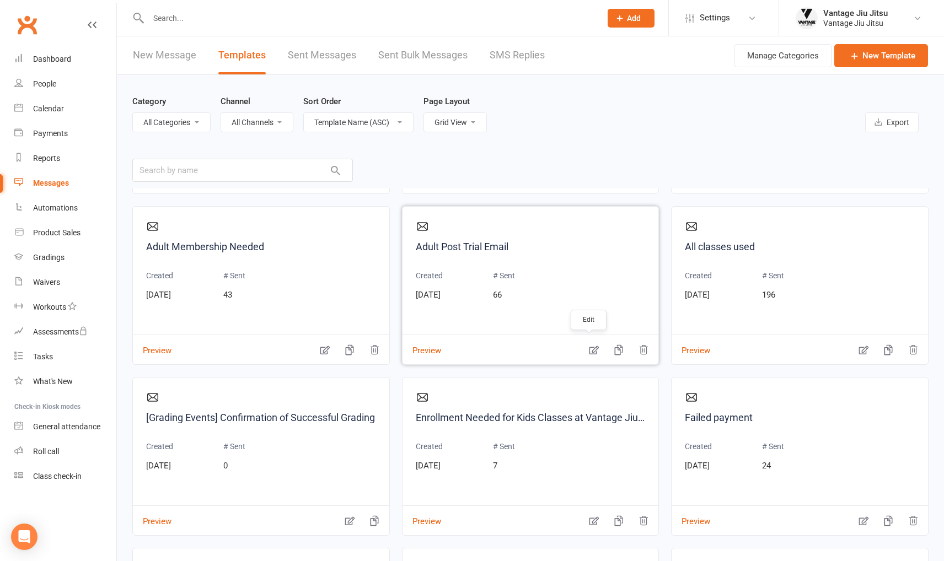
click at [590, 349] on icon "button" at bounding box center [593, 350] width 11 height 11
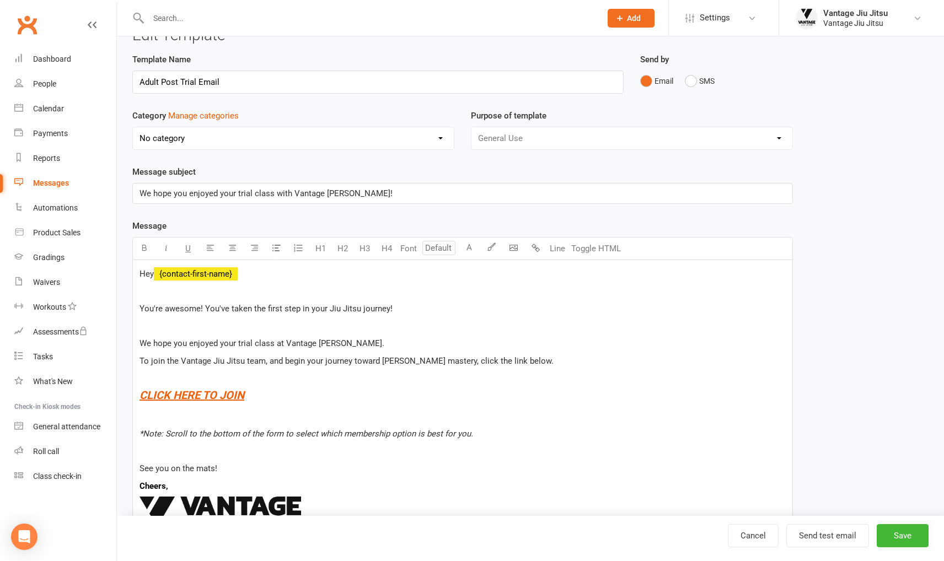
scroll to position [55, 0]
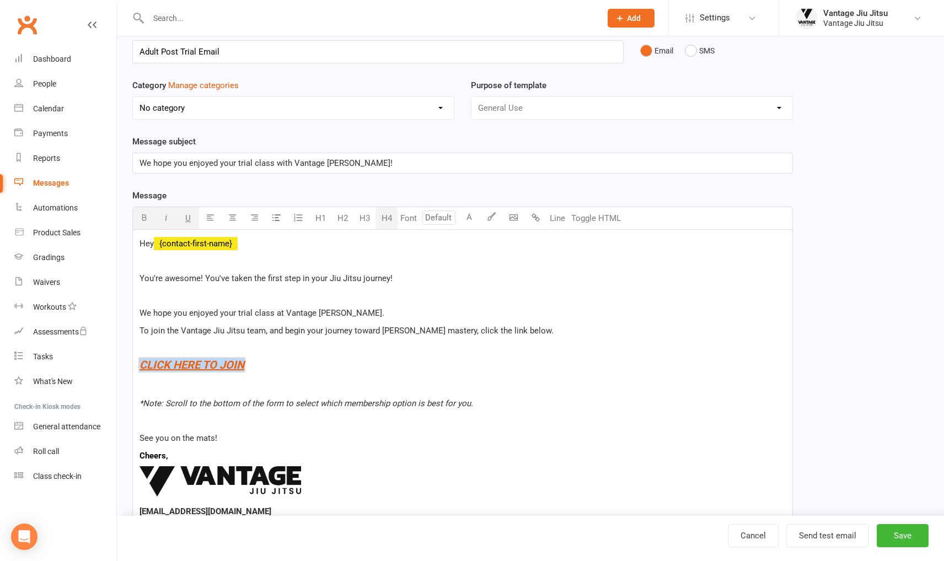
drag, startPoint x: 246, startPoint y: 364, endPoint x: 139, endPoint y: 362, distance: 107.0
click at [139, 362] on div "Hey ﻿ {contact-first-name} You're awesome! You've taken the first step in your …" at bounding box center [462, 408] width 659 height 357
click at [223, 367] on span "CLICK HERE TO JOIN" at bounding box center [192, 364] width 105 height 13
click at [292, 368] on h4 "$ CLICK HERE TO JOIN $" at bounding box center [463, 365] width 646 height 12
drag, startPoint x: 255, startPoint y: 364, endPoint x: 253, endPoint y: 376, distance: 11.4
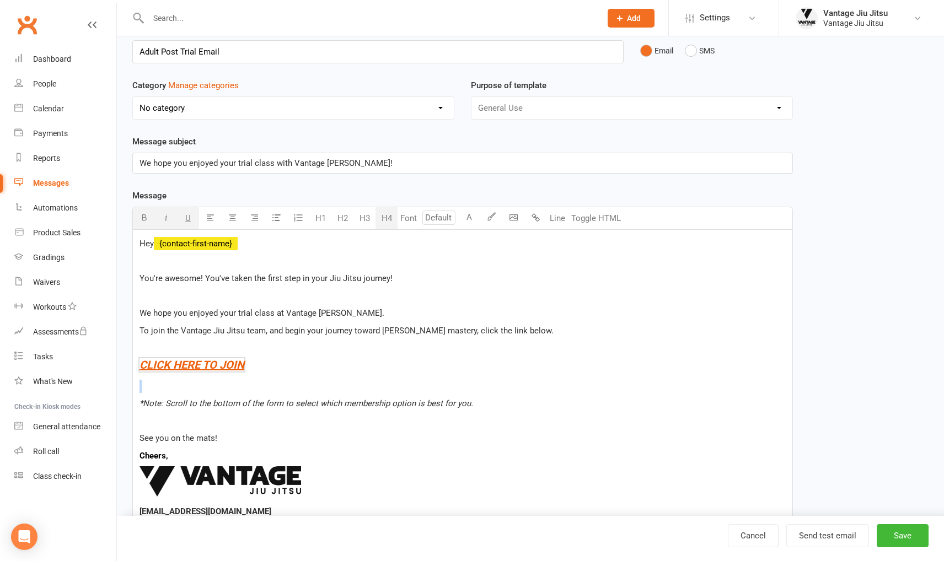
click at [245, 376] on div "Hey ﻿ {contact-first-name} You're awesome! You've taken the first step in your …" at bounding box center [462, 408] width 659 height 357
click at [331, 362] on h4 "$ CLICK HERE TO JOIN $" at bounding box center [463, 365] width 646 height 12
click at [53, 283] on div "Waivers" at bounding box center [46, 282] width 27 height 9
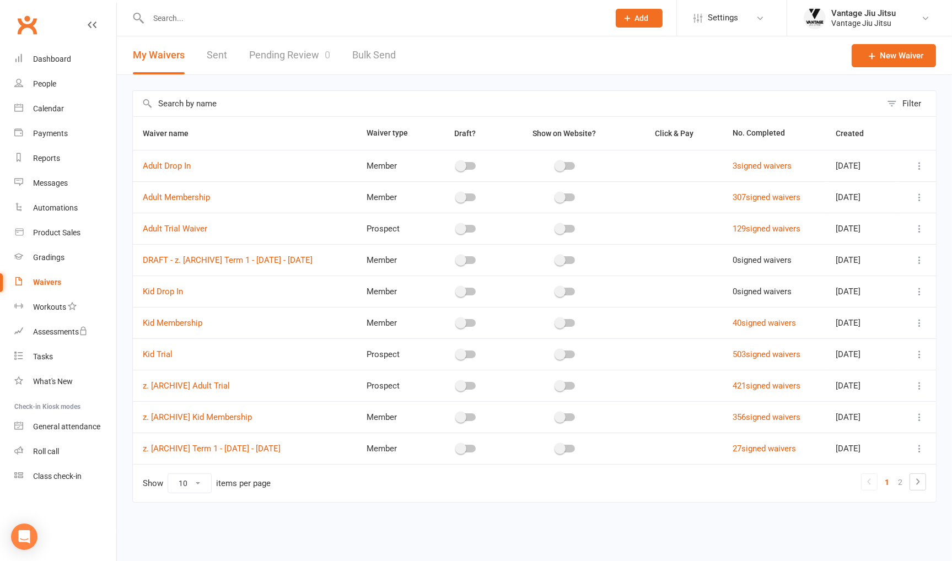
click at [921, 197] on icon at bounding box center [919, 197] width 11 height 11
click at [851, 266] on link "Copy external link to clipboard" at bounding box center [861, 262] width 130 height 22
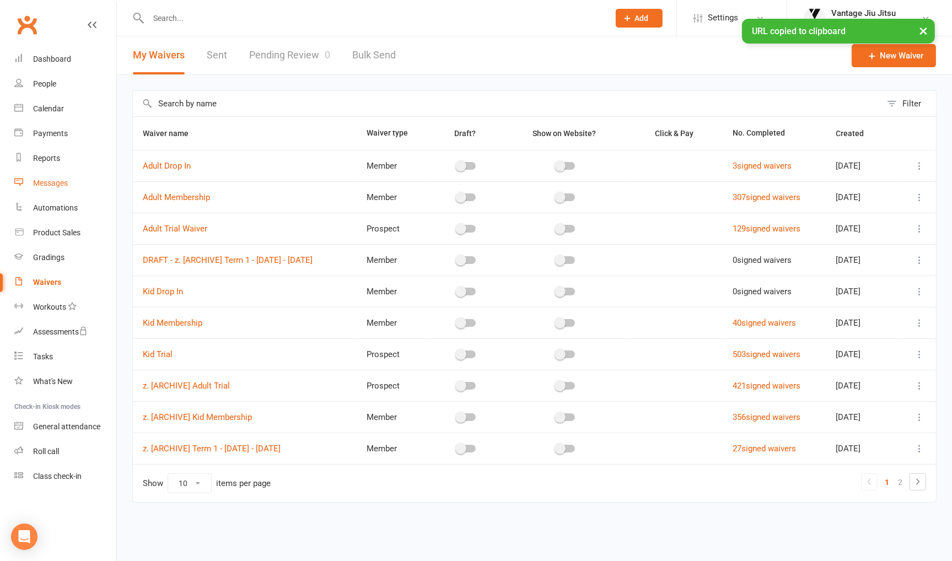
click at [53, 179] on div "Messages" at bounding box center [50, 183] width 35 height 9
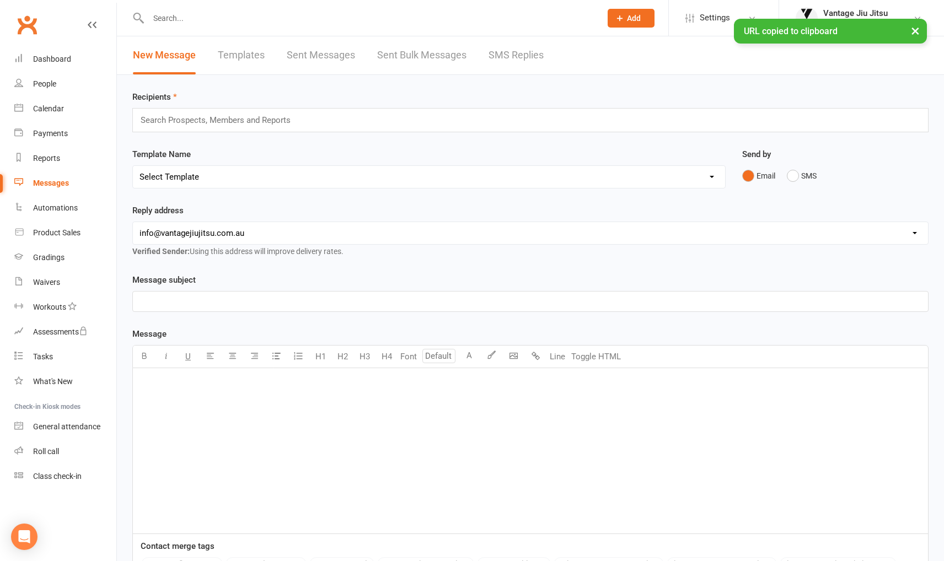
click at [228, 56] on link "Templates" at bounding box center [241, 55] width 47 height 38
select select "grid"
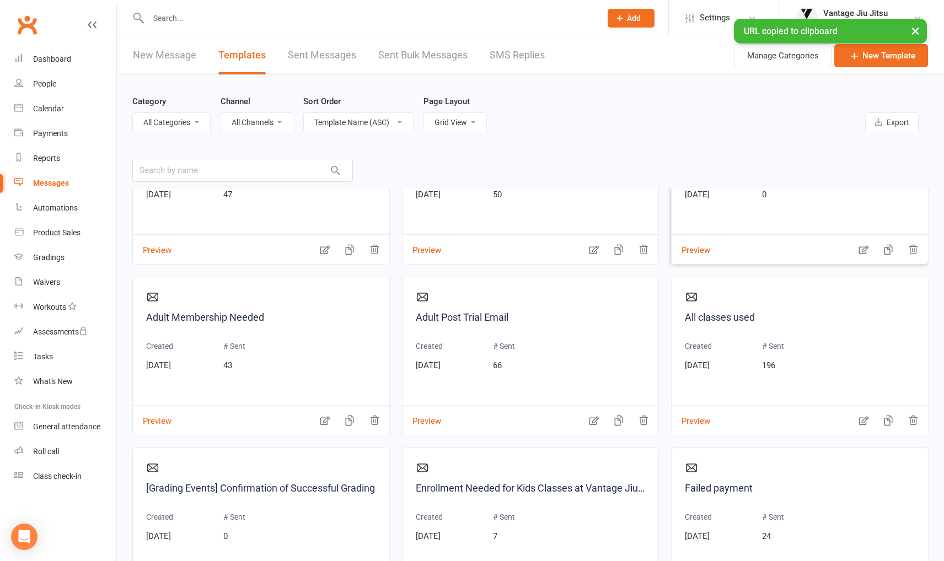
scroll to position [110, 0]
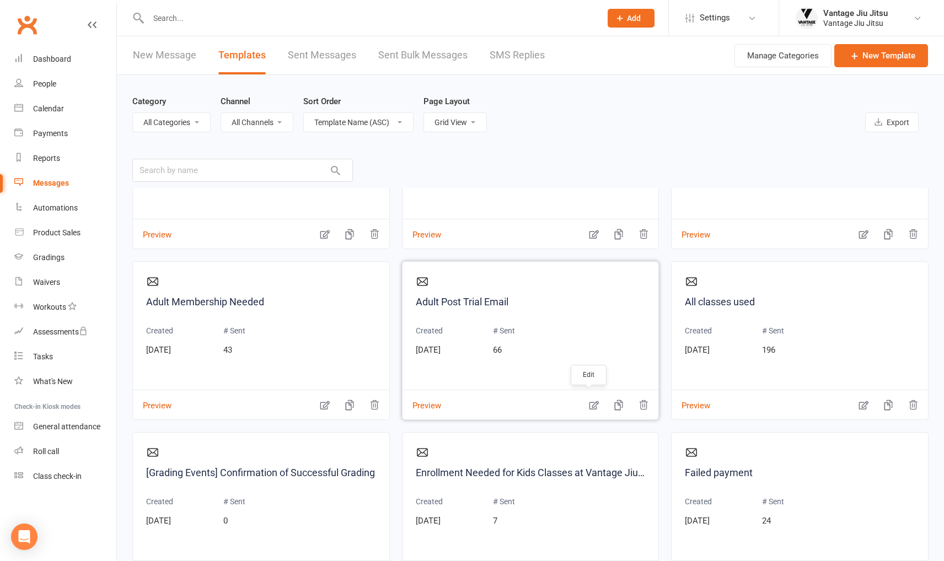
click at [589, 401] on icon "button" at bounding box center [593, 405] width 9 height 9
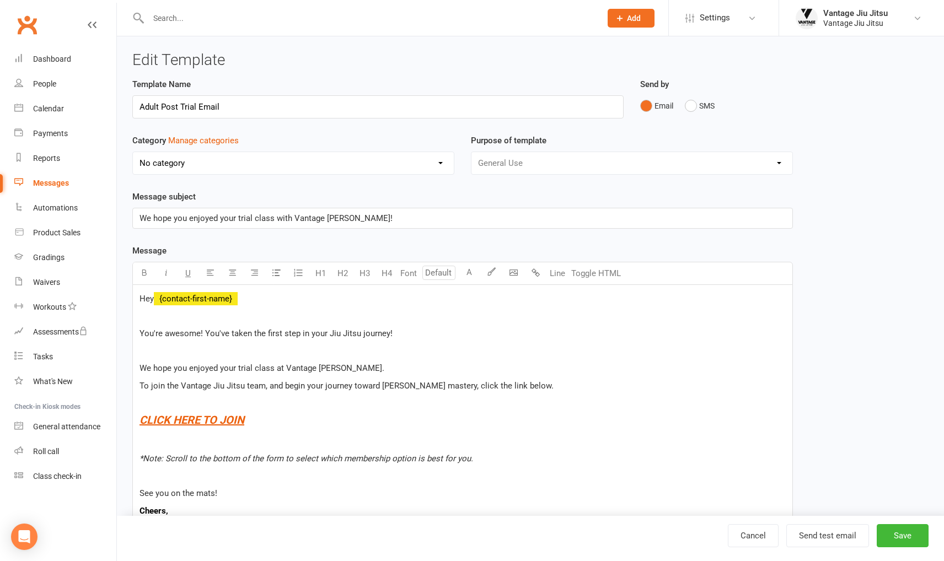
click at [282, 424] on h4 "$ CLICK HERE TO JOIN $" at bounding box center [463, 420] width 646 height 12
drag, startPoint x: 262, startPoint y: 421, endPoint x: 138, endPoint y: 419, distance: 123.5
click at [138, 419] on div "Hey ﻿ {contact-first-name} You're awesome! You've taken the first step in your …" at bounding box center [462, 461] width 659 height 353
drag, startPoint x: 282, startPoint y: 418, endPoint x: 126, endPoint y: 409, distance: 155.8
click at [125, 421] on div "Template Name Adult Post Trial Email Send by Email SMS Category Manage categori…" at bounding box center [462, 420] width 677 height 684
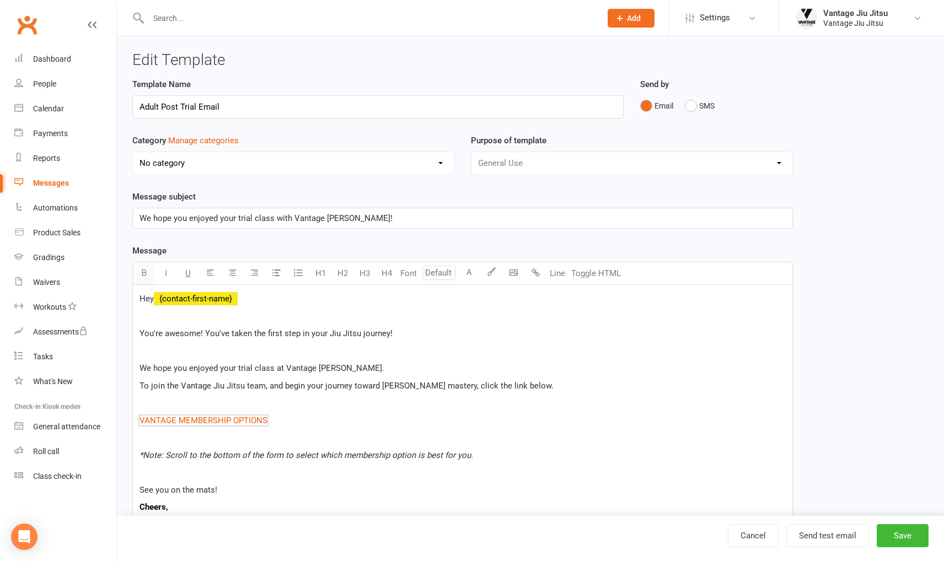
click at [141, 270] on icon "button" at bounding box center [144, 273] width 8 height 8
click at [527, 401] on p at bounding box center [463, 402] width 646 height 13
drag, startPoint x: 284, startPoint y: 421, endPoint x: 114, endPoint y: 413, distance: 170.6
click at [114, 413] on ui-view "Prospect Member Non-attending contact Class / event Appointment Grading event T…" at bounding box center [472, 387] width 944 height 768
click at [430, 270] on input "number" at bounding box center [438, 273] width 33 height 14
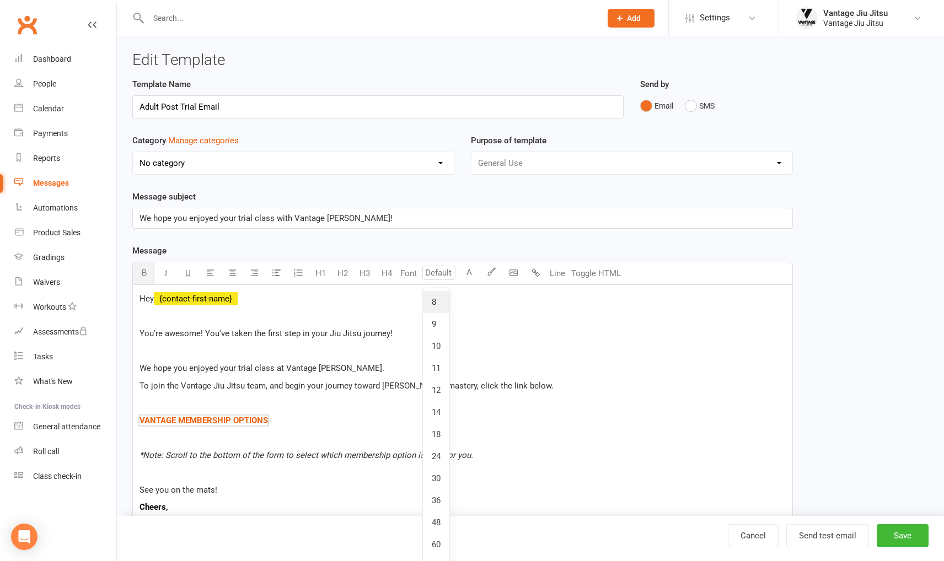
click at [432, 303] on link "8" at bounding box center [436, 302] width 26 height 22
click at [441, 276] on input "8" at bounding box center [438, 273] width 33 height 14
click at [432, 411] on link "14" at bounding box center [436, 412] width 26 height 22
click at [435, 270] on input "14" at bounding box center [438, 273] width 33 height 14
click at [438, 438] on link "18" at bounding box center [436, 434] width 26 height 22
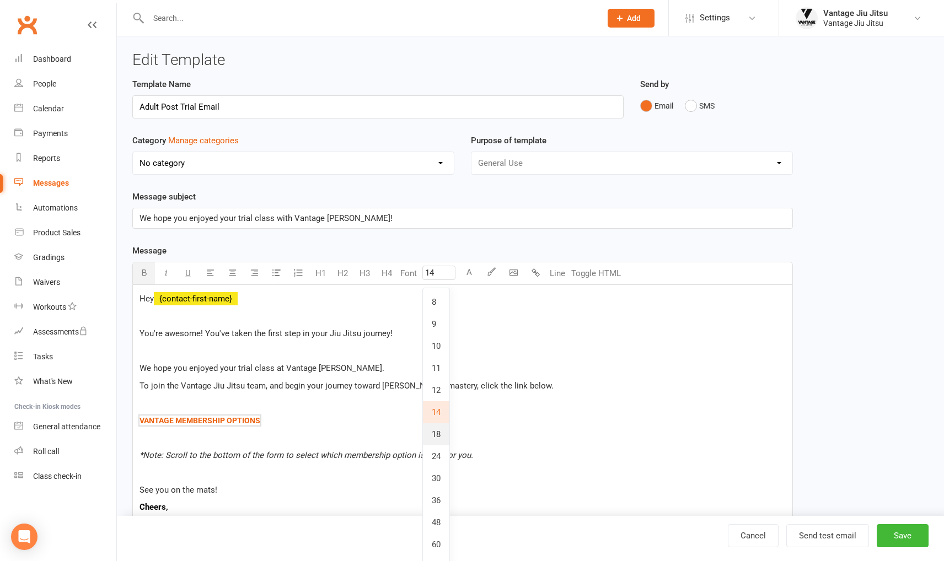
type input "18"
click at [356, 430] on div "Hey ﻿ {contact-first-name} You're awesome! You've taken the first step in your …" at bounding box center [462, 463] width 659 height 356
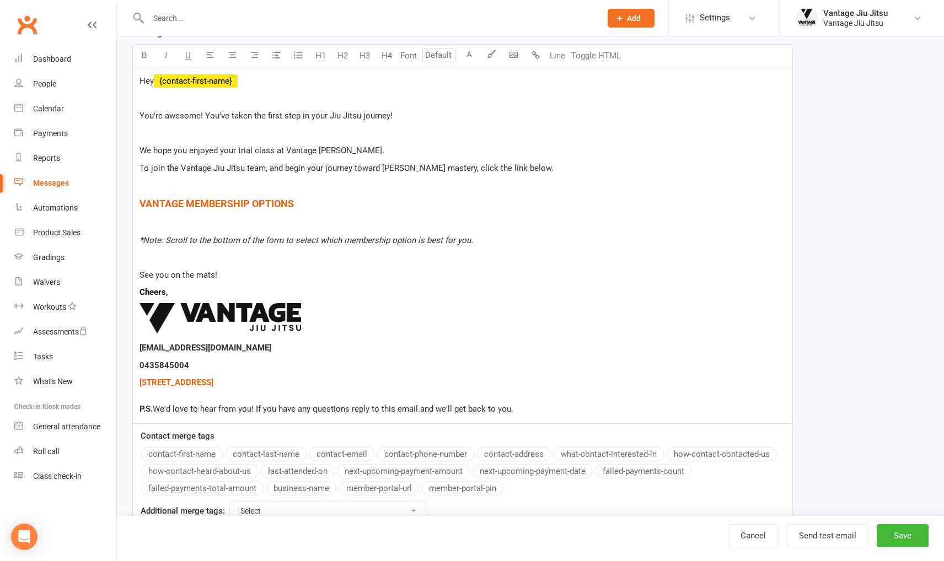
scroll to position [221, 0]
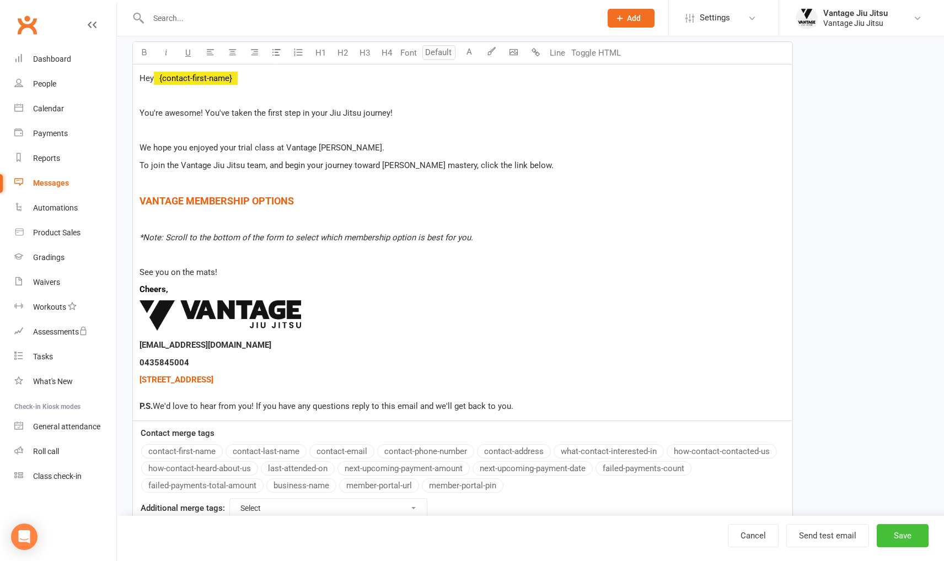
click at [904, 539] on button "Save" at bounding box center [903, 535] width 52 height 23
select select "grid"
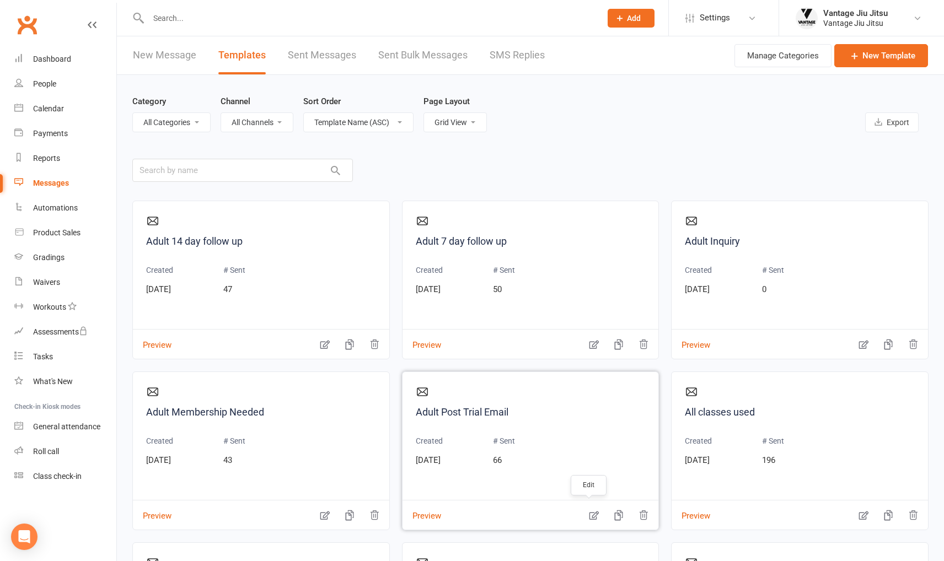
click at [589, 519] on icon "button" at bounding box center [593, 516] width 9 height 9
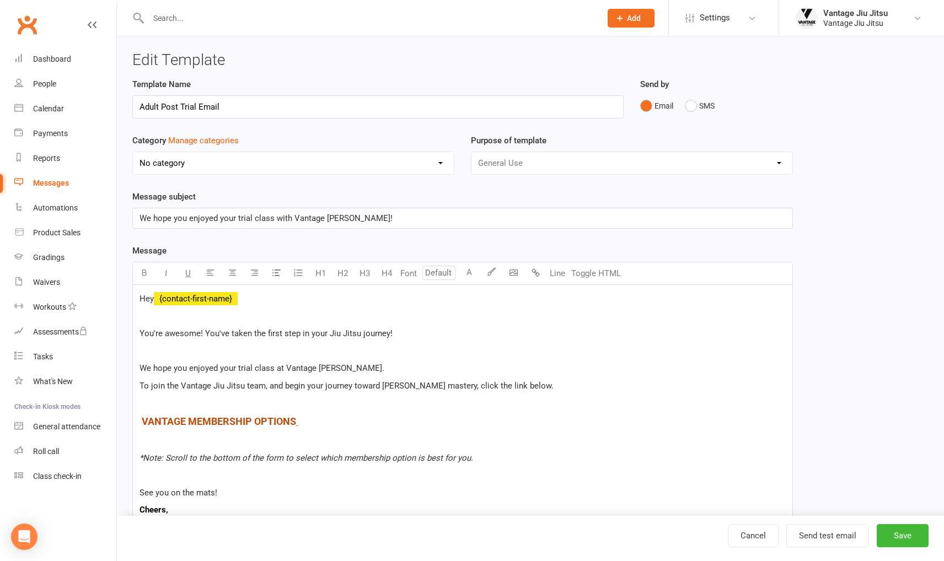
type input "18"
click at [229, 420] on span "VANTAGE MEMBERSHIP OPTIONS" at bounding box center [219, 422] width 154 height 12
click at [533, 428] on p "$ VANTAGE MEMBERSHIP OPTIONS $ $ $" at bounding box center [463, 422] width 646 height 16
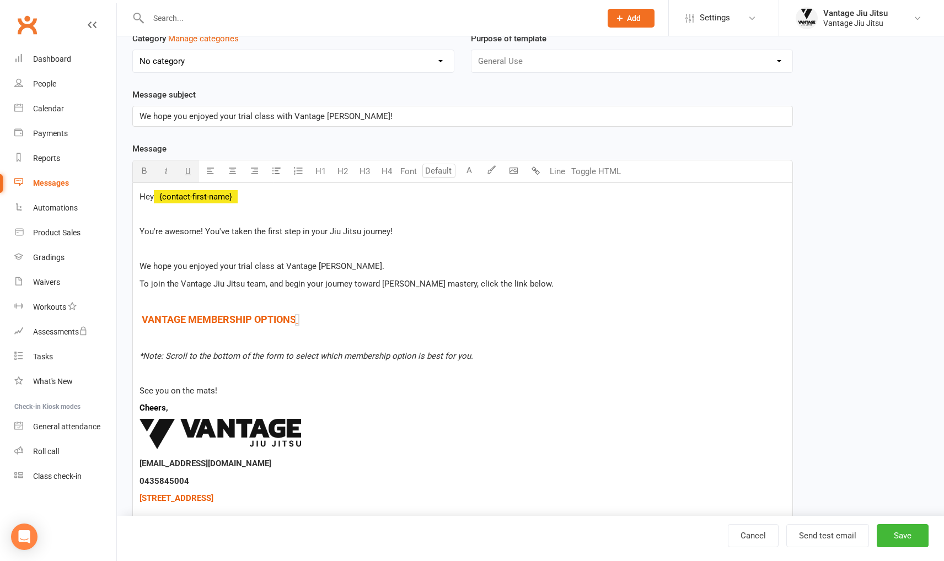
scroll to position [254, 0]
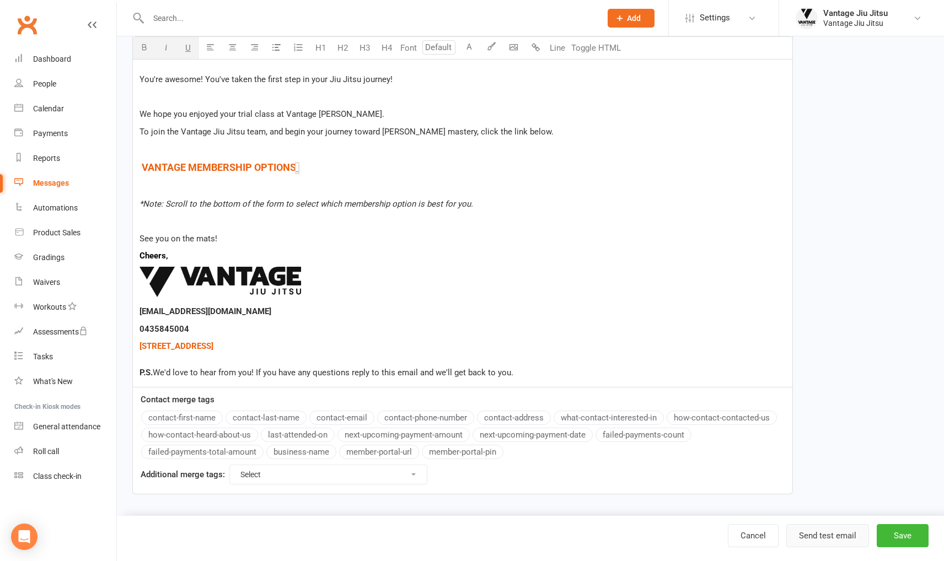
click at [826, 537] on button "Send test email" at bounding box center [827, 535] width 83 height 23
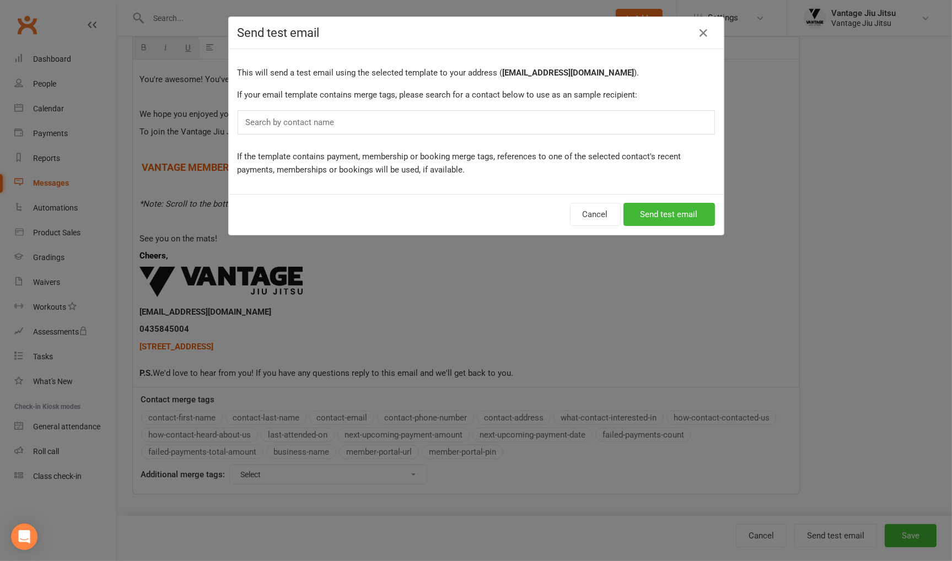
click at [304, 121] on input "text" at bounding box center [293, 122] width 96 height 14
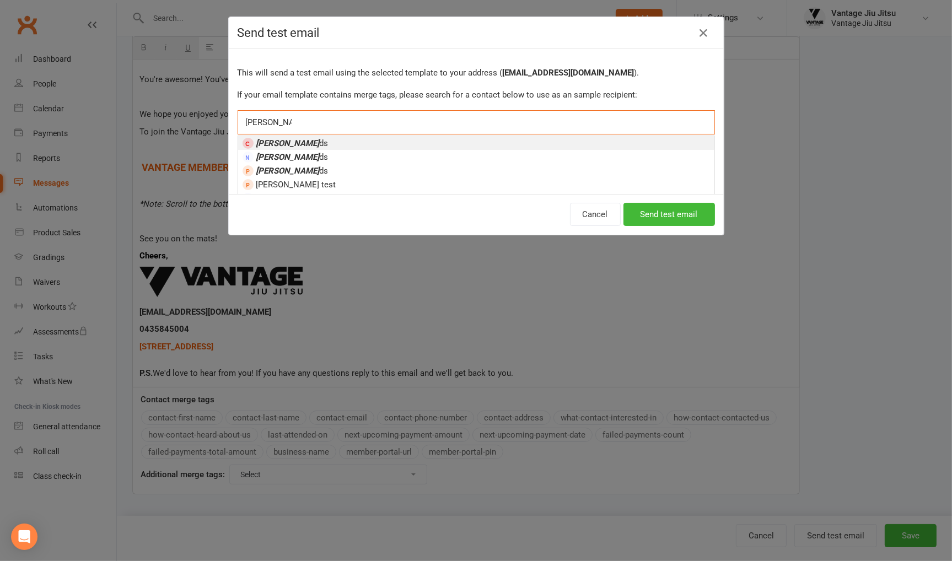
type input "ADAM CHIL"
click at [282, 142] on em "Adam Chil" at bounding box center [287, 143] width 63 height 10
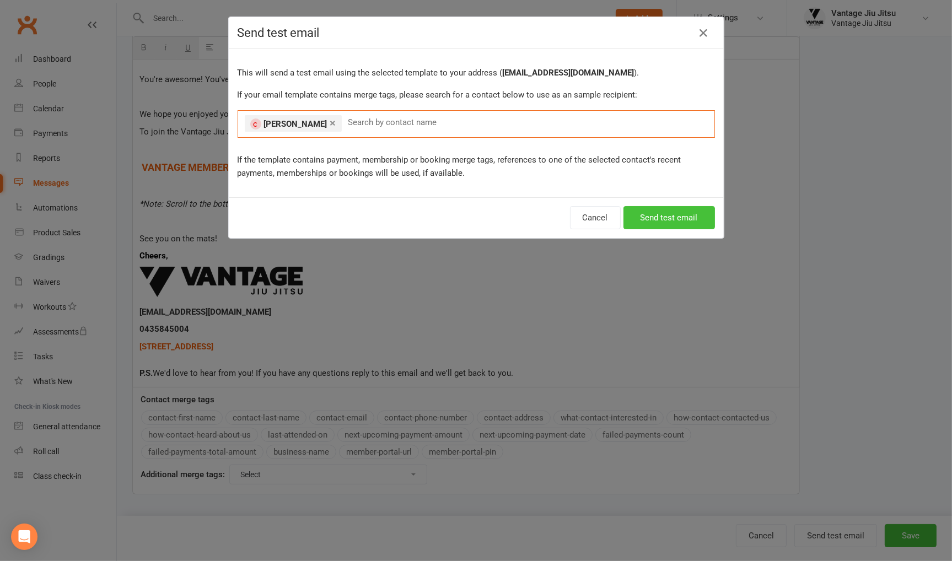
click at [656, 217] on button "Send test email" at bounding box center [670, 217] width 92 height 23
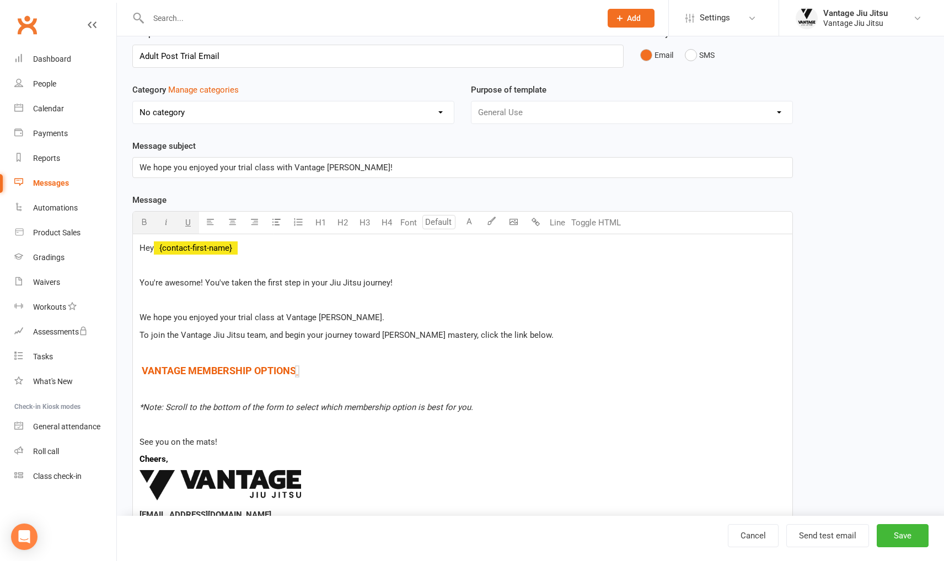
scroll to position [0, 0]
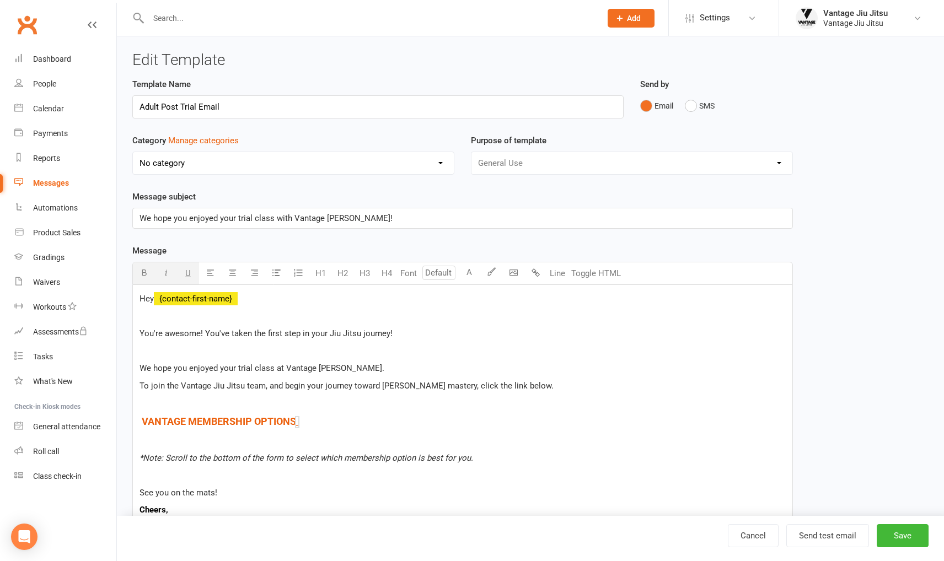
click at [52, 183] on div "Messages" at bounding box center [51, 183] width 36 height 9
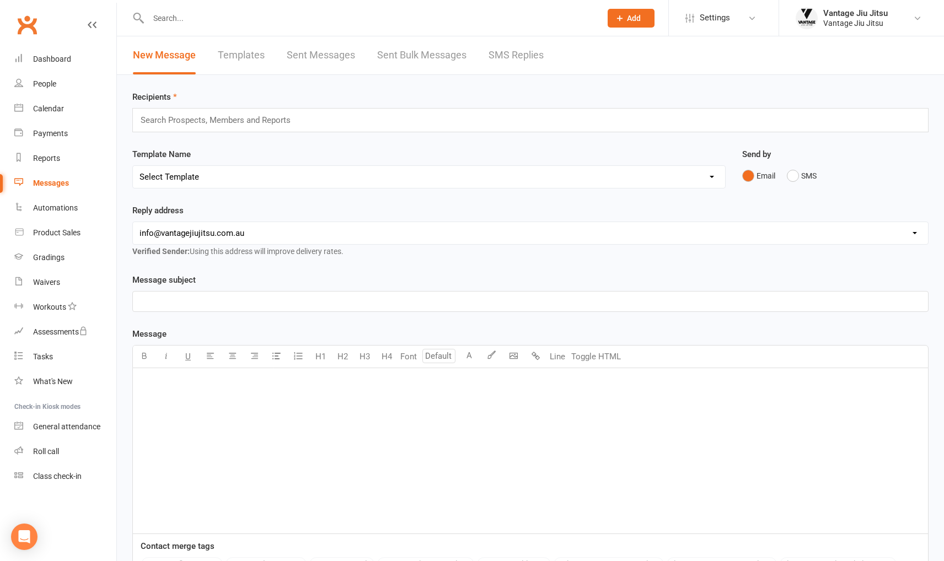
click at [242, 45] on link "Templates" at bounding box center [241, 55] width 47 height 38
select select "grid"
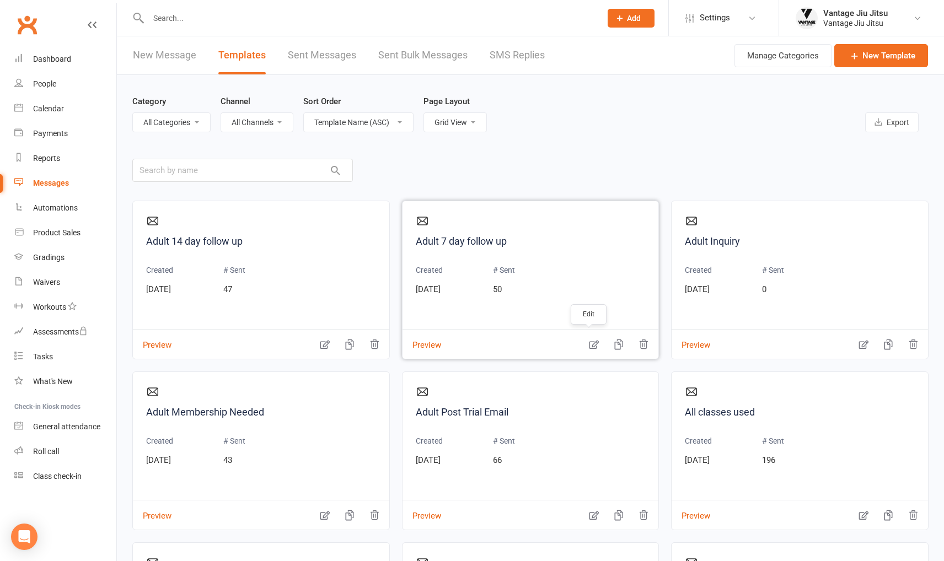
click at [588, 344] on icon "button" at bounding box center [593, 344] width 11 height 11
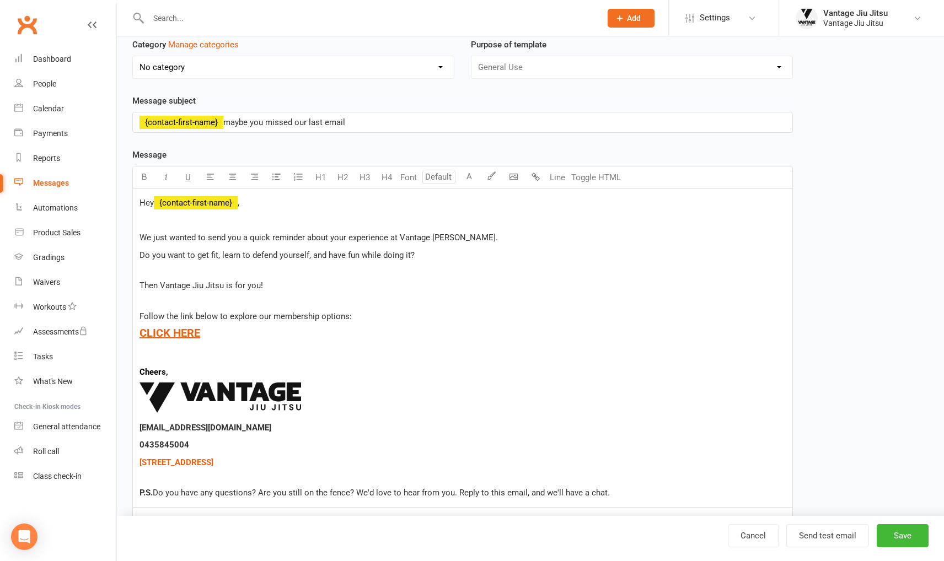
scroll to position [110, 0]
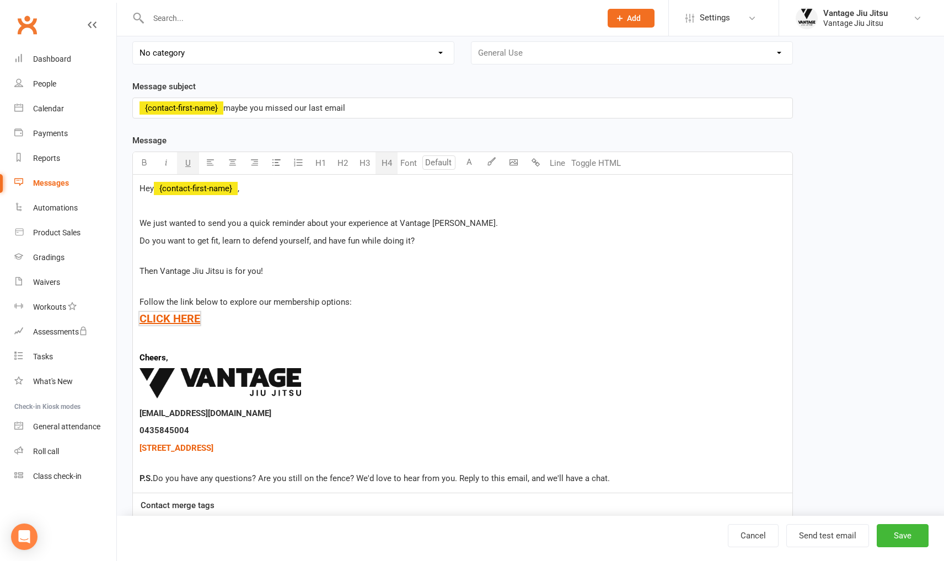
click at [229, 321] on h4 "$ CLICK HERE $" at bounding box center [463, 319] width 646 height 12
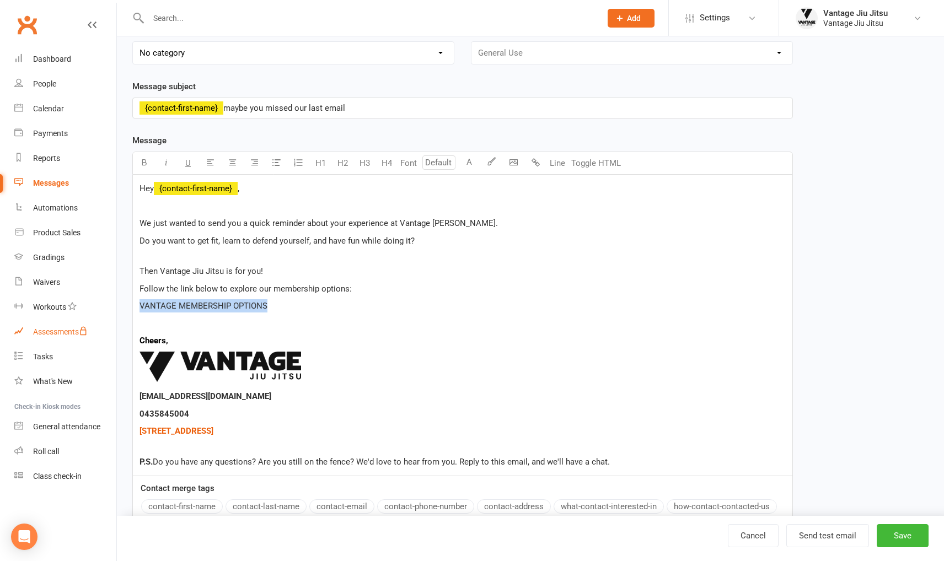
drag, startPoint x: 271, startPoint y: 317, endPoint x: 116, endPoint y: 323, distance: 155.1
click at [116, 323] on ui-view "Prospect Member Non-attending contact Class / event Appointment Grading event T…" at bounding box center [472, 249] width 944 height 715
click at [450, 159] on input "number" at bounding box center [438, 162] width 33 height 14
click at [433, 303] on link "14" at bounding box center [436, 302] width 26 height 22
drag, startPoint x: 265, startPoint y: 316, endPoint x: 406, endPoint y: 192, distance: 187.6
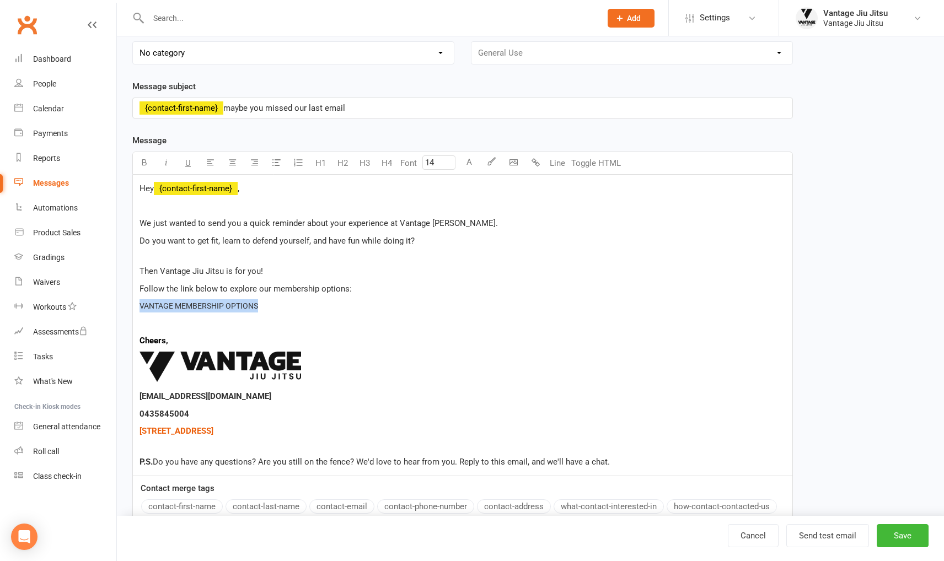
click at [136, 319] on div "Hey ﻿ {contact-first-name} , We just wanted to send you a quick reminder about …" at bounding box center [462, 326] width 659 height 302
click at [439, 167] on input "14" at bounding box center [438, 162] width 33 height 14
click at [435, 327] on link "18" at bounding box center [436, 324] width 26 height 22
type input "18"
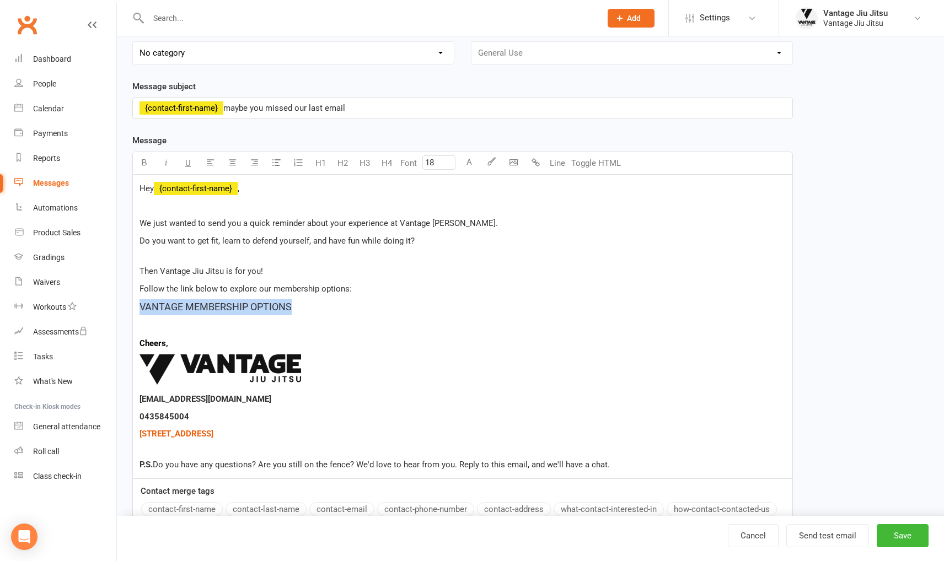
drag, startPoint x: 303, startPoint y: 318, endPoint x: 148, endPoint y: 185, distance: 203.8
click at [128, 326] on div "Template Name Adult 7 day follow up Send by Email SMS Category Manage categorie…" at bounding box center [462, 284] width 677 height 634
click at [144, 168] on button "button" at bounding box center [144, 163] width 22 height 22
click at [898, 538] on button "Save" at bounding box center [903, 535] width 52 height 23
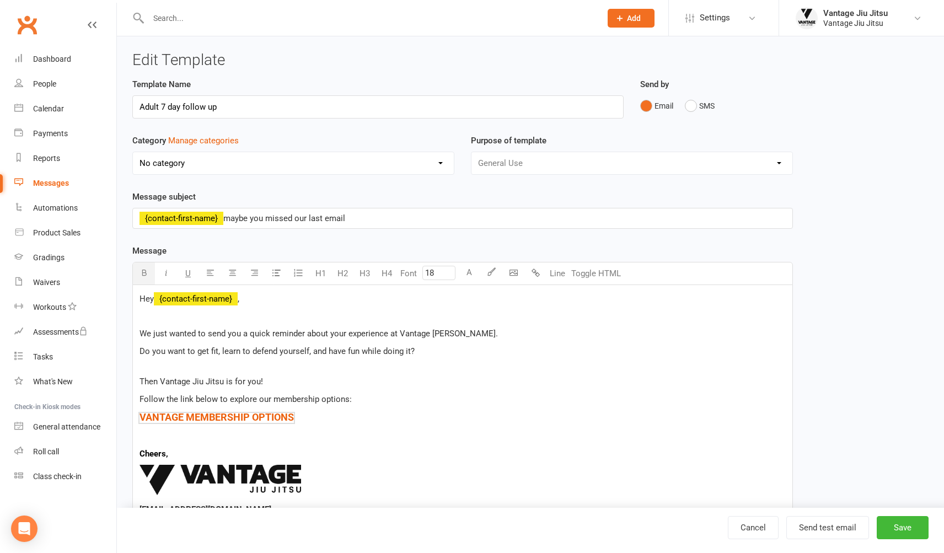
select select "grid"
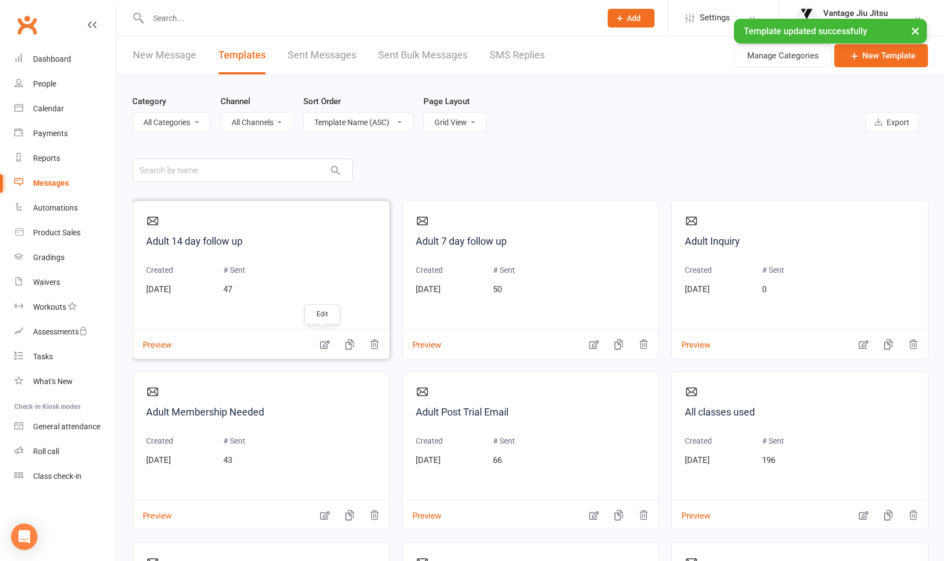
click at [321, 345] on icon "button" at bounding box center [324, 344] width 11 height 11
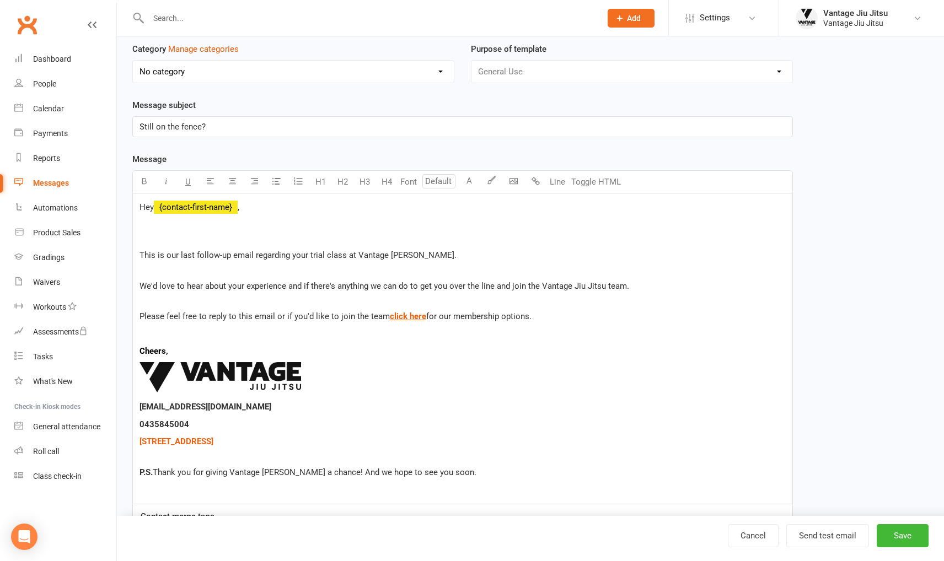
scroll to position [165, 0]
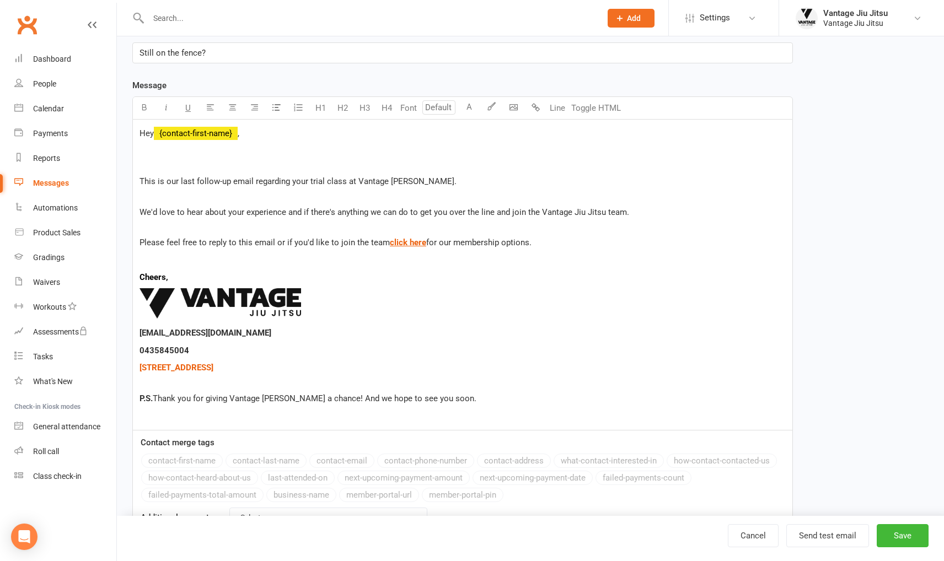
click at [574, 254] on p at bounding box center [463, 260] width 646 height 13
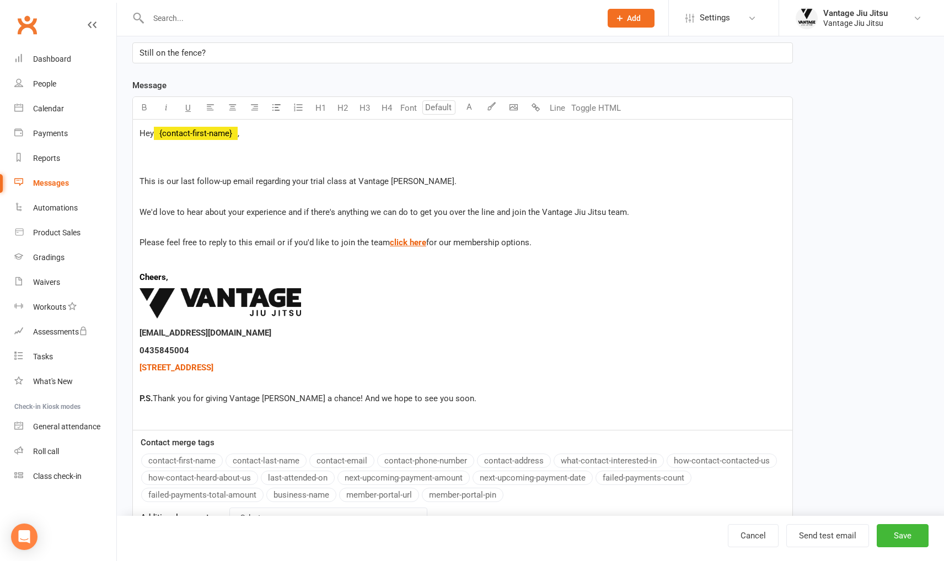
click at [426, 242] on span "for our membership options." at bounding box center [478, 243] width 105 height 10
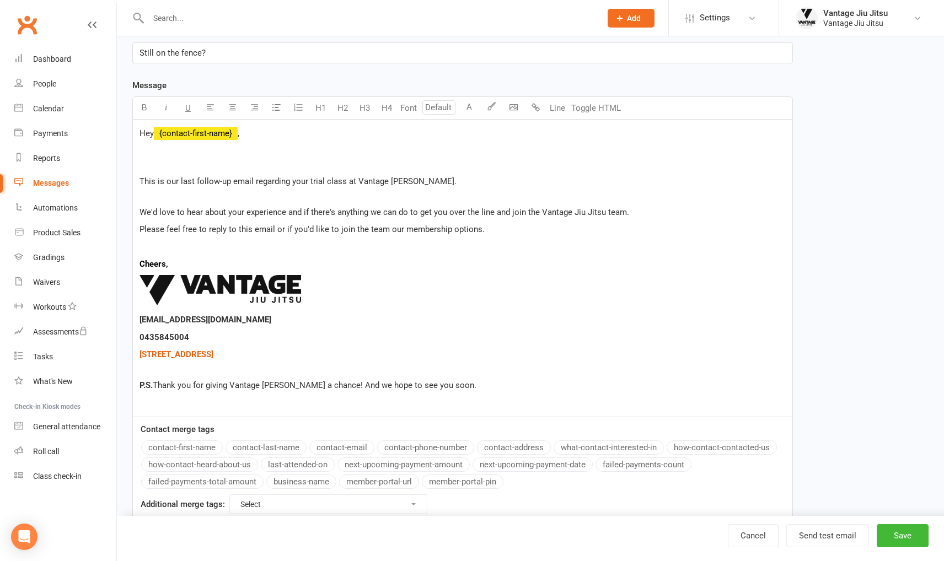
click at [476, 234] on span "Please feel free to reply to this email or if you'd like to join the team our m…" at bounding box center [312, 229] width 345 height 10
click at [528, 236] on p "Please feel free to reply to this email or if you'd like to join the team our m…" at bounding box center [463, 229] width 646 height 13
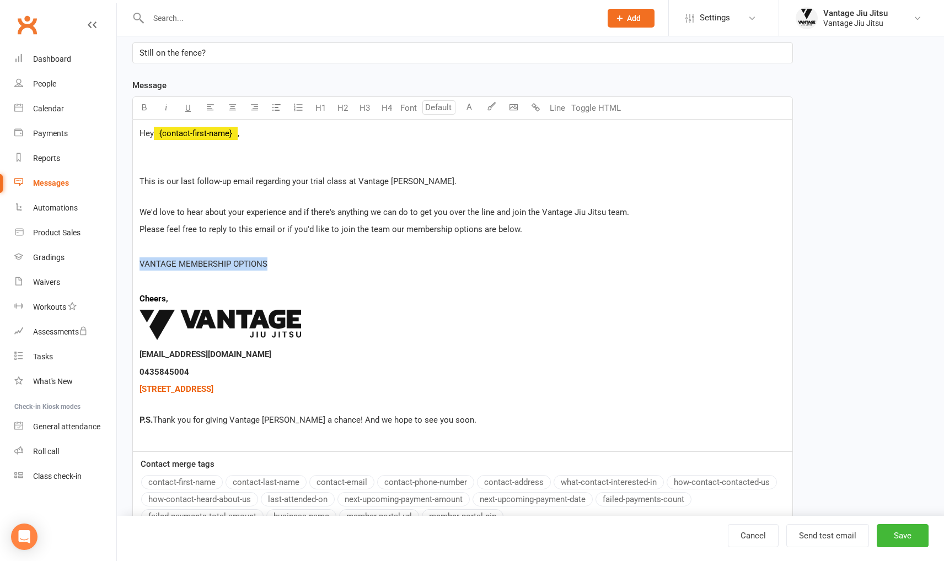
drag, startPoint x: 250, startPoint y: 277, endPoint x: 118, endPoint y: 274, distance: 132.4
click at [118, 274] on div "Edit Template Template Name Adult 14 day follow up Send by Email SMS Category M…" at bounding box center [530, 227] width 827 height 712
click at [144, 104] on icon "button" at bounding box center [144, 107] width 8 height 8
click at [441, 106] on input "number" at bounding box center [438, 107] width 33 height 14
click at [436, 266] on link "18" at bounding box center [436, 269] width 26 height 22
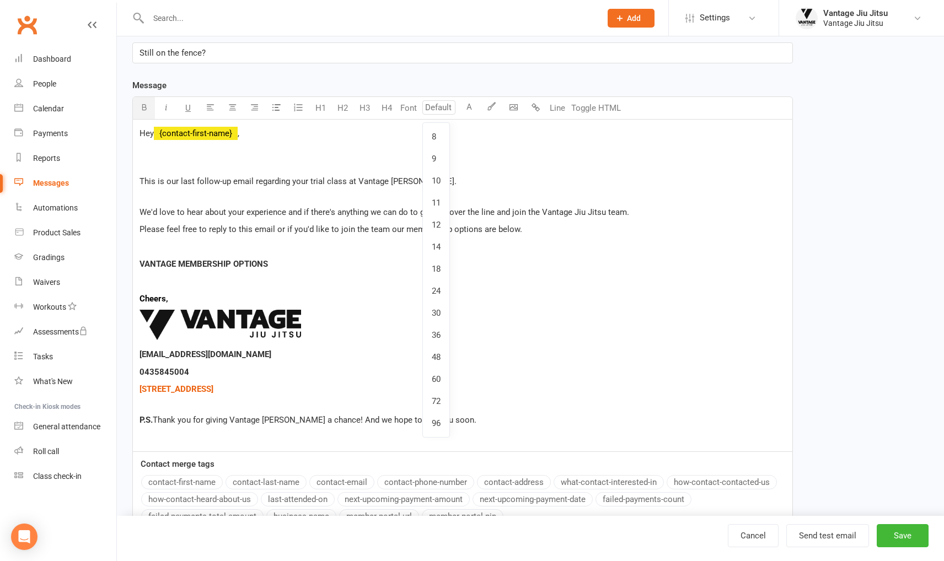
type input "18"
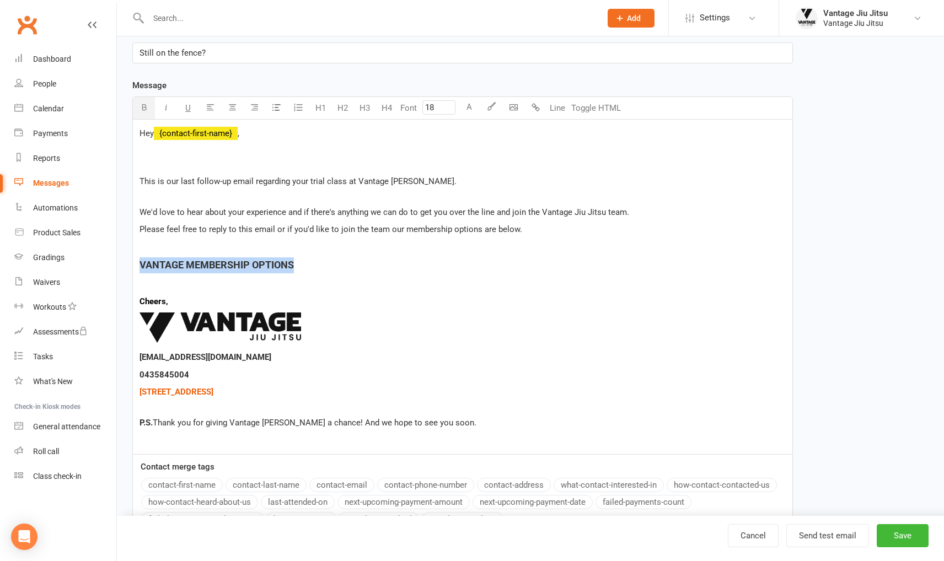
drag, startPoint x: 315, startPoint y: 279, endPoint x: 135, endPoint y: 266, distance: 180.2
click at [135, 266] on div "Hey ﻿ {contact-first-name} , This is our last follow-up email regarding your tr…" at bounding box center [462, 287] width 659 height 335
click at [892, 532] on button "Save" at bounding box center [903, 535] width 52 height 23
select select "grid"
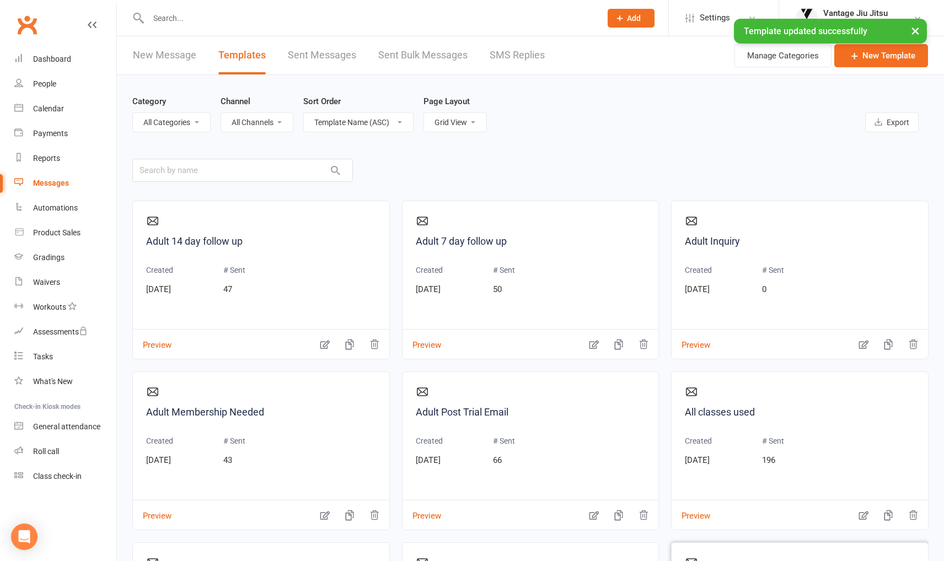
scroll to position [221, 0]
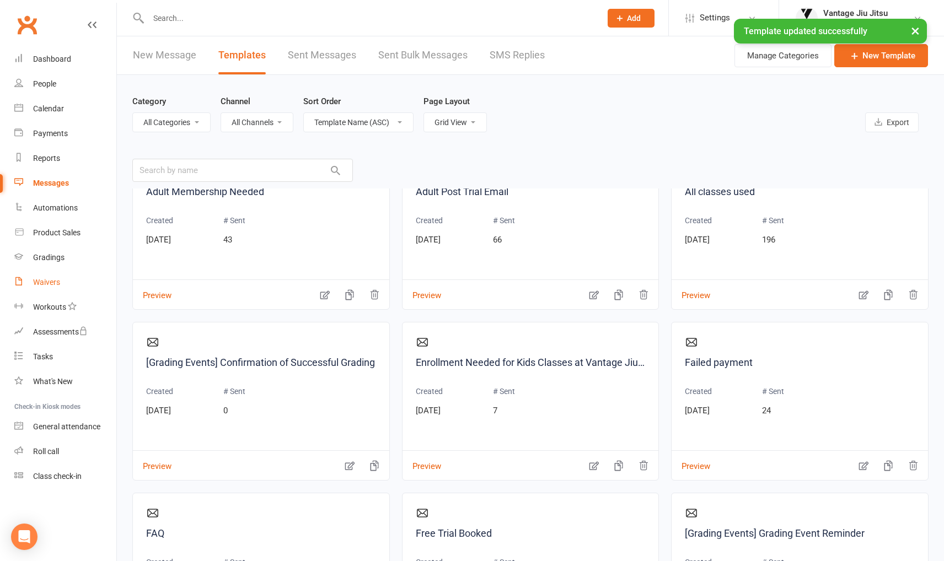
click at [45, 283] on div "Waivers" at bounding box center [46, 282] width 27 height 9
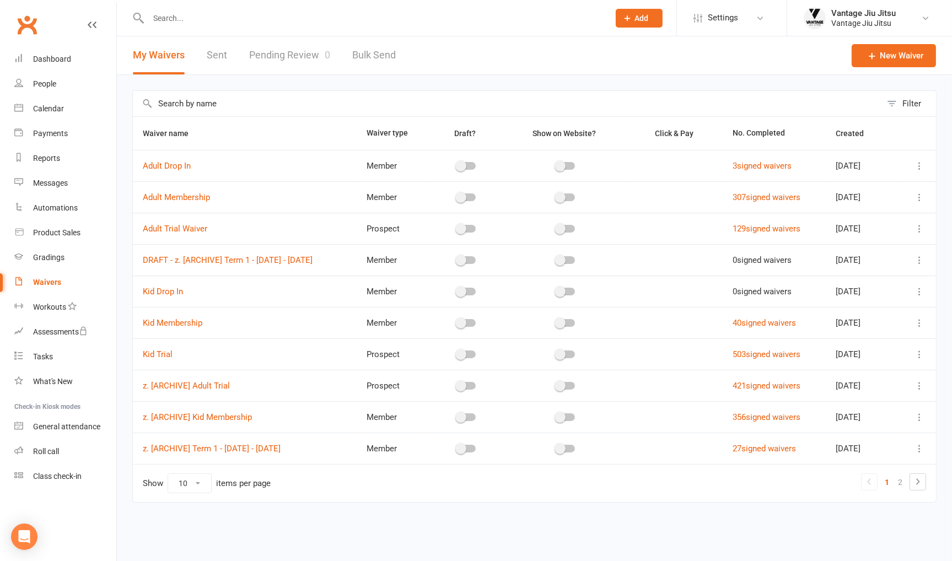
click at [922, 322] on icon at bounding box center [919, 323] width 11 height 11
click at [883, 391] on link "Copy external link to clipboard" at bounding box center [861, 388] width 130 height 22
click at [49, 190] on link "Messages" at bounding box center [65, 183] width 102 height 25
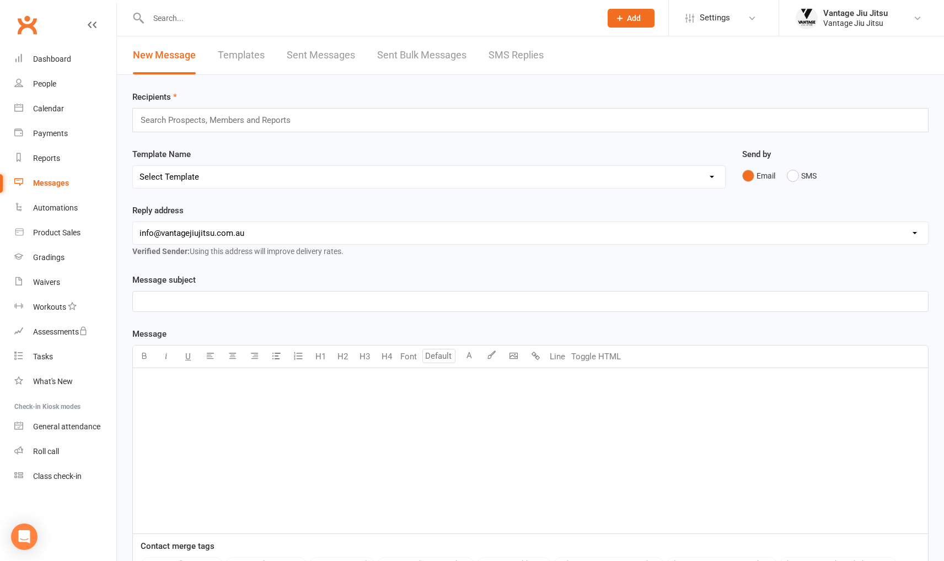
click at [249, 56] on link "Templates" at bounding box center [241, 55] width 47 height 38
select select "grid"
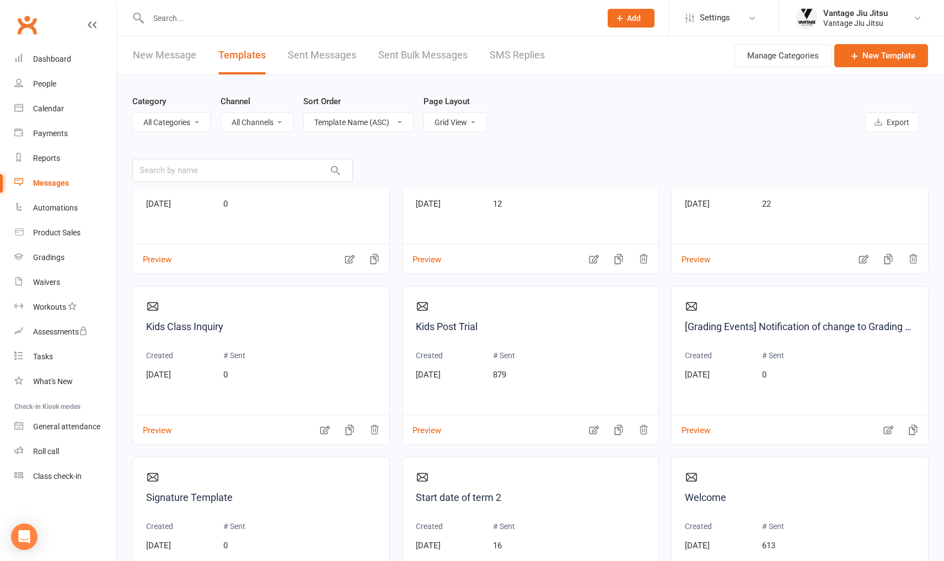
scroll to position [773, 0]
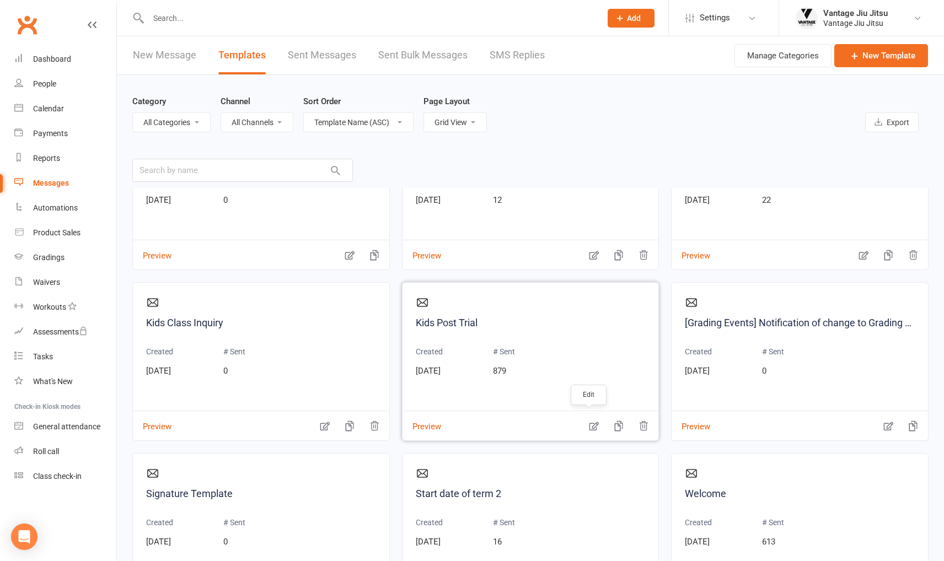
click at [592, 428] on icon "button" at bounding box center [593, 426] width 11 height 11
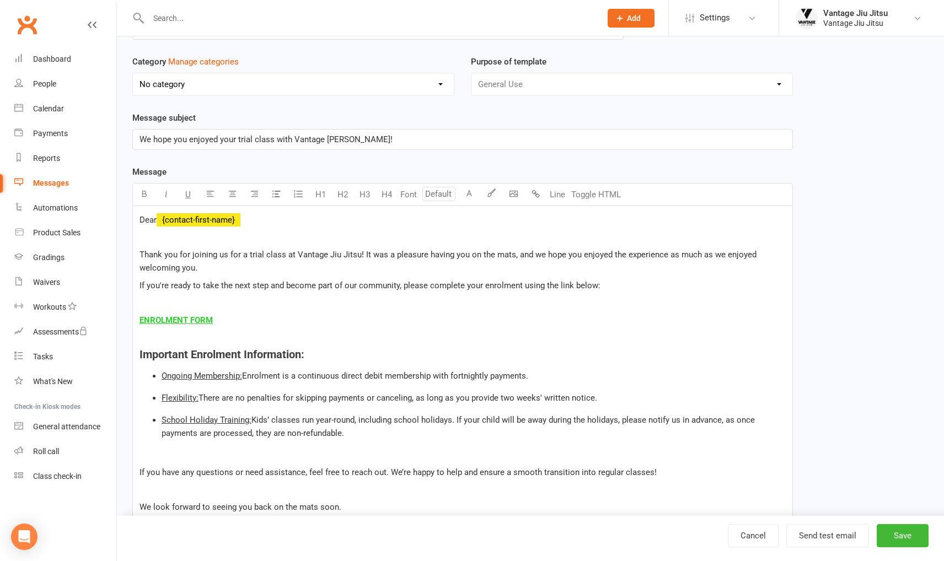
scroll to position [221, 0]
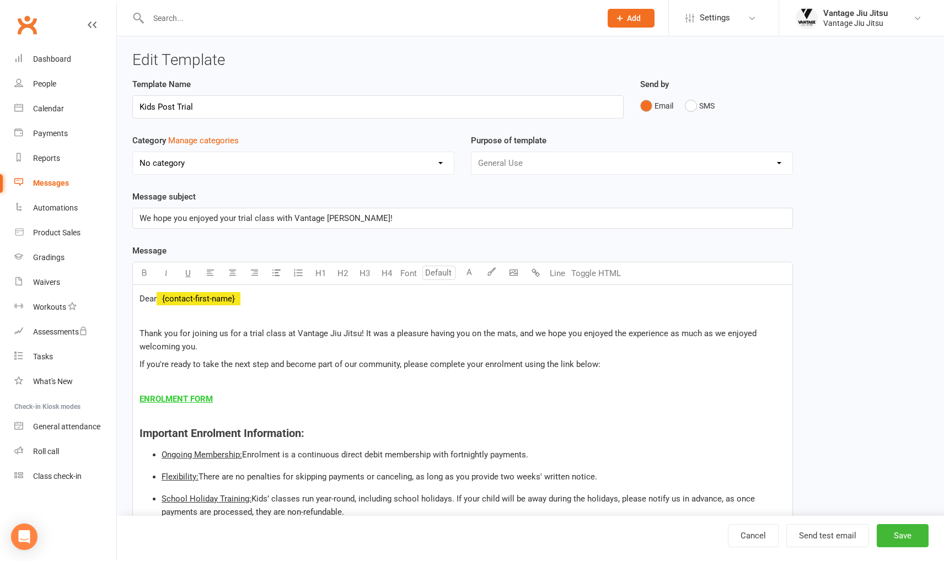
select select "grid"
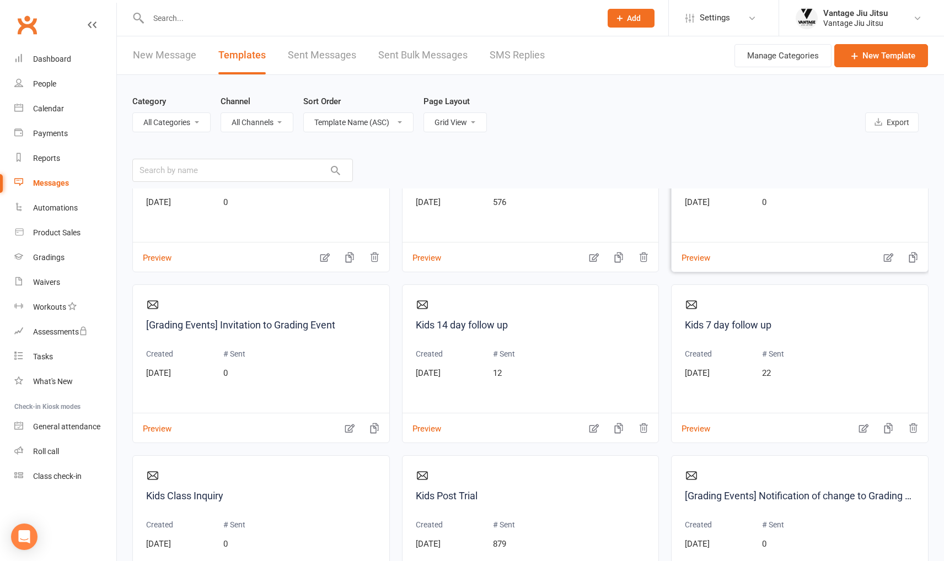
scroll to position [607, 0]
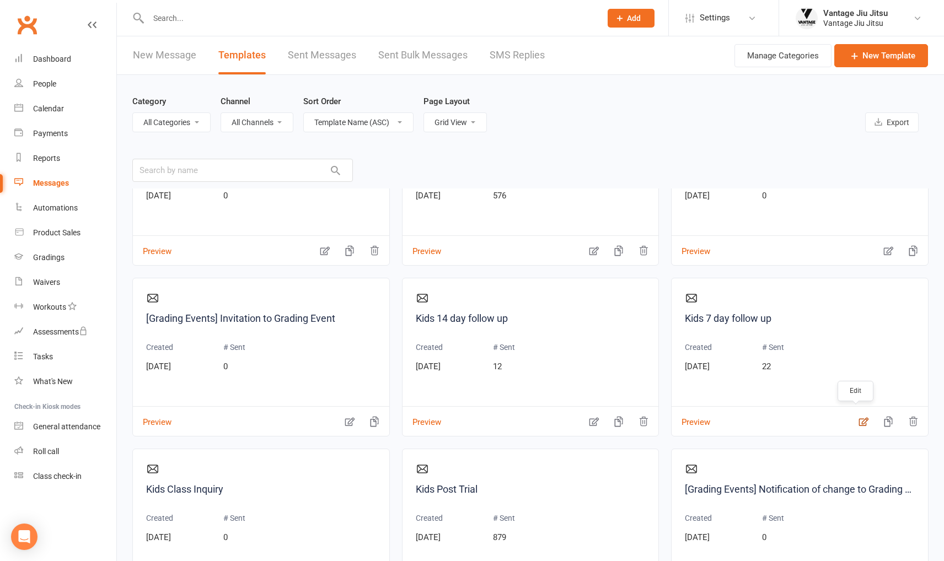
click at [858, 420] on icon "button" at bounding box center [863, 421] width 11 height 11
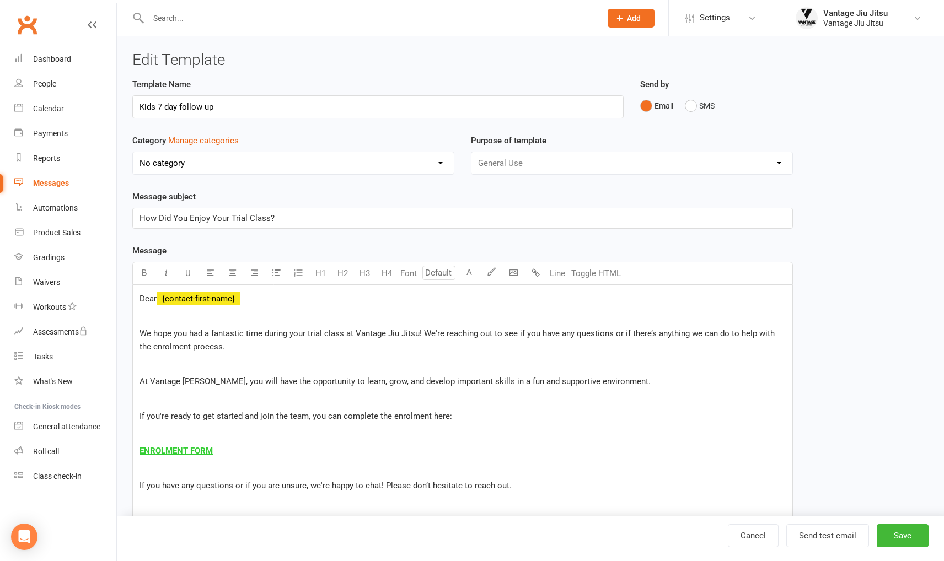
select select "grid"
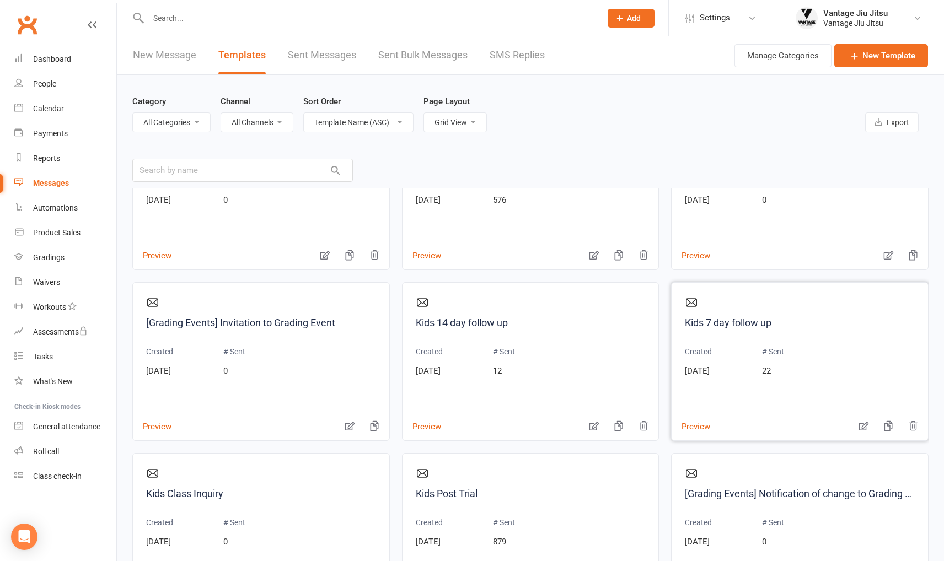
scroll to position [607, 0]
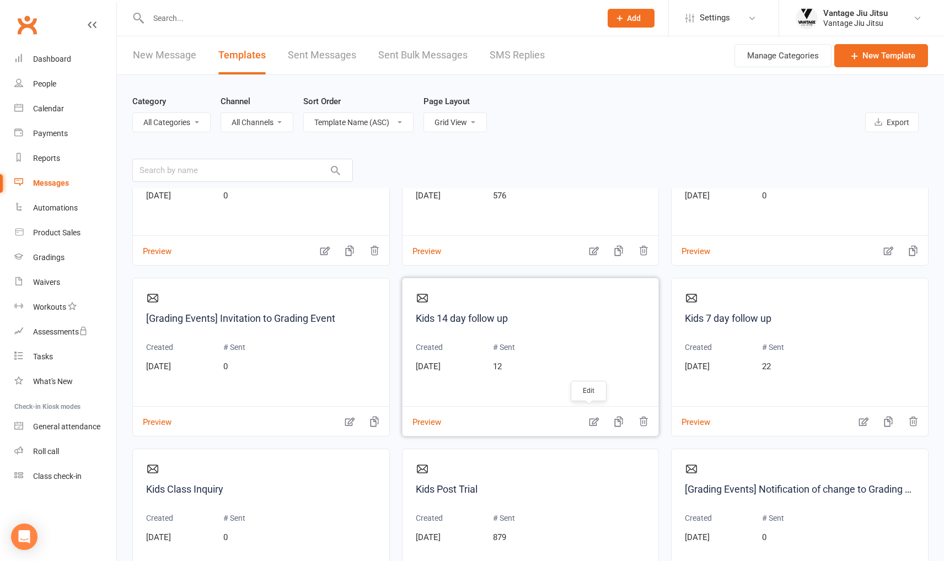
click at [588, 422] on icon "button" at bounding box center [593, 421] width 11 height 11
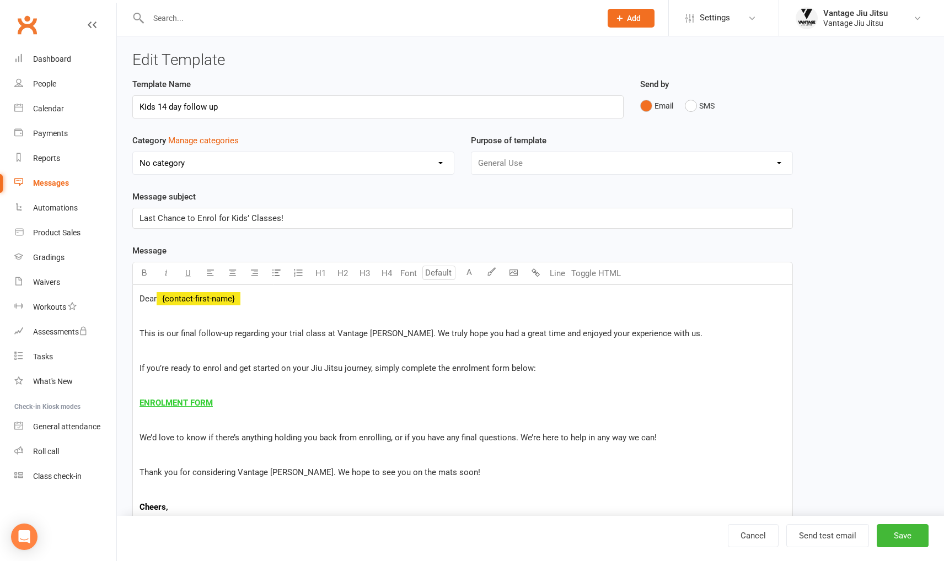
click at [23, 25] on link "Clubworx" at bounding box center [27, 25] width 28 height 28
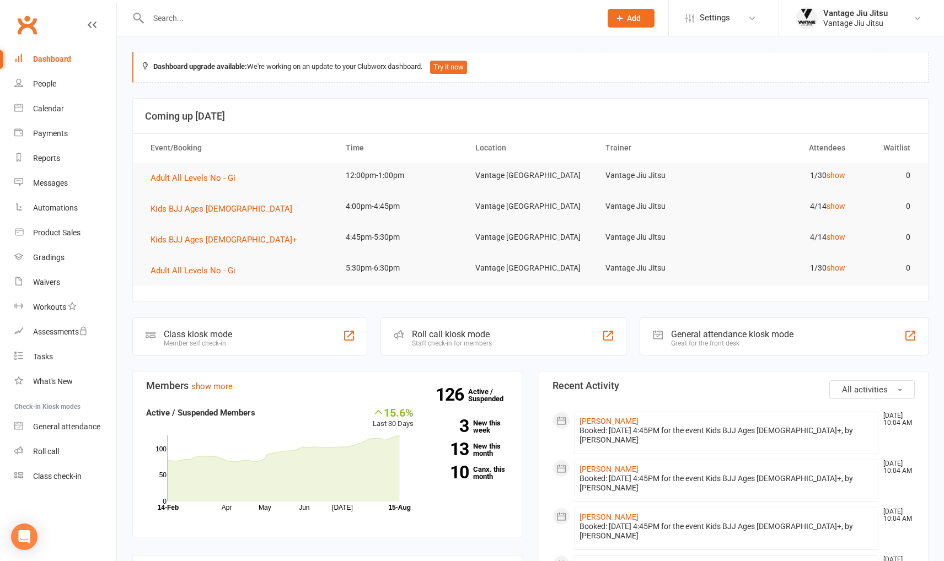
click at [24, 20] on link "Clubworx" at bounding box center [27, 25] width 28 height 28
